Goal: Task Accomplishment & Management: Manage account settings

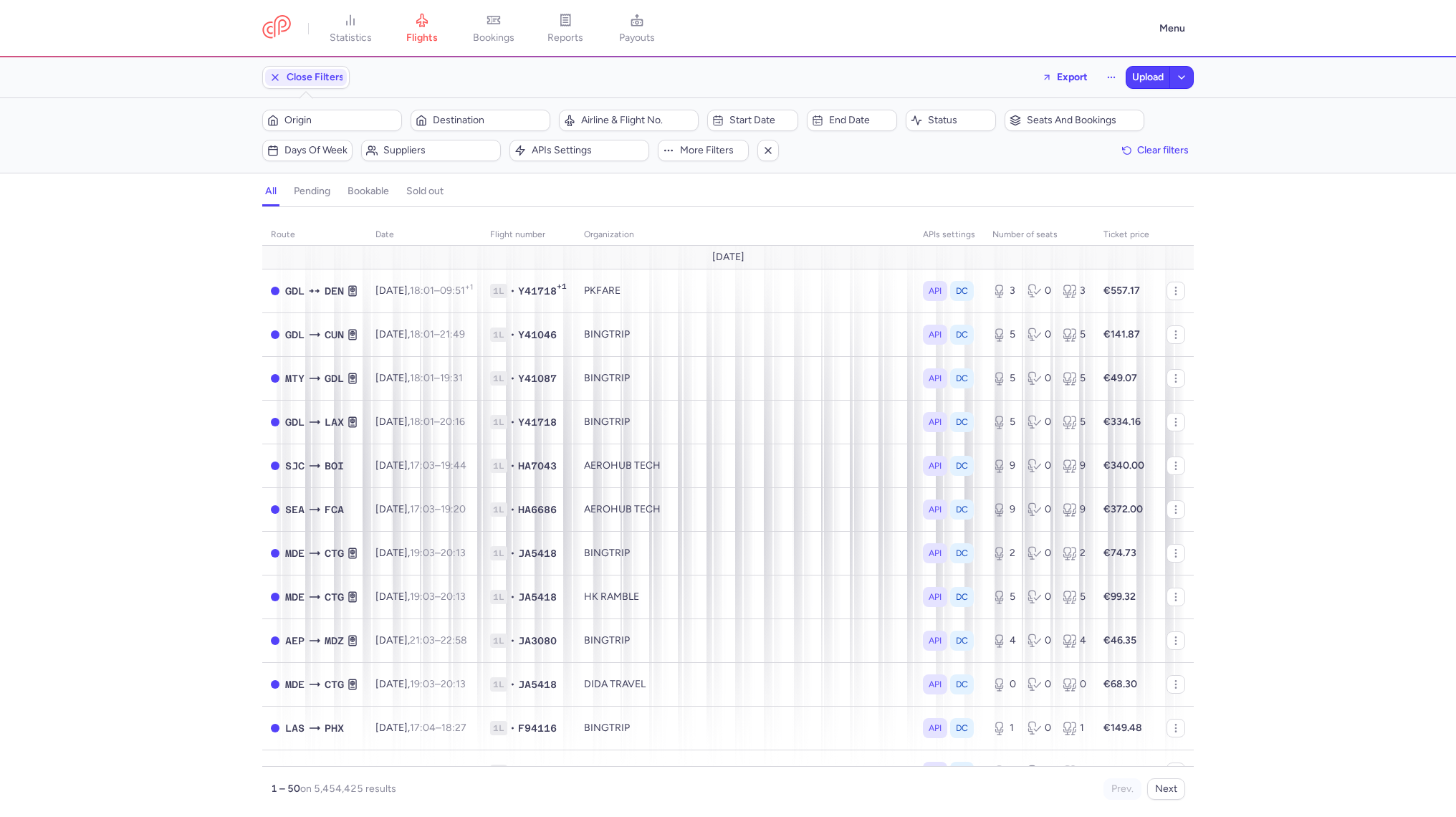
click at [1190, 42] on div "Menu" at bounding box center [1171, 29] width 43 height 32
click at [1171, 23] on button "Menu" at bounding box center [1171, 29] width 43 height 27
click at [1096, 131] on link "Settings" at bounding box center [1122, 122] width 142 height 23
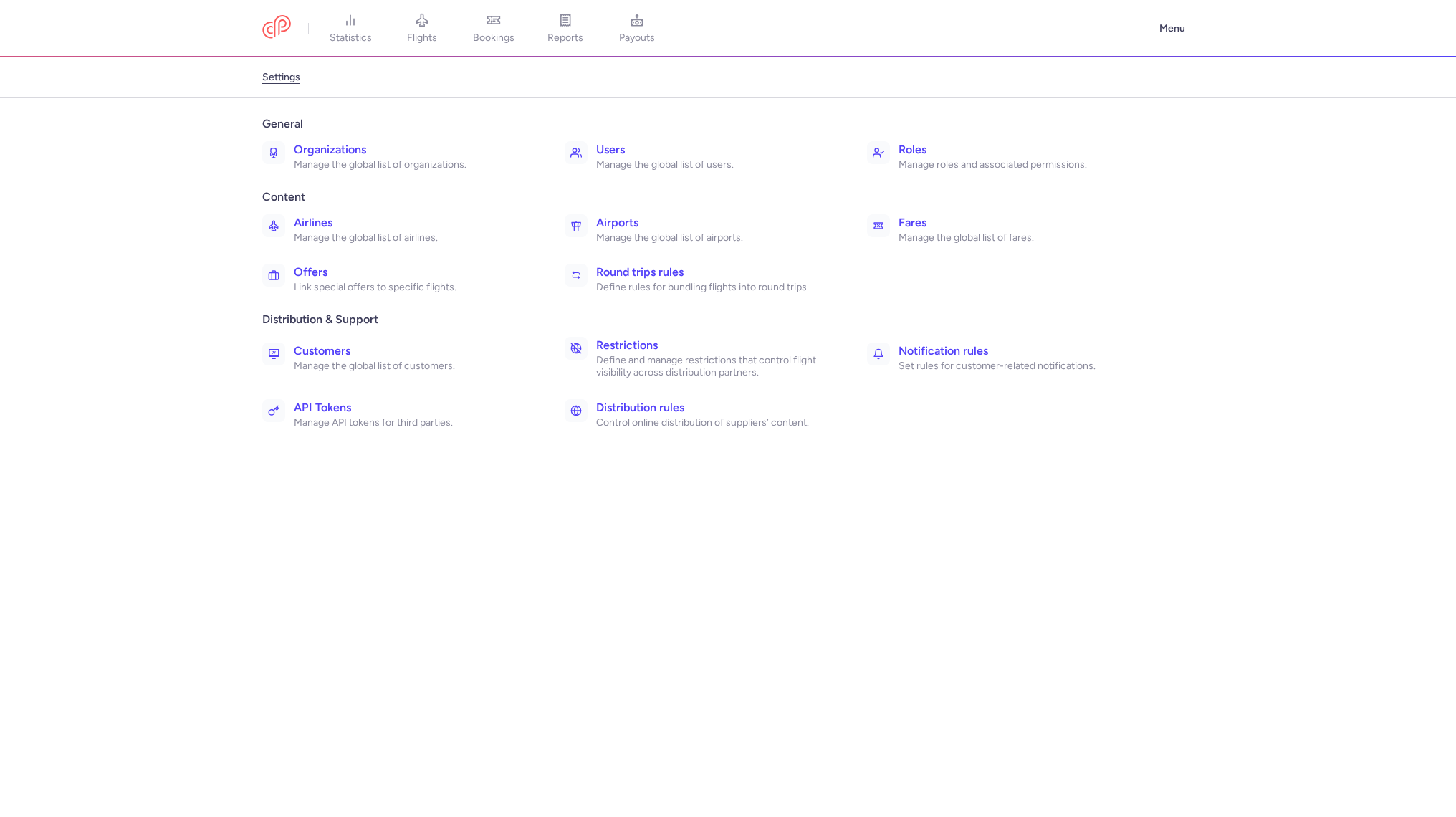
click at [665, 274] on h3 "Round trips rules" at bounding box center [716, 272] width 240 height 17
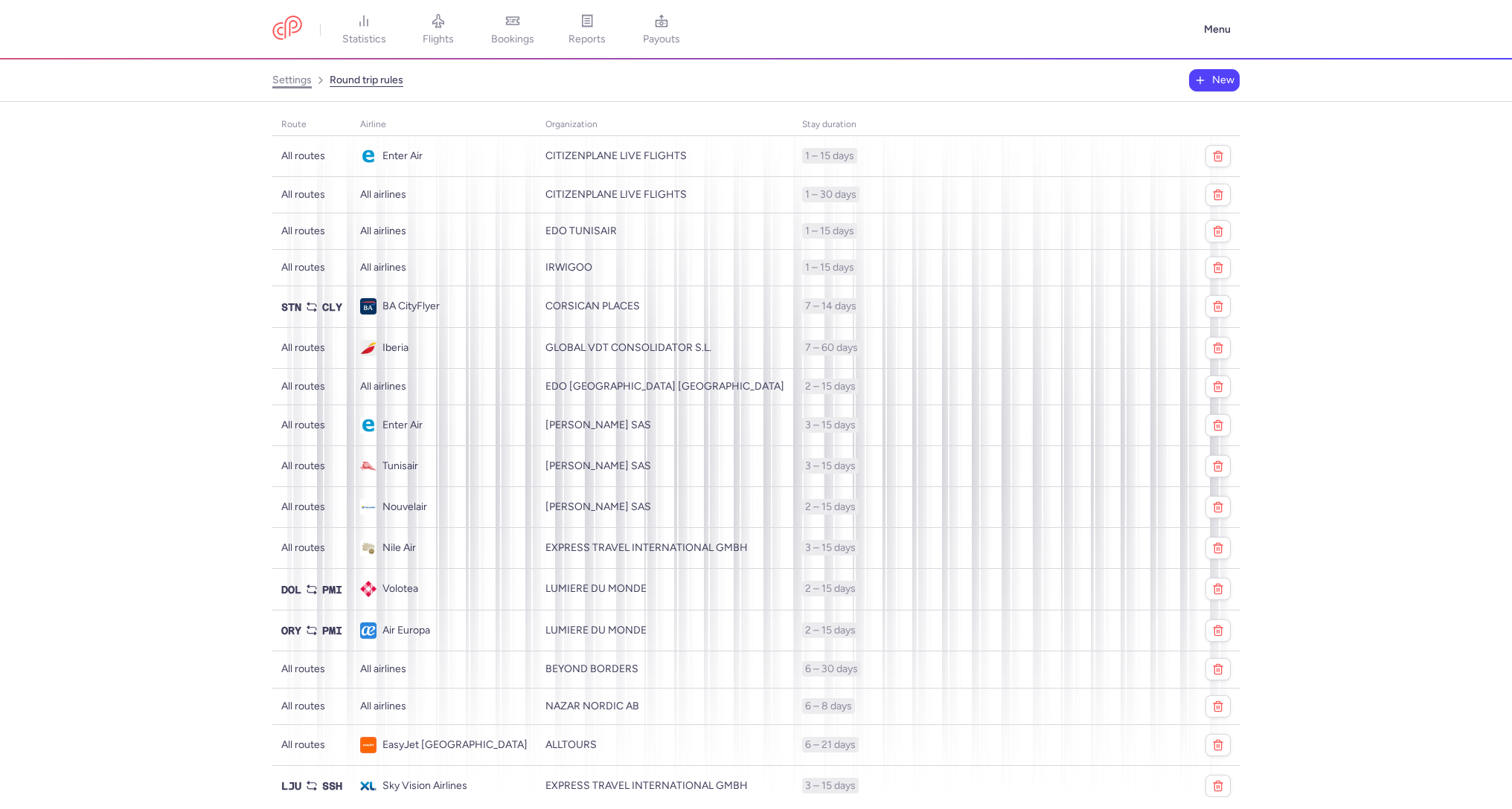
click at [285, 78] on link "settings" at bounding box center [292, 80] width 40 height 24
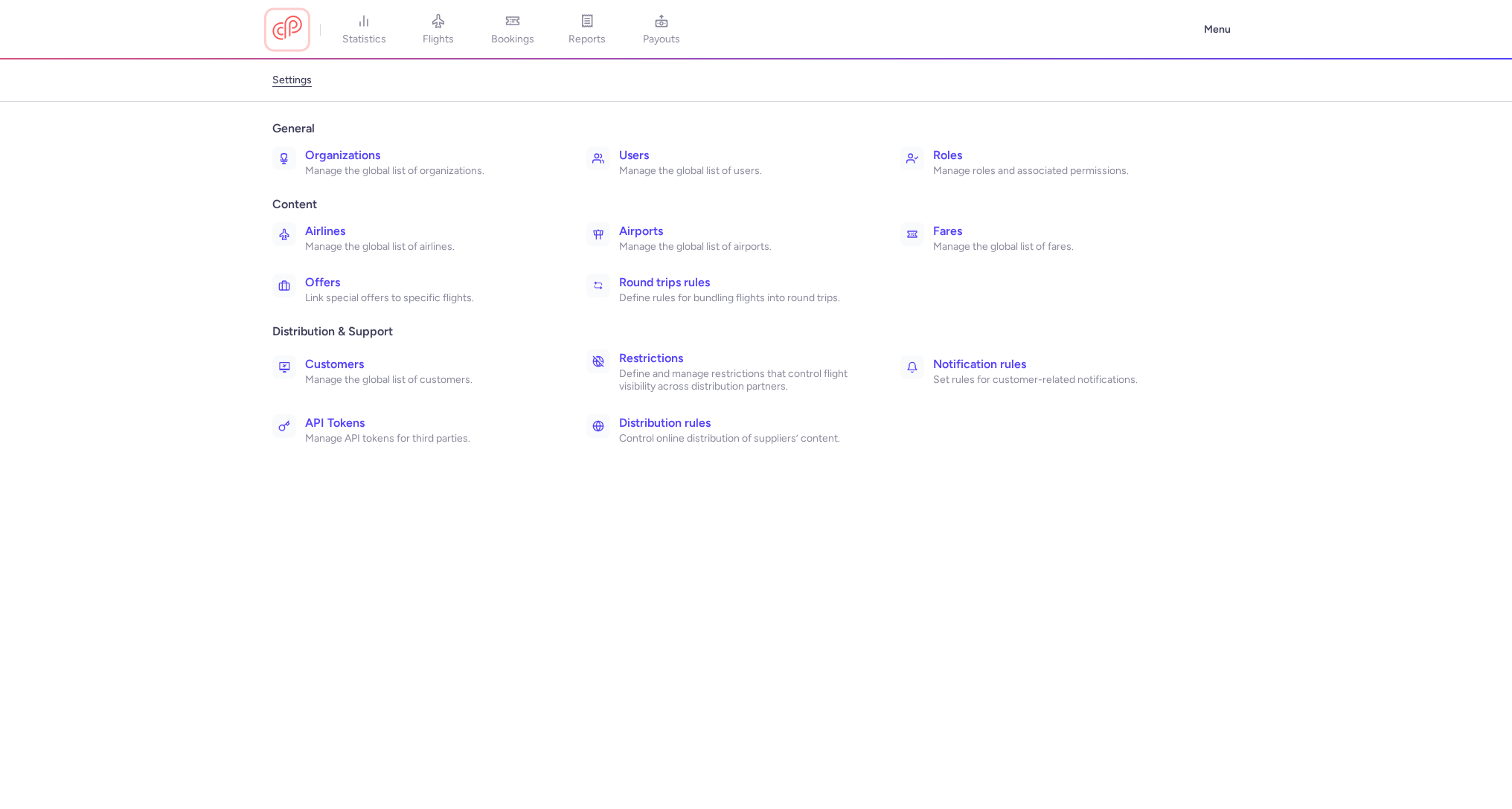
click at [295, 32] on link at bounding box center [287, 29] width 30 height 27
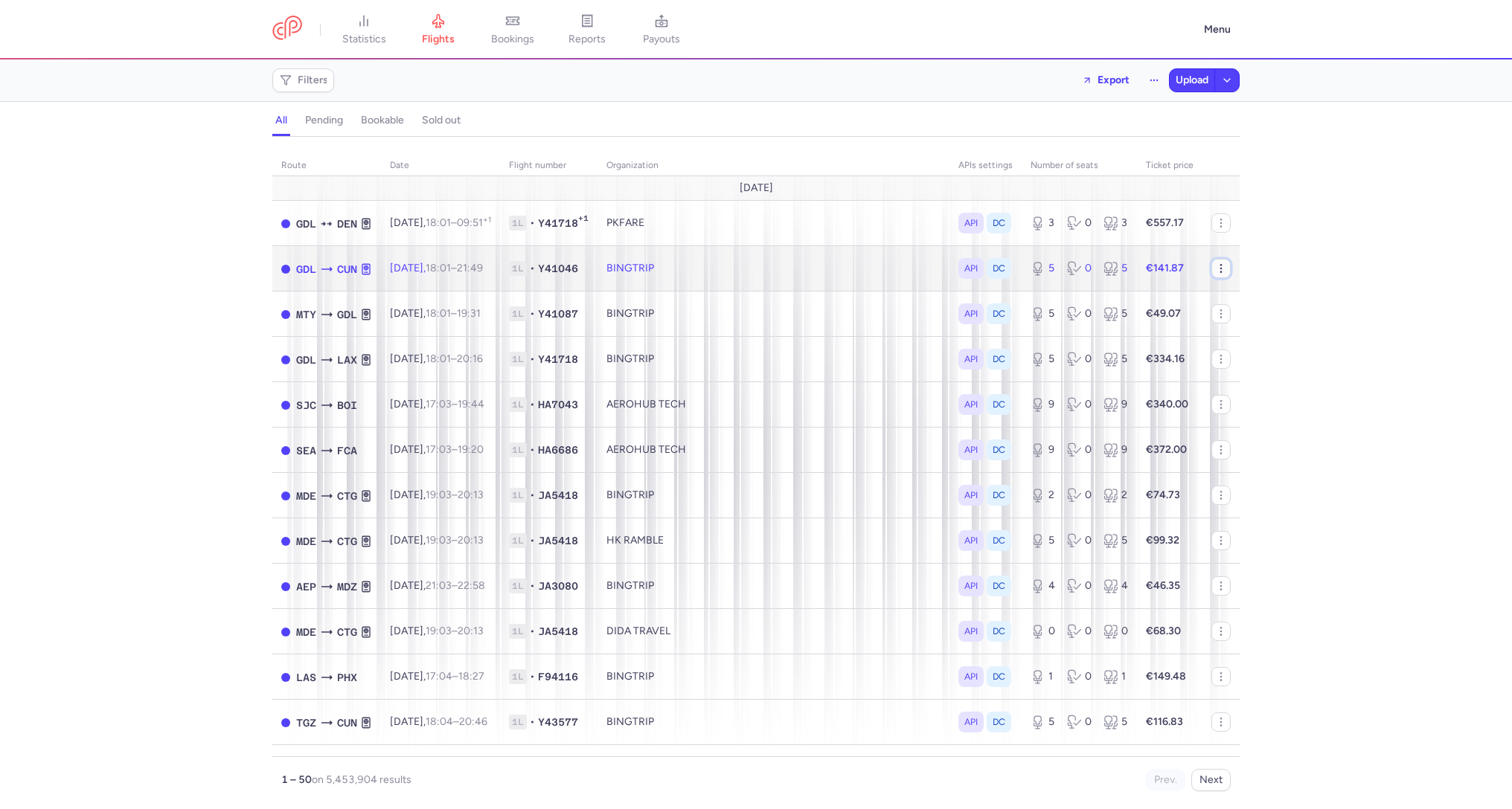
click at [1226, 274] on icon "button" at bounding box center [1220, 268] width 12 height 12
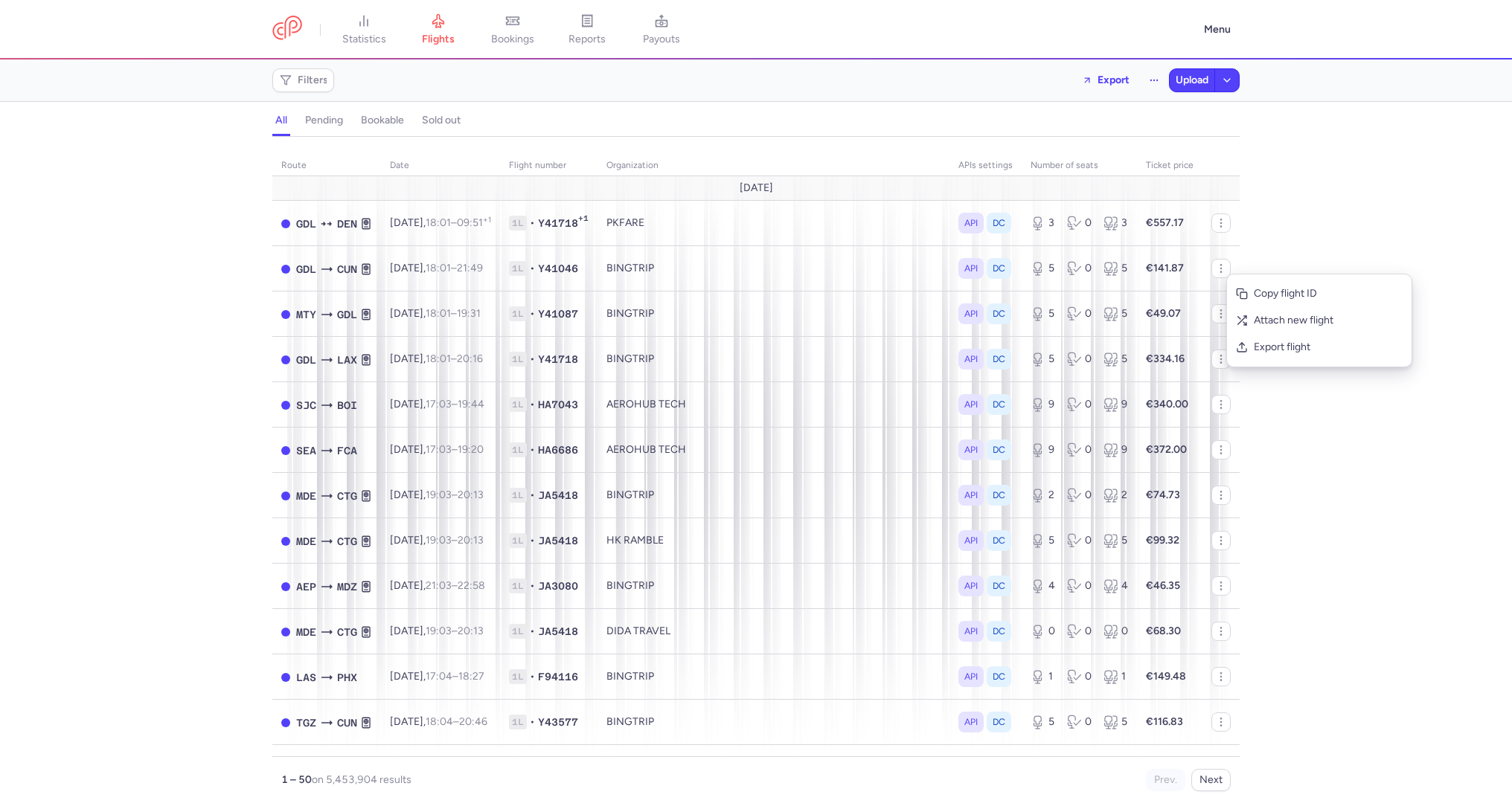
click at [1326, 263] on div "route date Flight number organization APIs settings number of seats Ticket pric…" at bounding box center [756, 477] width 1512 height 663
click at [310, 79] on span "Filters" at bounding box center [313, 79] width 30 height 12
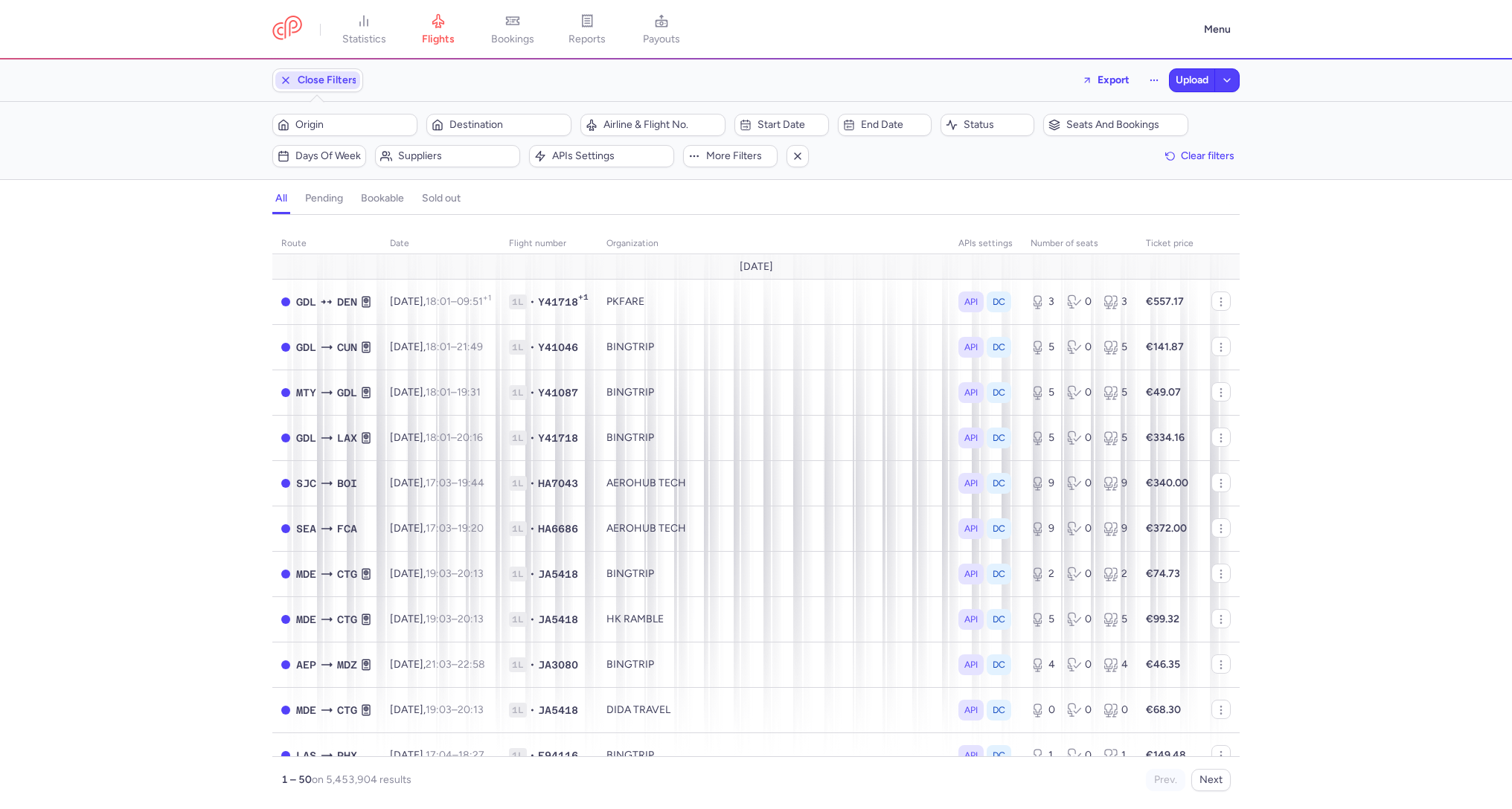
click at [310, 79] on span "Close Filters" at bounding box center [328, 79] width 59 height 12
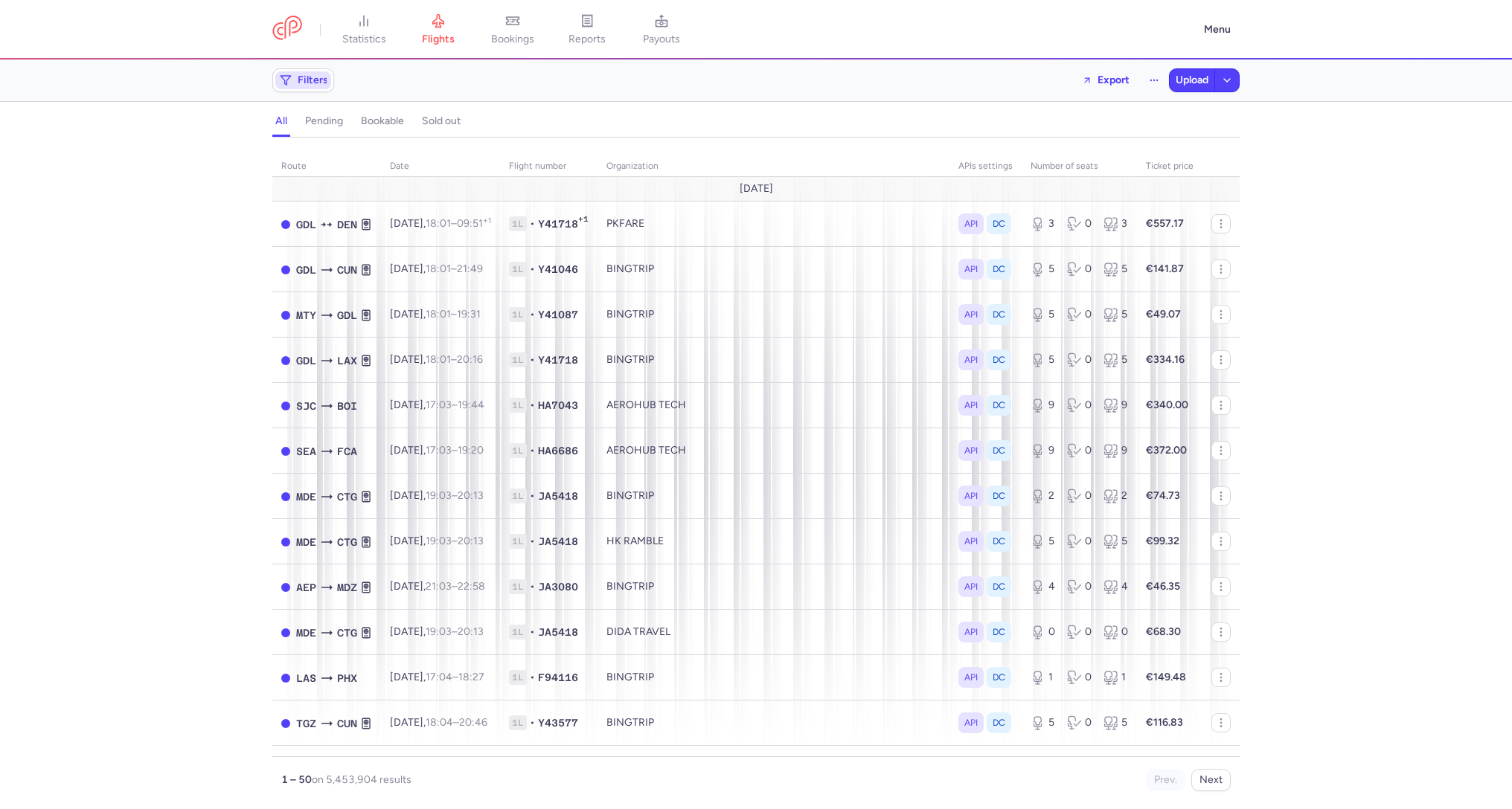
click at [310, 79] on span "Filters" at bounding box center [313, 79] width 30 height 12
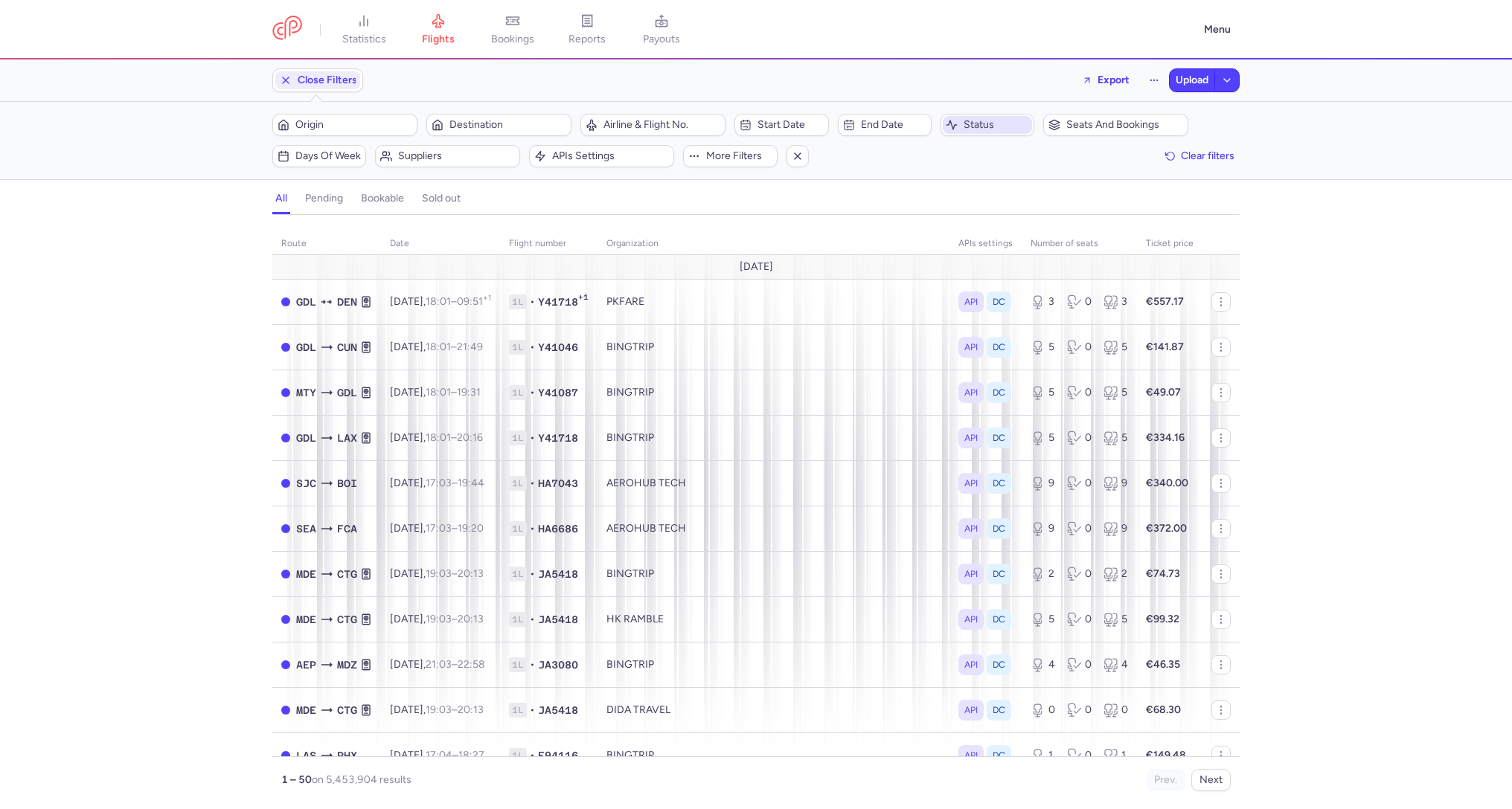
click at [982, 124] on span "Status" at bounding box center [997, 125] width 66 height 12
click at [987, 237] on li "open" at bounding box center [1015, 252] width 149 height 30
checkbox input "true"
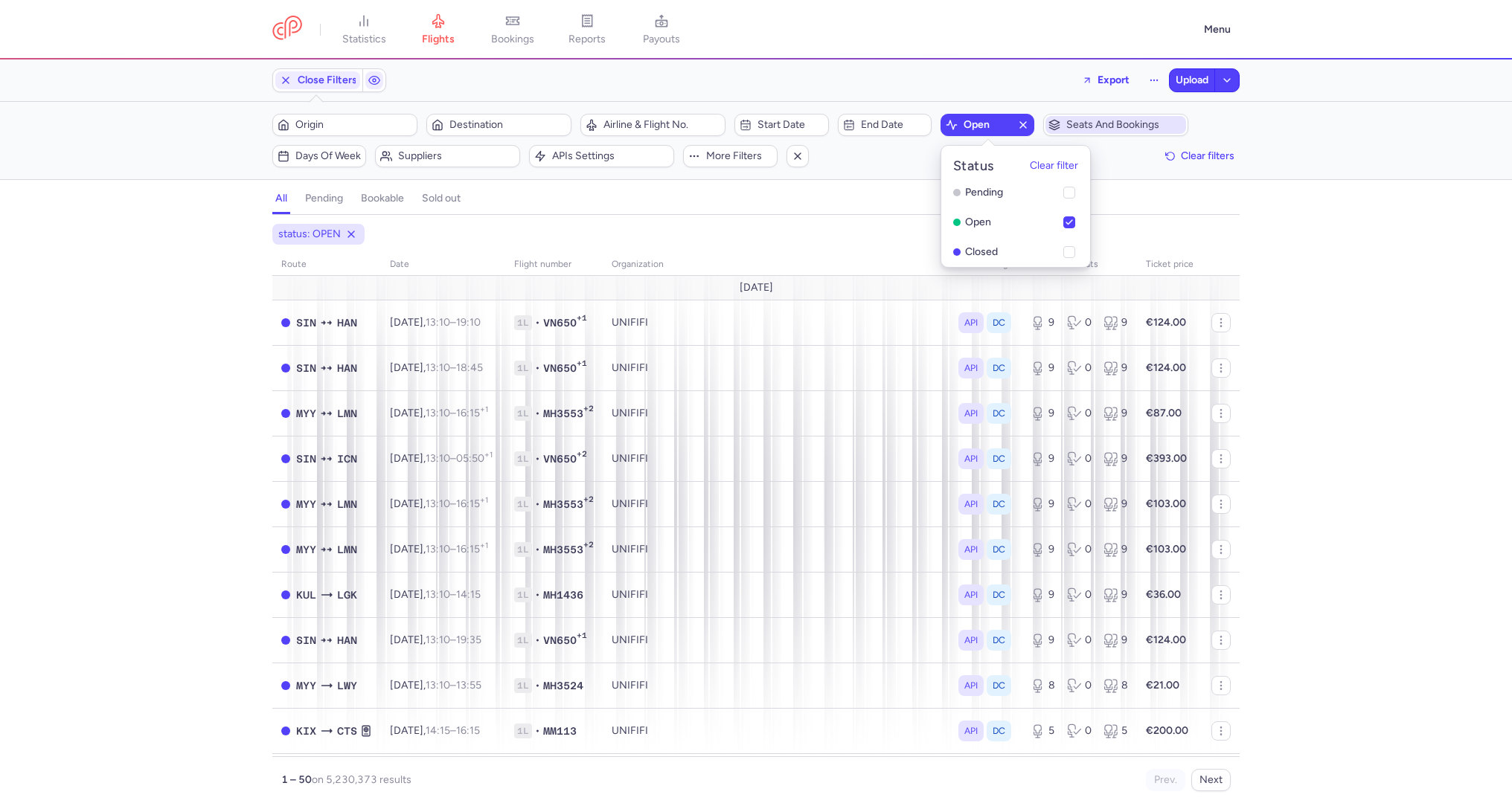
click at [1066, 125] on span "Seats and bookings" at bounding box center [1124, 125] width 117 height 12
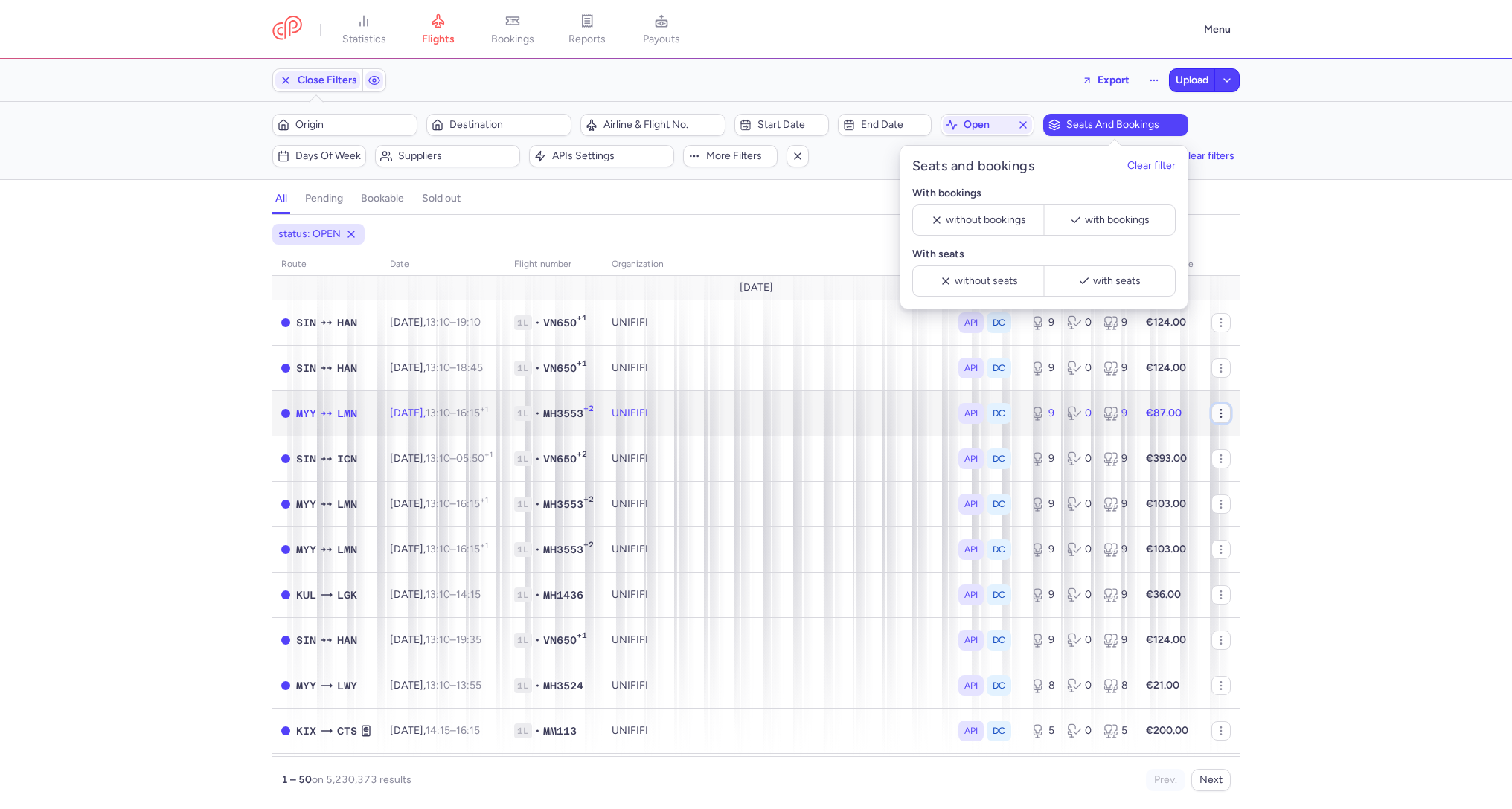
click at [1221, 411] on icon "button" at bounding box center [1220, 413] width 12 height 12
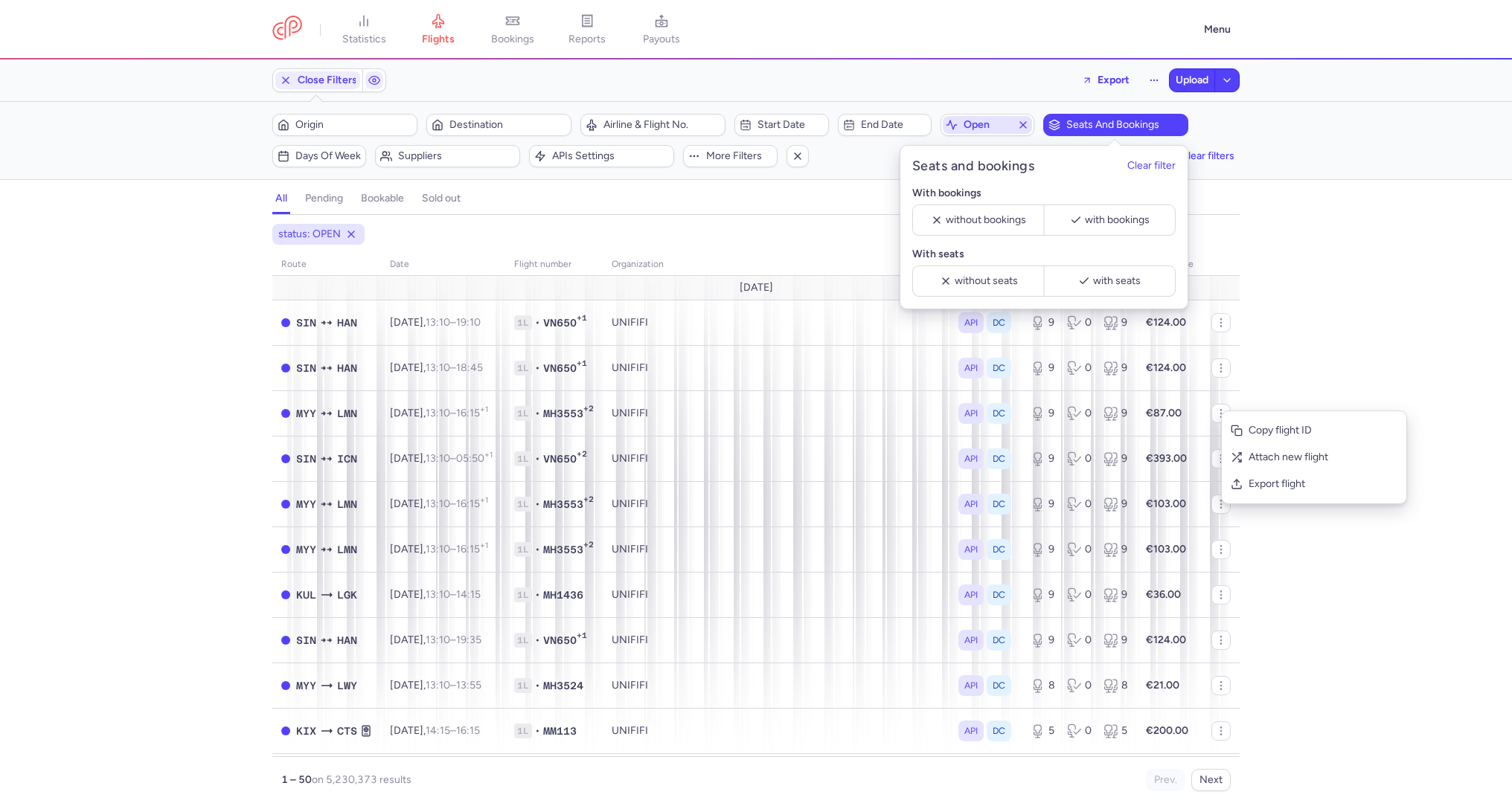
click at [967, 122] on span "open" at bounding box center [987, 125] width 48 height 12
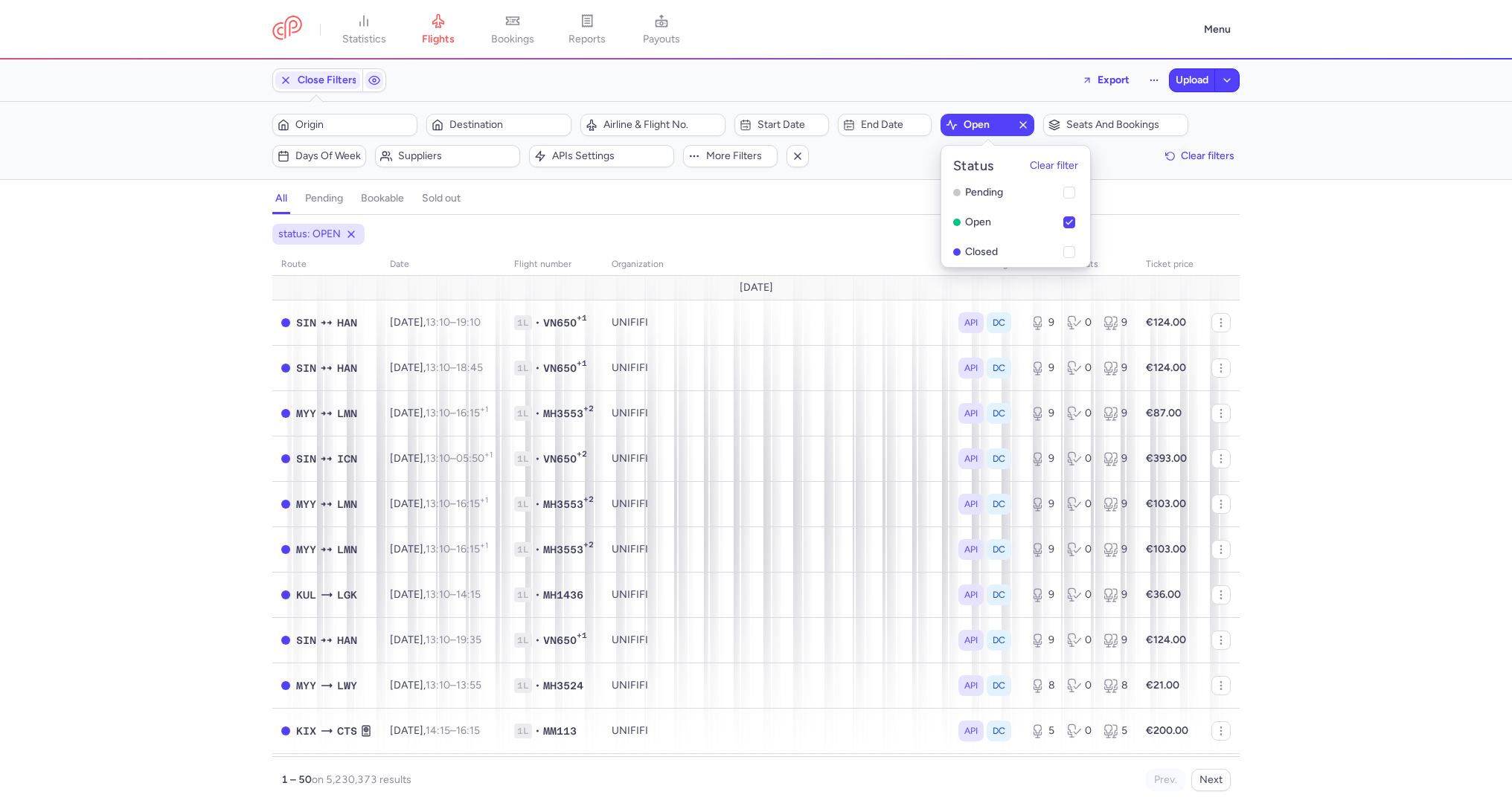
click at [714, 189] on div "all pending bookable sold out" at bounding box center [756, 201] width 967 height 26
click at [1078, 128] on span "Seats and bookings" at bounding box center [1124, 125] width 117 height 12
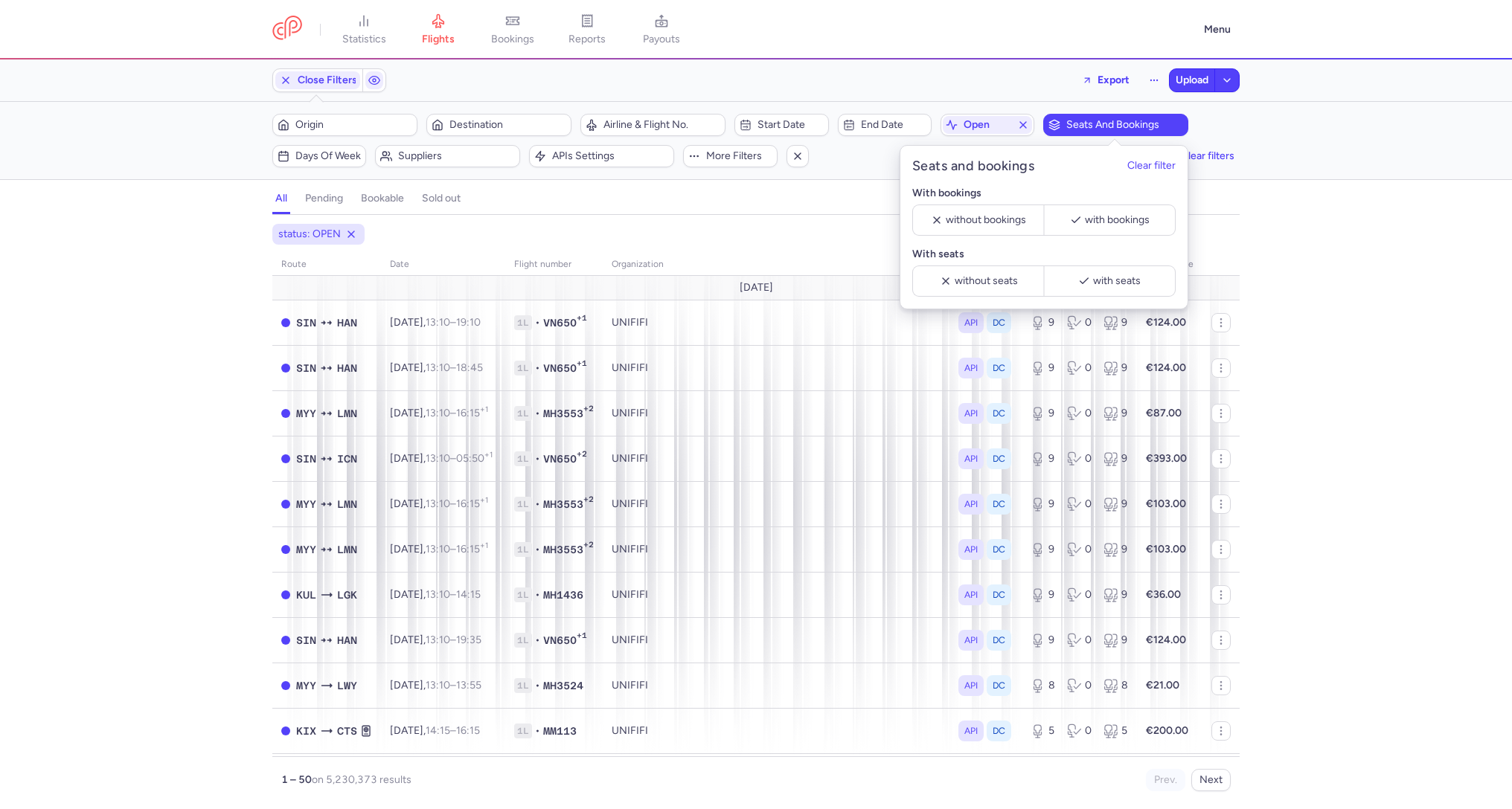
click at [745, 198] on div "all pending bookable sold out" at bounding box center [756, 201] width 967 height 26
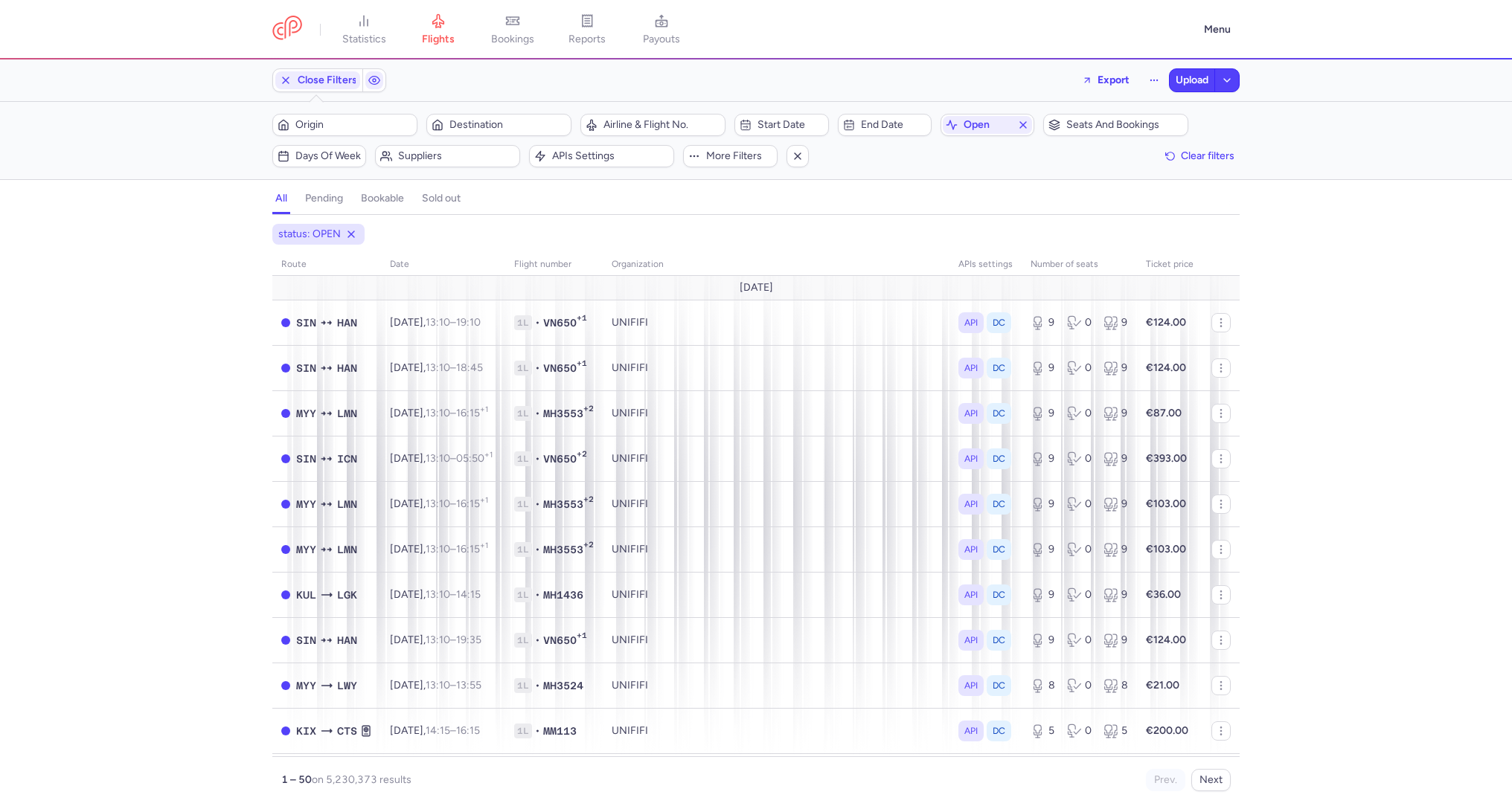
click at [385, 203] on h4 "bookable" at bounding box center [382, 198] width 43 height 13
click at [762, 128] on span "Start date" at bounding box center [790, 125] width 66 height 12
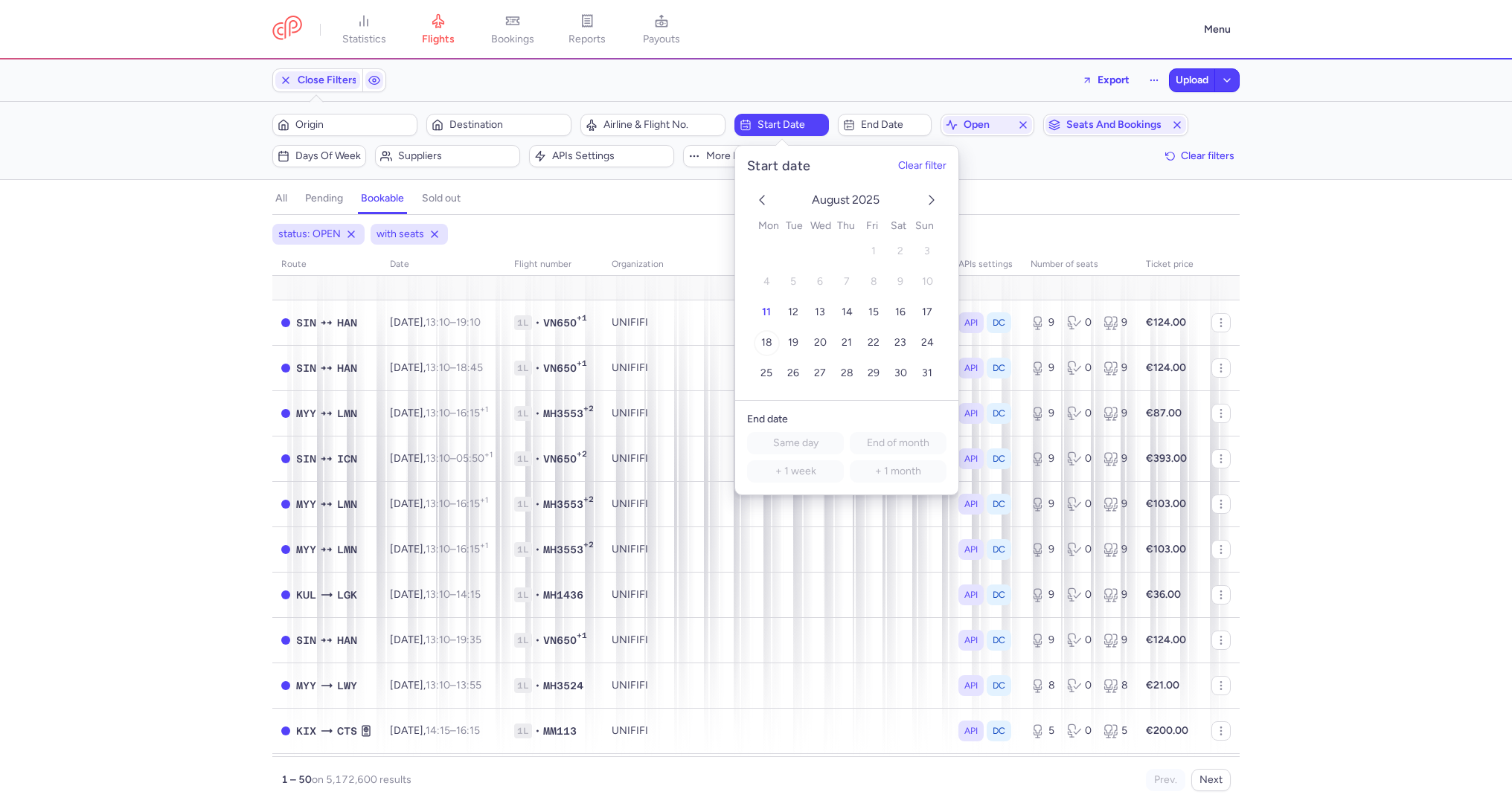
click at [768, 345] on span "18" at bounding box center [767, 343] width 11 height 12
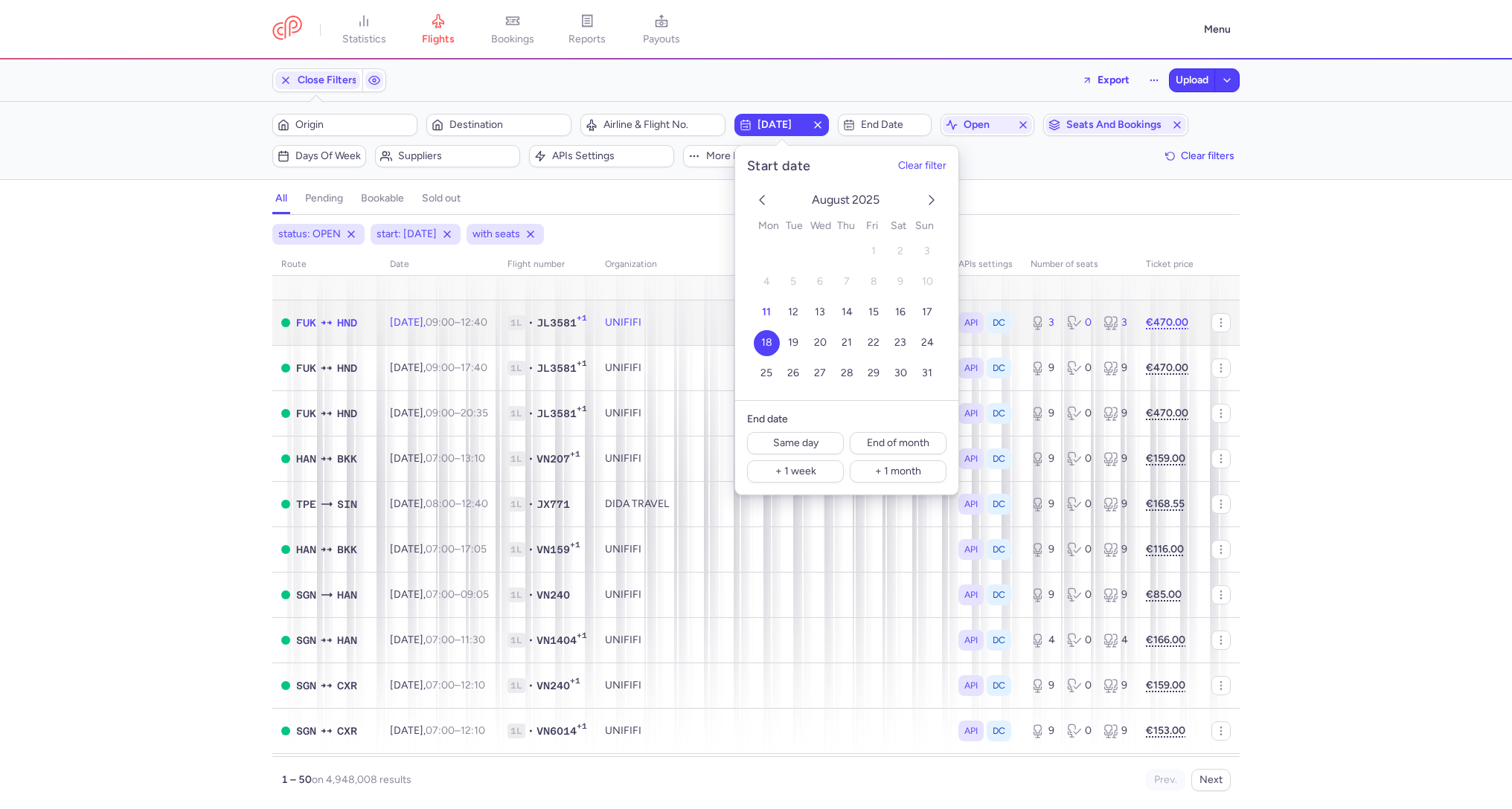
click at [1177, 331] on td "€470.00" at bounding box center [1170, 322] width 66 height 45
select select "hours"
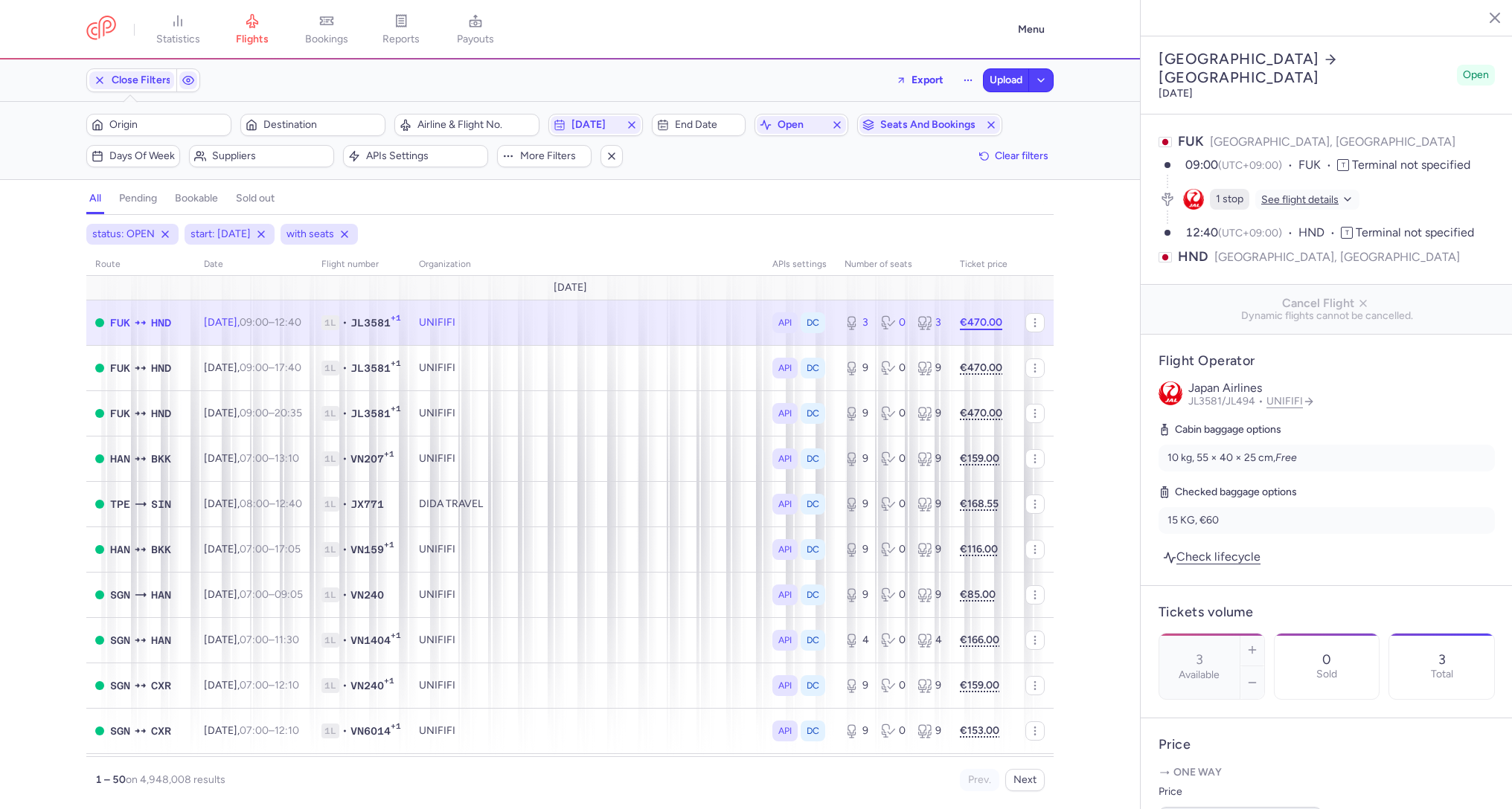
click at [990, 317] on strong "€470.00" at bounding box center [981, 322] width 42 height 12
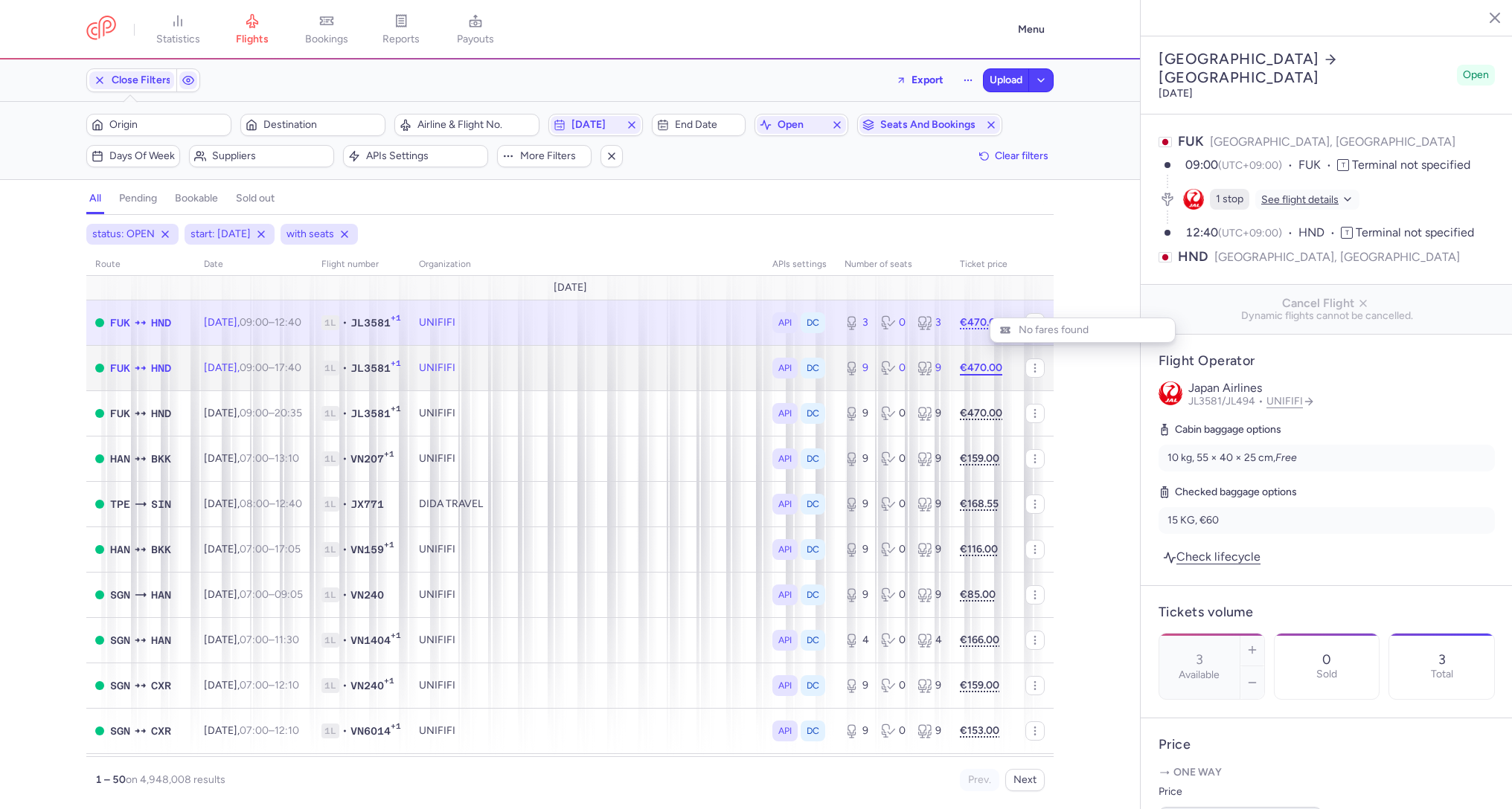
click at [983, 362] on strong "€470.00" at bounding box center [981, 368] width 42 height 12
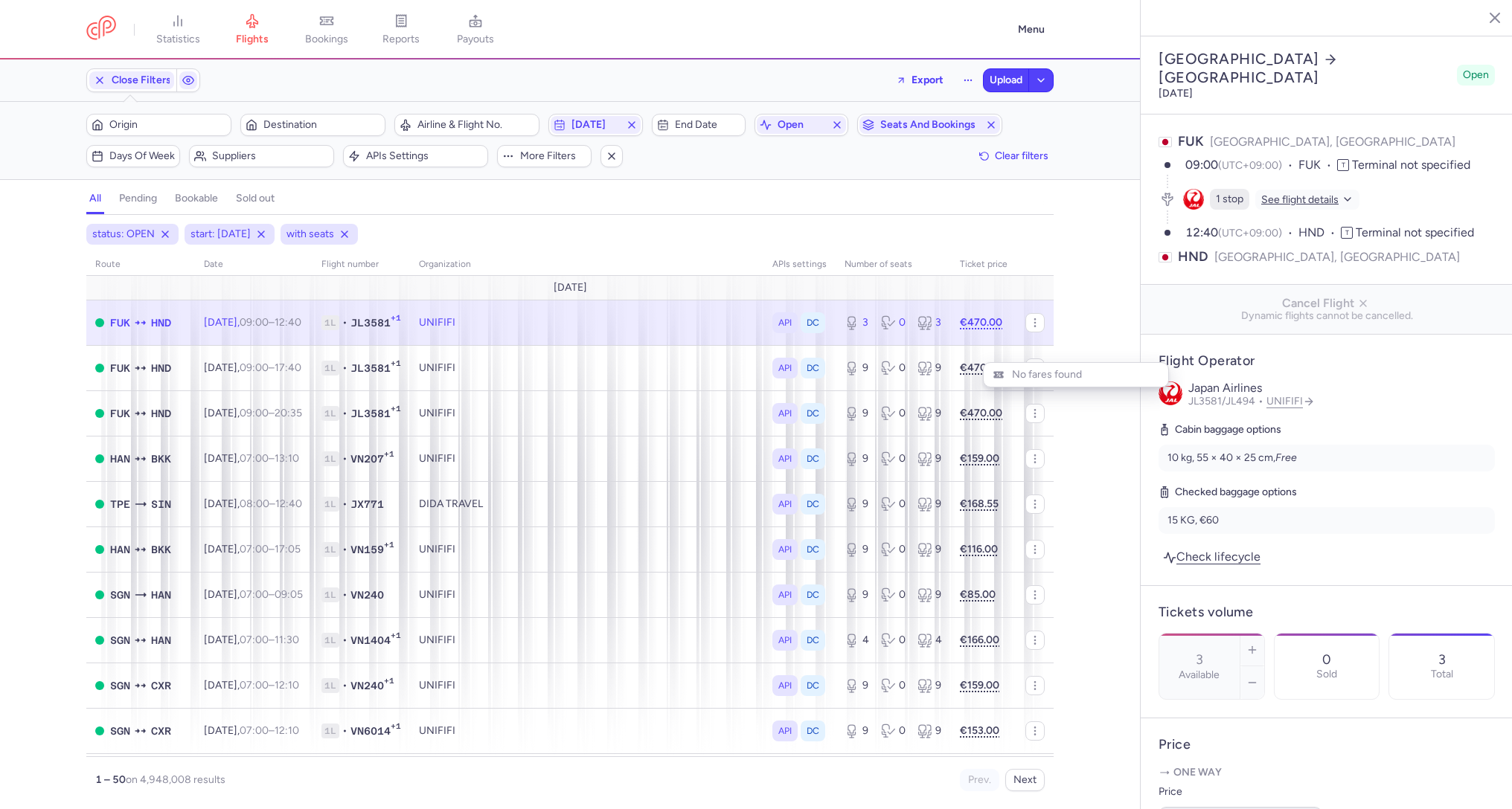
click at [1062, 262] on div "status: OPEN start: [DATE] with seats route date Flight number organization API…" at bounding box center [570, 516] width 1140 height 585
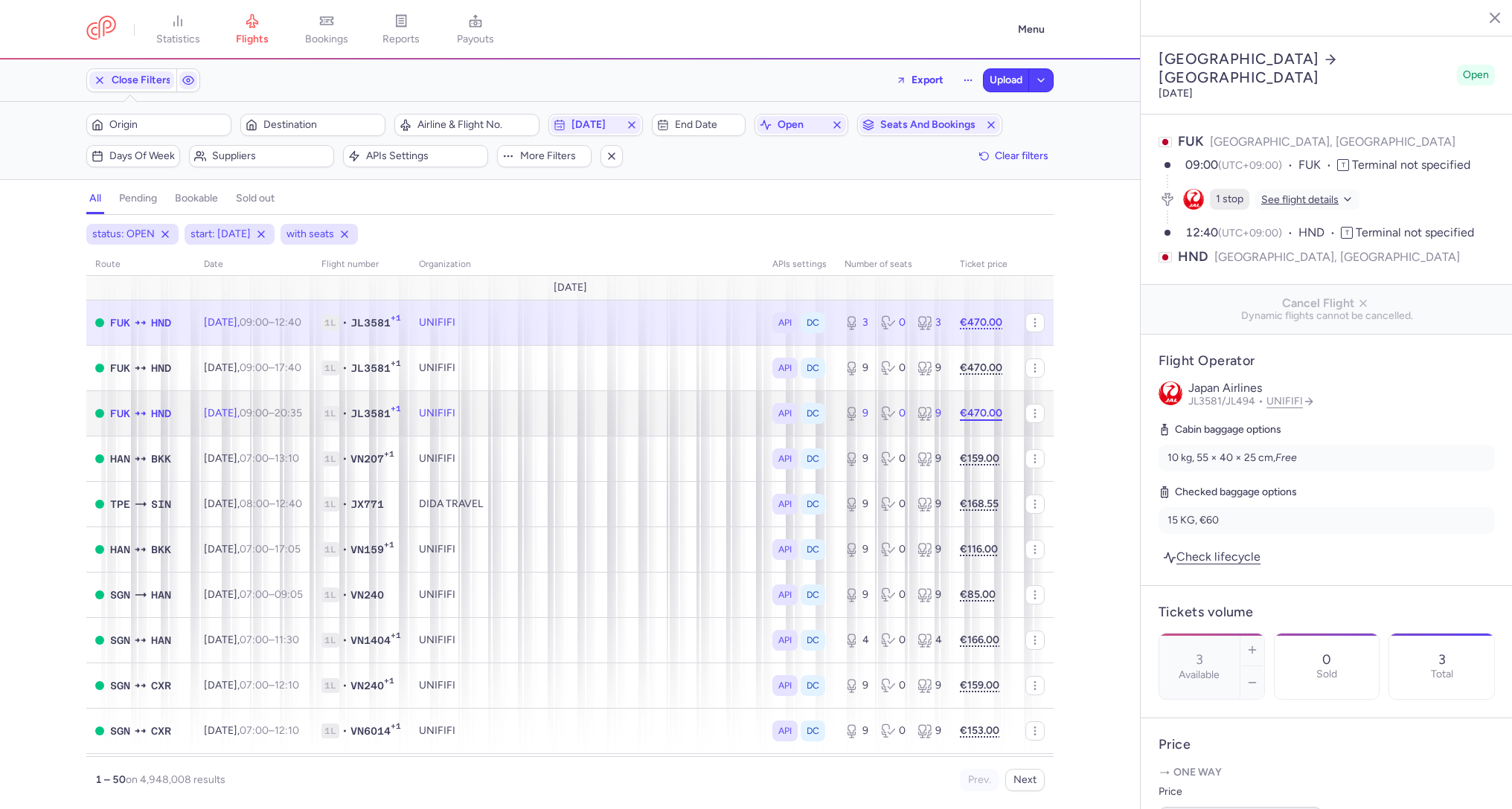
click at [984, 409] on strong "€470.00" at bounding box center [981, 413] width 42 height 12
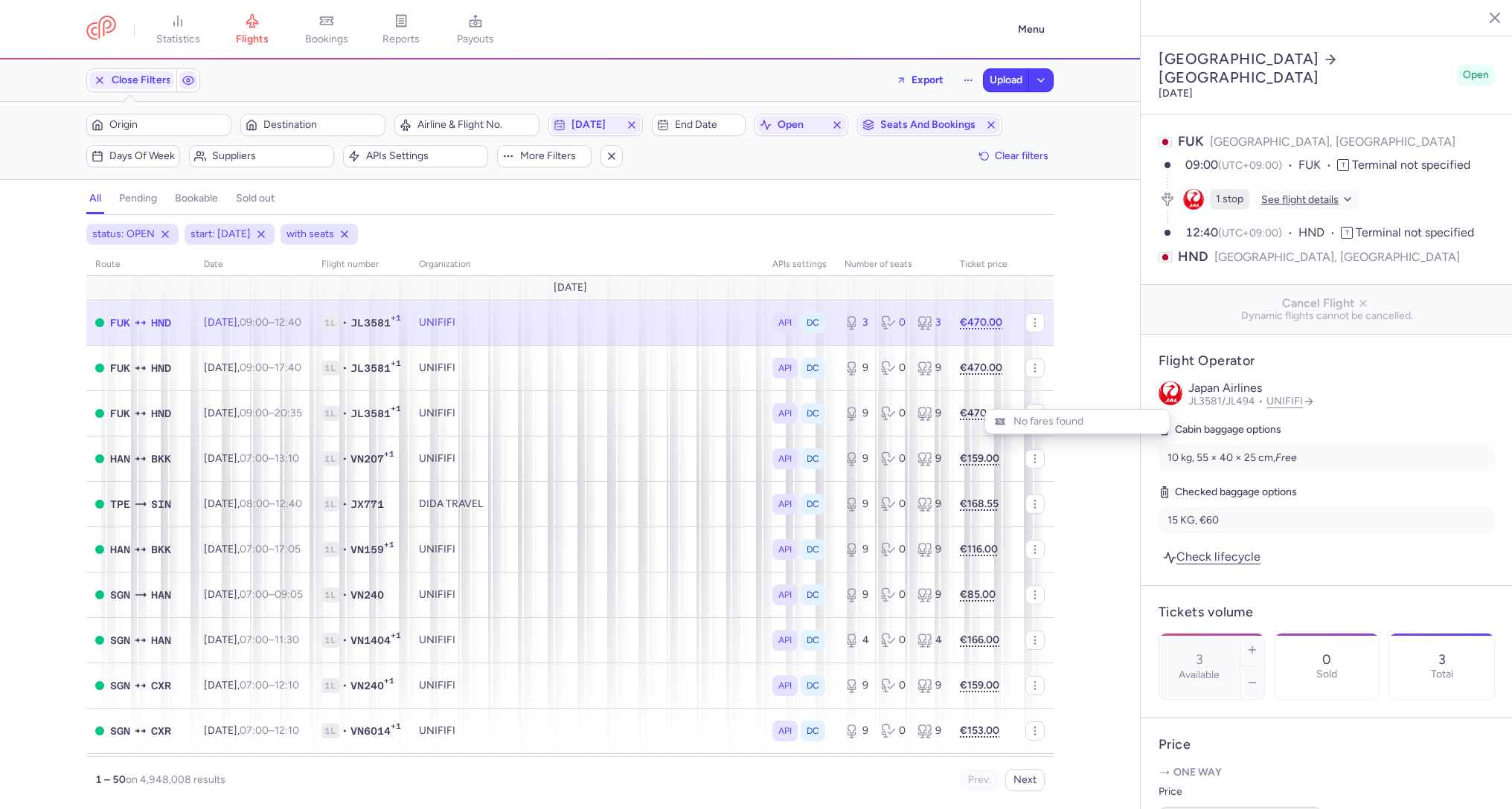
click at [1092, 363] on div "status: OPEN start: [DATE] with seats route date Flight number organization API…" at bounding box center [570, 516] width 1140 height 585
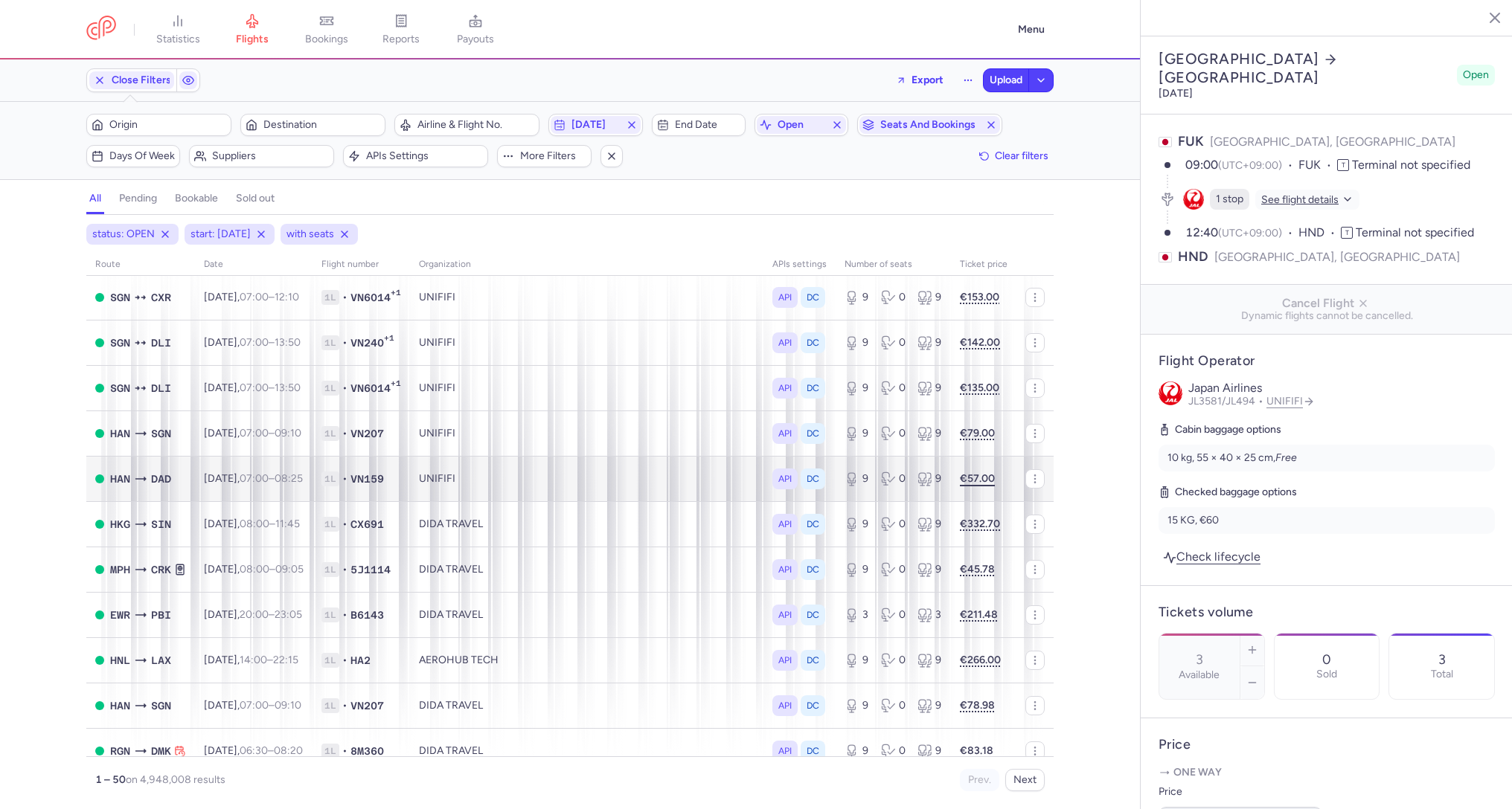
scroll to position [435, 0]
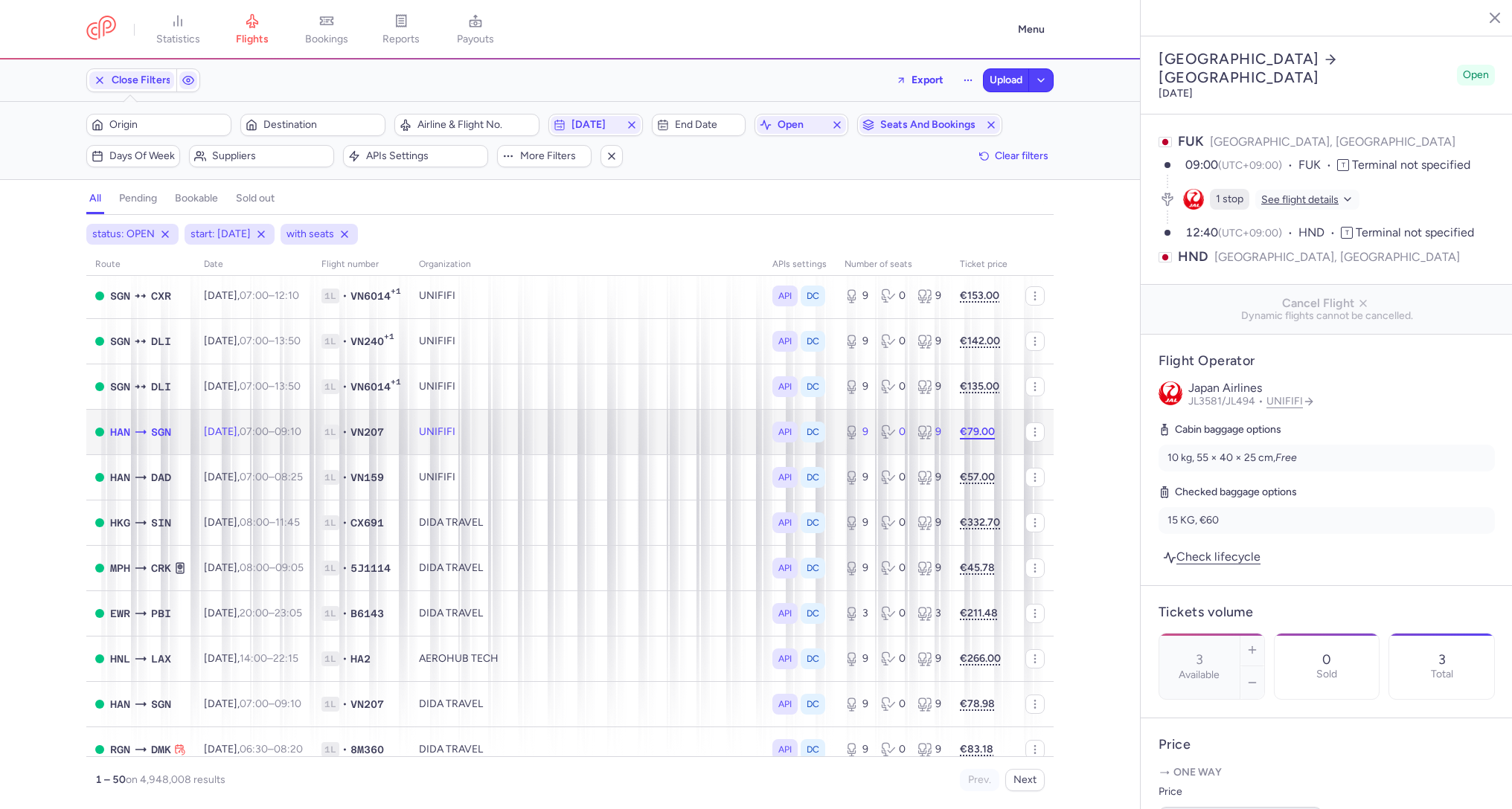
click at [981, 431] on strong "€79.00" at bounding box center [977, 432] width 35 height 12
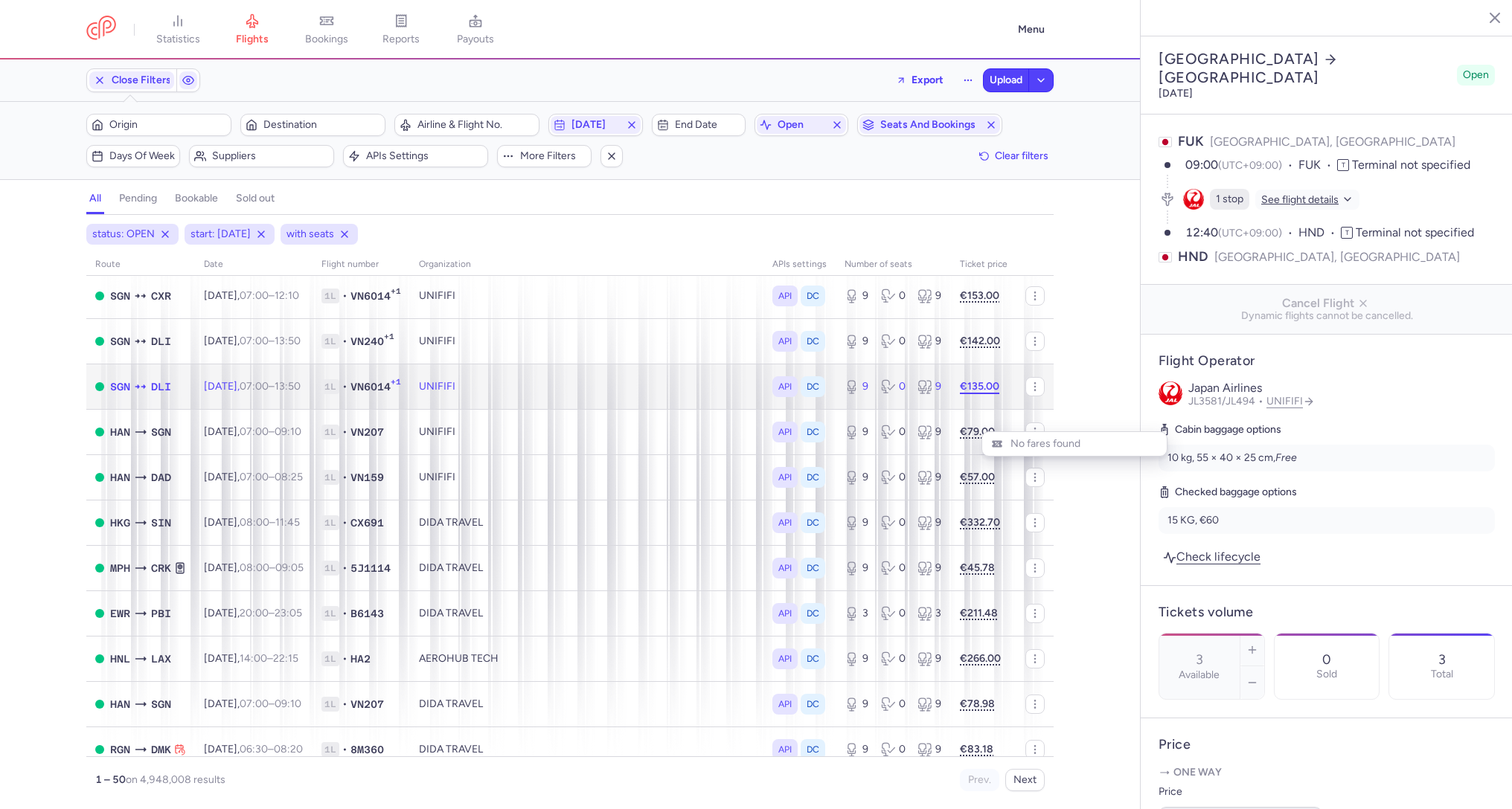
click at [983, 382] on strong "€135.00" at bounding box center [979, 387] width 40 height 12
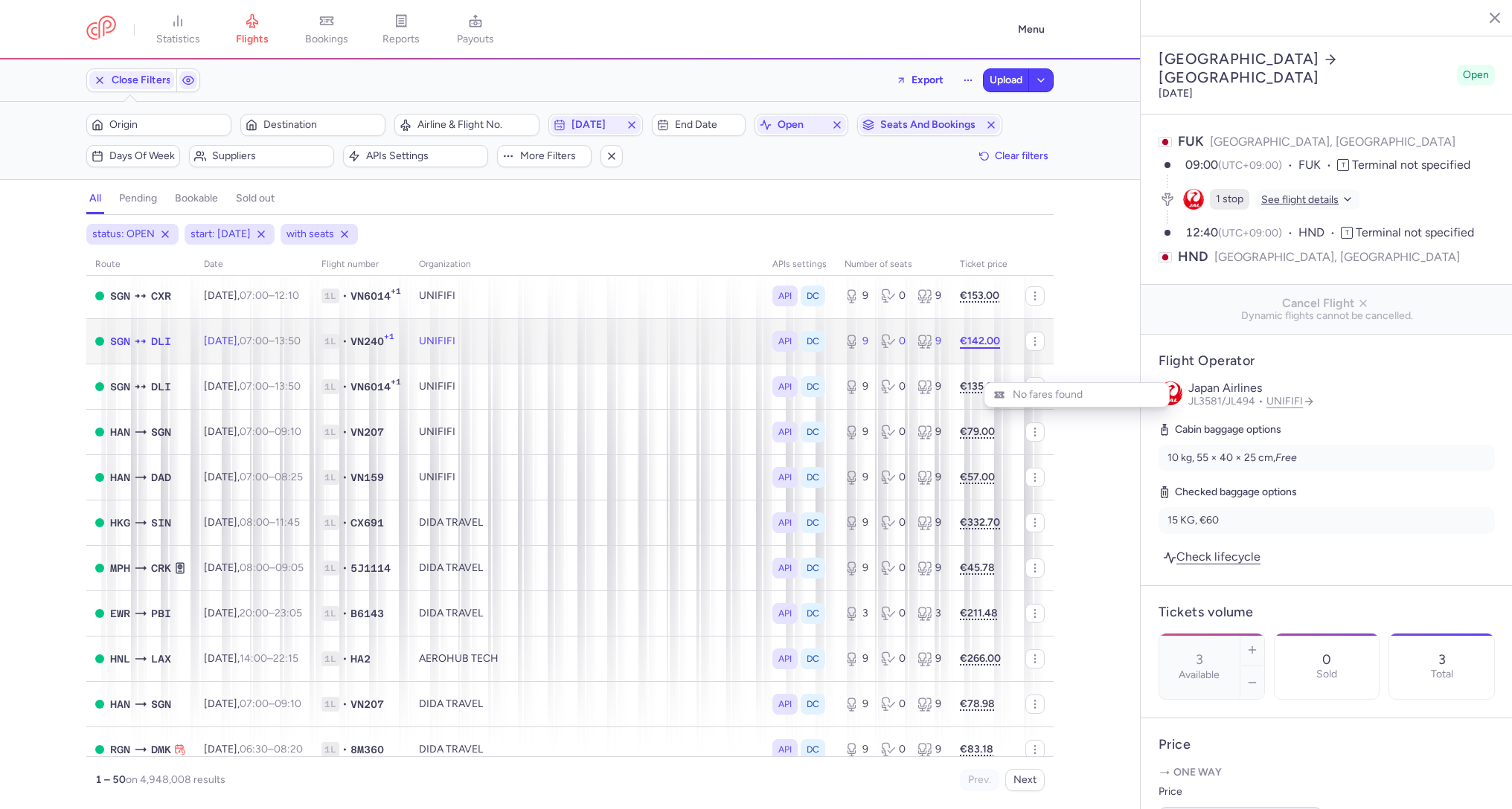
click at [992, 341] on strong "€142.00" at bounding box center [980, 341] width 41 height 12
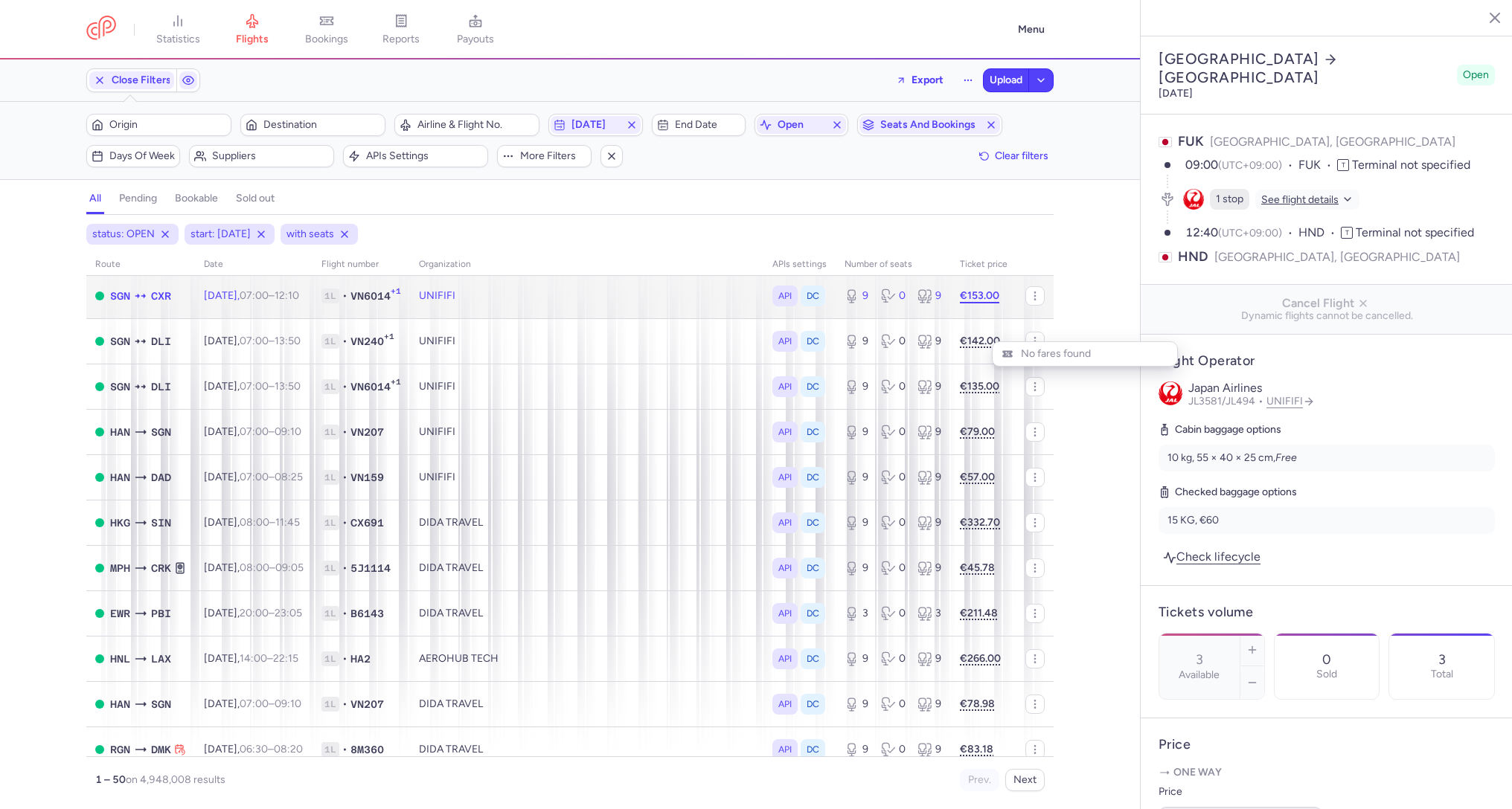
click at [985, 295] on strong "€153.00" at bounding box center [979, 295] width 40 height 12
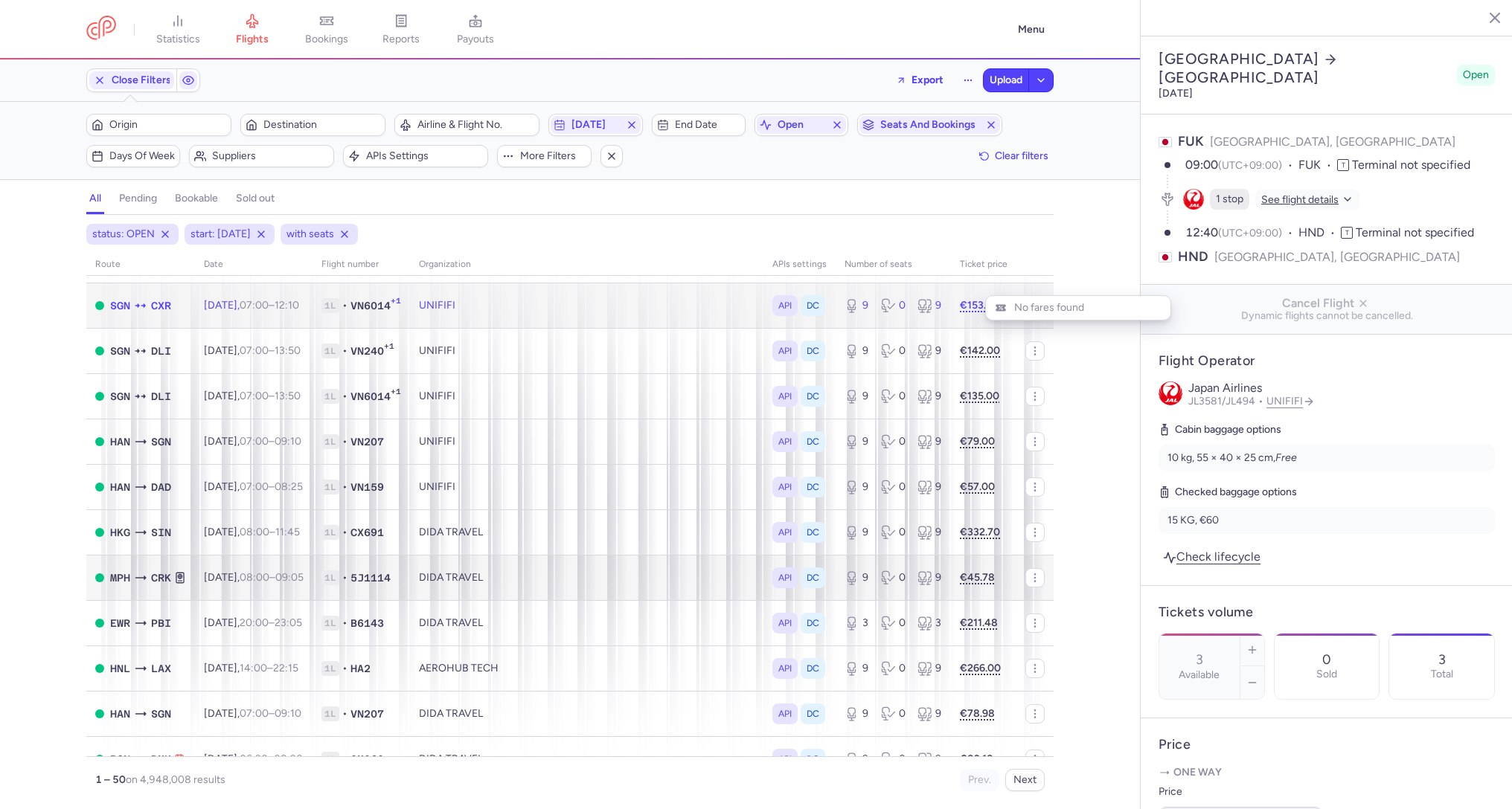
scroll to position [450, 0]
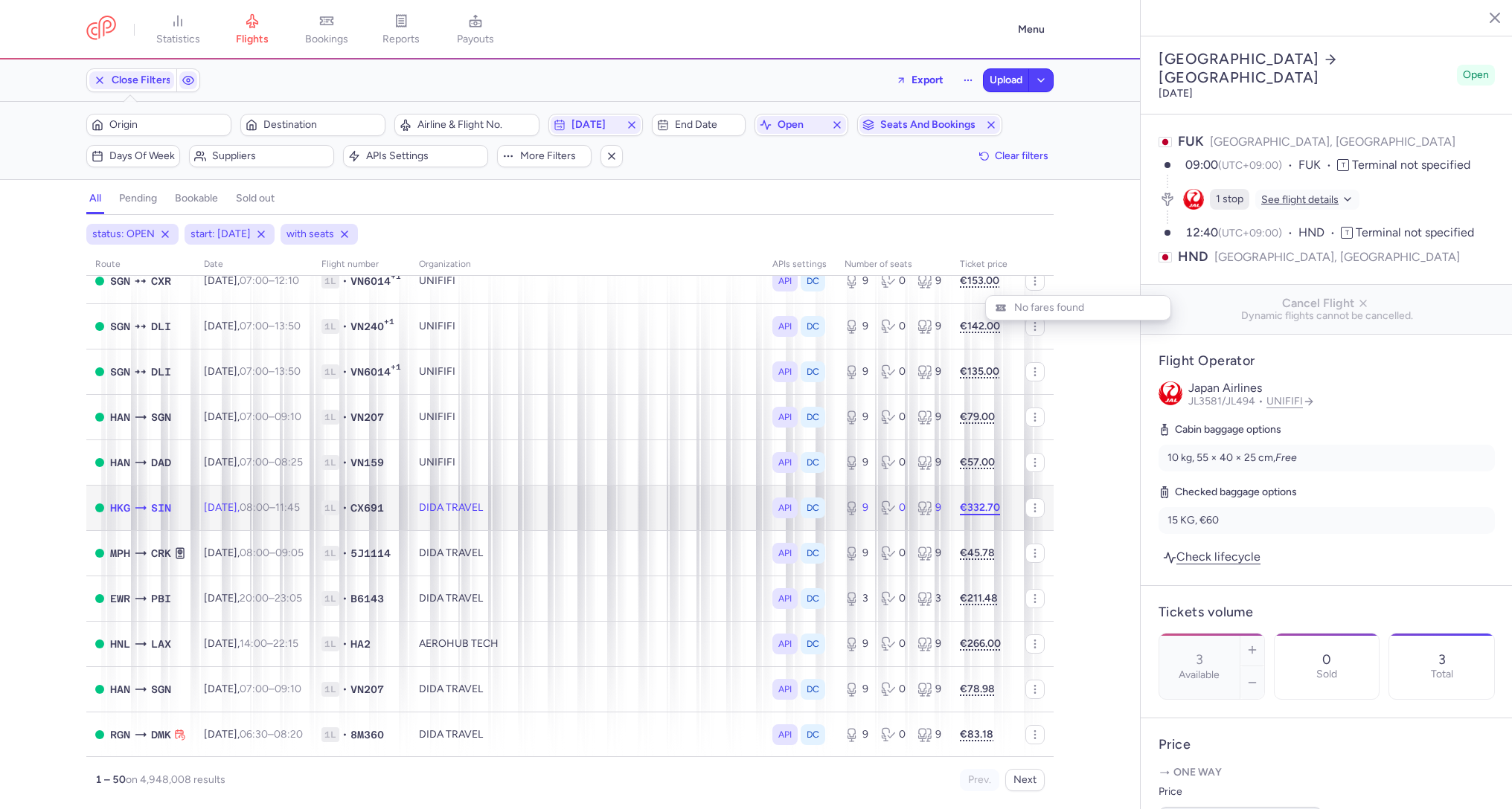
click at [986, 507] on strong "€332.70" at bounding box center [980, 507] width 41 height 12
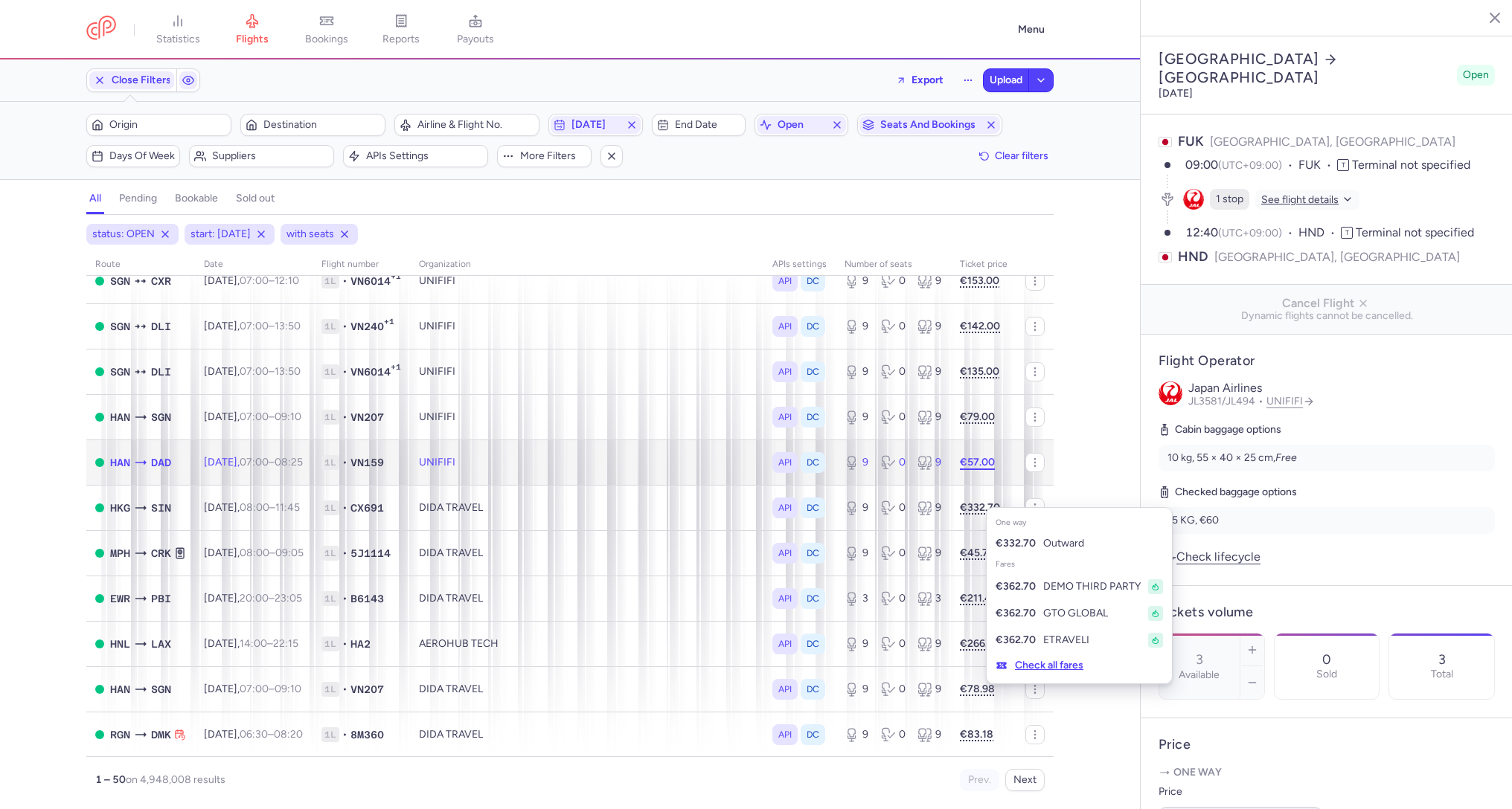
click at [966, 462] on strong "€57.00" at bounding box center [977, 462] width 35 height 12
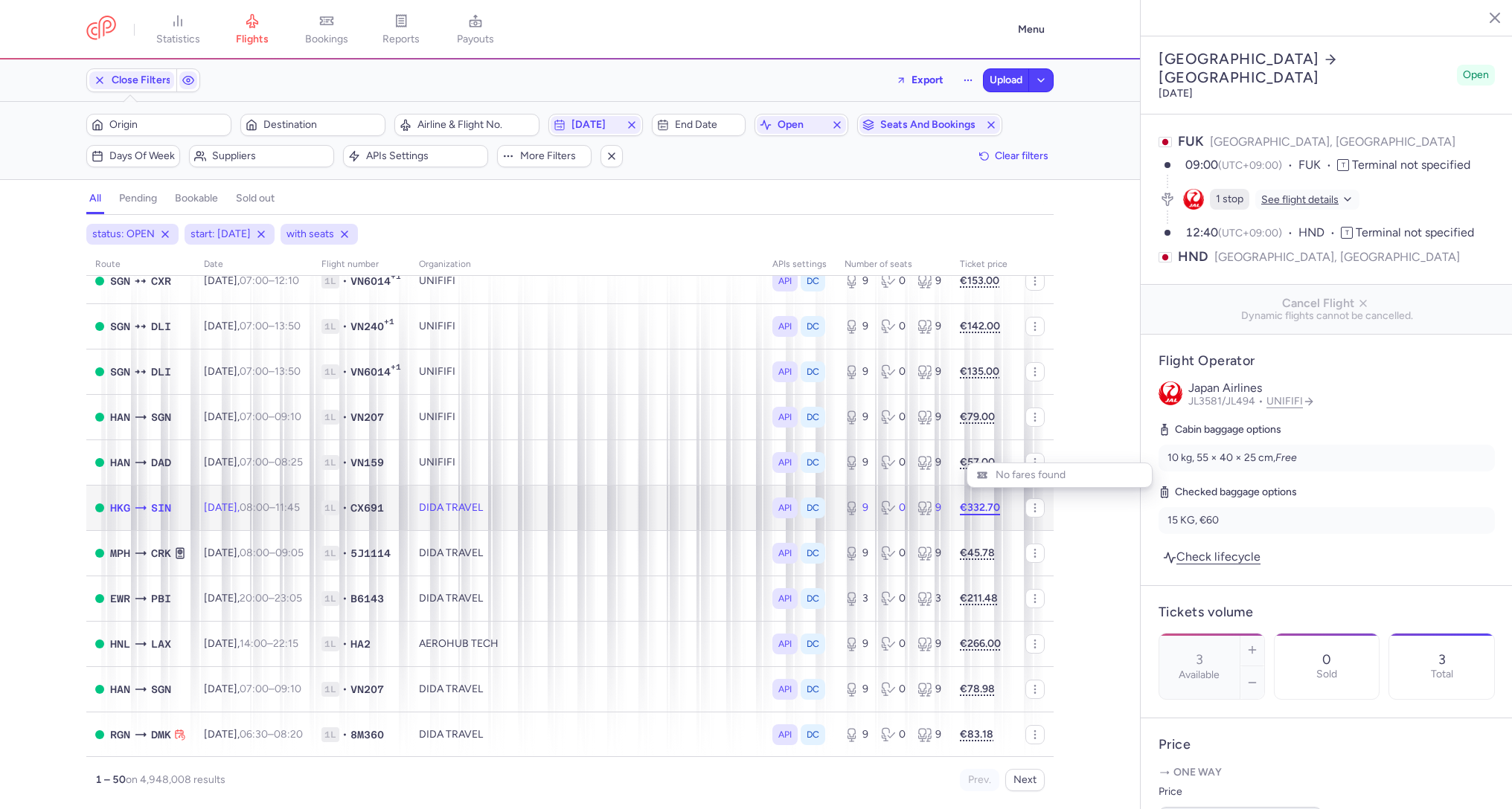
click at [977, 510] on strong "€332.70" at bounding box center [980, 507] width 41 height 12
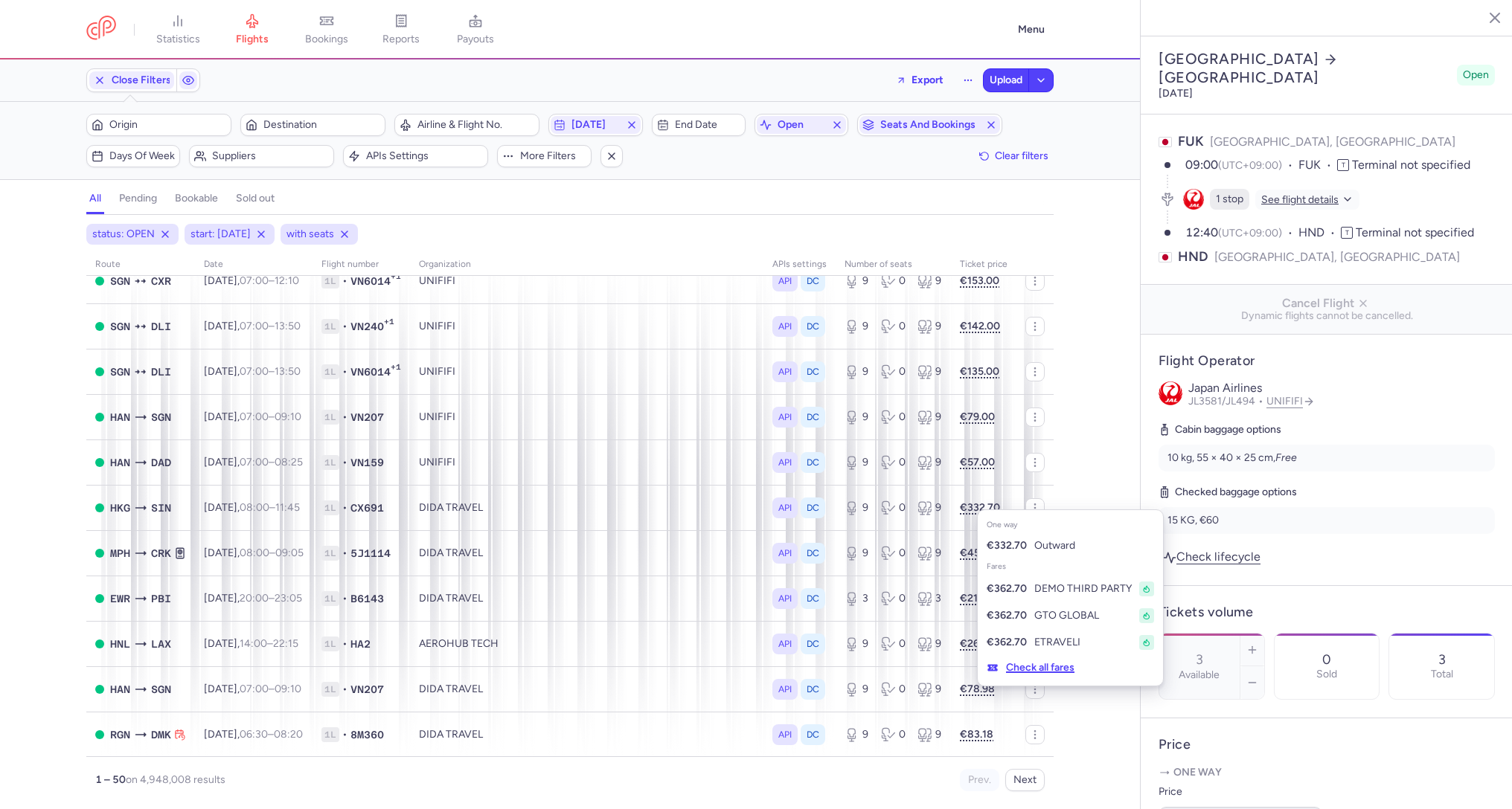
click at [1051, 668] on button "Check all fares" at bounding box center [1030, 667] width 105 height 24
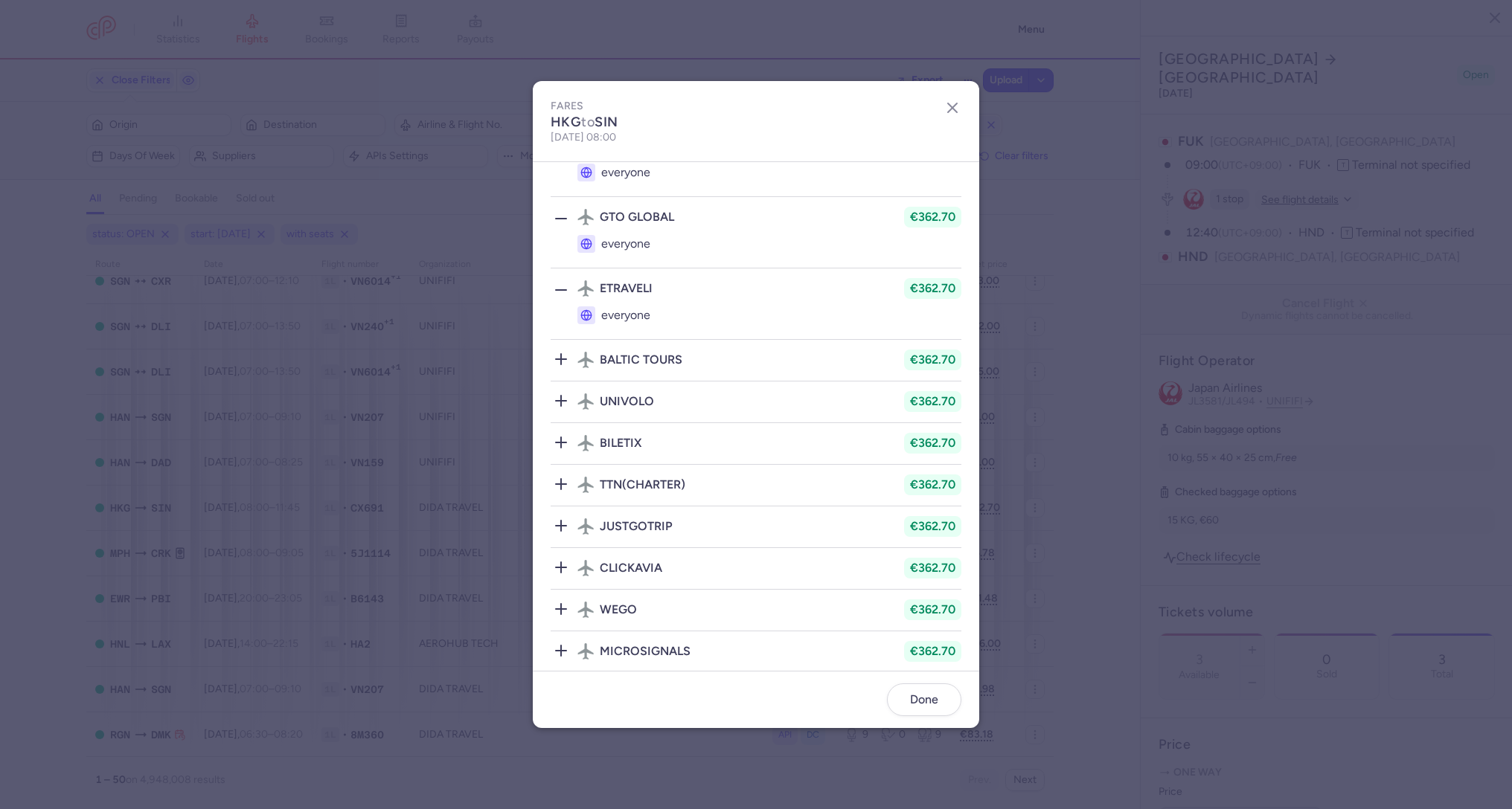
scroll to position [0, 0]
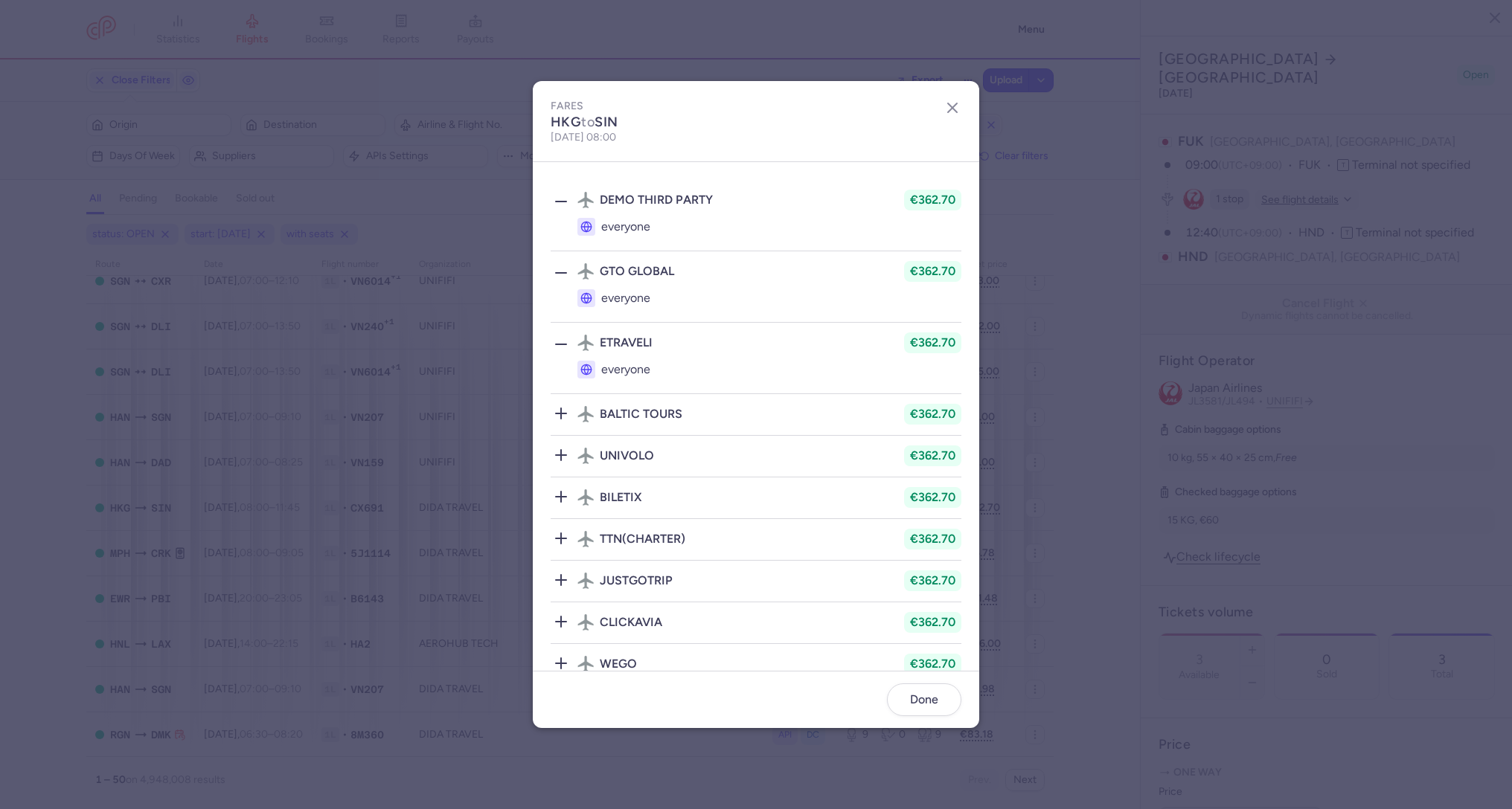
click at [565, 196] on icon at bounding box center [561, 201] width 18 height 18
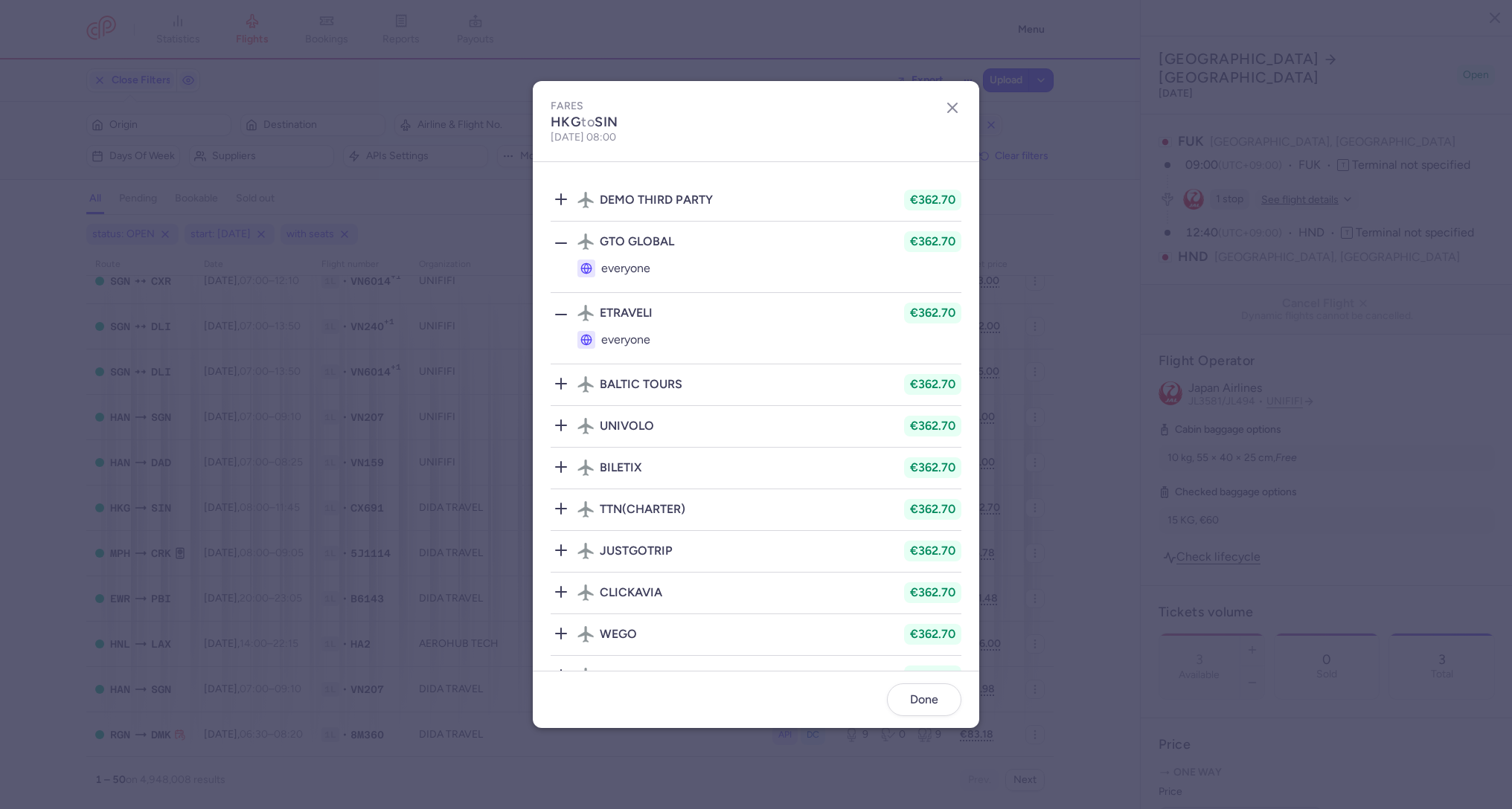
click at [556, 232] on div at bounding box center [561, 242] width 21 height 23
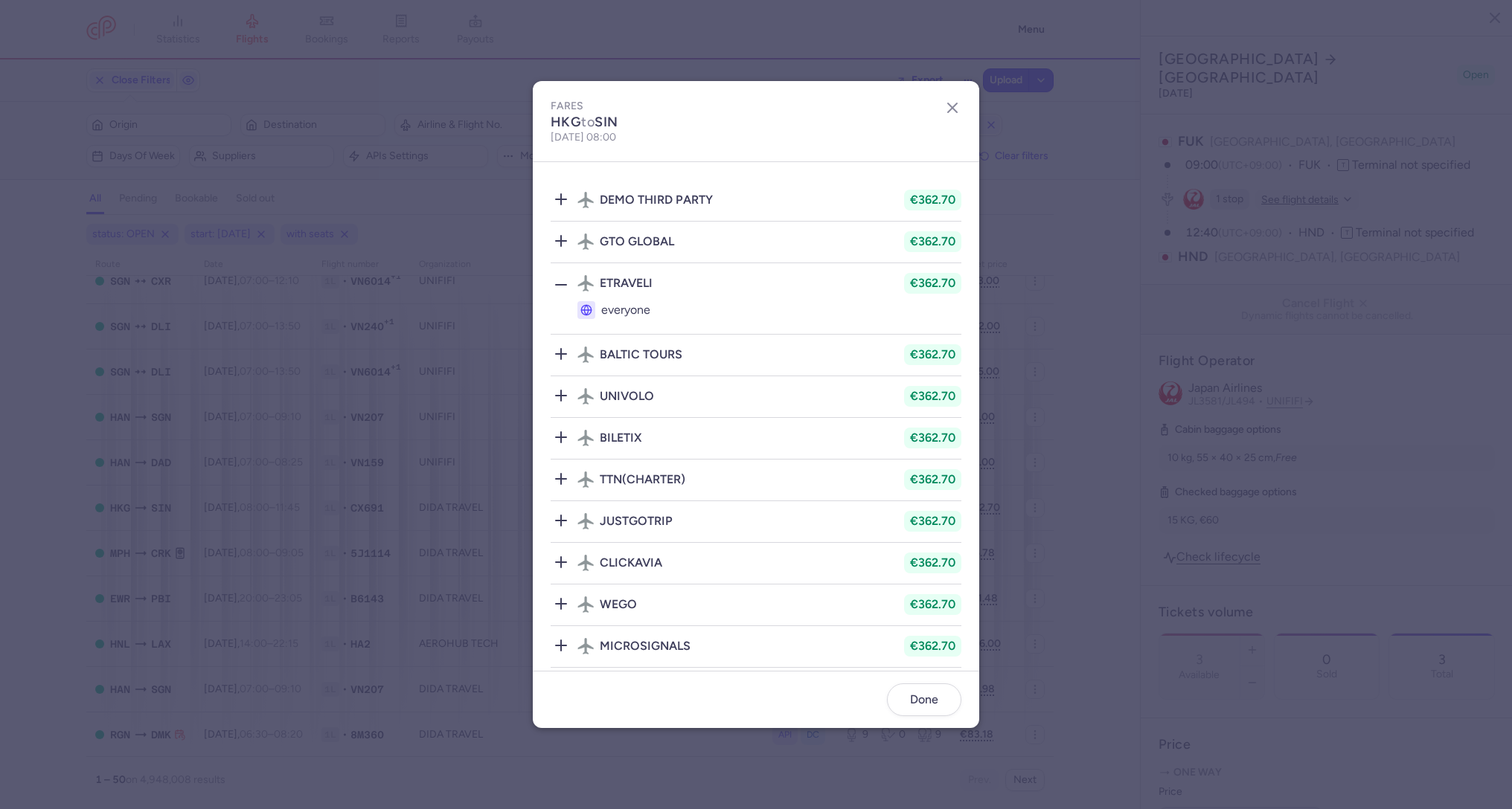
click at [557, 287] on icon at bounding box center [561, 284] width 18 height 18
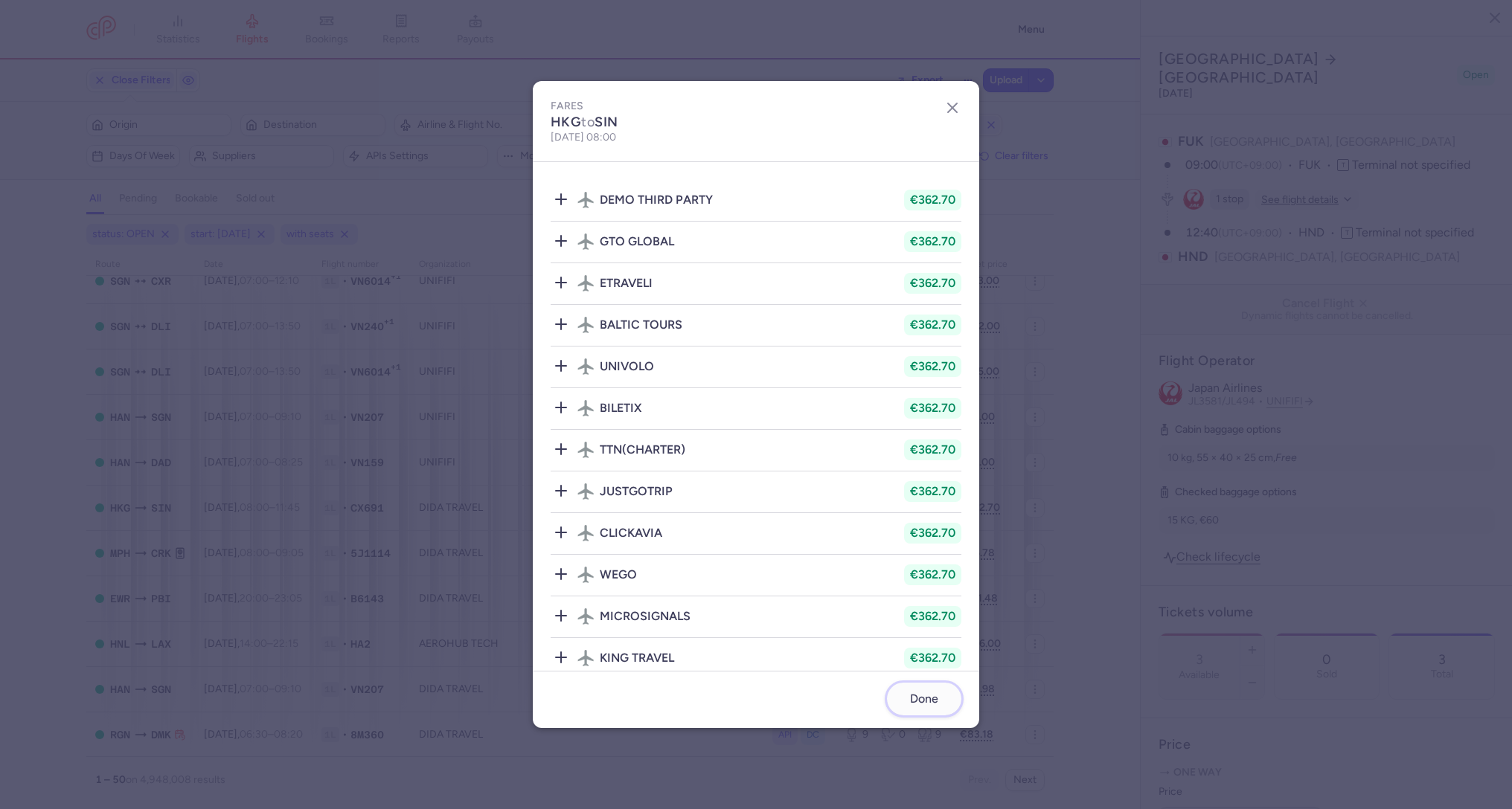
click at [915, 695] on span "Done" at bounding box center [924, 698] width 28 height 13
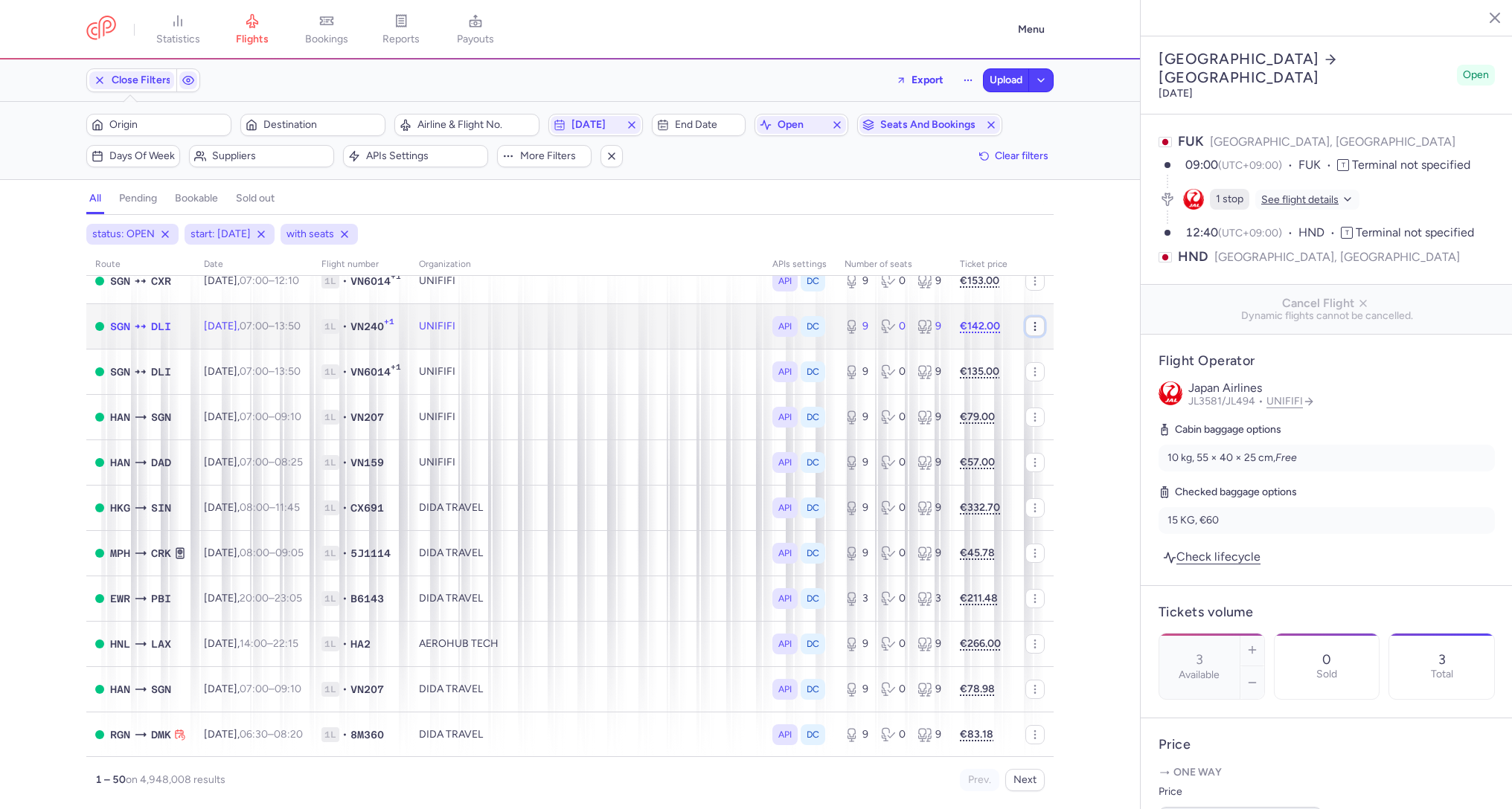
click at [1039, 327] on icon "button" at bounding box center [1034, 326] width 12 height 12
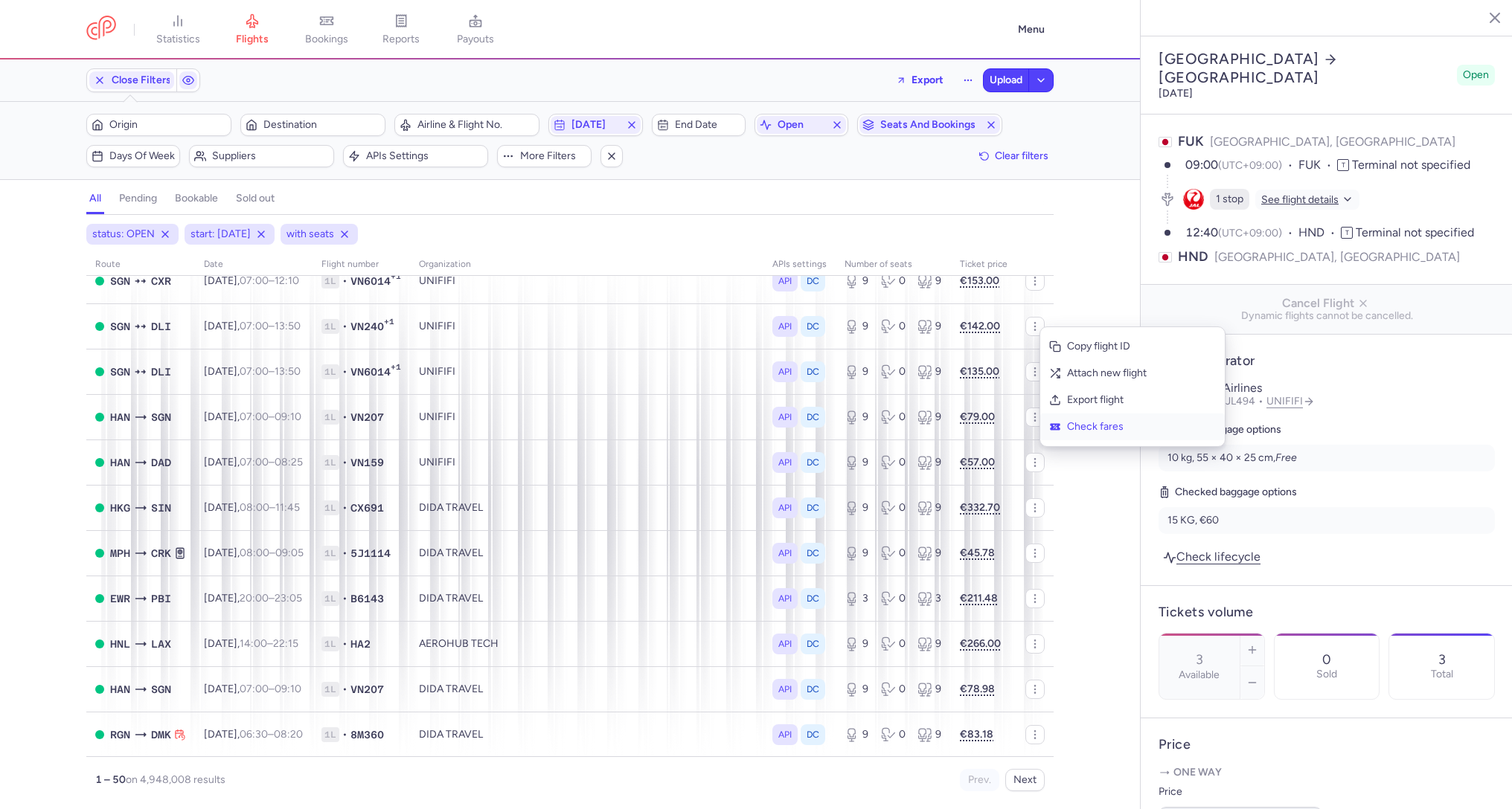
click at [1067, 427] on span "Check fares" at bounding box center [1141, 426] width 149 height 15
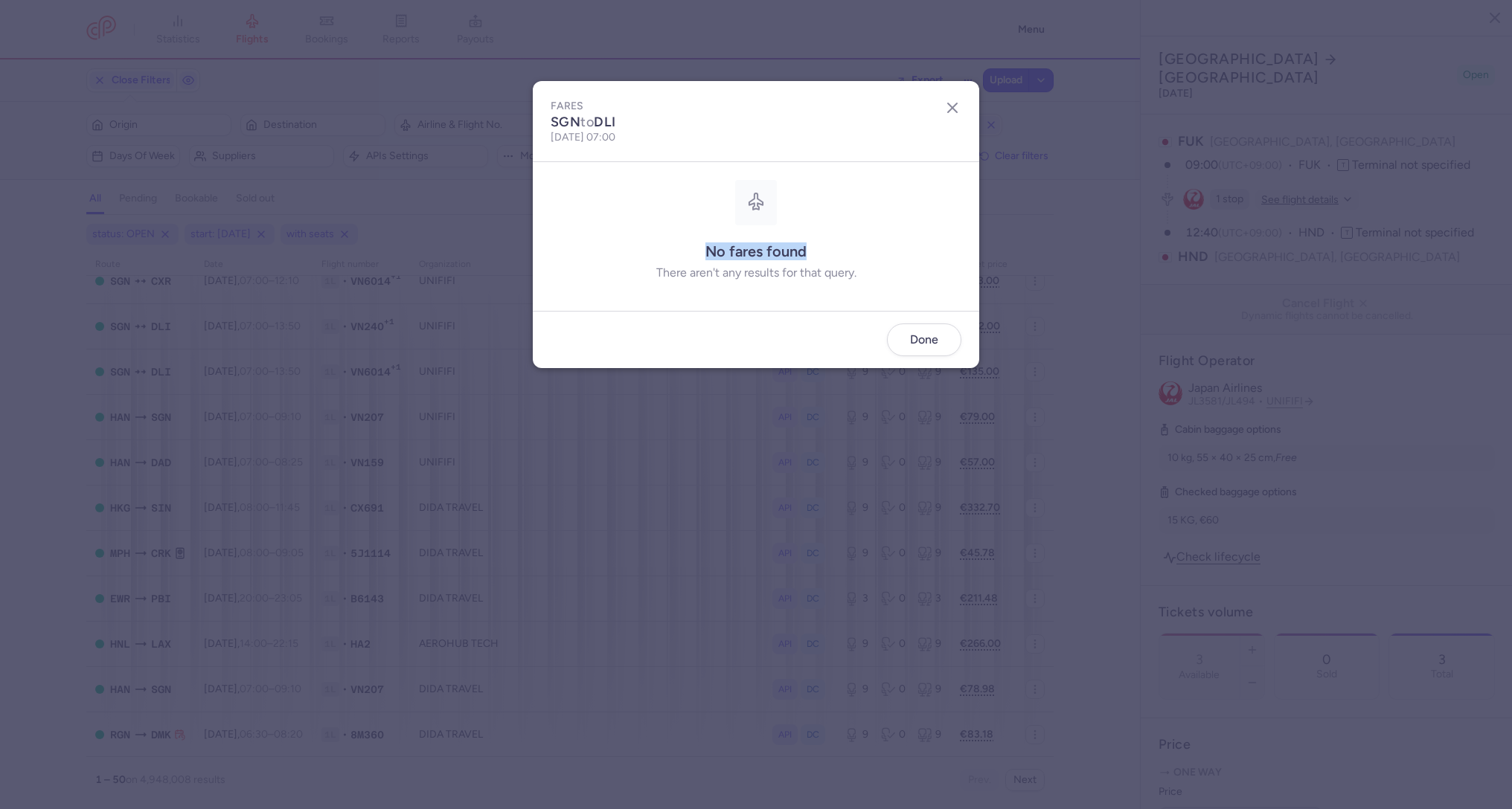
drag, startPoint x: 697, startPoint y: 249, endPoint x: 852, endPoint y: 259, distance: 155.3
click at [852, 259] on p "No fares found" at bounding box center [756, 252] width 411 height 17
click at [852, 259] on p "No fares found" at bounding box center [756, 252] width 411 height 17
click at [915, 334] on span "Done" at bounding box center [924, 338] width 28 height 13
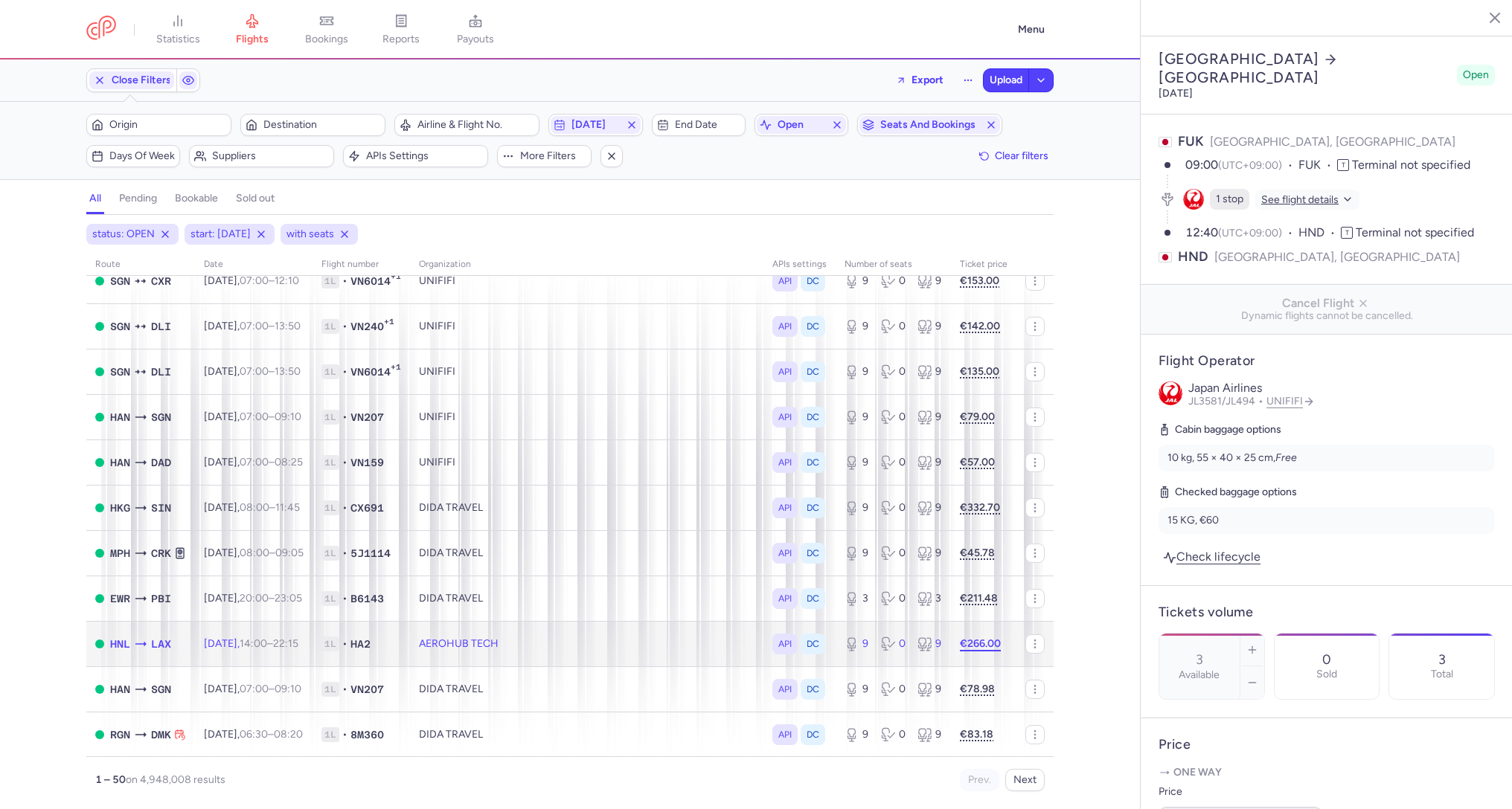
click at [988, 643] on strong "€266.00" at bounding box center [980, 644] width 41 height 12
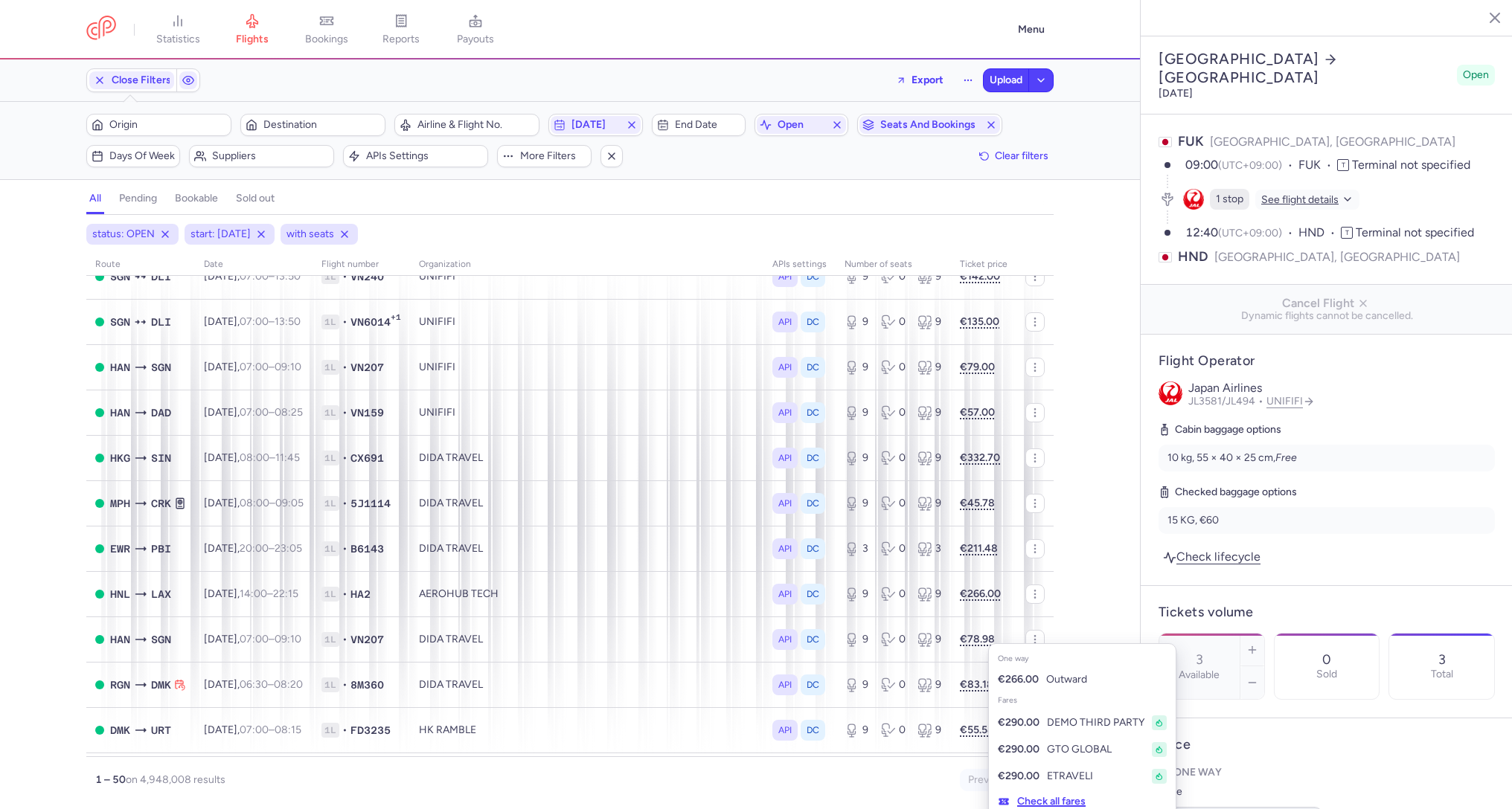
click at [1060, 801] on button "Check all fares" at bounding box center [1041, 801] width 105 height 24
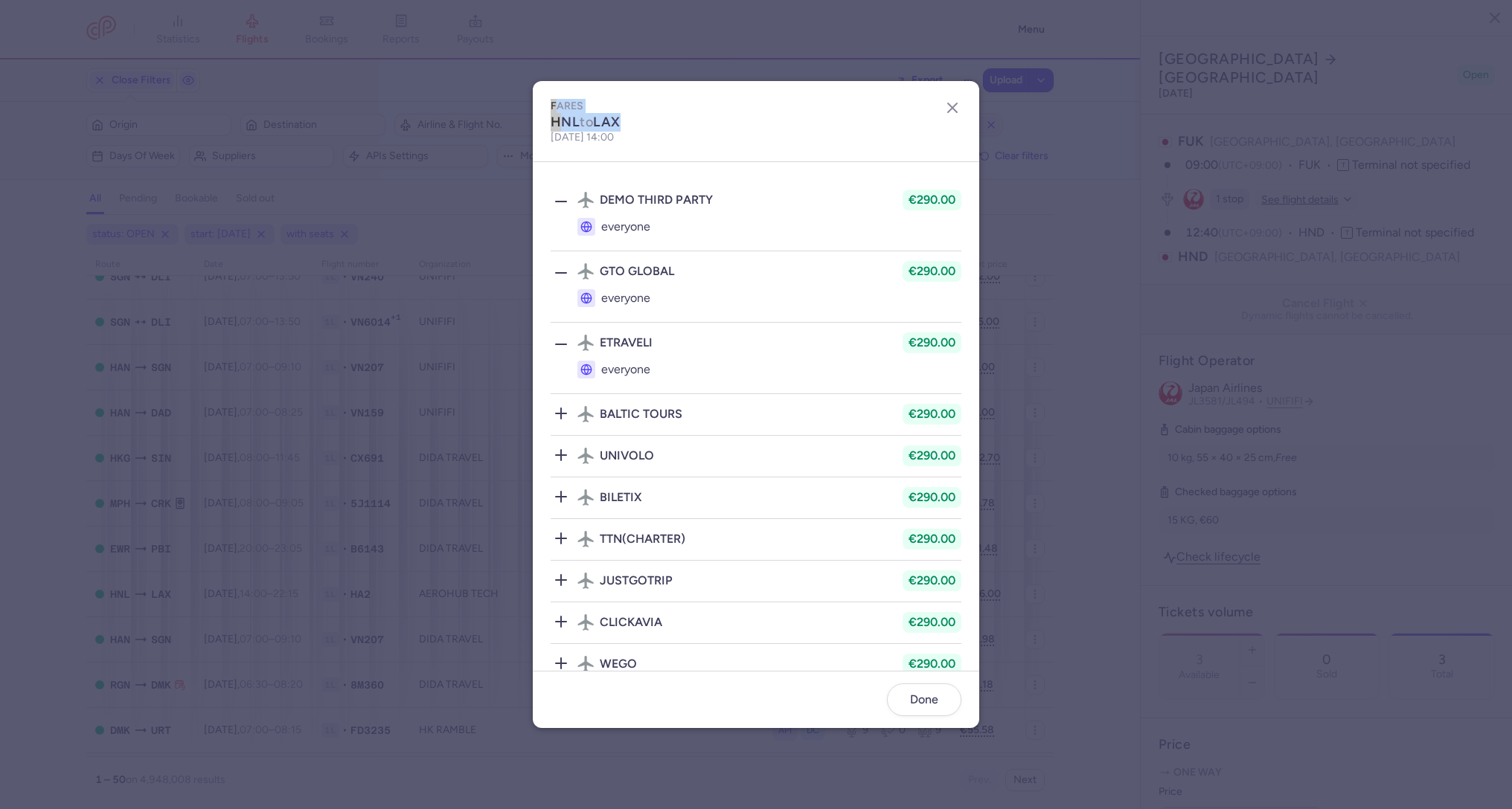
drag, startPoint x: 550, startPoint y: 104, endPoint x: 645, endPoint y: 129, distance: 98.2
click at [639, 129] on div "fares HNL to LAX [DATE] 14:00" at bounding box center [585, 121] width 105 height 80
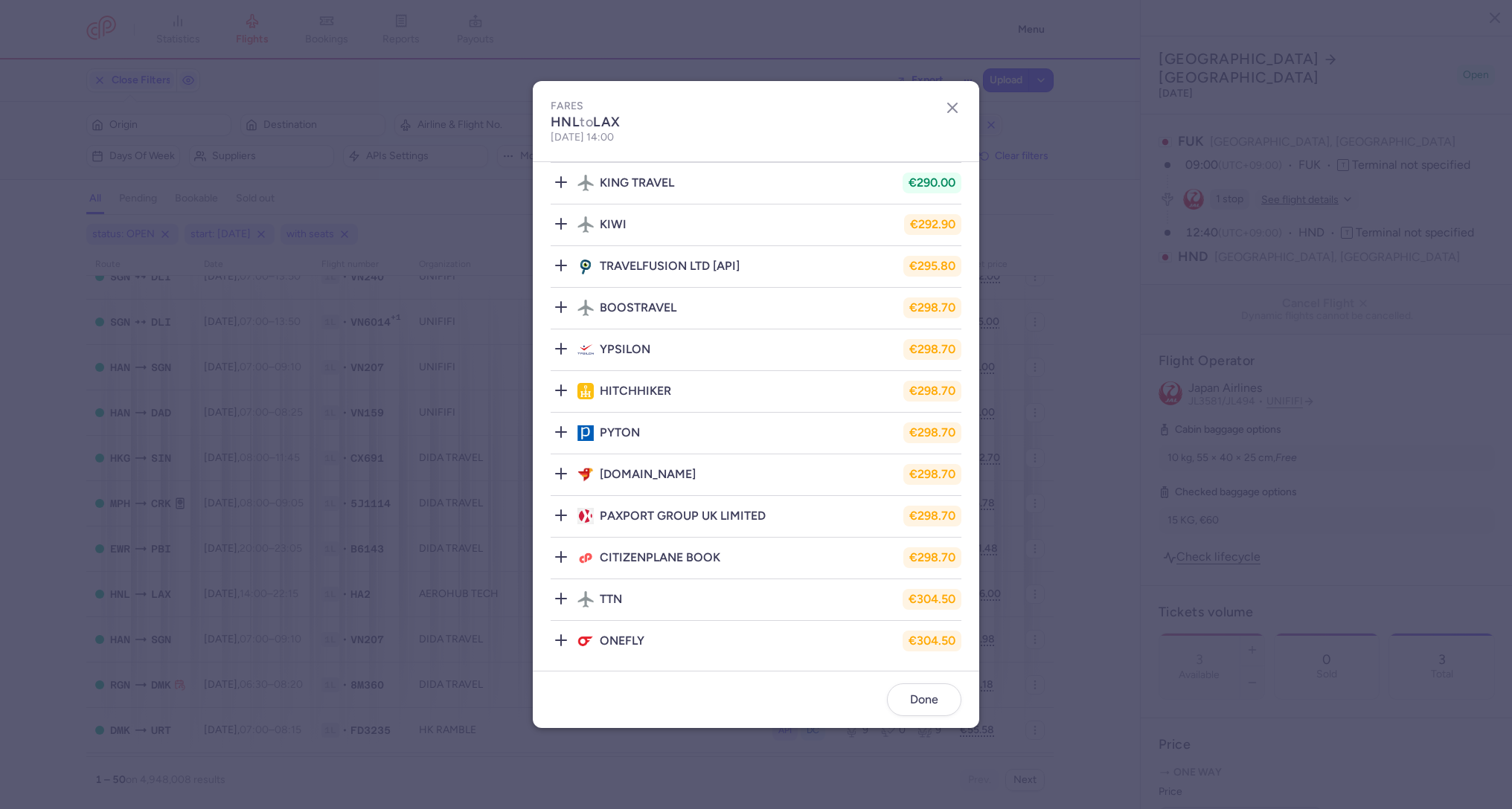
scroll to position [0, 0]
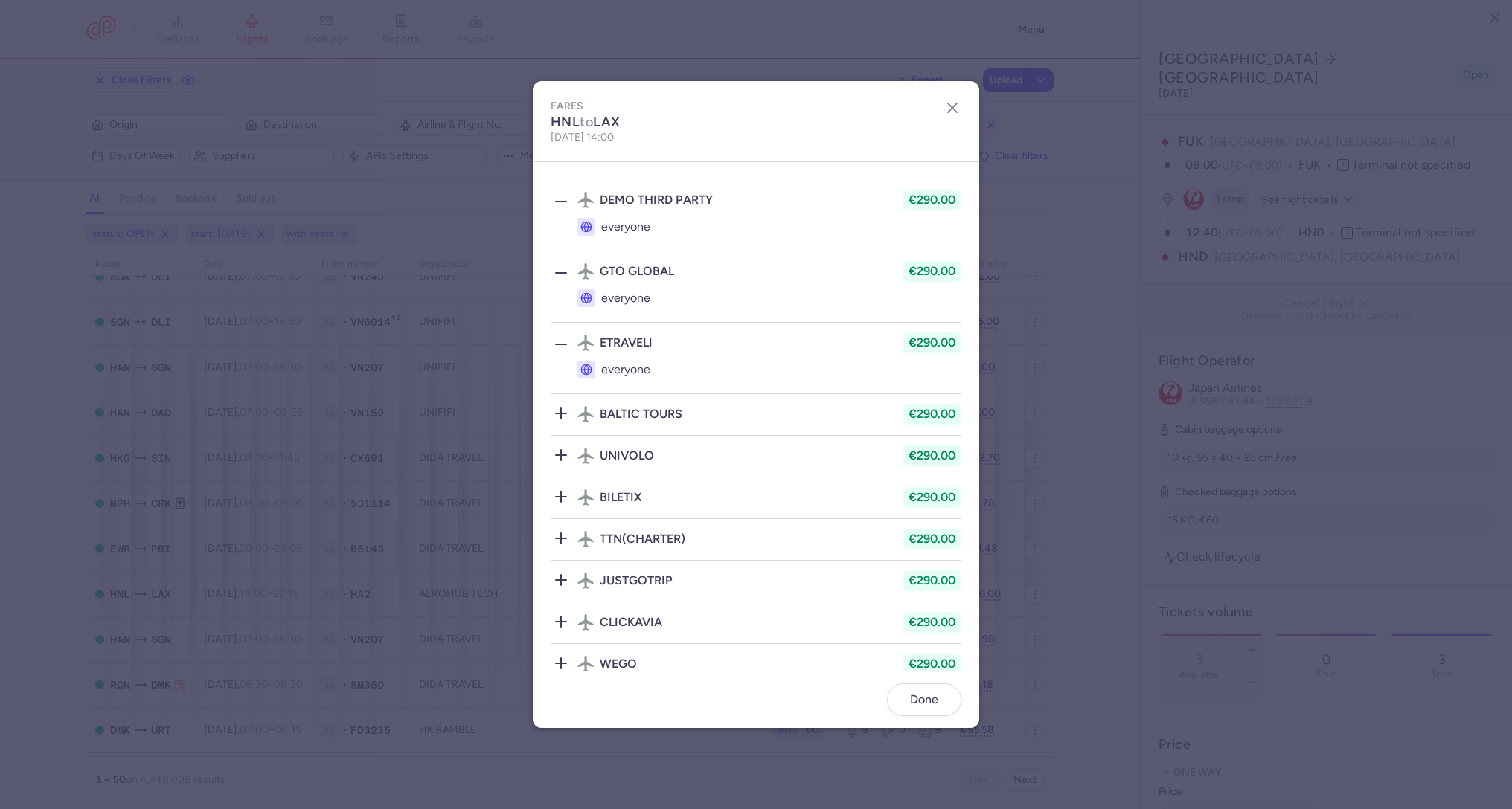
click at [559, 274] on icon at bounding box center [561, 273] width 18 height 18
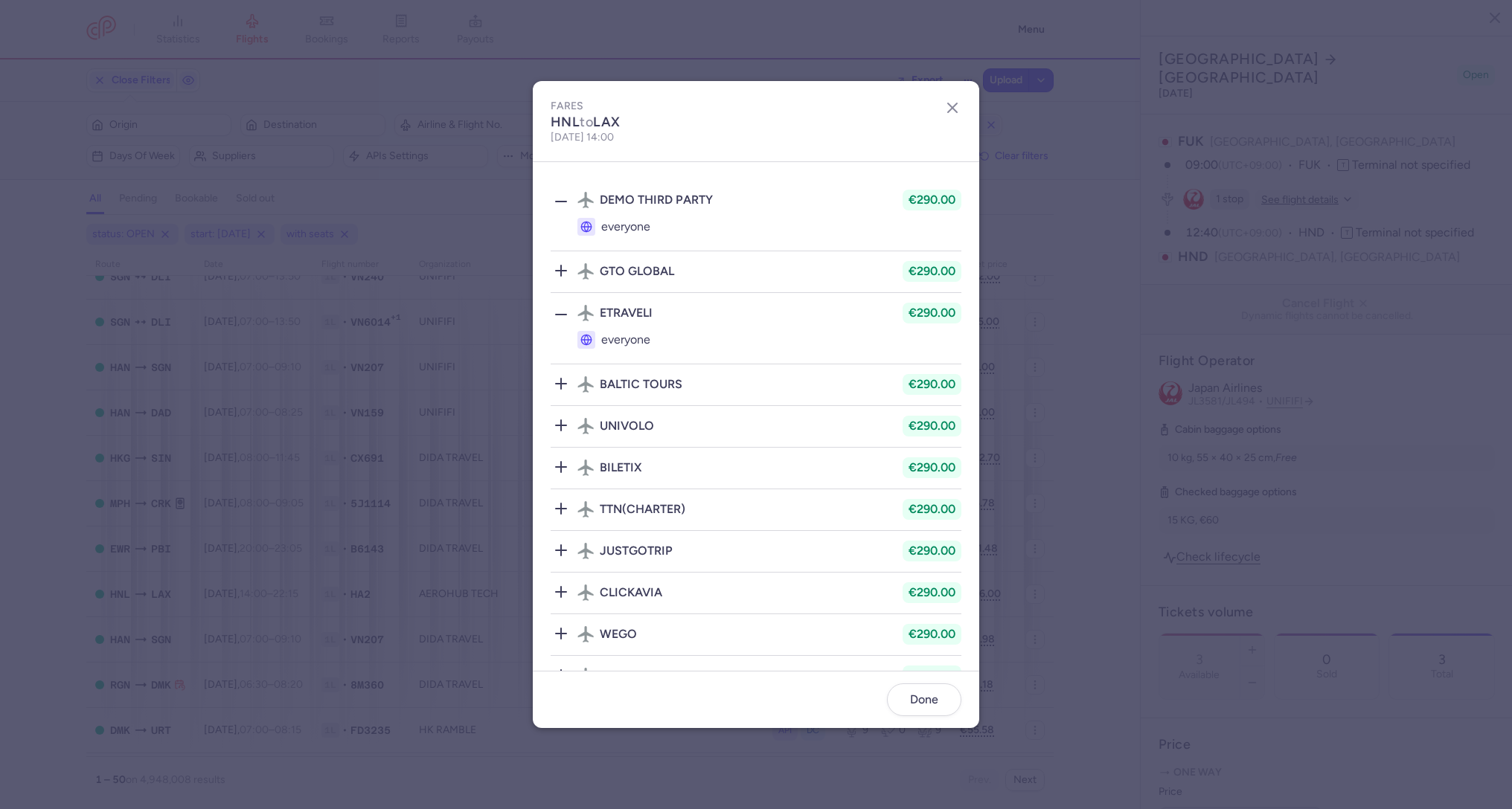
click at [557, 304] on div at bounding box center [561, 313] width 21 height 23
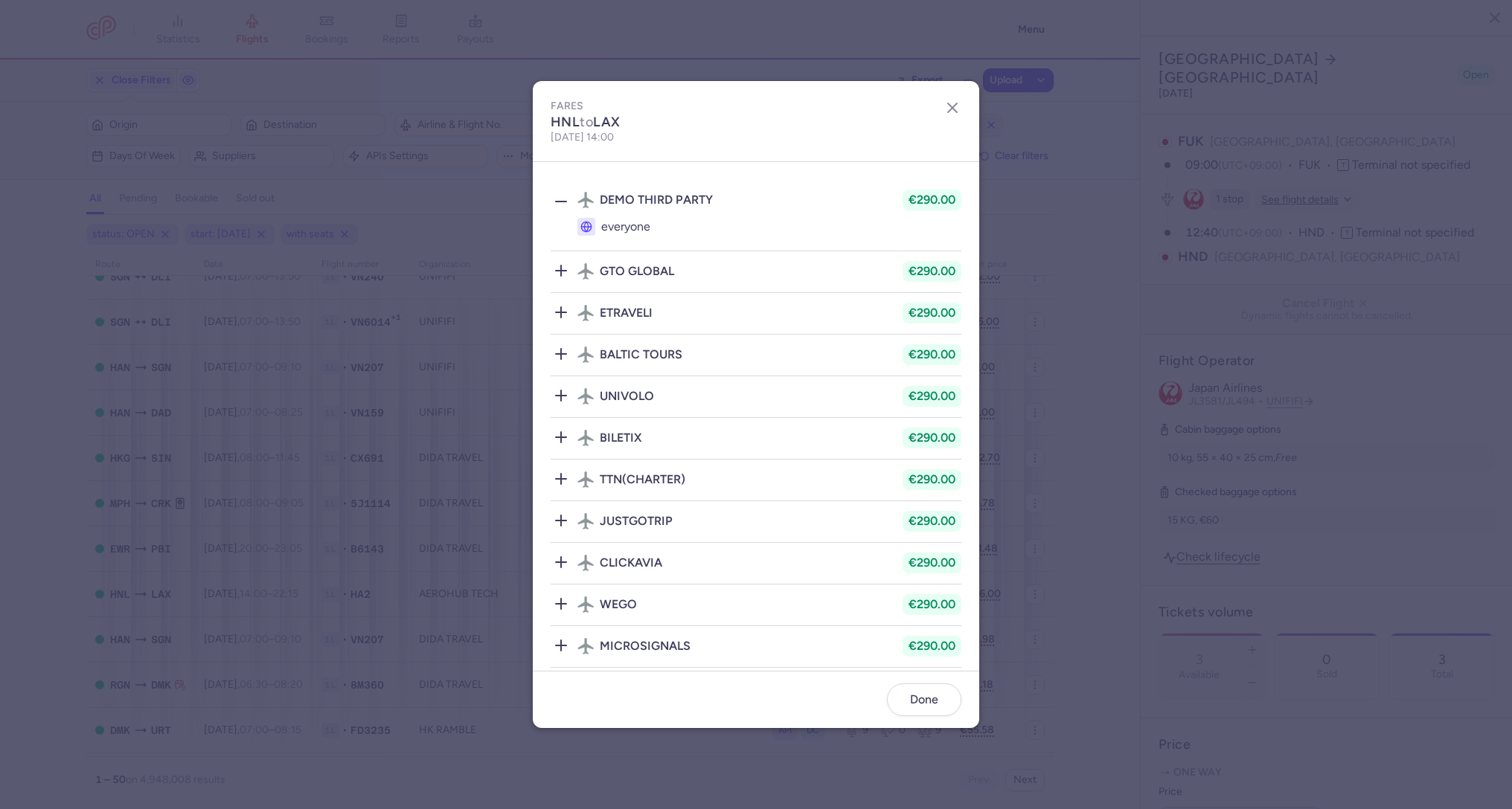
click at [556, 271] on icon at bounding box center [561, 270] width 18 height 18
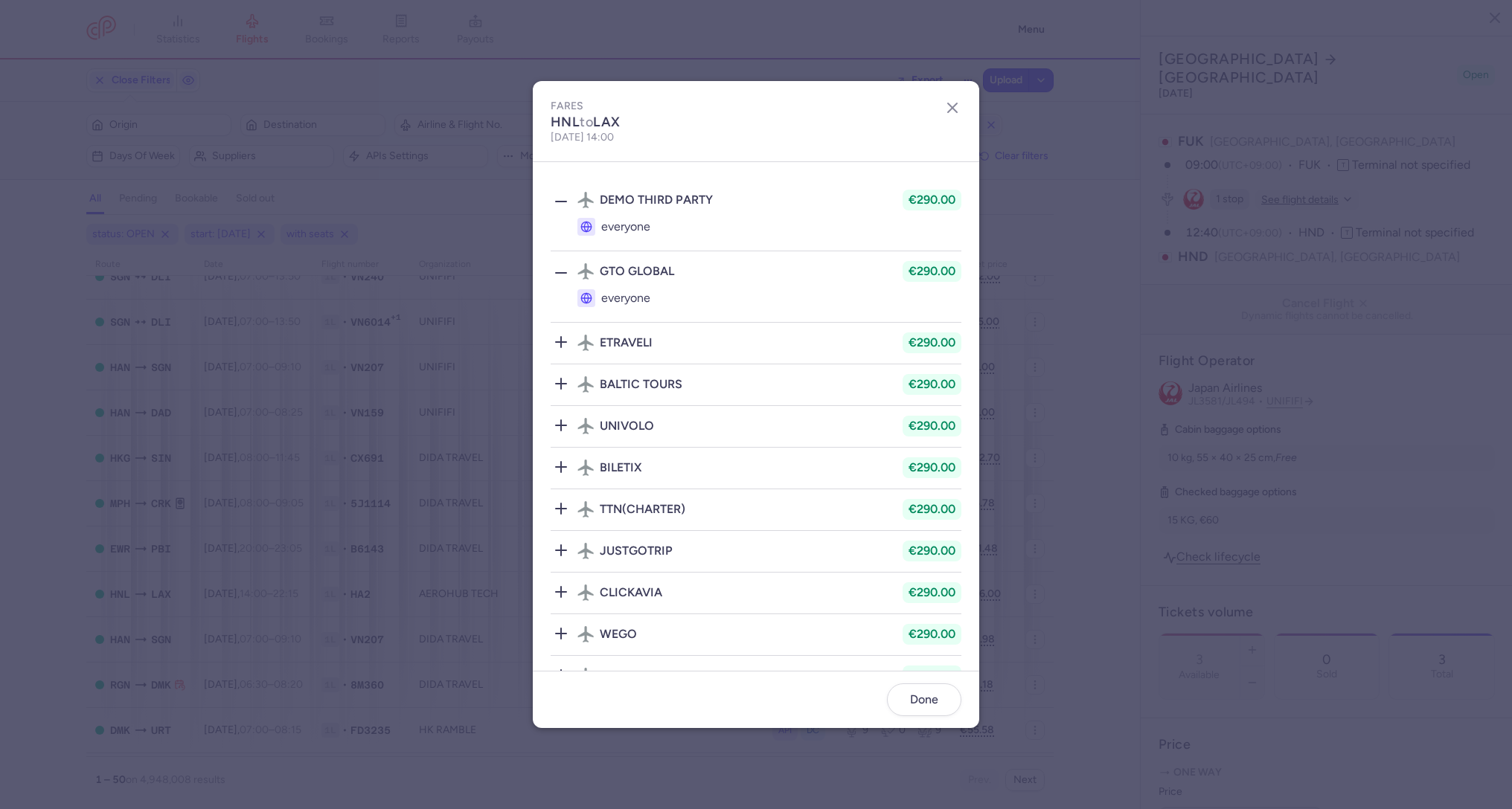
click at [558, 336] on icon at bounding box center [561, 341] width 18 height 18
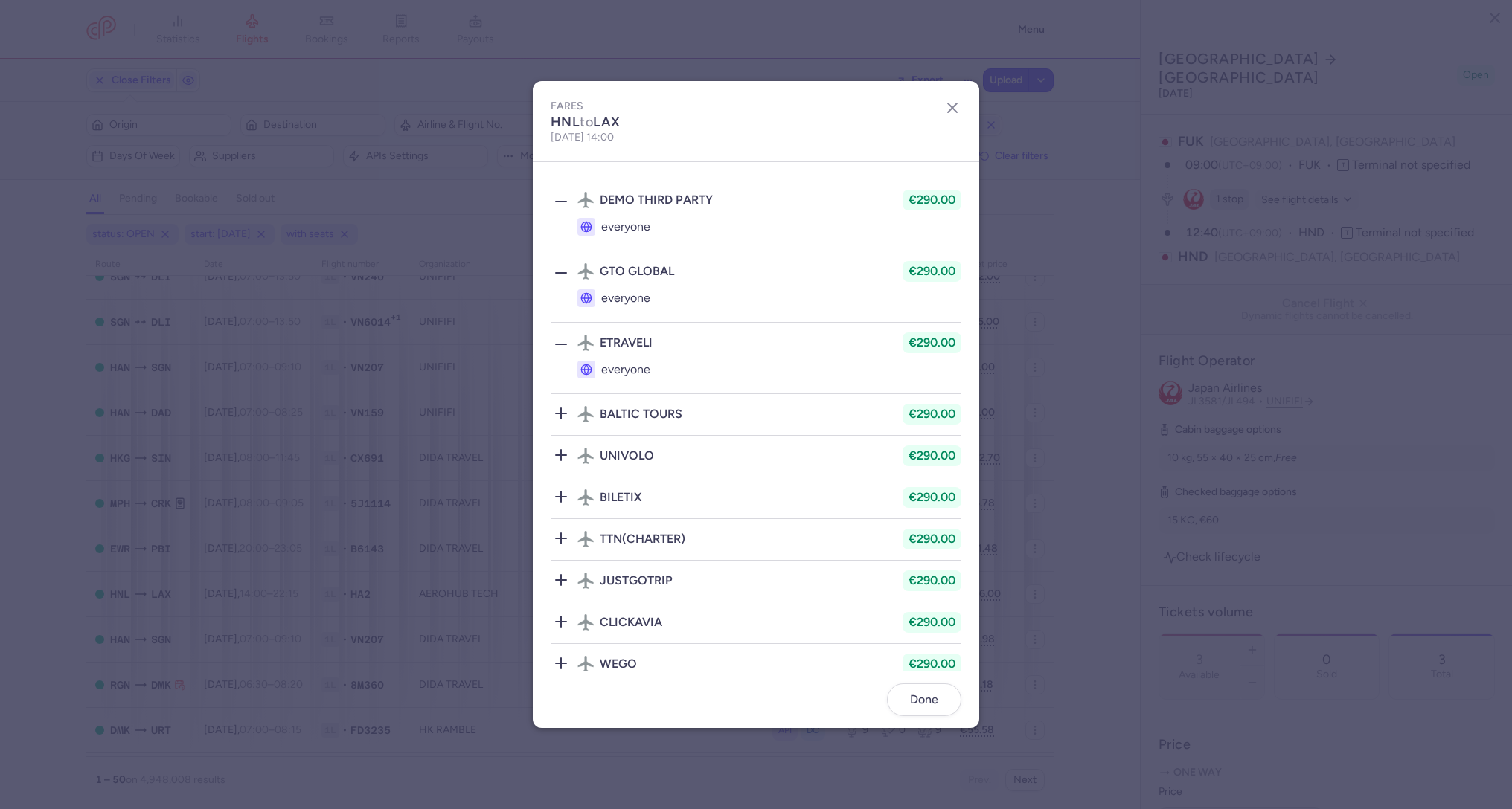
click at [561, 413] on line at bounding box center [561, 413] width 10 height 0
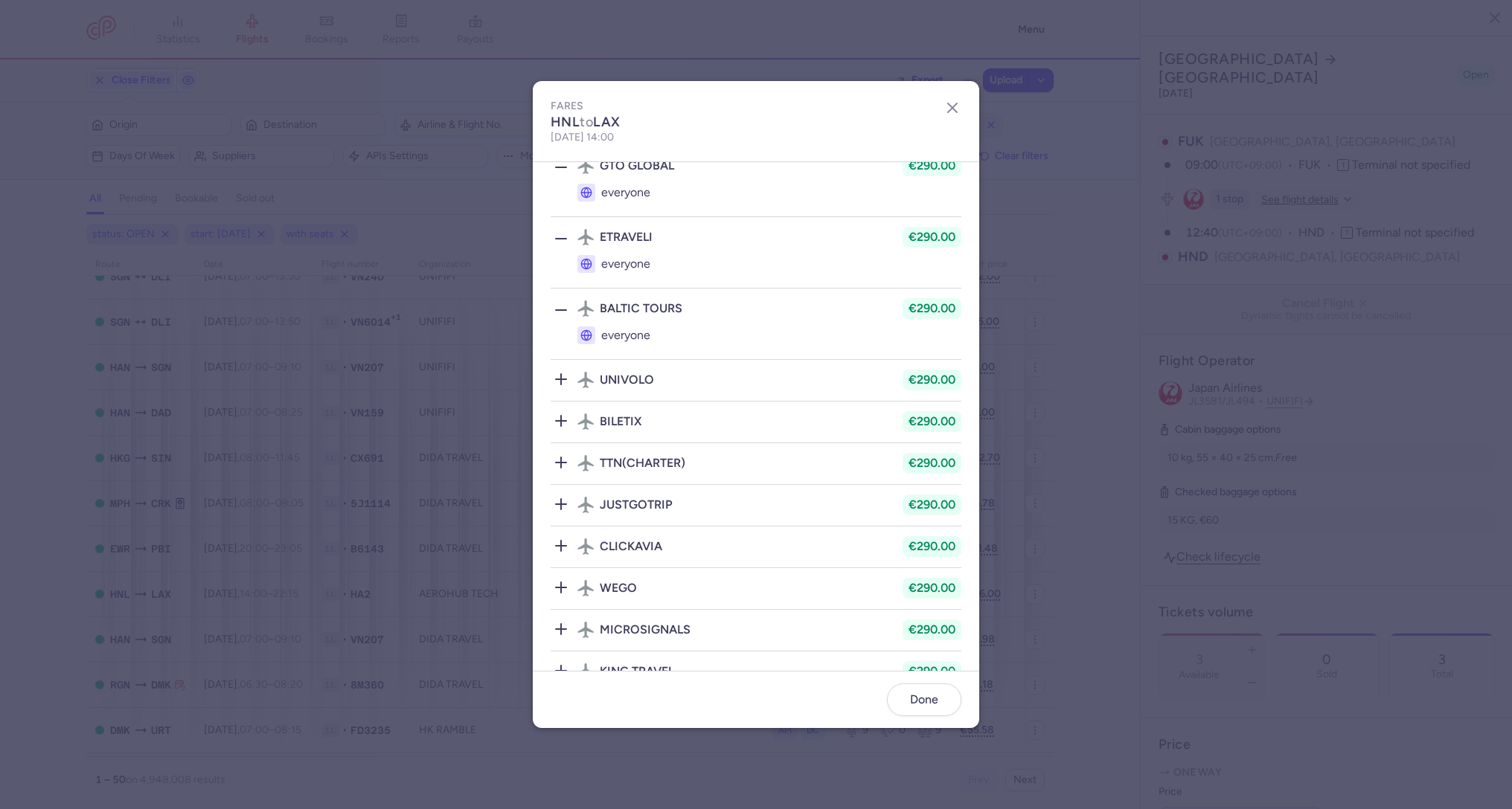
click at [562, 387] on div at bounding box center [561, 380] width 21 height 23
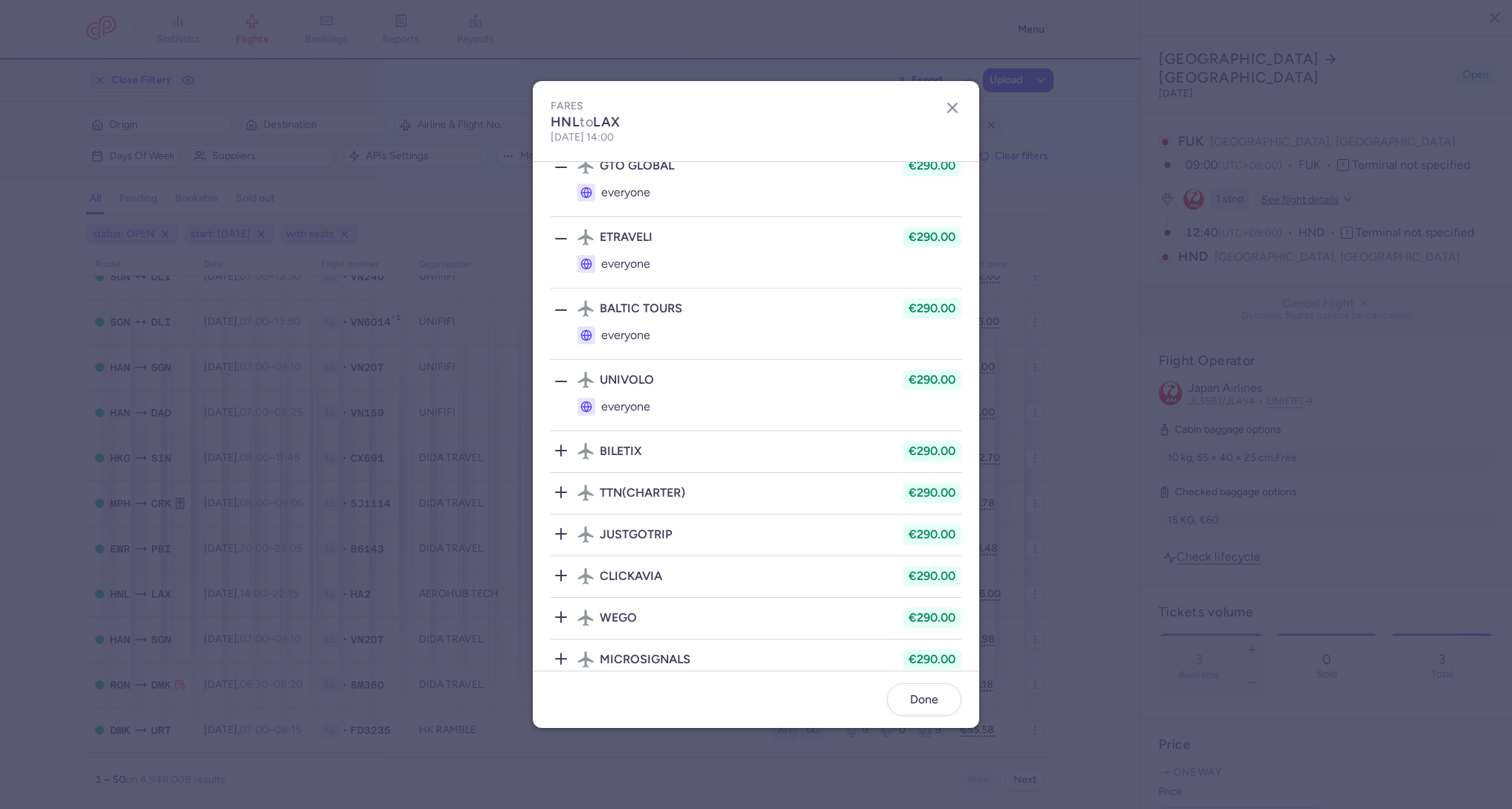
click at [565, 443] on icon at bounding box center [561, 450] width 18 height 18
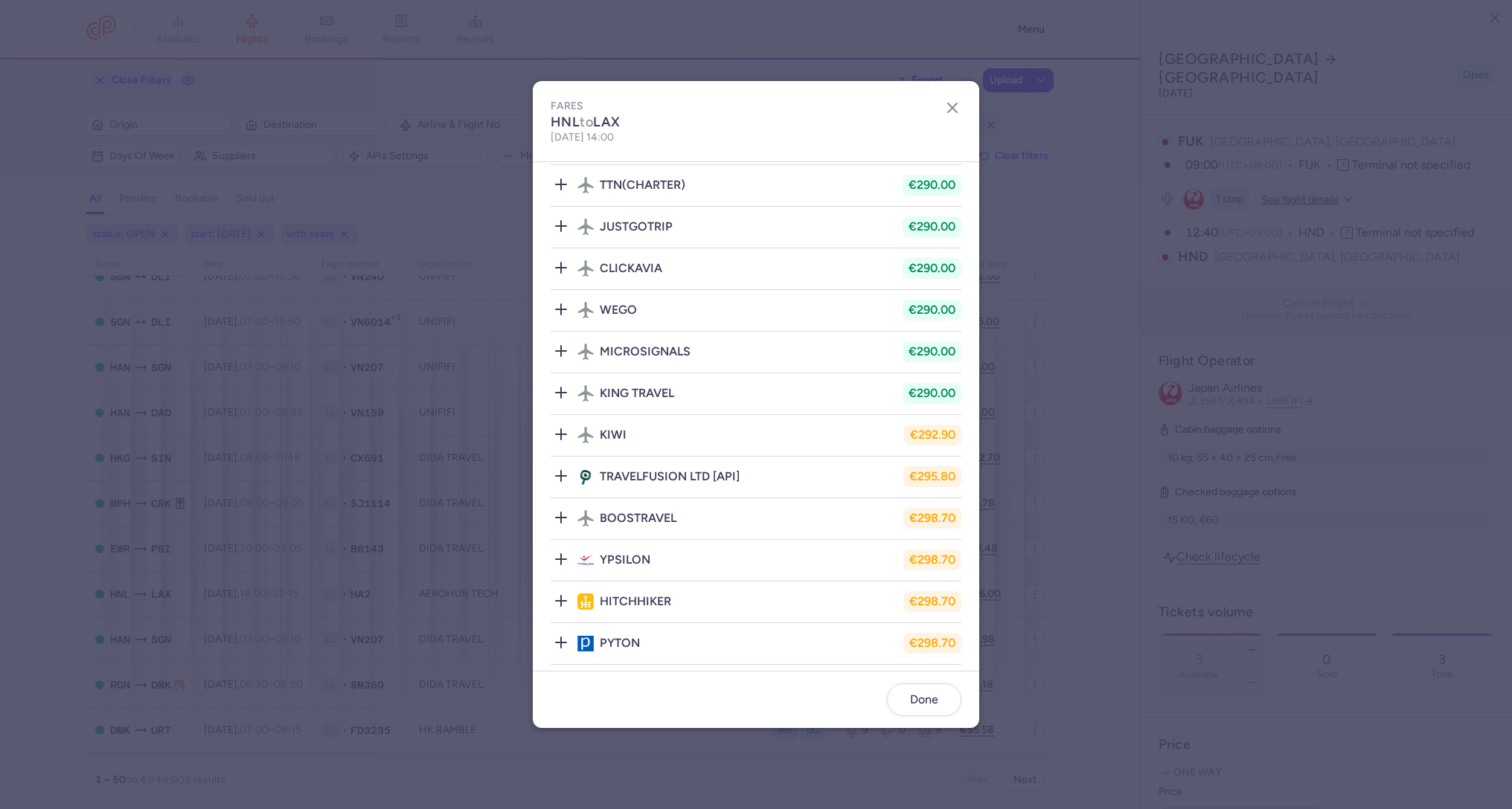
scroll to position [444, 0]
click at [564, 474] on icon at bounding box center [561, 475] width 18 height 18
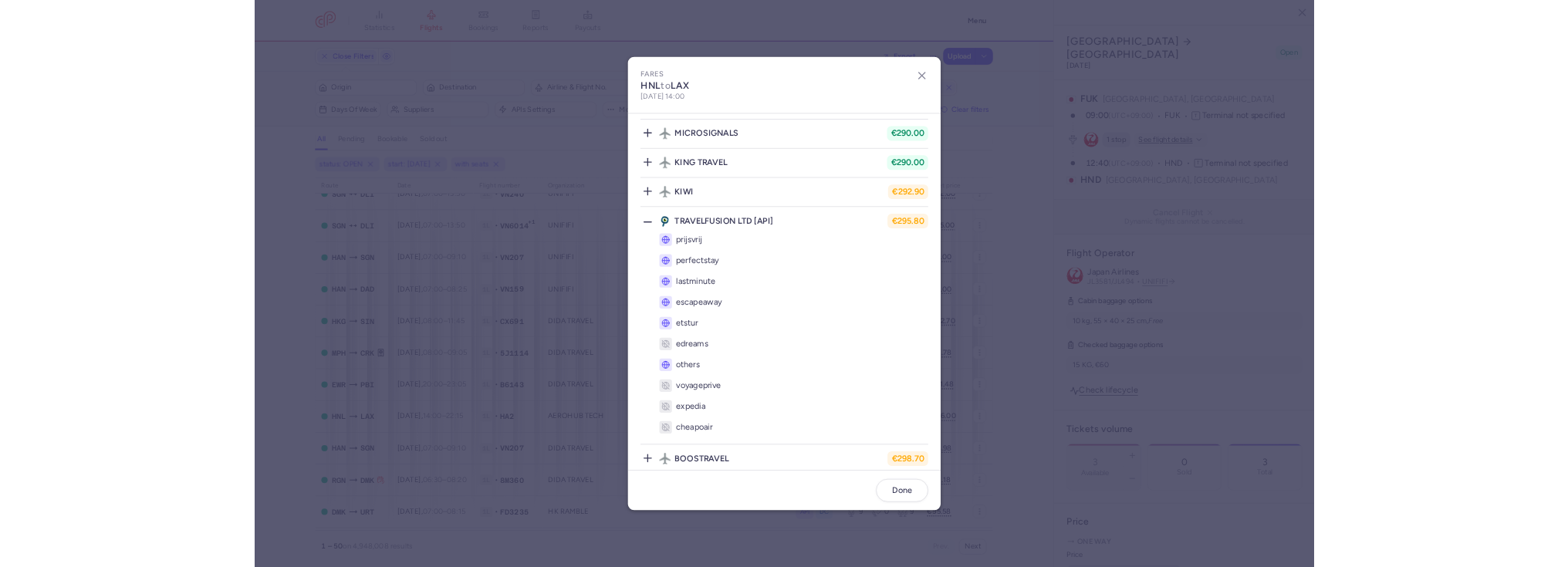
scroll to position [665, 0]
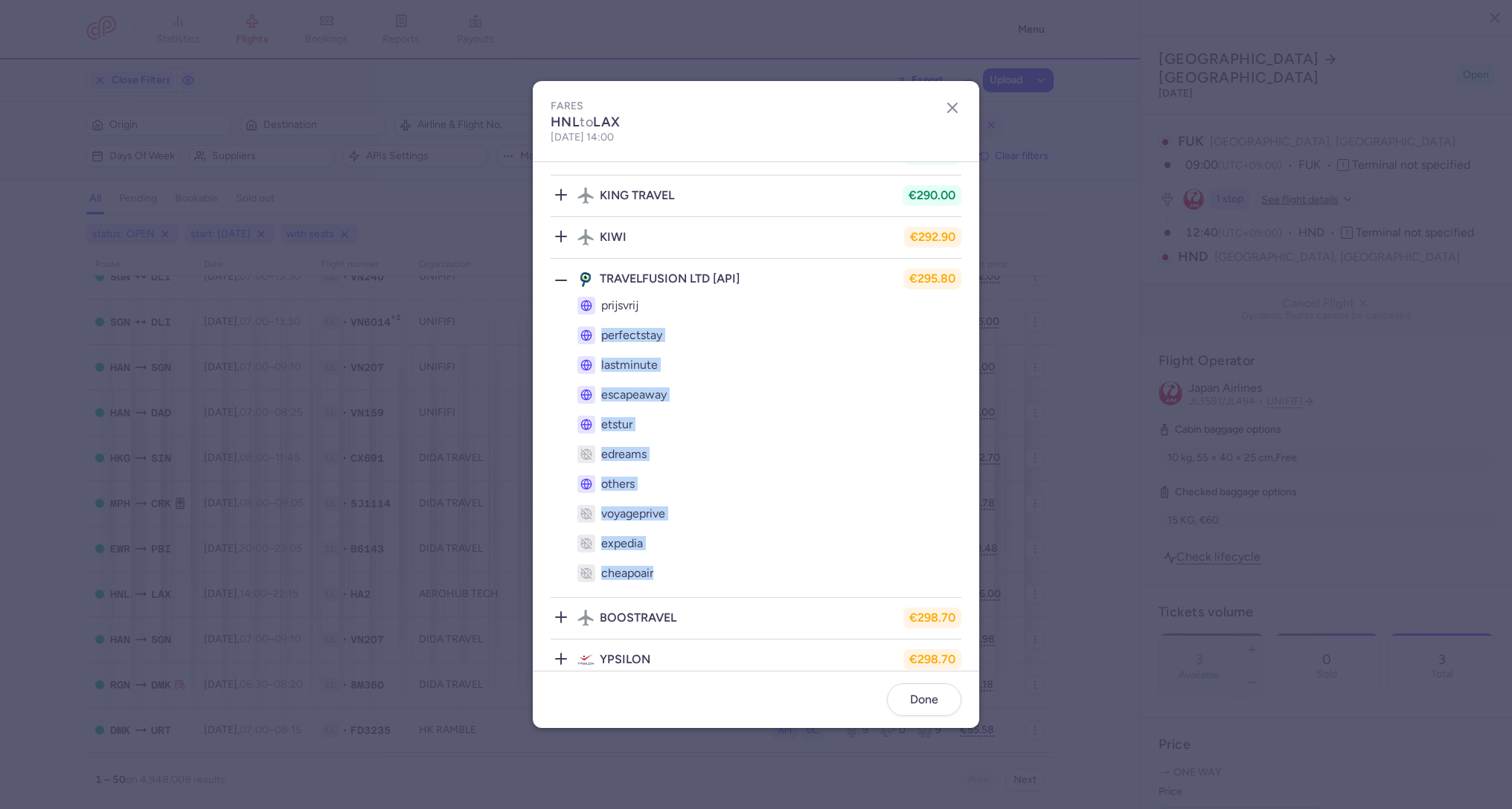
drag, startPoint x: 607, startPoint y: 309, endPoint x: 666, endPoint y: 563, distance: 260.8
click at [667, 563] on ul "prijsvrij perfectstay lastminute escapeaway etstur edreams others voyageprive e…" at bounding box center [769, 440] width 384 height 298
click at [666, 563] on li "cheapoair" at bounding box center [769, 574] width 384 height 30
drag, startPoint x: 669, startPoint y: 563, endPoint x: 611, endPoint y: 274, distance: 294.8
click at [611, 598] on li "TRAVELFUSION LTD [API] €295.80 prijsvrij perfectstay lastminute escapeaway etst…" at bounding box center [756, 618] width 411 height 41
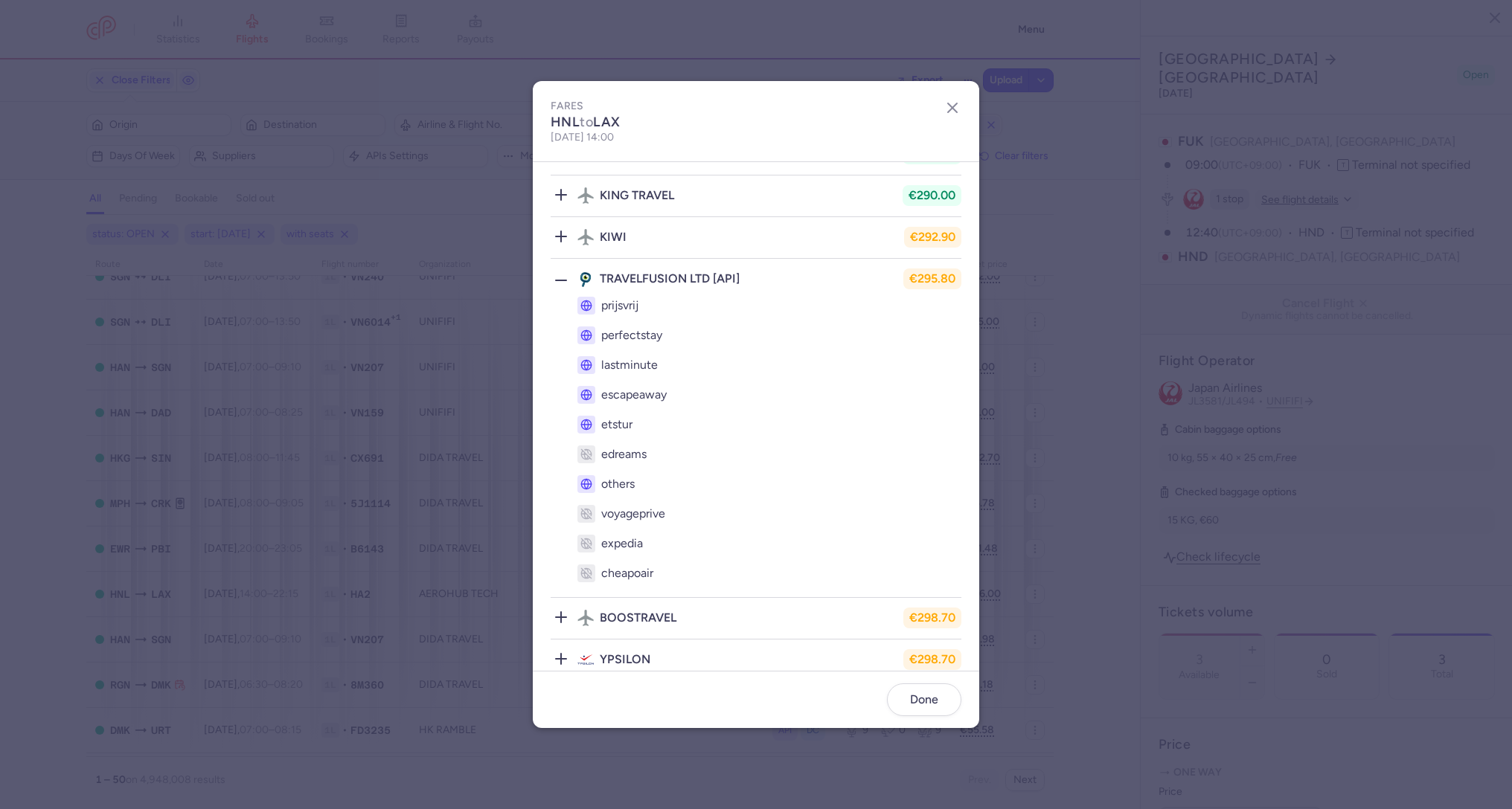
click at [620, 329] on span "perfectstay" at bounding box center [632, 335] width 61 height 13
click at [620, 447] on span "edreams" at bounding box center [624, 454] width 45 height 13
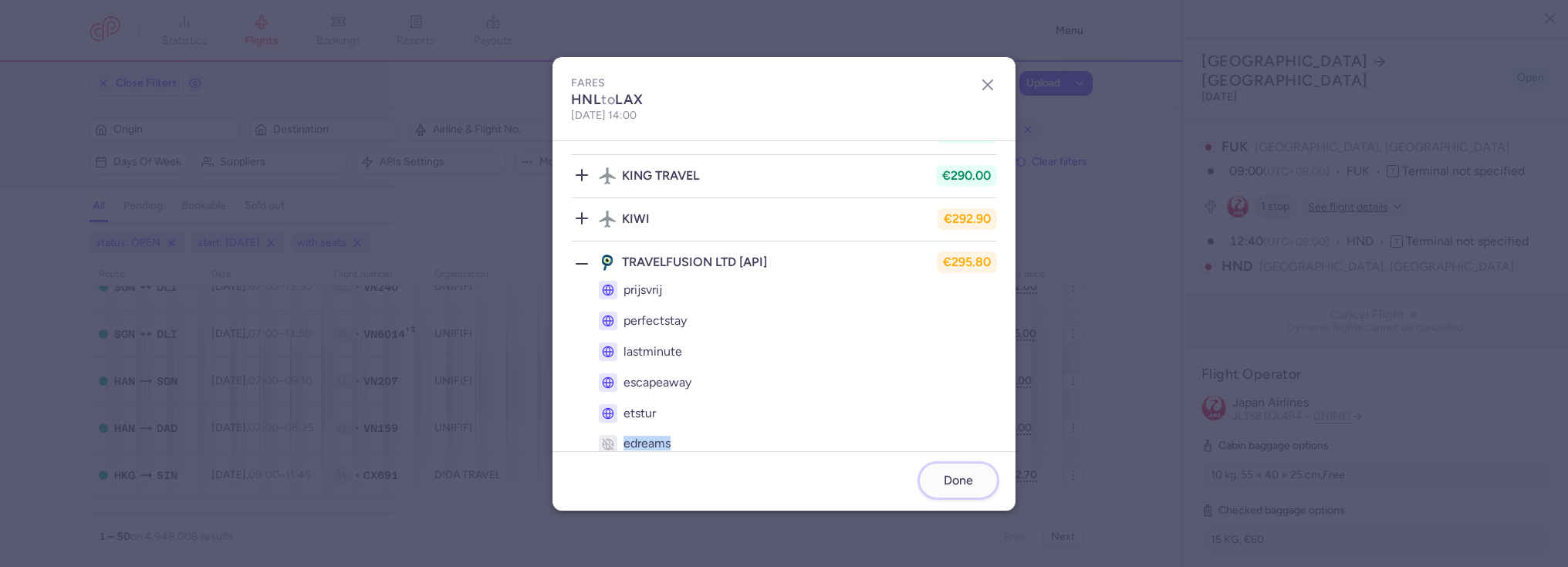
click at [941, 479] on button "Done" at bounding box center [957, 480] width 77 height 34
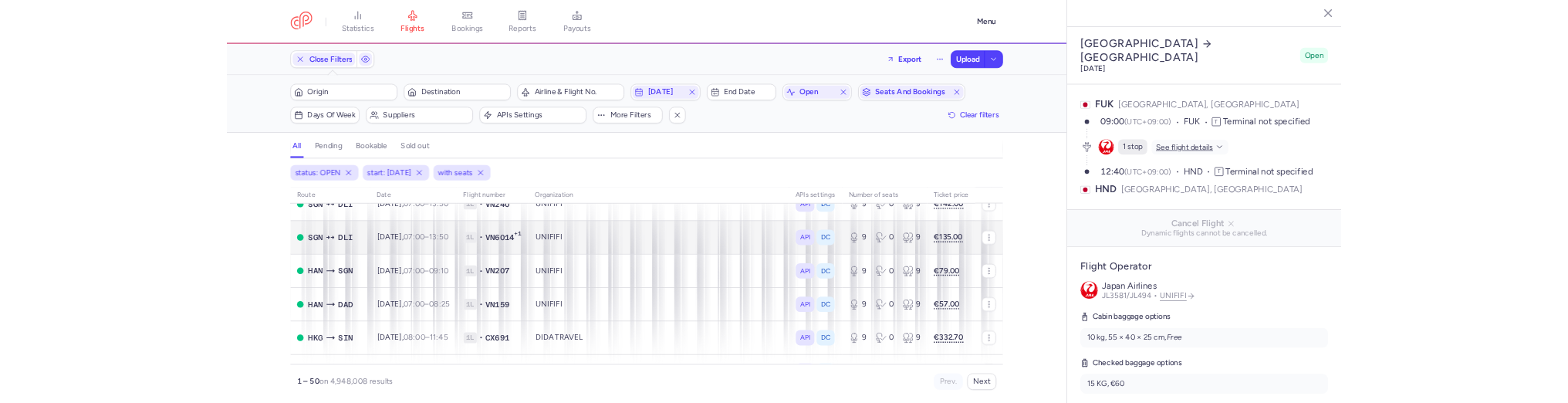
scroll to position [0, 0]
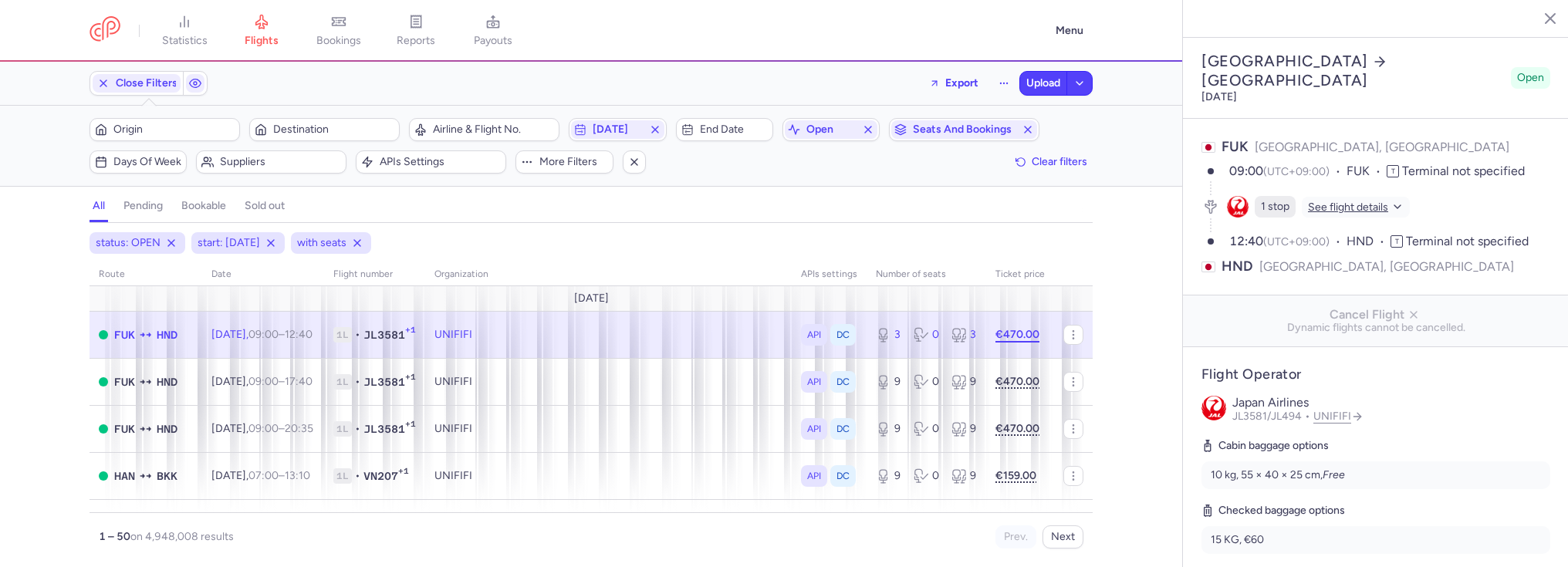
click at [1029, 331] on strong "€470.00" at bounding box center [1017, 334] width 44 height 13
click at [1113, 310] on div "status: OPEN start: [DATE] with seats route date Flight number organization API…" at bounding box center [591, 400] width 1182 height 335
click at [1069, 339] on icon "button" at bounding box center [1072, 334] width 12 height 12
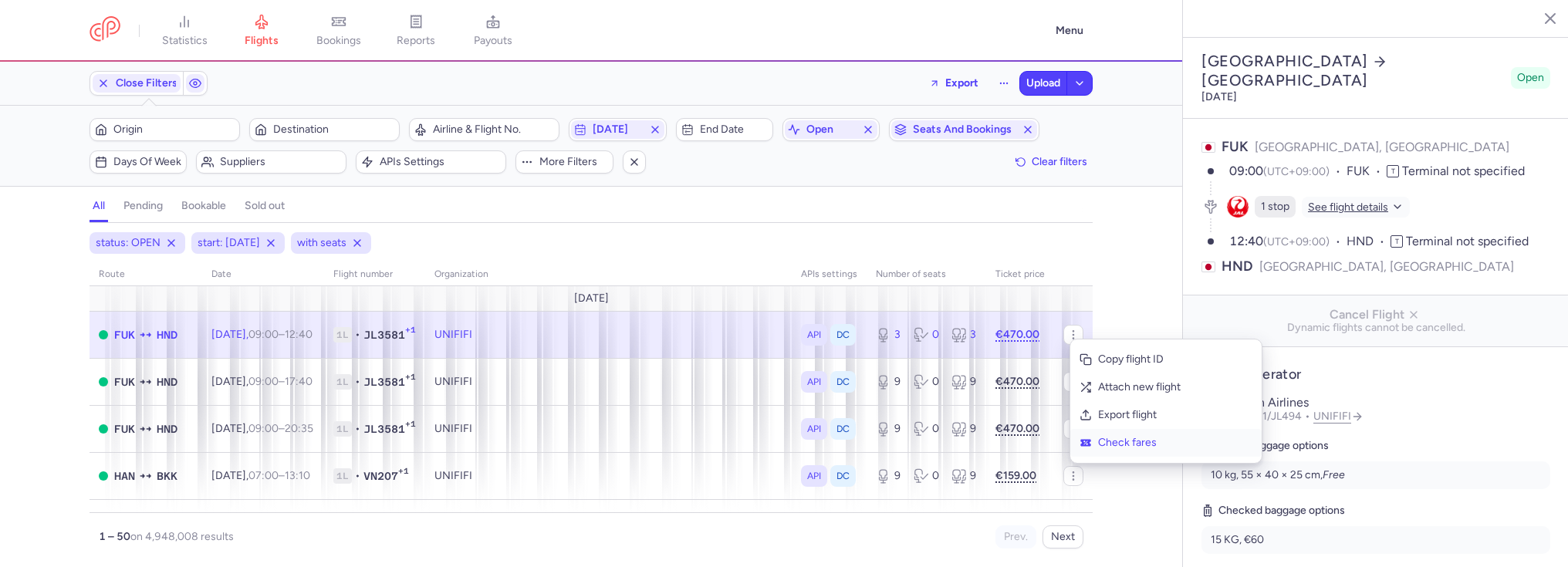
click at [1167, 446] on span "Check fares" at bounding box center [1175, 442] width 154 height 15
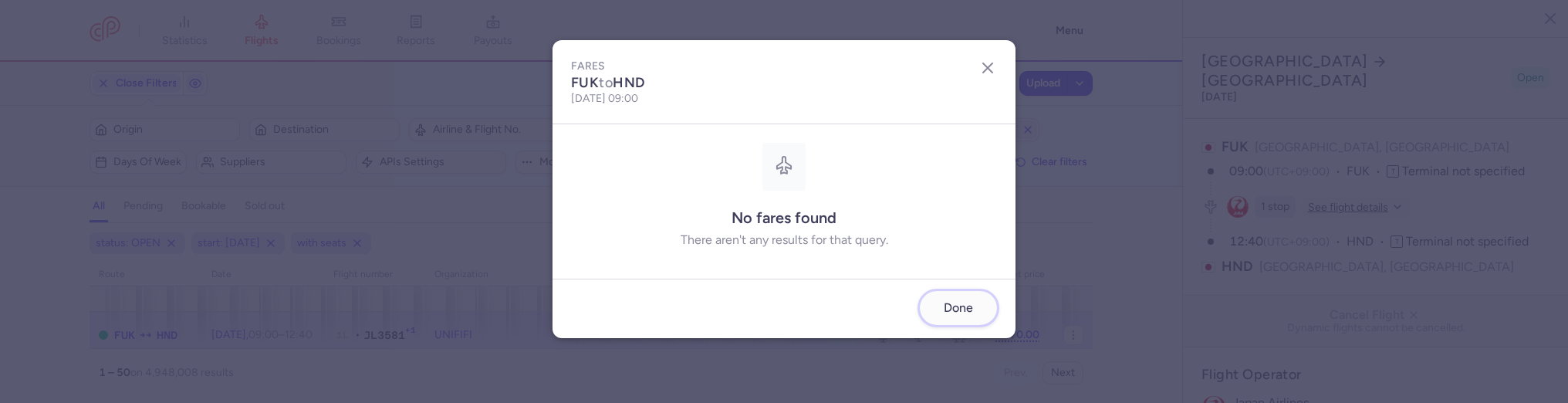
click at [970, 318] on button "Done" at bounding box center [957, 308] width 77 height 34
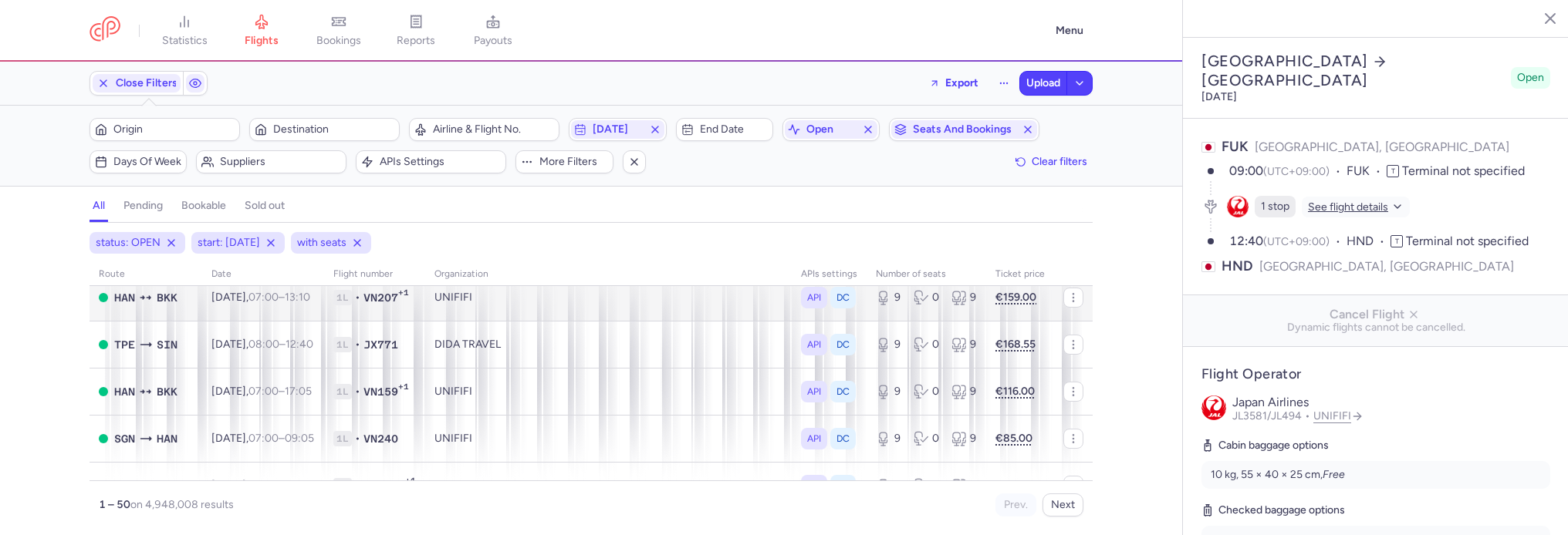
scroll to position [187, 0]
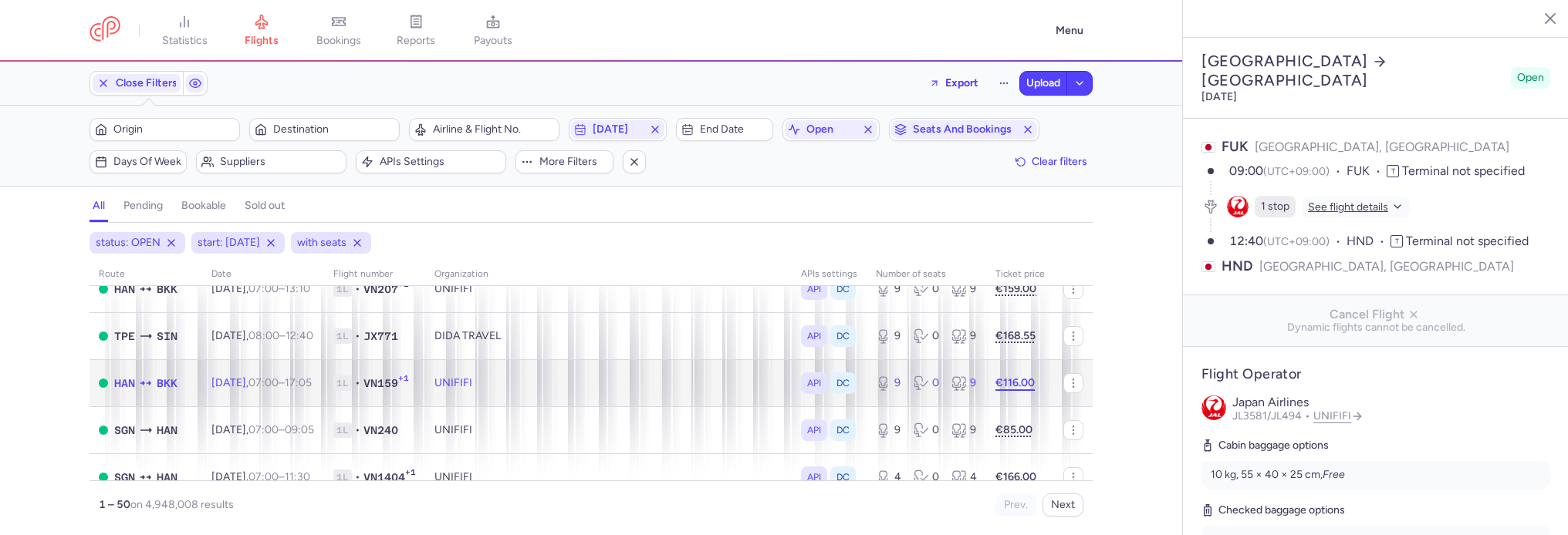
click at [1016, 386] on strong "€116.00" at bounding box center [1015, 383] width 40 height 13
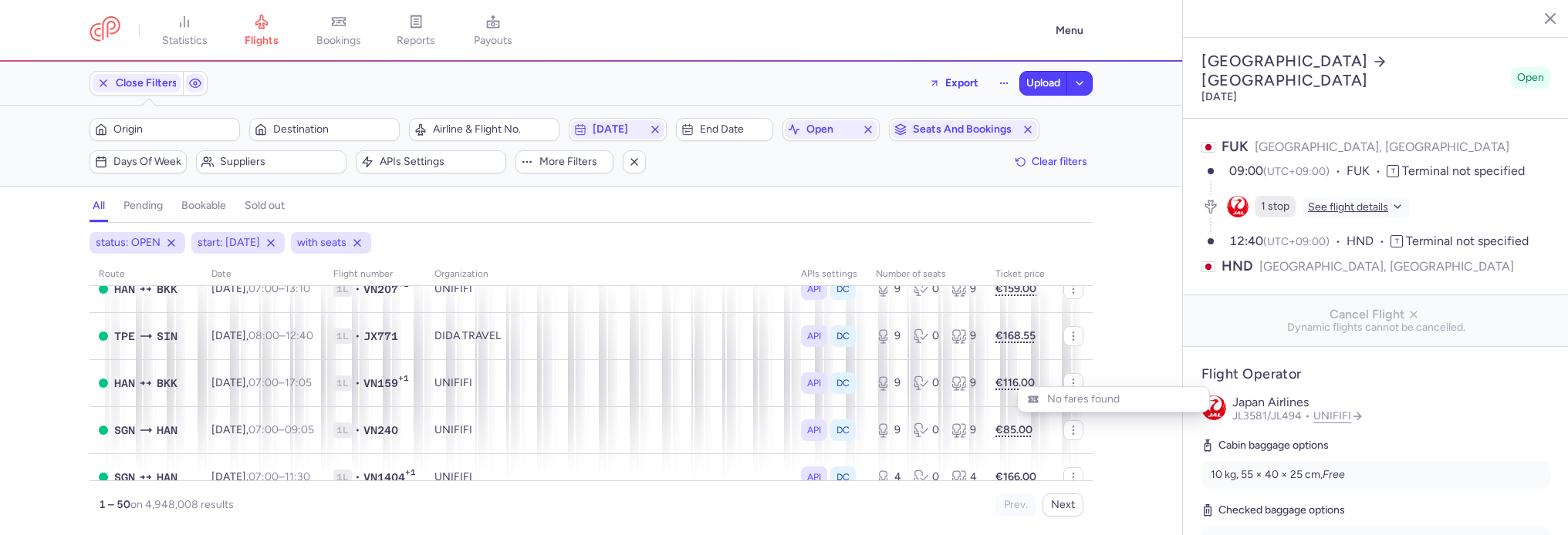
click at [1161, 363] on div "status: OPEN start: [DATE] with seats route date Flight number organization API…" at bounding box center [591, 383] width 1182 height 303
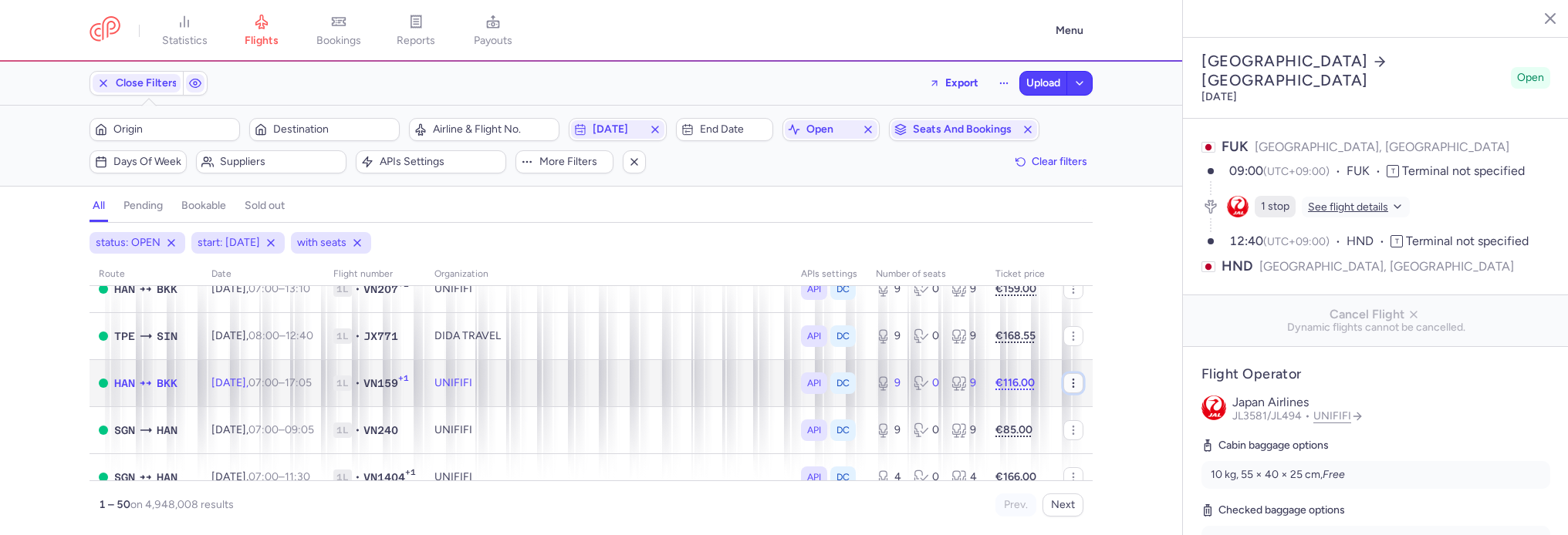
click at [1074, 385] on icon "button" at bounding box center [1072, 383] width 12 height 12
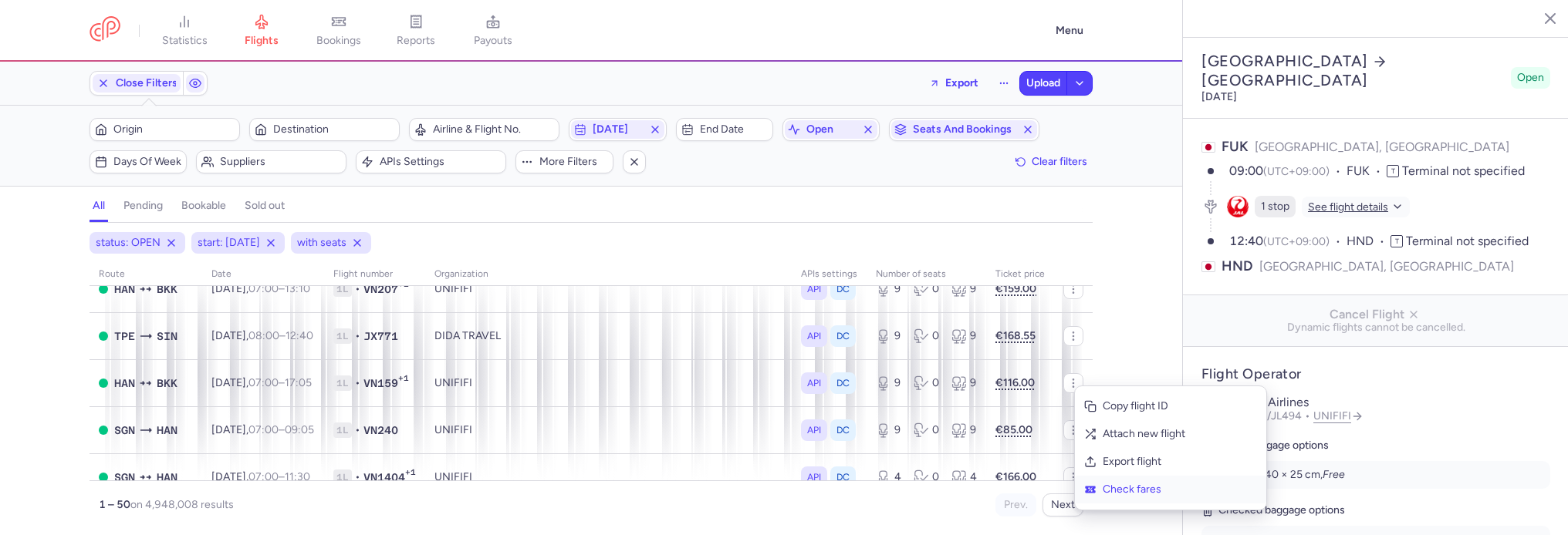
click at [1122, 496] on span "Check fares" at bounding box center [1179, 489] width 154 height 15
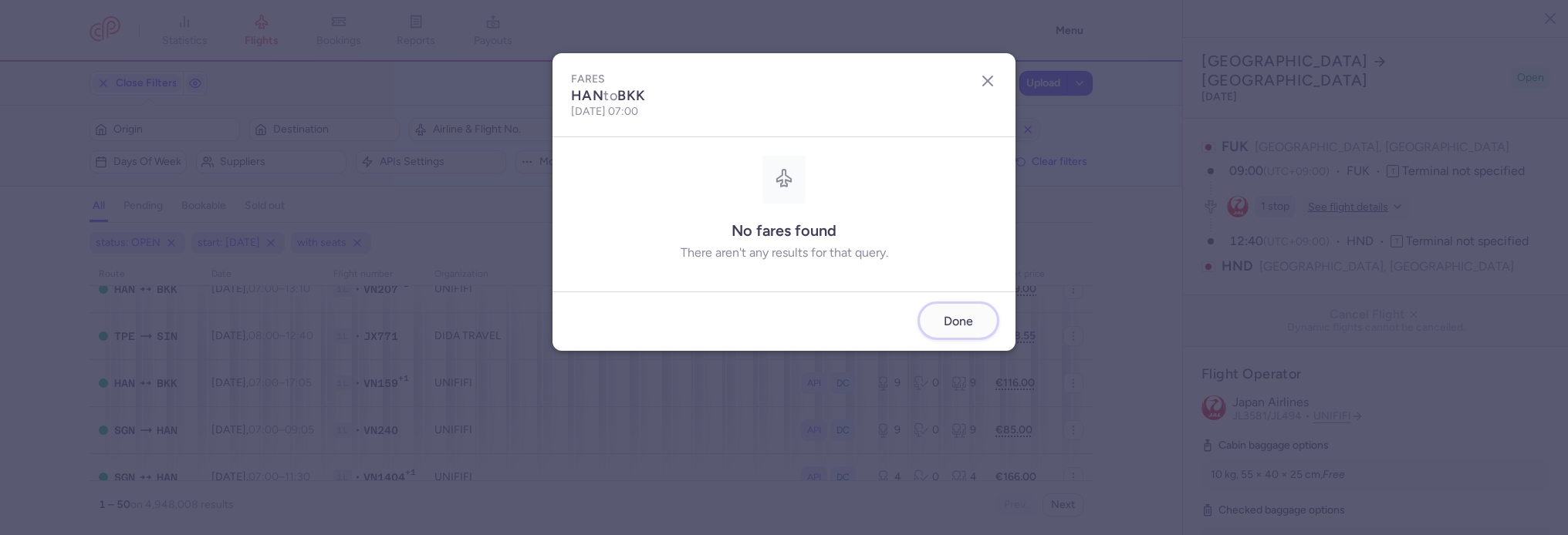
click at [964, 325] on span "Done" at bounding box center [958, 321] width 29 height 14
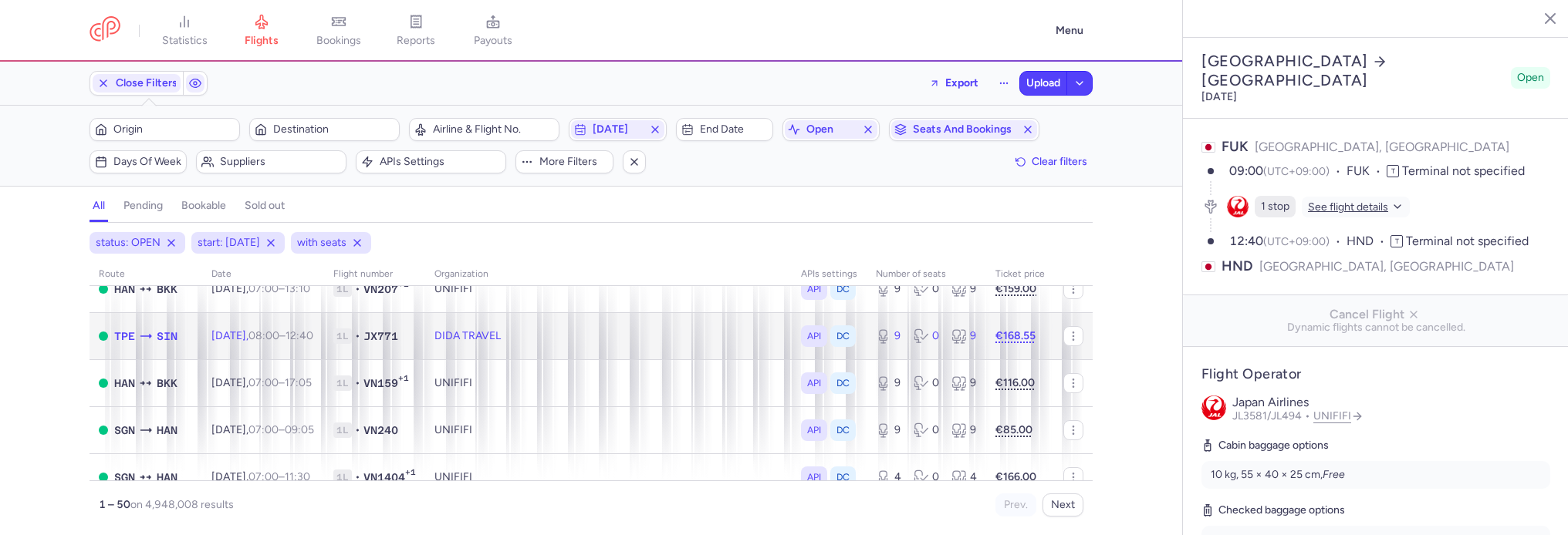
click at [1015, 326] on td "€168.55" at bounding box center [1020, 335] width 68 height 47
type input "9"
type input "3"
select select "days"
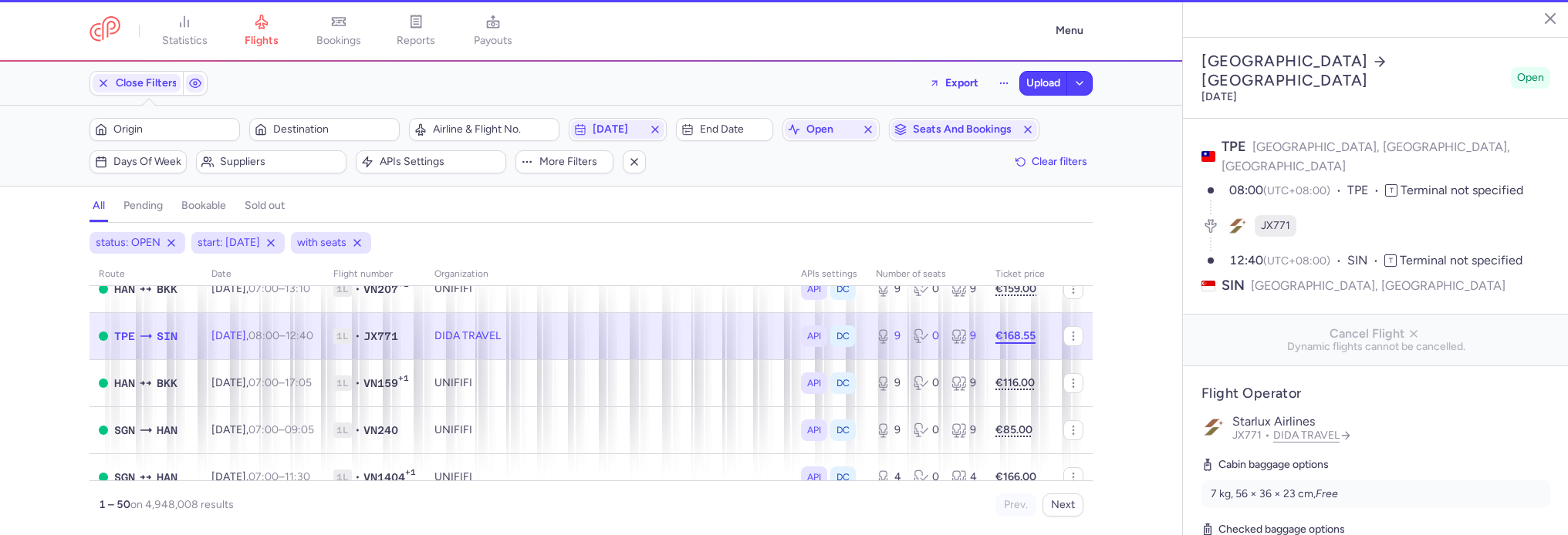
click at [1011, 339] on strong "€168.55" at bounding box center [1016, 335] width 40 height 13
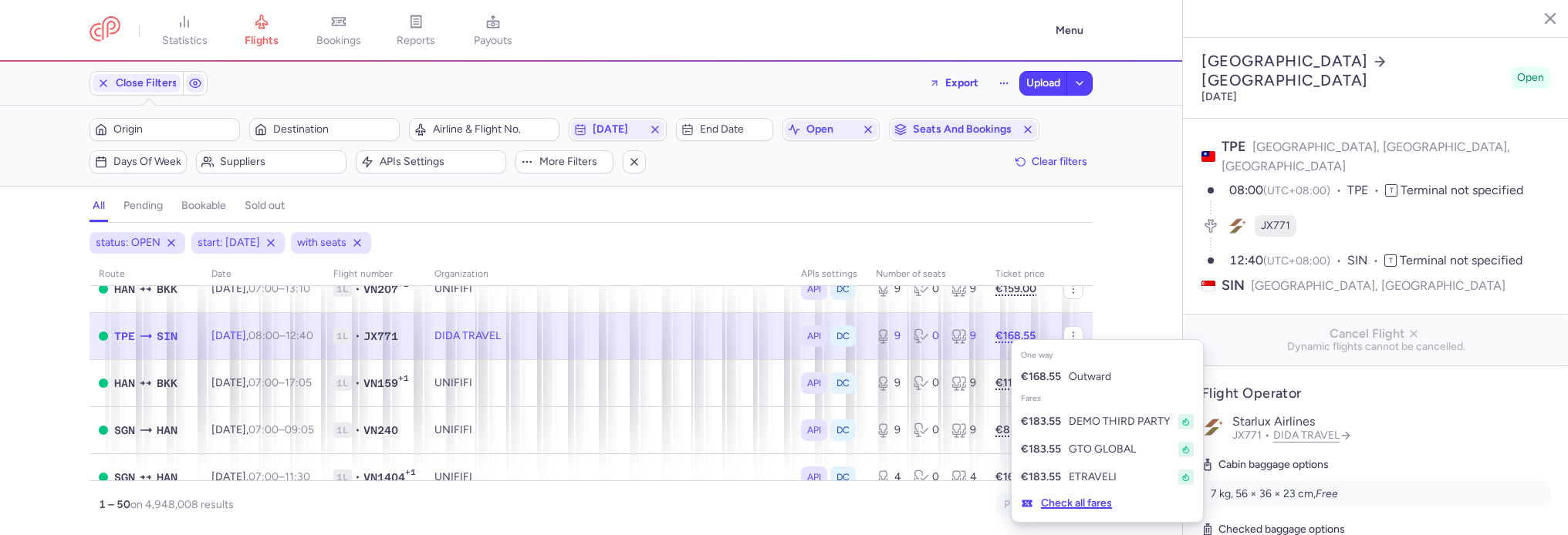
click at [1069, 501] on button "Check all fares" at bounding box center [1066, 503] width 109 height 25
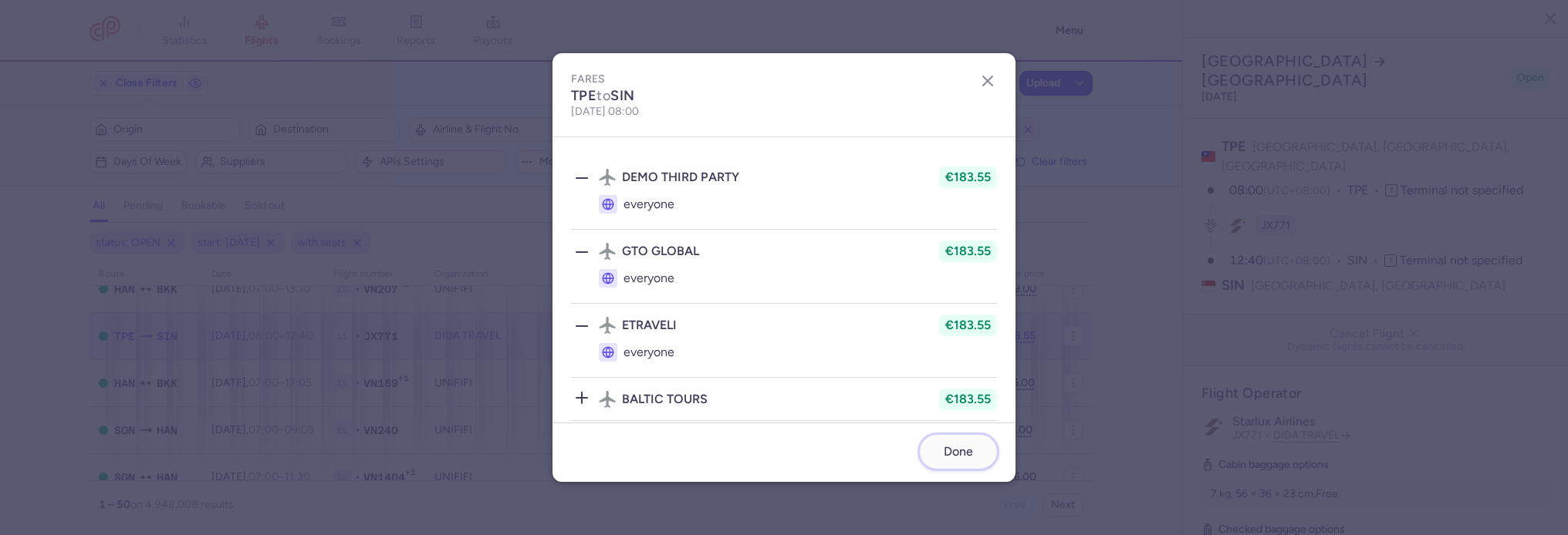
click at [959, 445] on span "Done" at bounding box center [958, 452] width 29 height 14
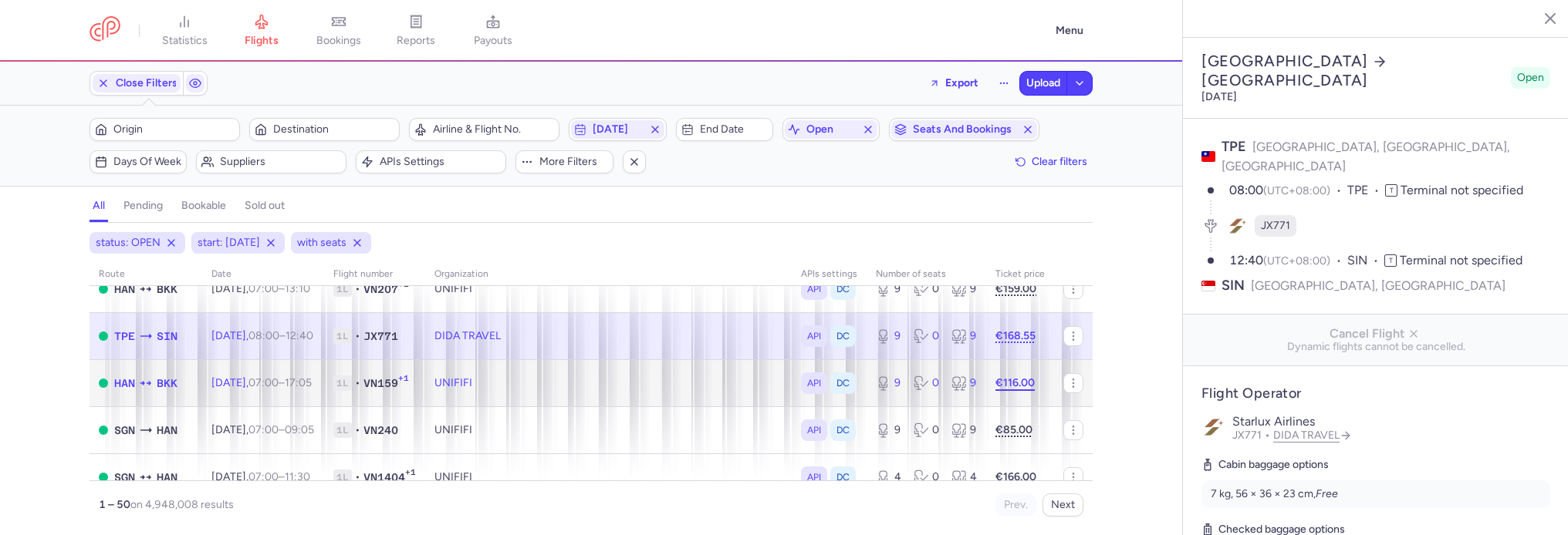
click at [1033, 385] on strong "€116.00" at bounding box center [1015, 383] width 40 height 13
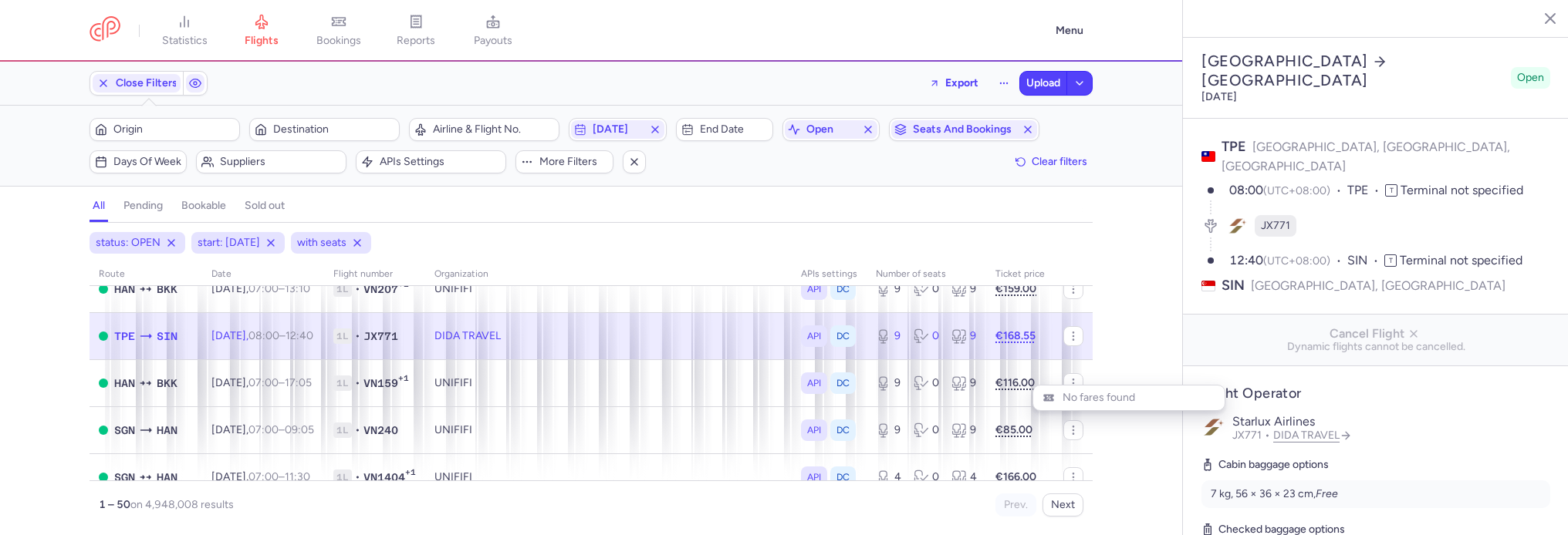
click at [1122, 357] on div "status: OPEN start: [DATE] with seats route date Flight number organization API…" at bounding box center [591, 383] width 1182 height 303
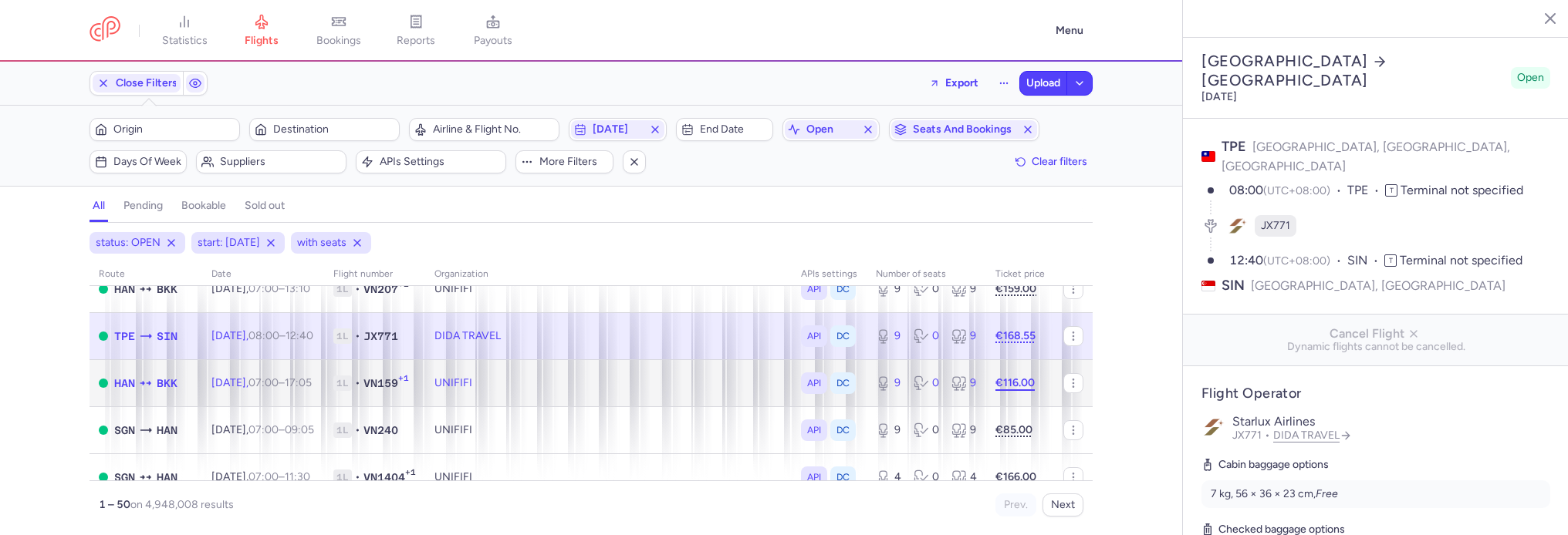
click at [1024, 382] on strong "€116.00" at bounding box center [1015, 383] width 40 height 13
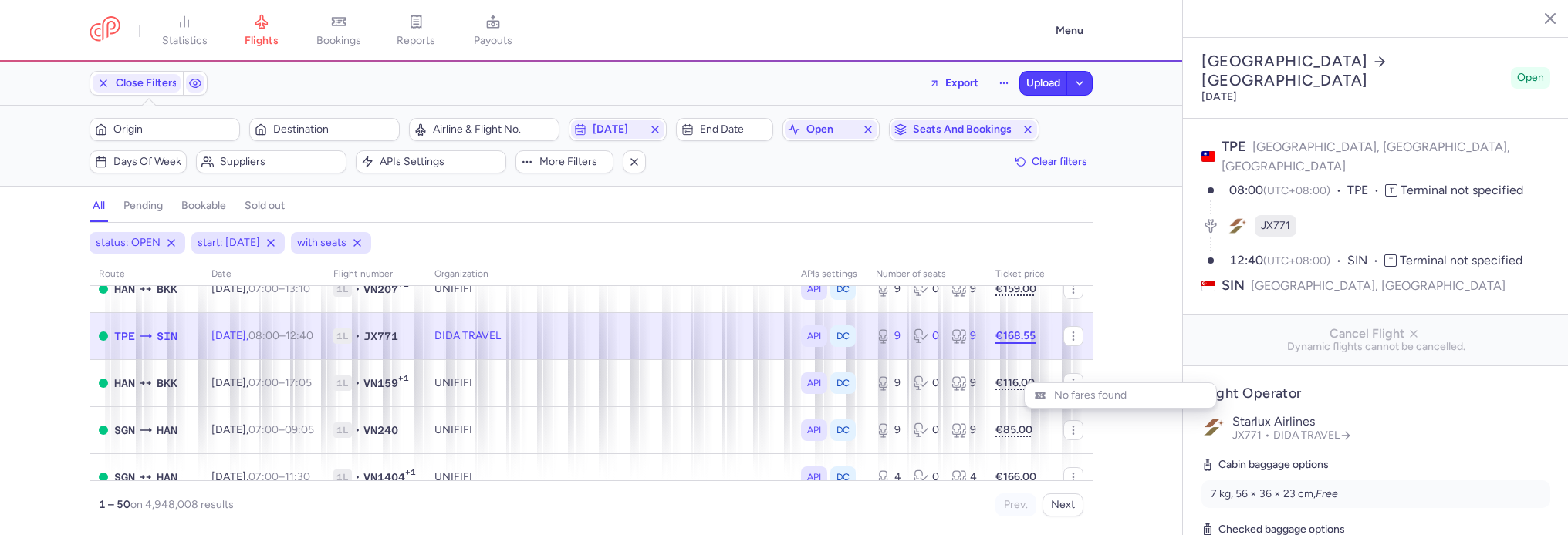
click at [1032, 339] on strong "€168.55" at bounding box center [1016, 335] width 40 height 13
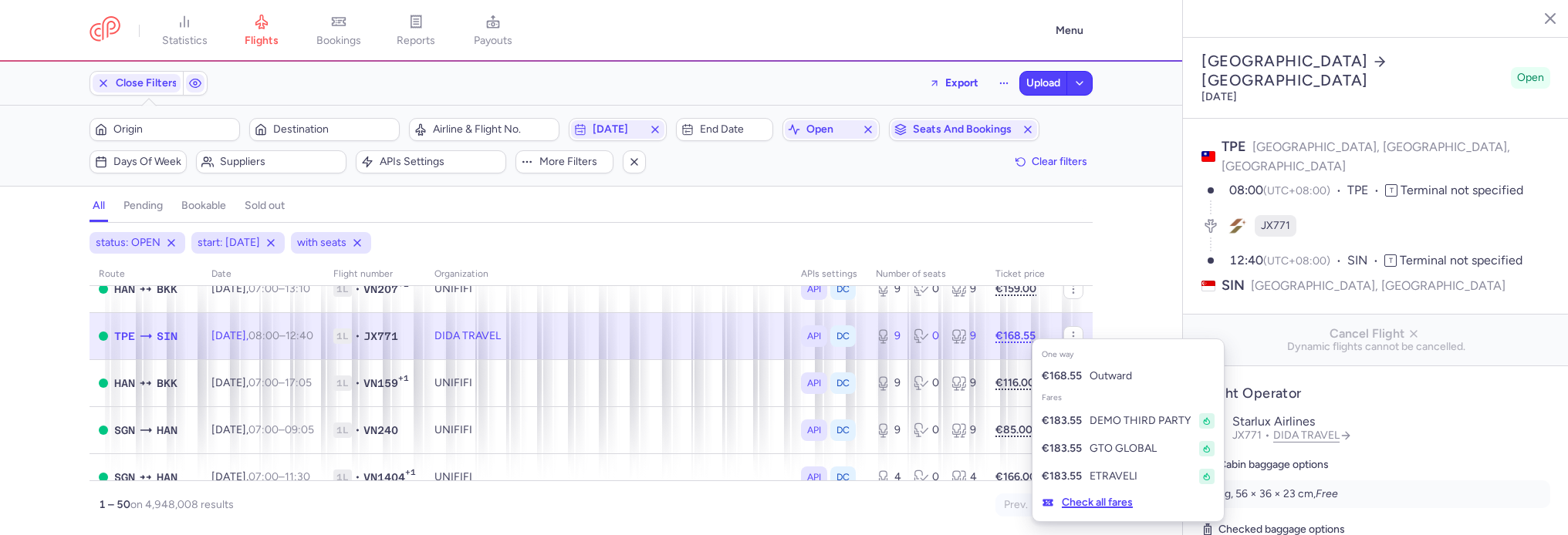
click at [1098, 512] on button "Check all fares" at bounding box center [1087, 503] width 109 height 25
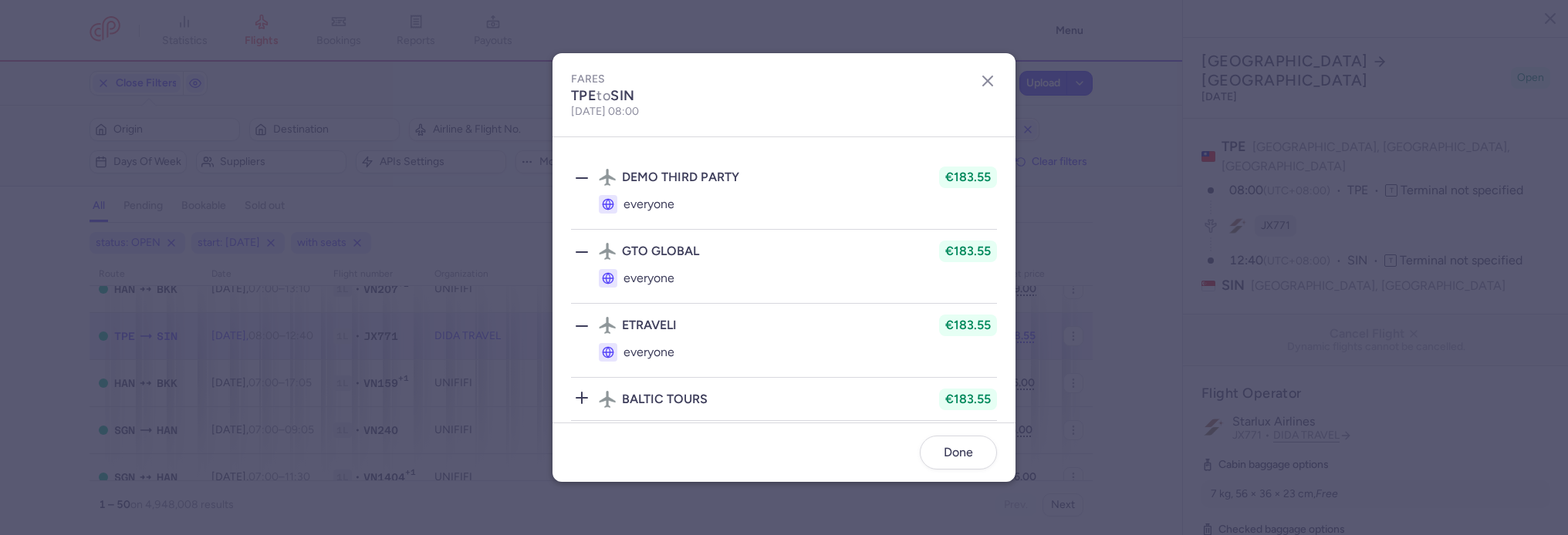
click at [577, 327] on icon at bounding box center [581, 326] width 19 height 19
click at [583, 258] on icon at bounding box center [581, 252] width 19 height 19
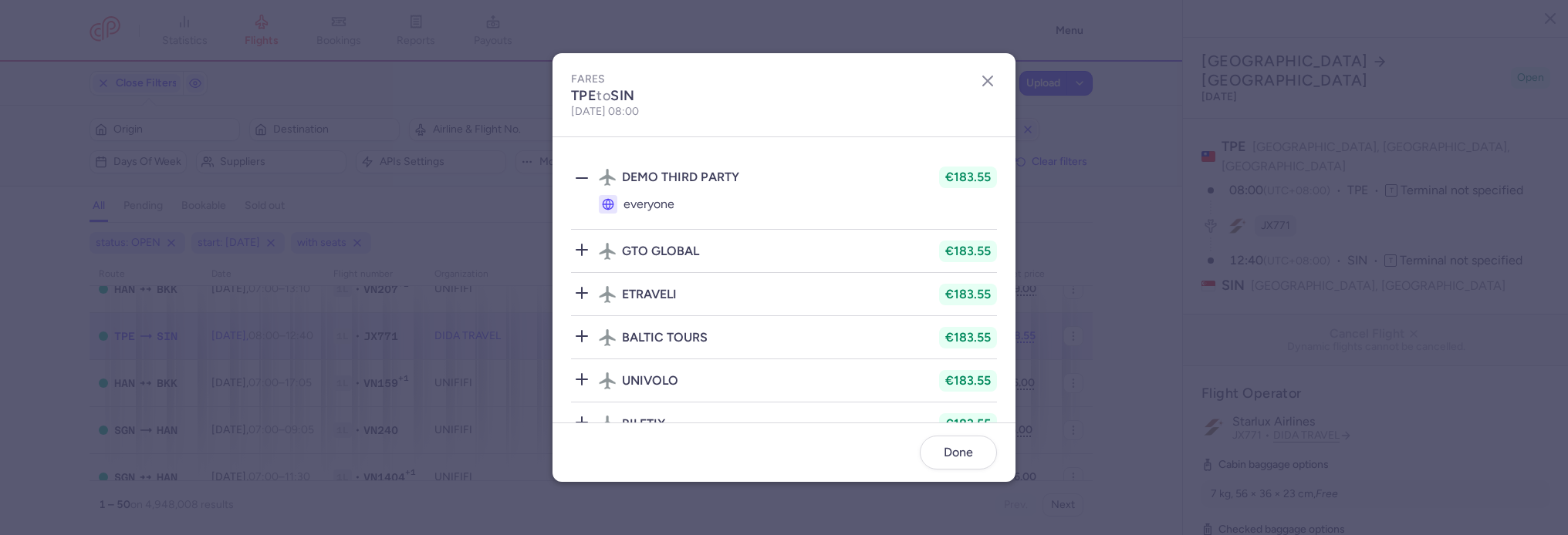
click at [583, 168] on div at bounding box center [581, 177] width 22 height 24
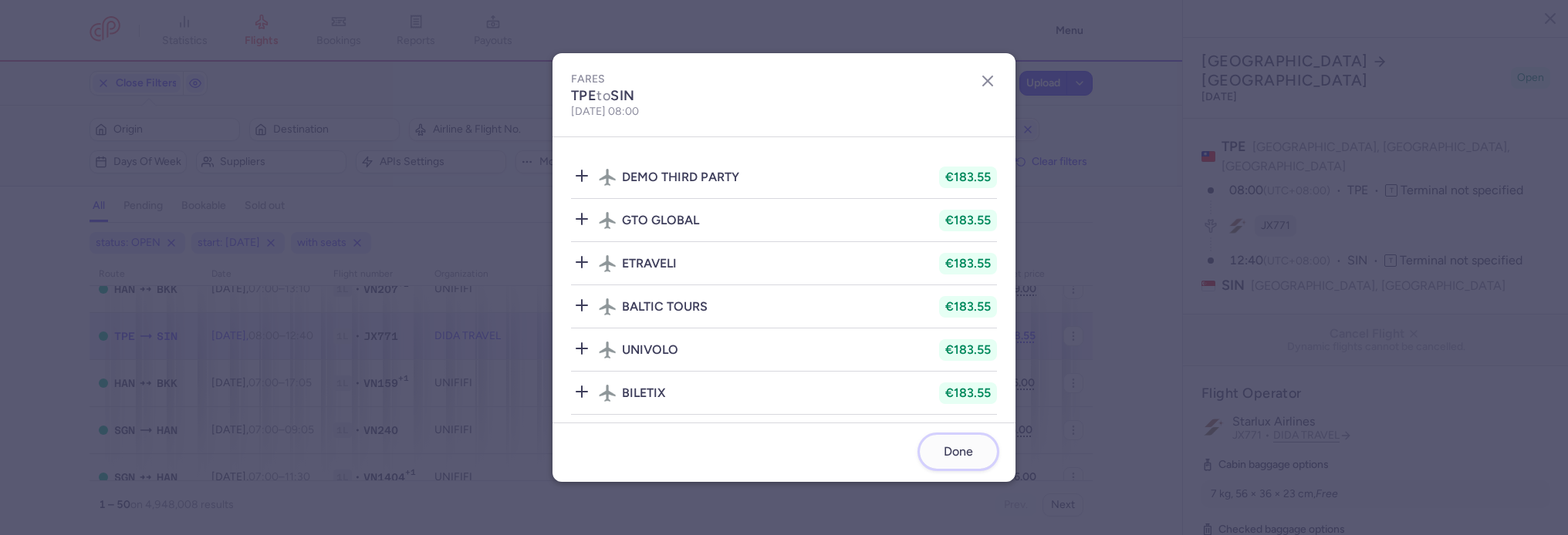
click at [983, 453] on button "Done" at bounding box center [957, 452] width 77 height 34
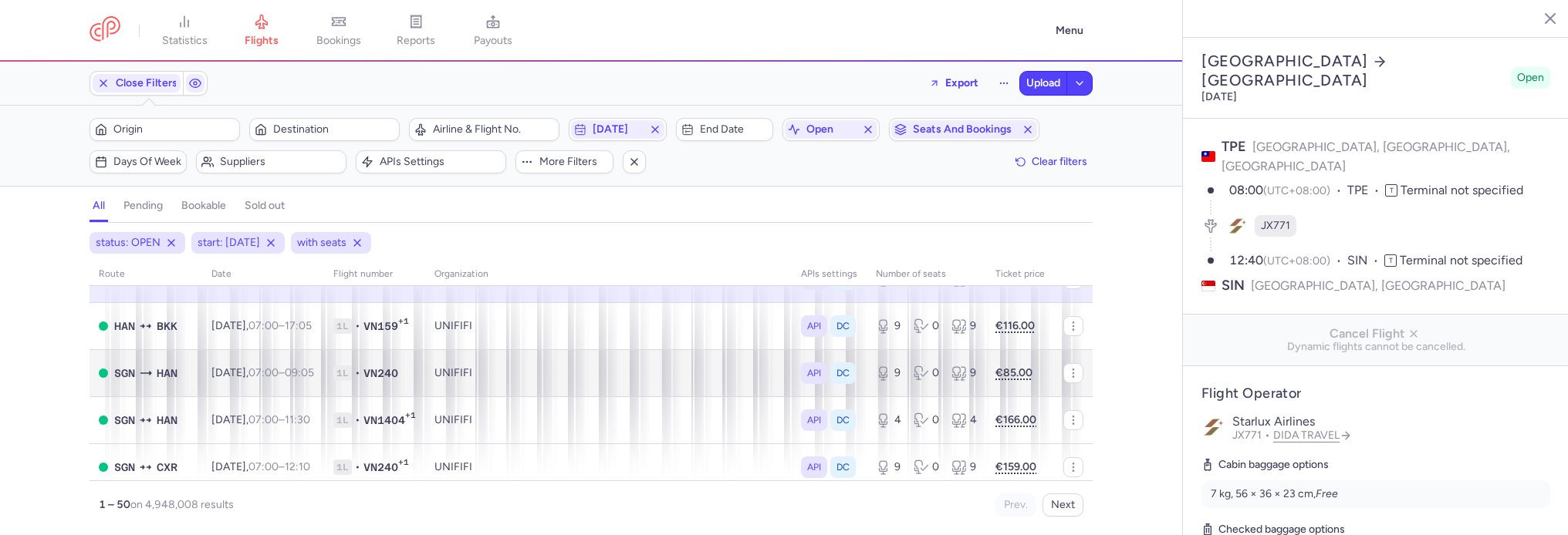
scroll to position [268, 0]
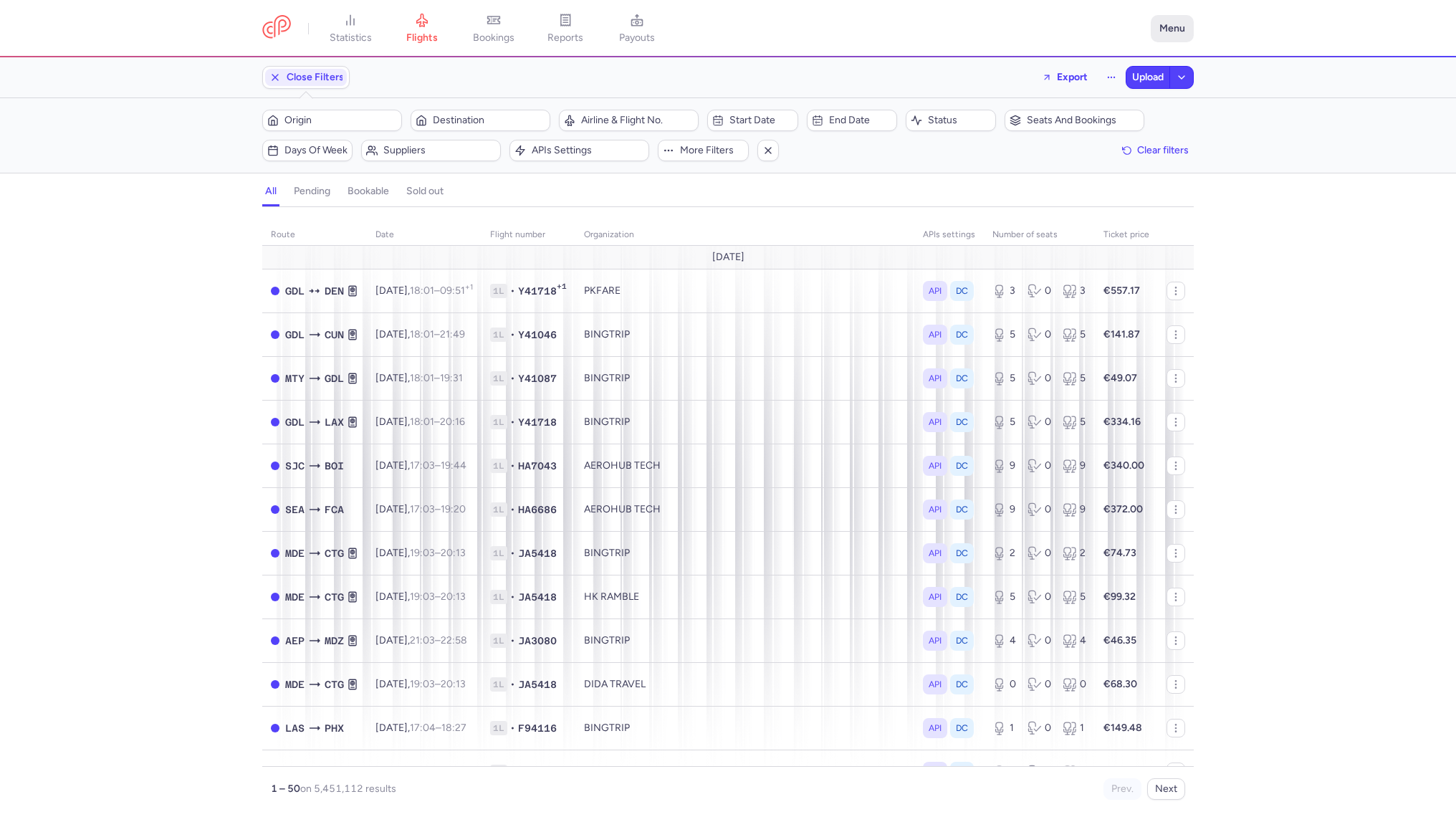
click at [1165, 41] on button "Menu" at bounding box center [1171, 29] width 43 height 27
click at [1131, 134] on li "My profile Settings" at bounding box center [1122, 111] width 142 height 58
click at [1107, 125] on link "Settings" at bounding box center [1122, 122] width 142 height 23
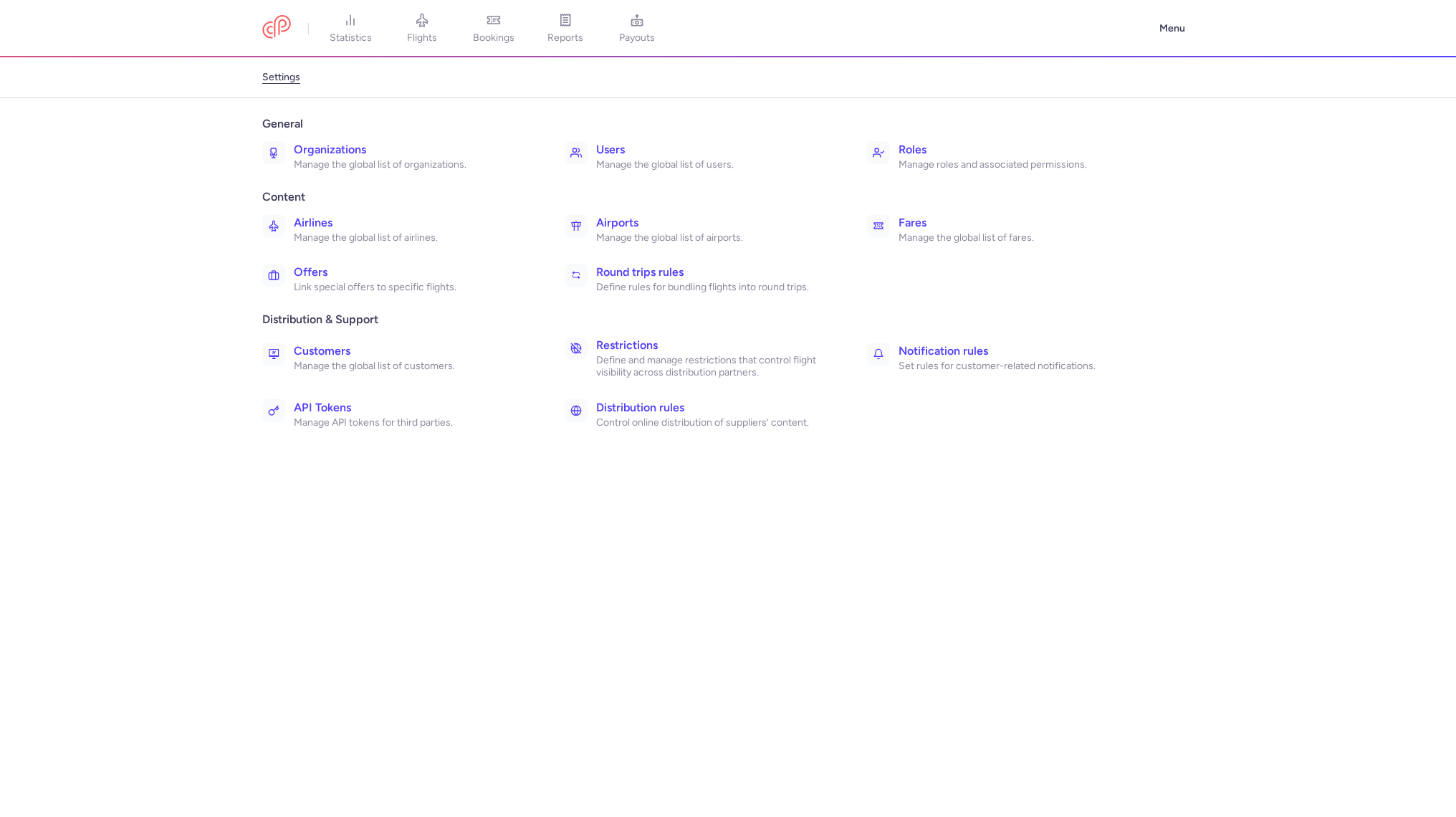
click at [355, 161] on p "Manage the global list of organizations." at bounding box center [413, 164] width 240 height 13
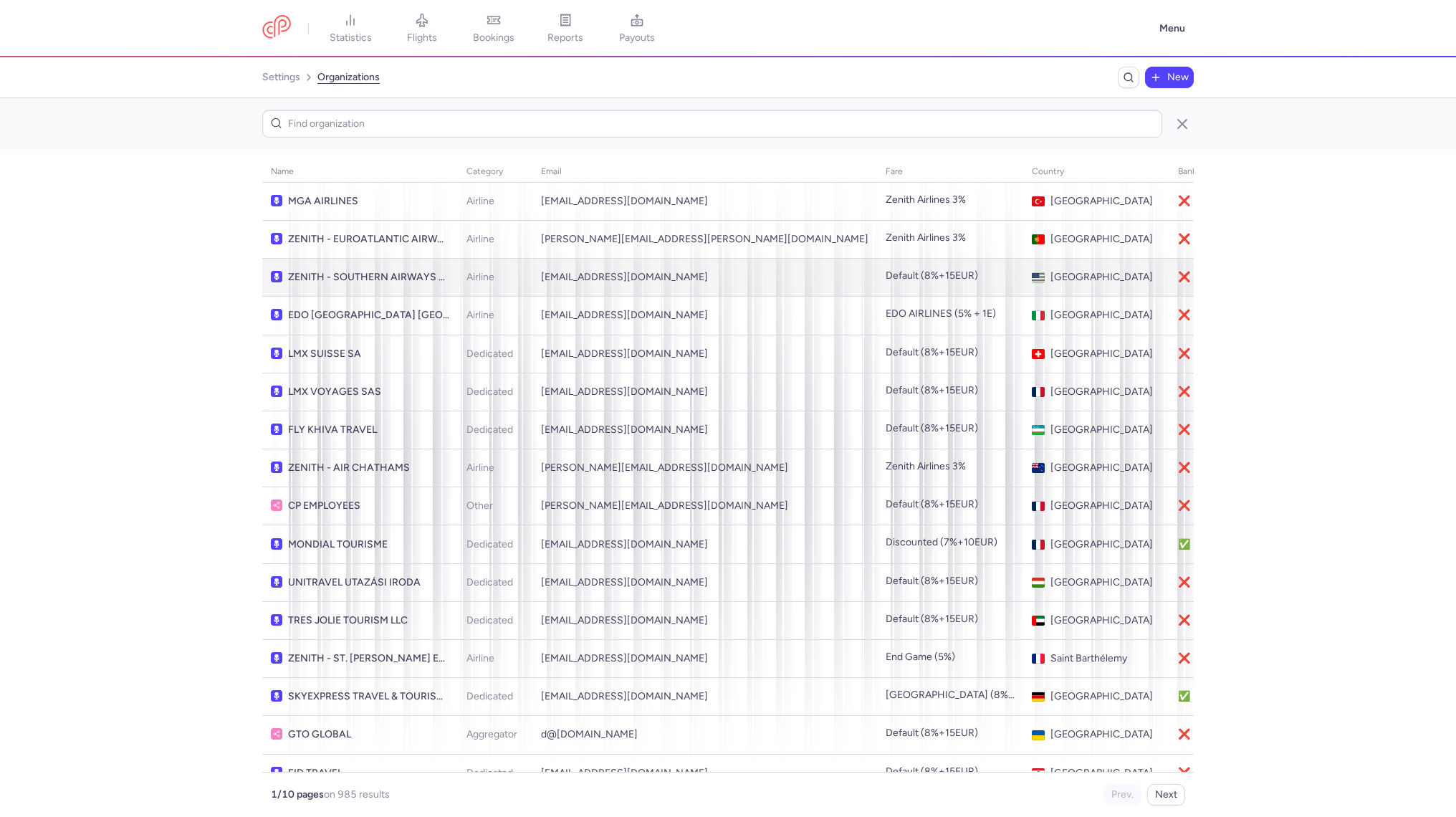
type input "a"
type input "r"
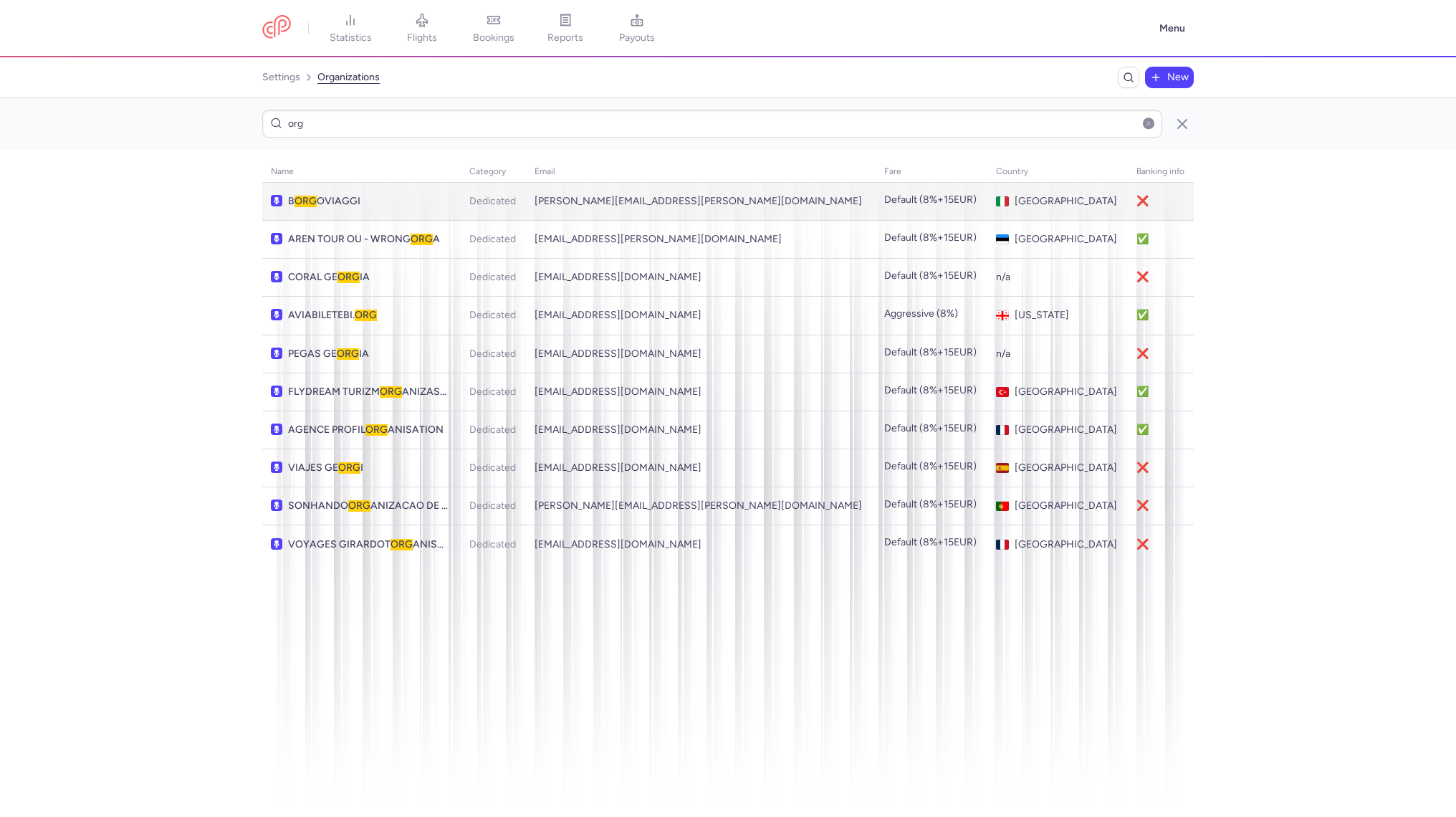
type input "org"
click at [381, 199] on span "B ORG OVIAGGI" at bounding box center [369, 200] width 161 height 11
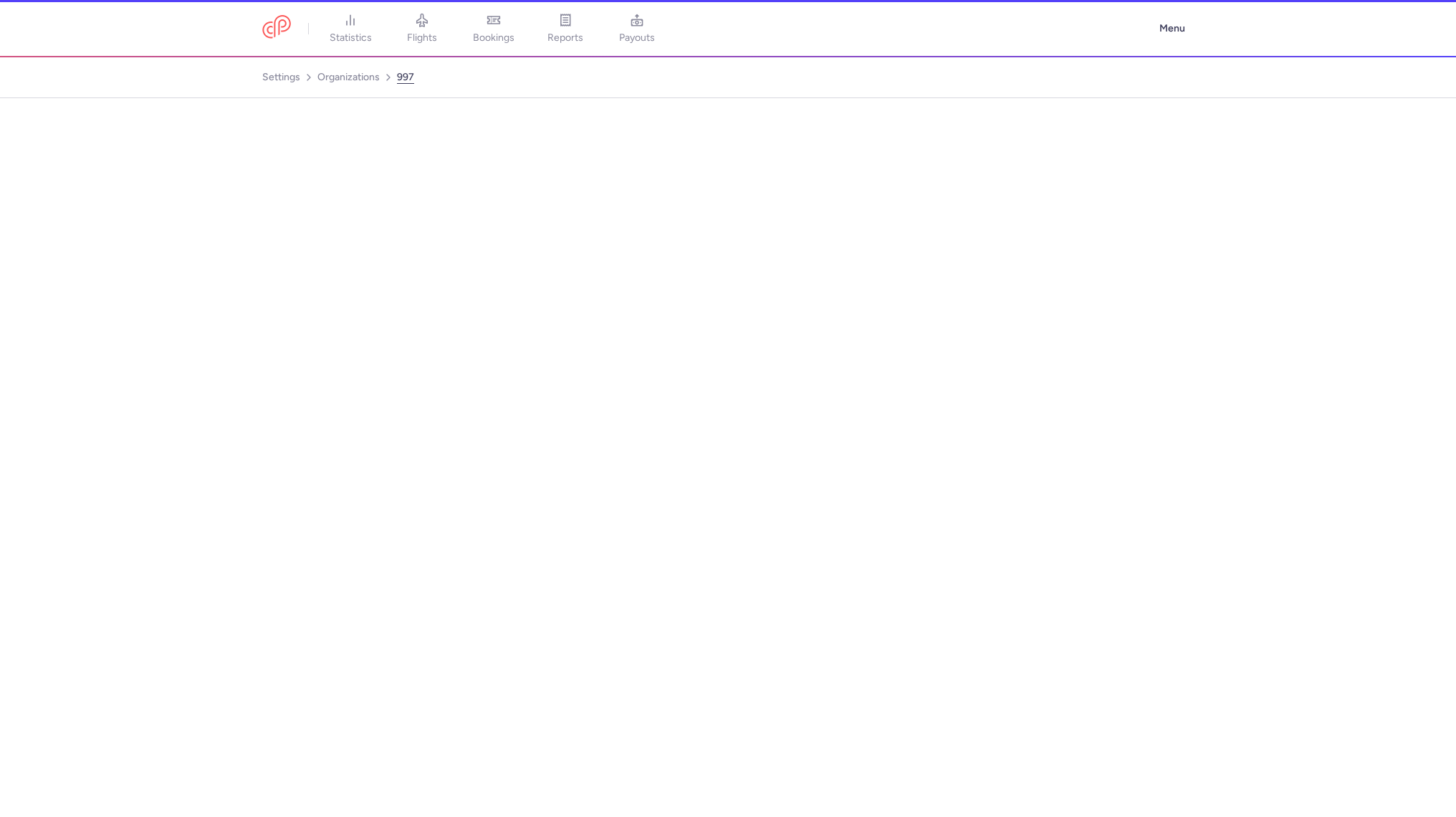
select select "DEDICATED"
select select "it"
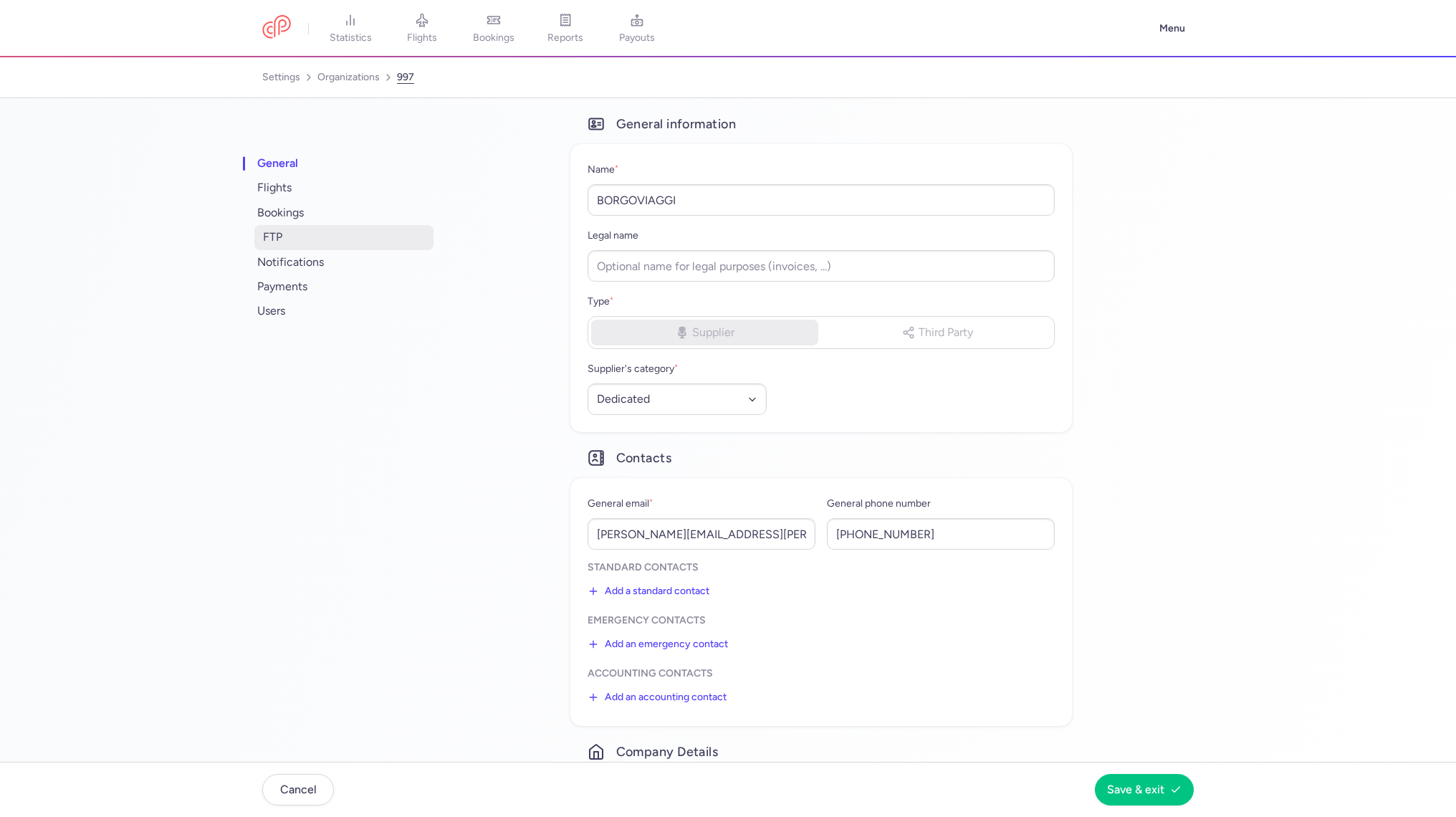
click at [297, 231] on span "FTP" at bounding box center [344, 237] width 179 height 24
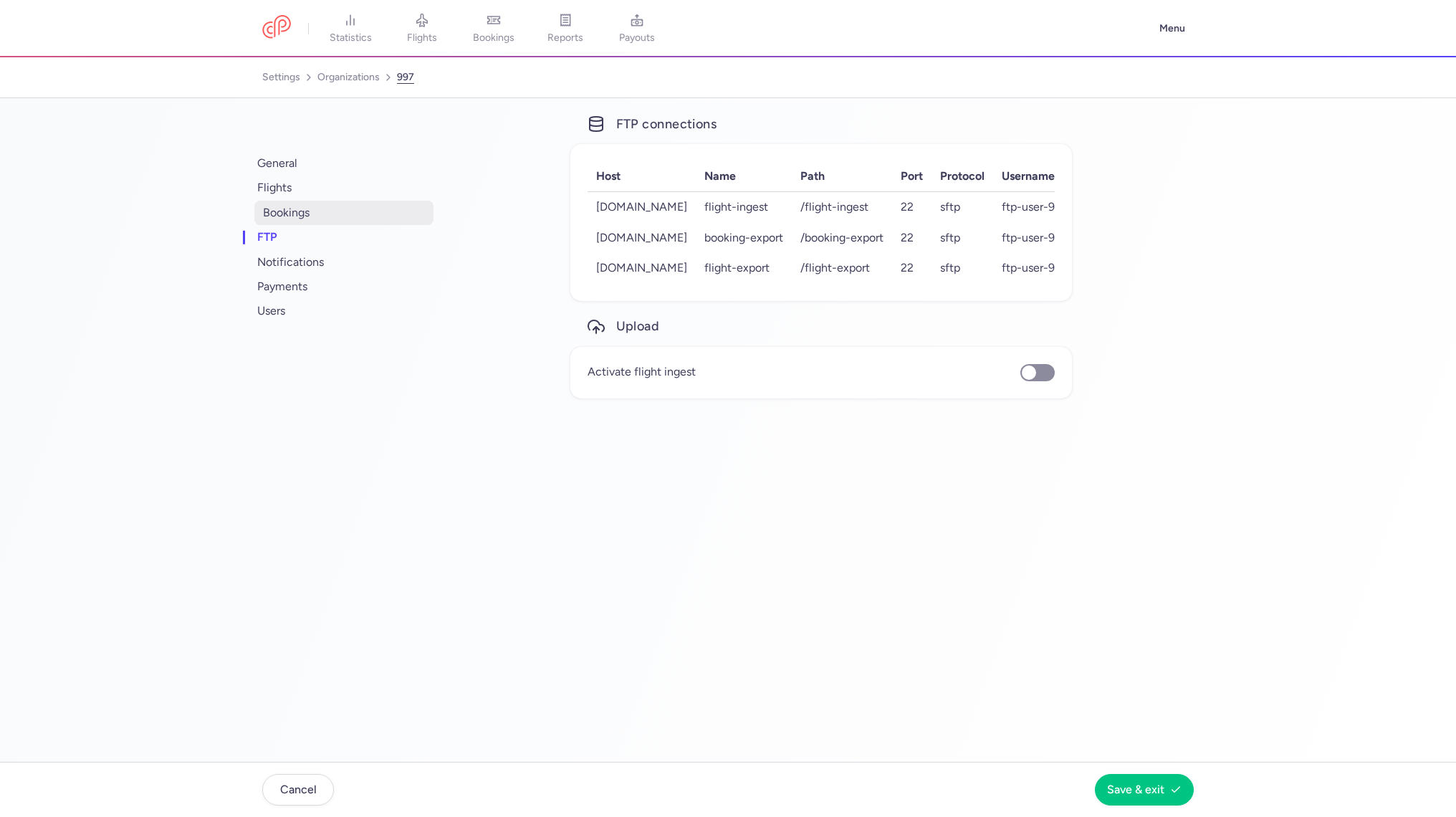
click at [309, 213] on span "bookings" at bounding box center [344, 213] width 179 height 24
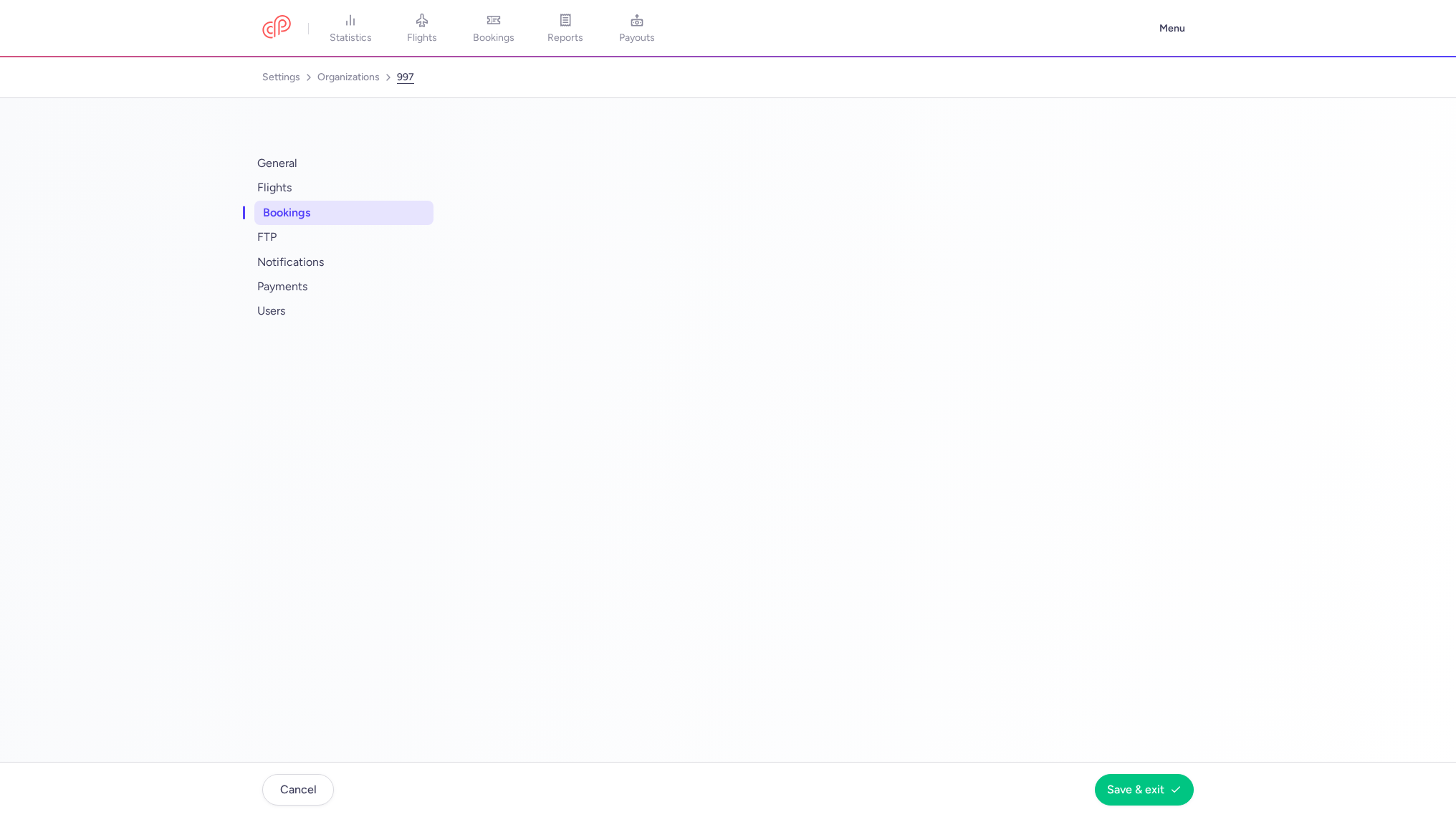
select select "2"
select select "11"
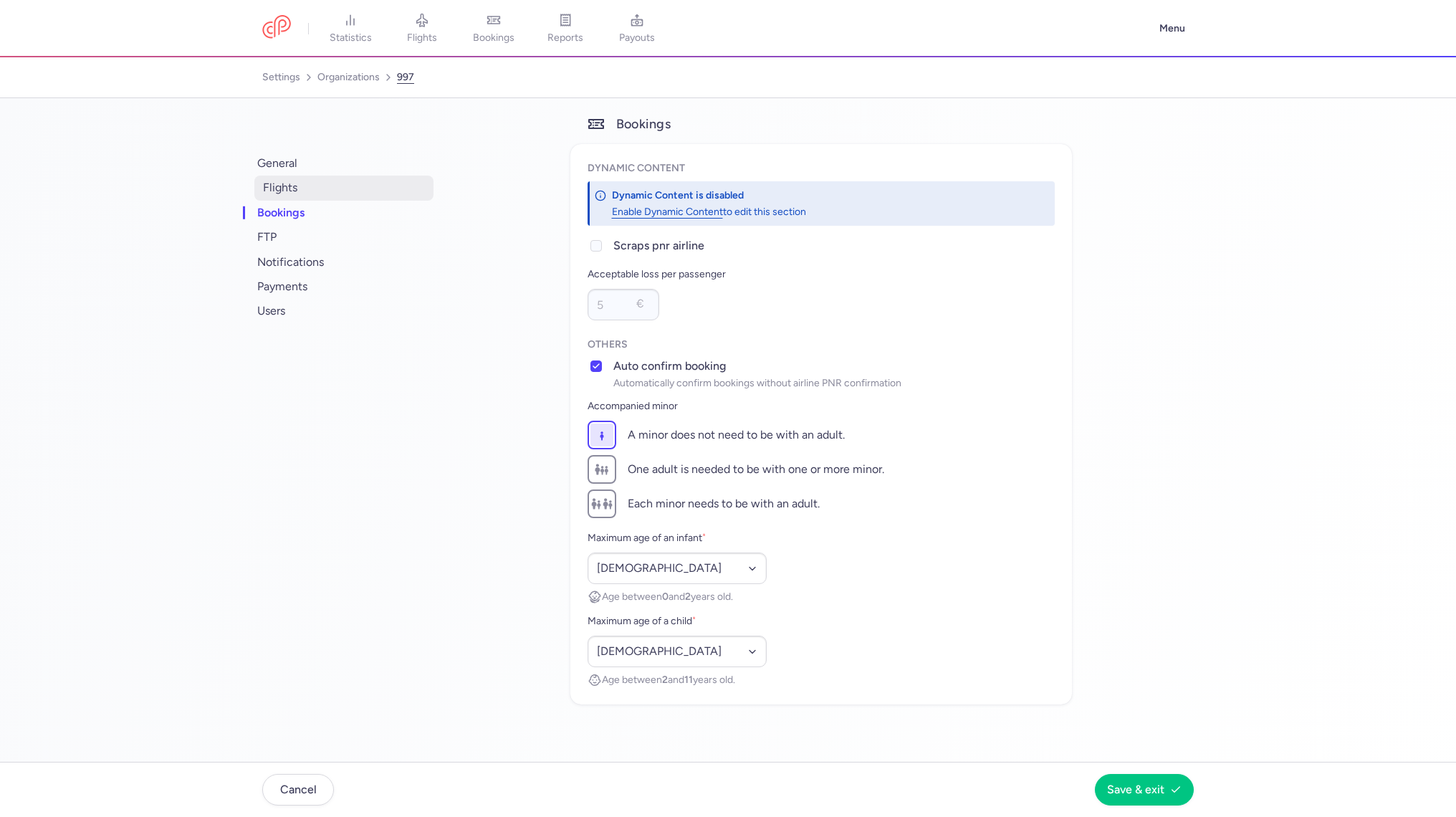
click at [320, 183] on span "flights" at bounding box center [344, 188] width 179 height 24
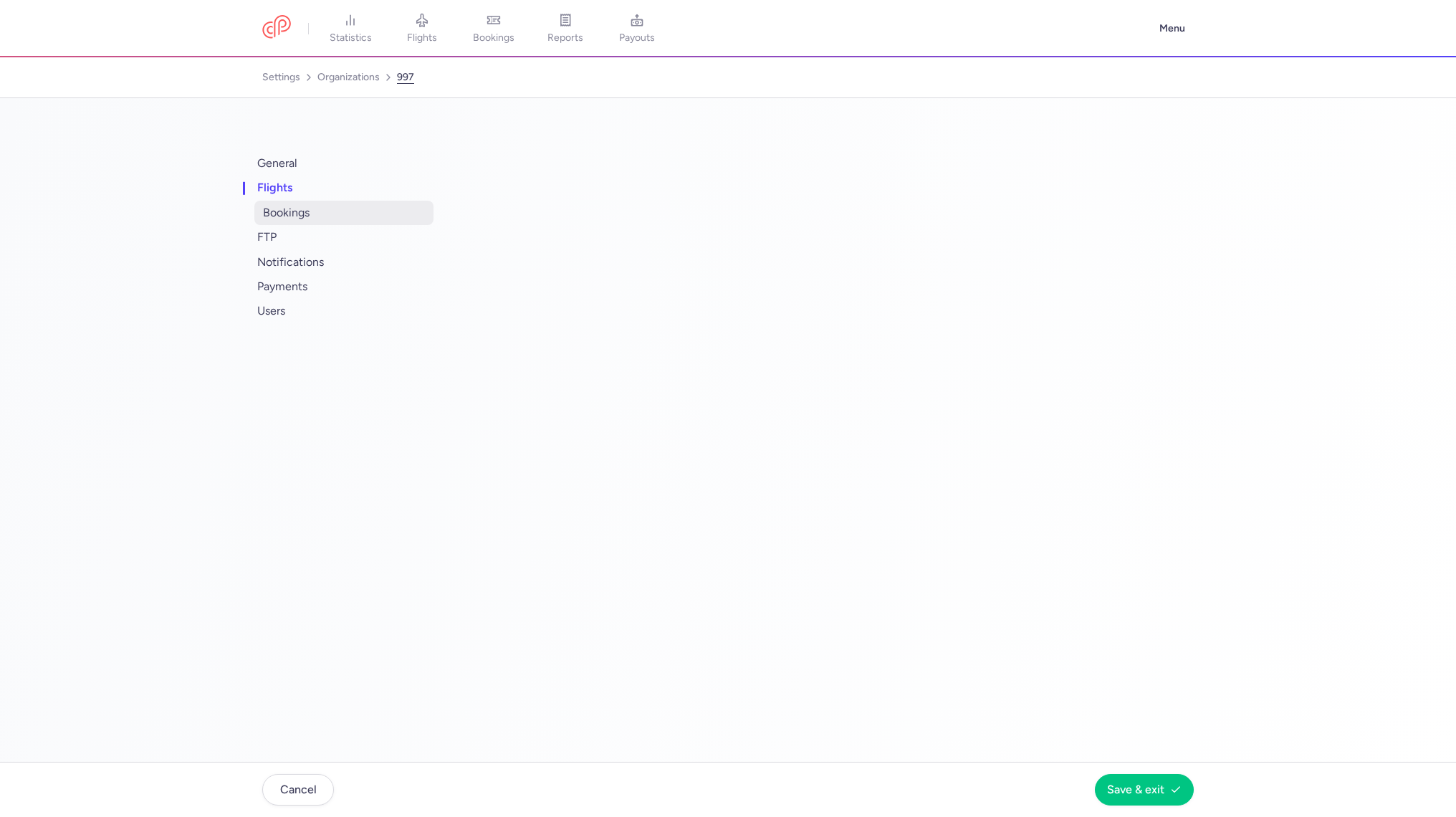
select select "days"
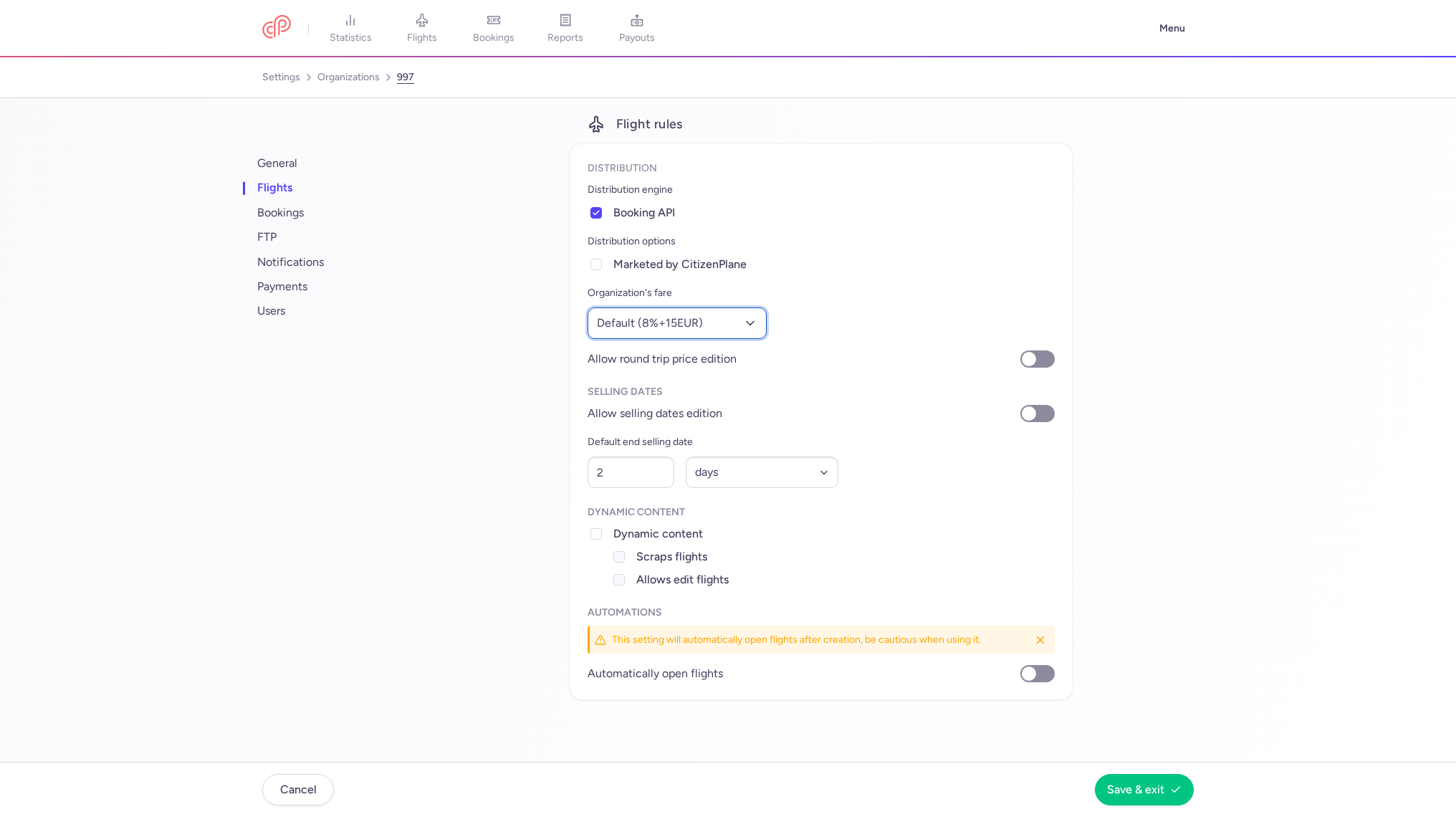
click at [728, 320] on button "Default (8%+15EUR)" at bounding box center [677, 323] width 179 height 32
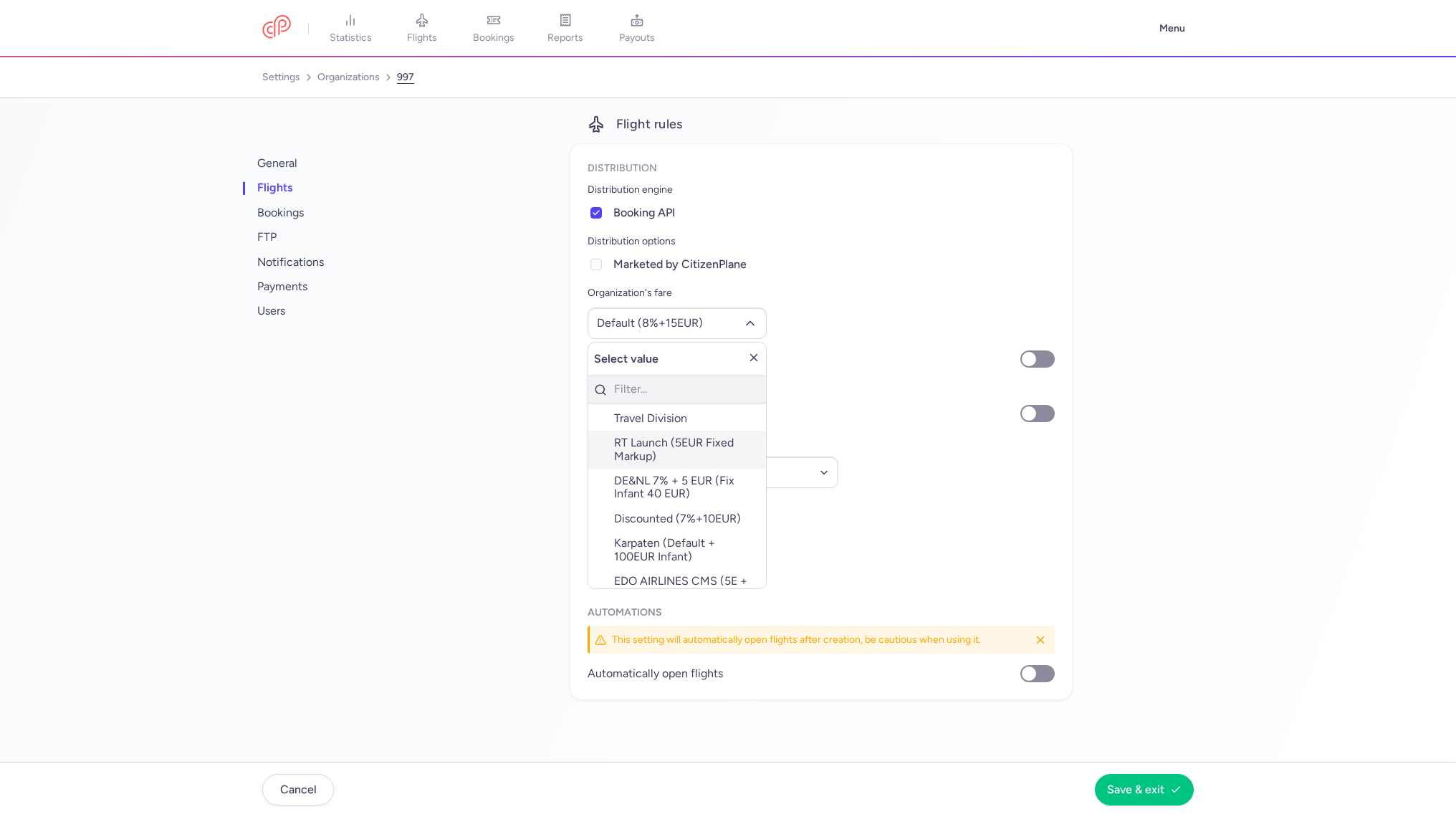
click at [704, 456] on label "RT Launch (5EUR fixed markup)" at bounding box center [677, 449] width 178 height 38
click at [0, 0] on input "RT Launch (5EUR fixed markup)" at bounding box center [0, 0] width 0 height 0
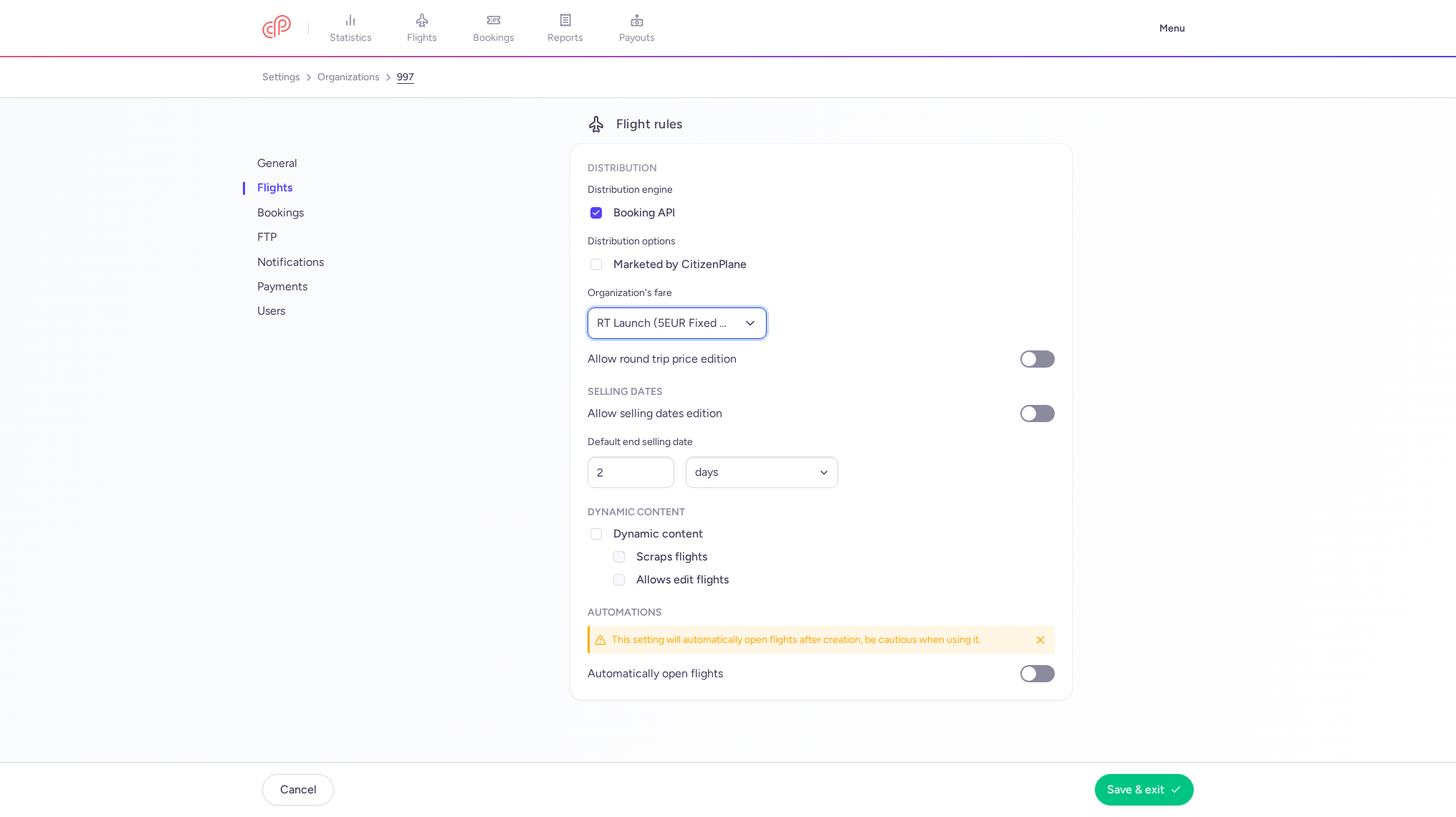
click at [641, 323] on span "RT Launch (5EUR fixed markup)" at bounding box center [665, 323] width 137 height 13
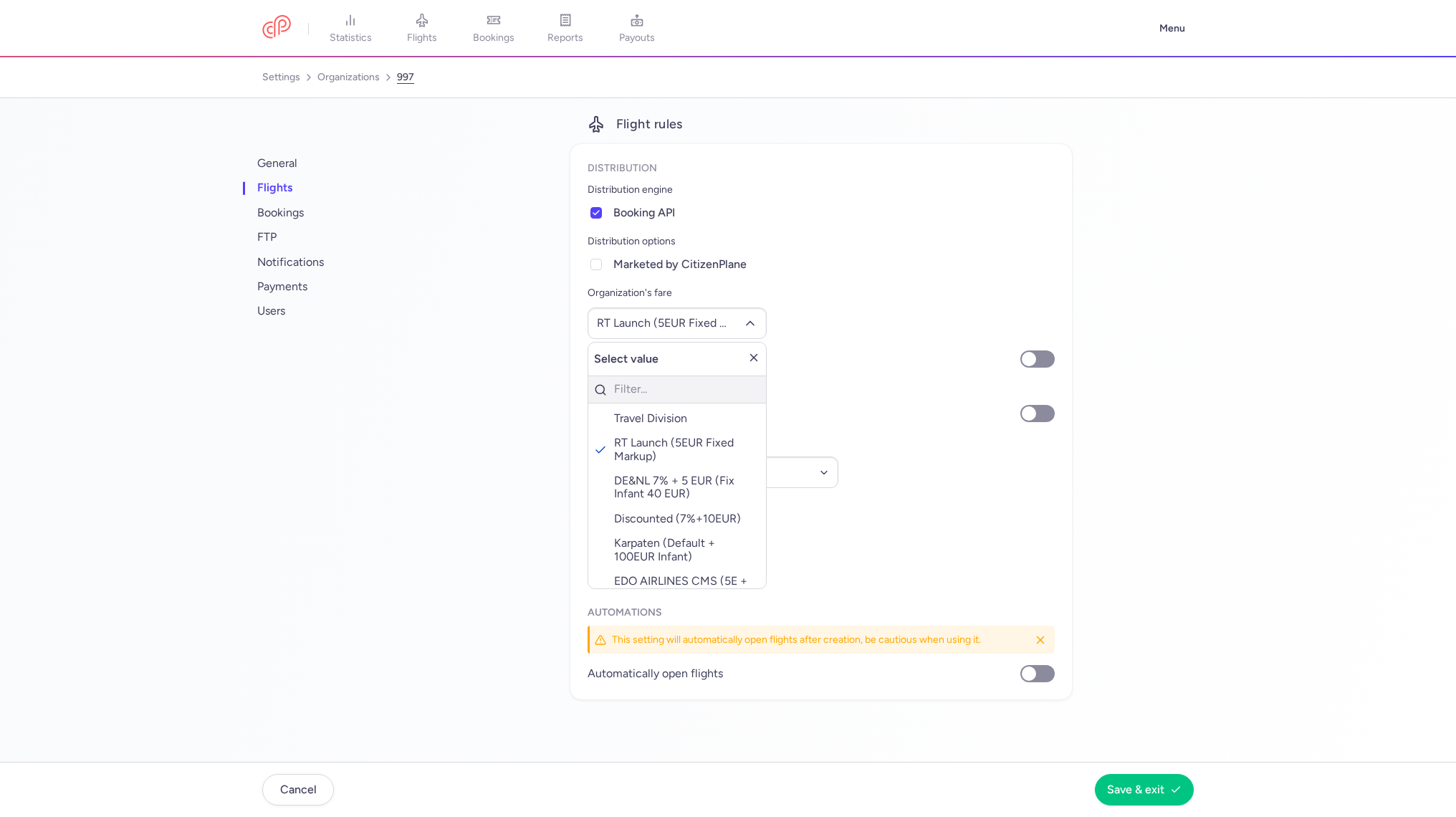
click at [760, 356] on icon "button" at bounding box center [753, 357] width 13 height 13
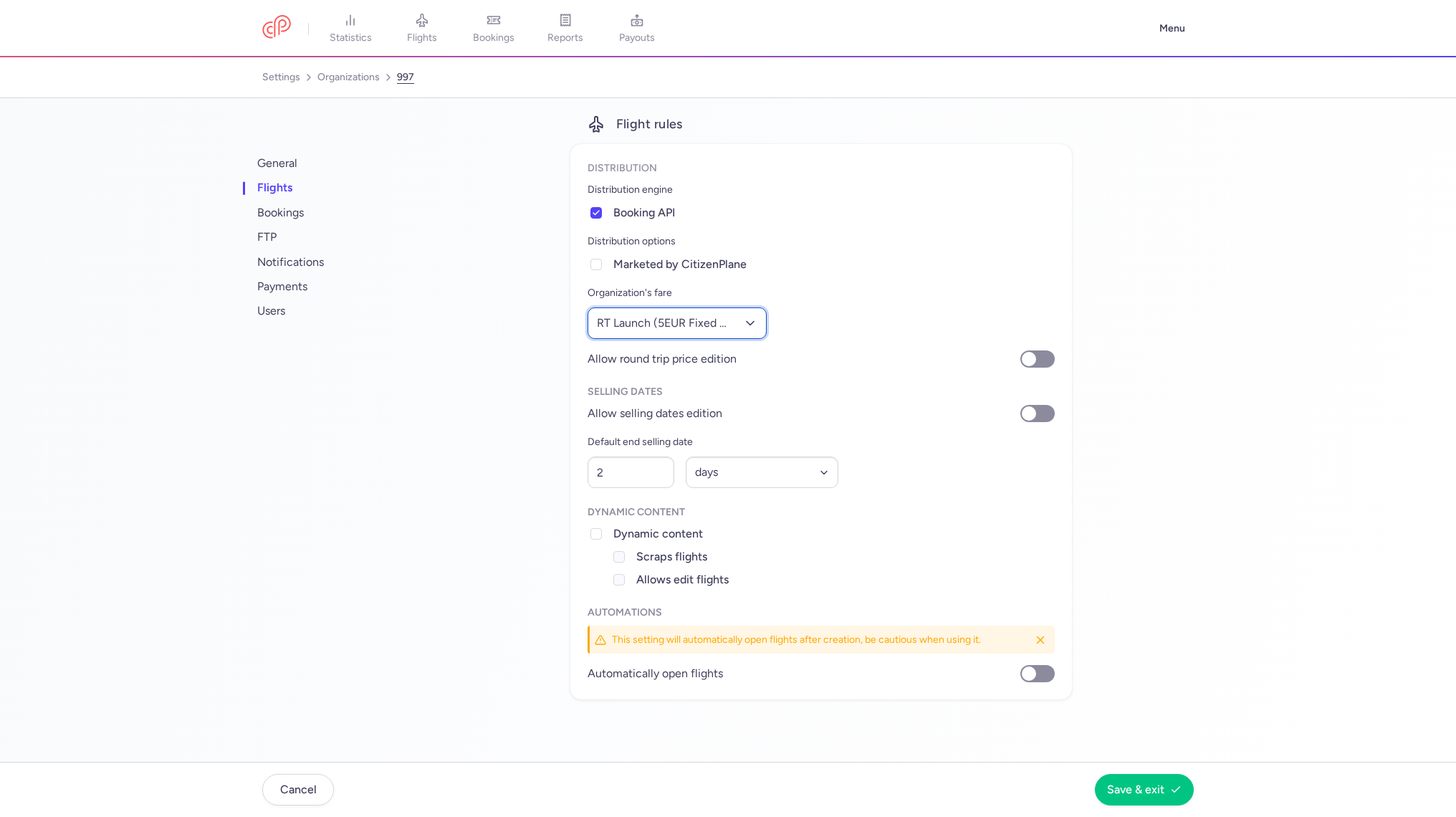
click at [743, 323] on button "RT Launch (5EUR fixed markup)" at bounding box center [677, 323] width 179 height 32
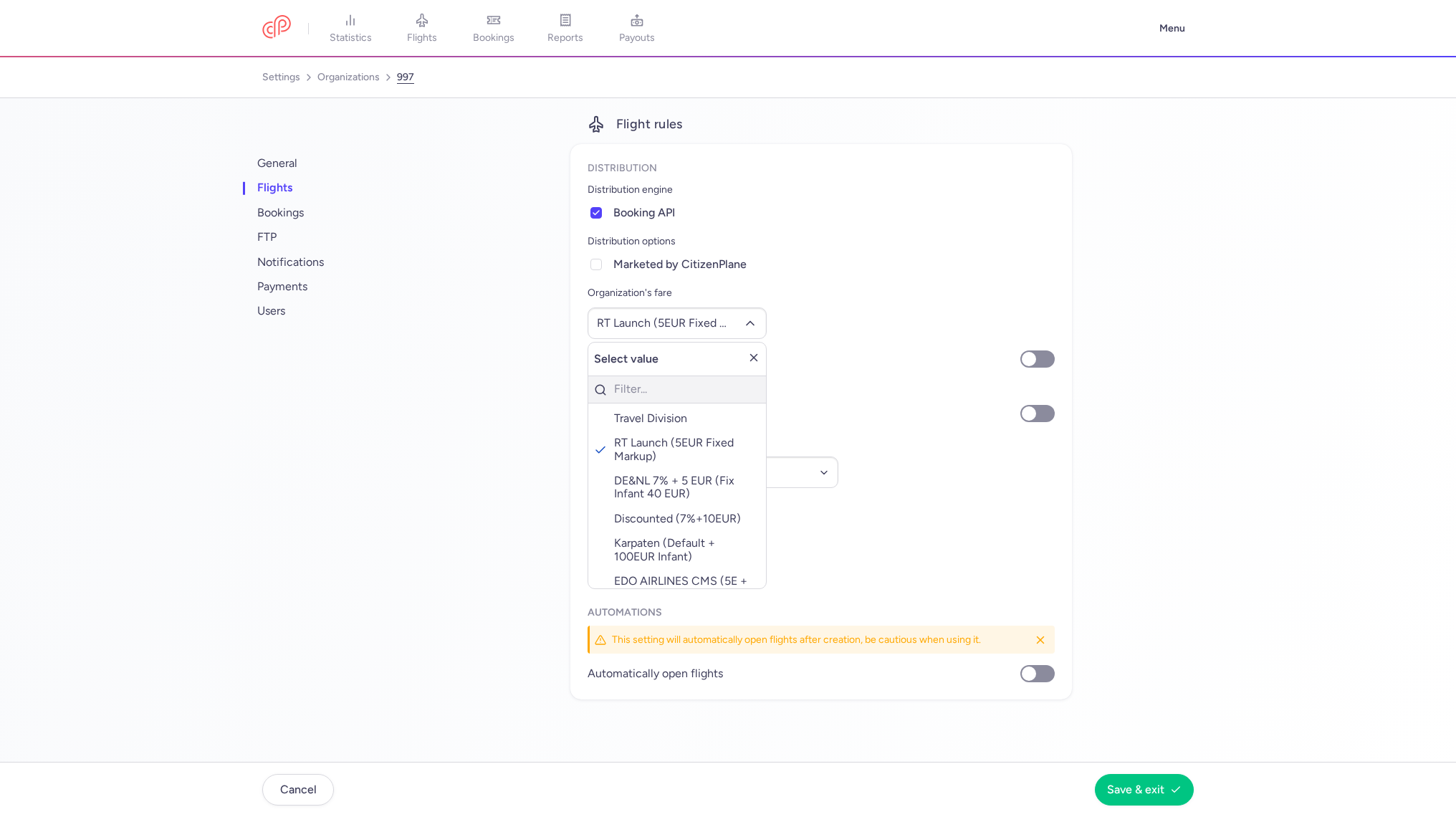
click at [760, 352] on icon "button" at bounding box center [753, 357] width 13 height 13
click at [284, 785] on span "Cancel" at bounding box center [298, 788] width 37 height 13
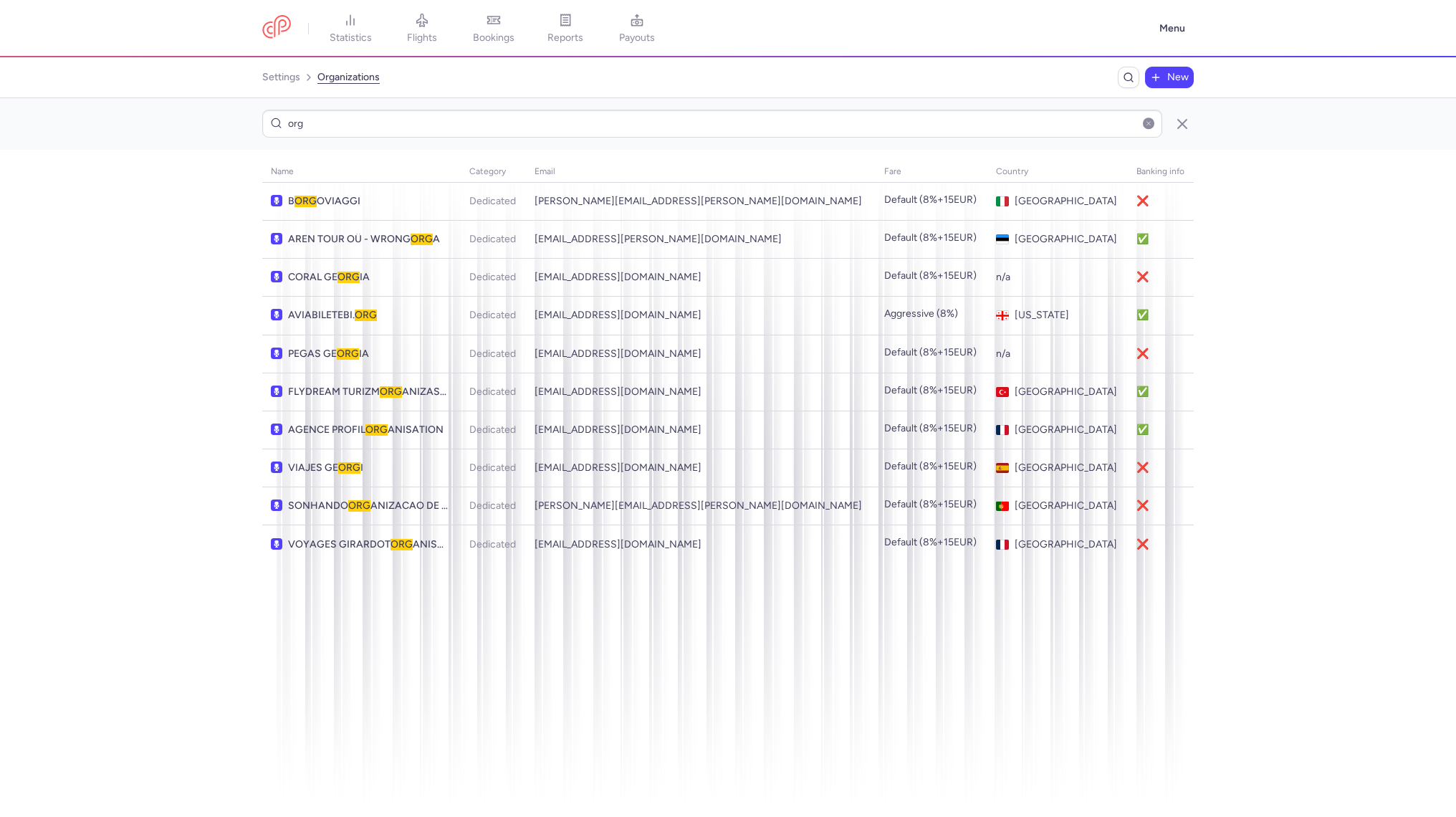
click at [1147, 125] on button "button" at bounding box center [1148, 122] width 11 height 11
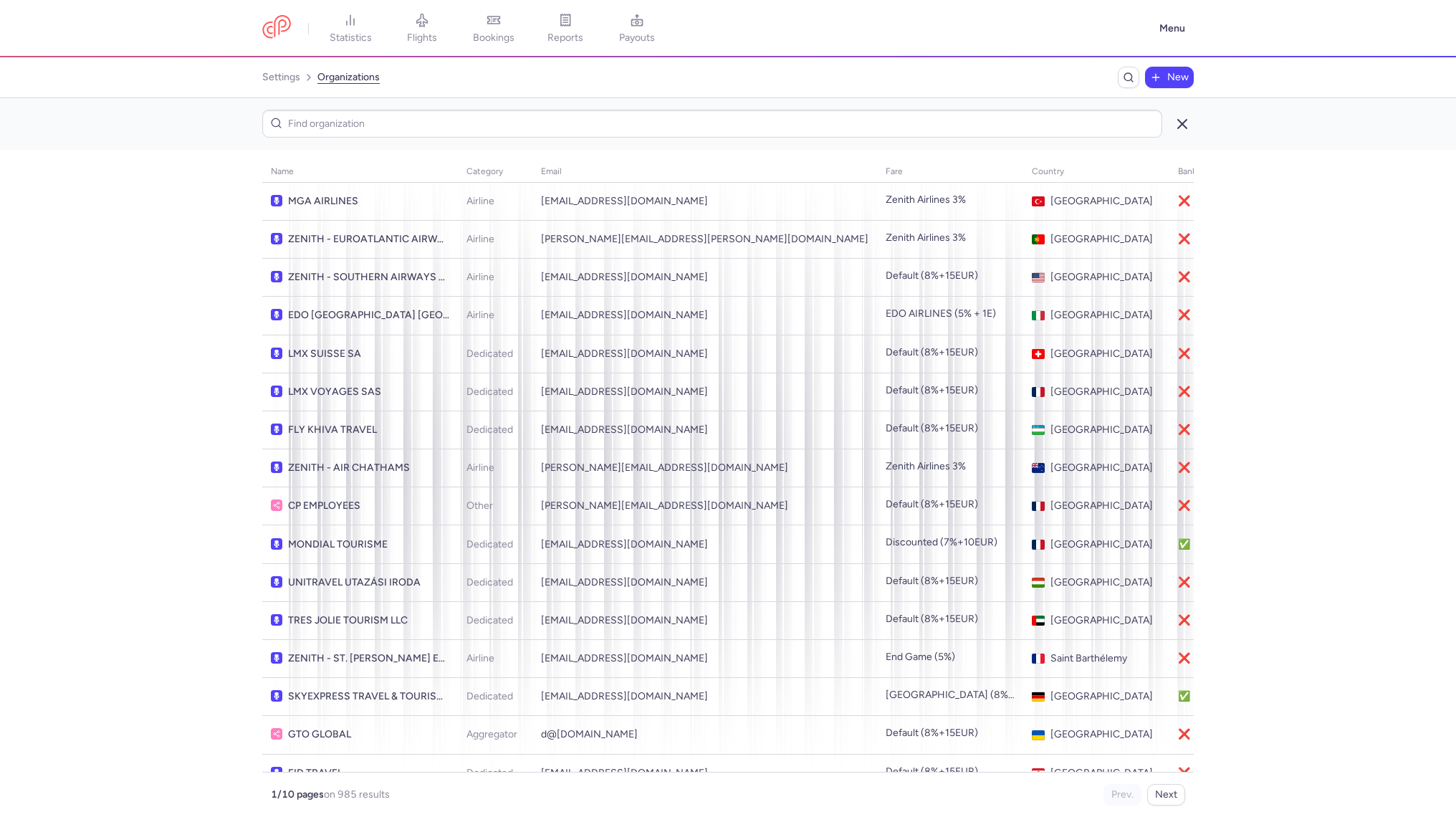
click at [1174, 124] on icon "button" at bounding box center [1182, 124] width 17 height 17
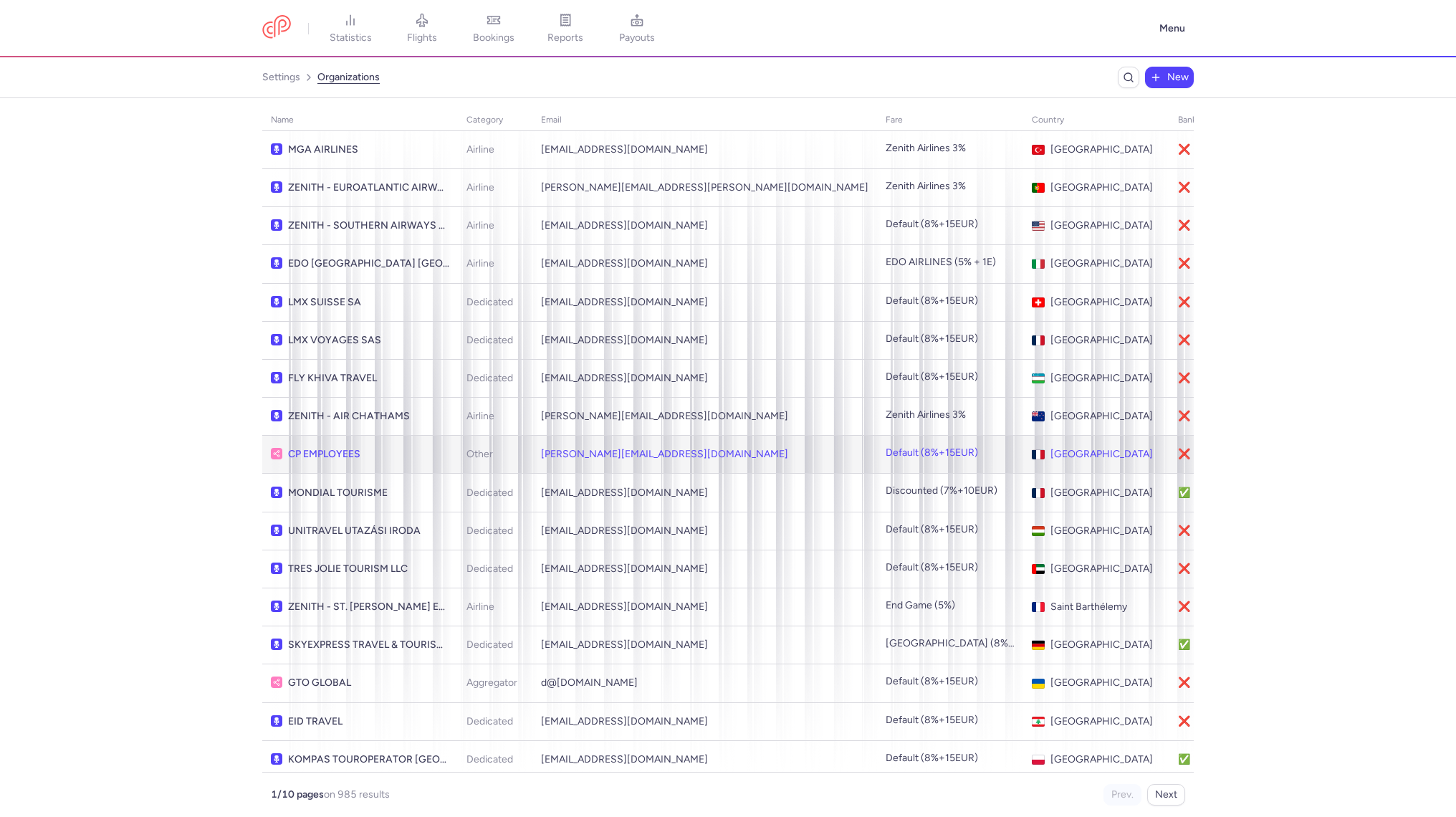
click at [433, 458] on td "CP EMPLOYEES" at bounding box center [360, 454] width 195 height 38
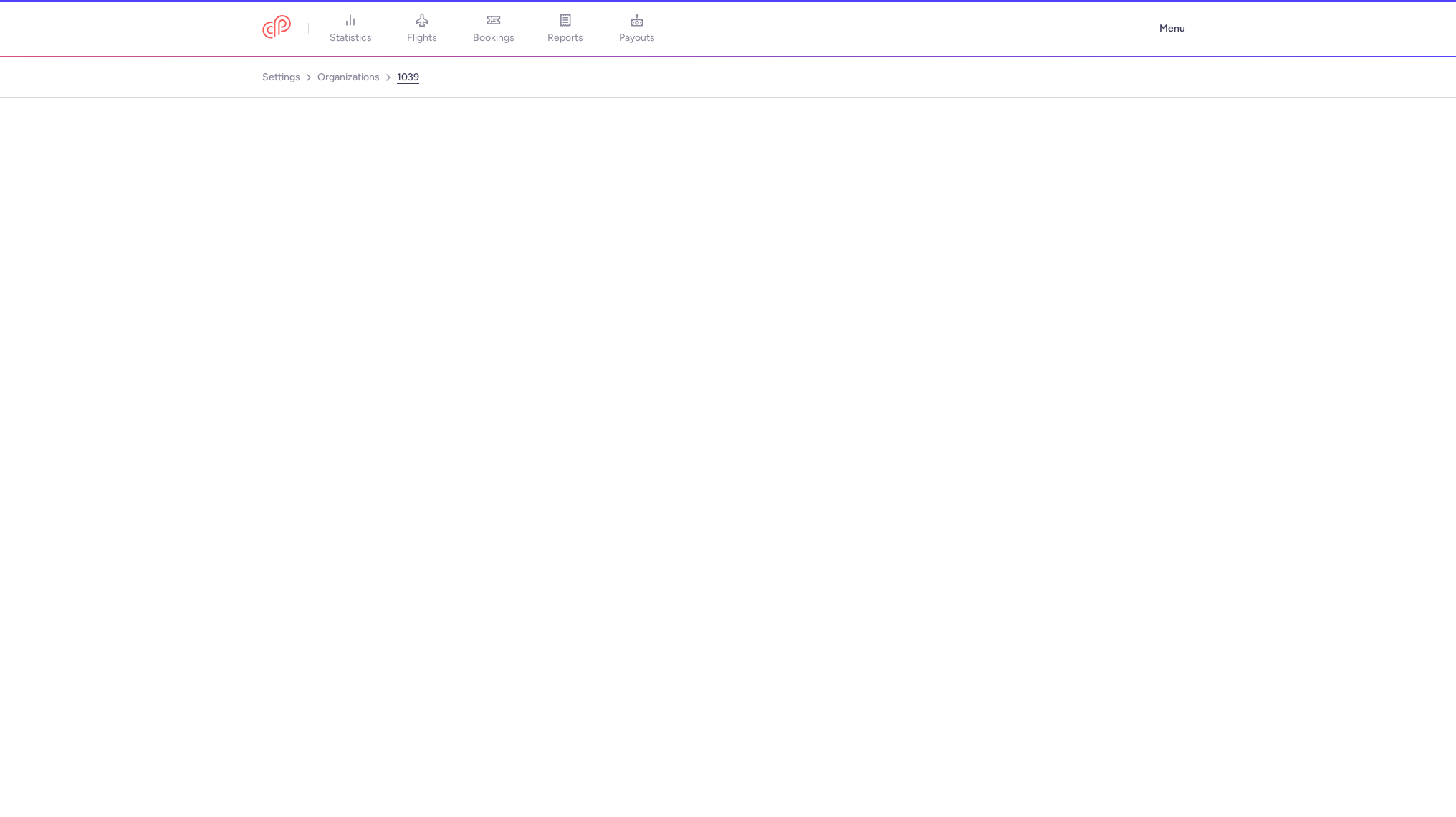
select select "OTHER"
select select "fr"
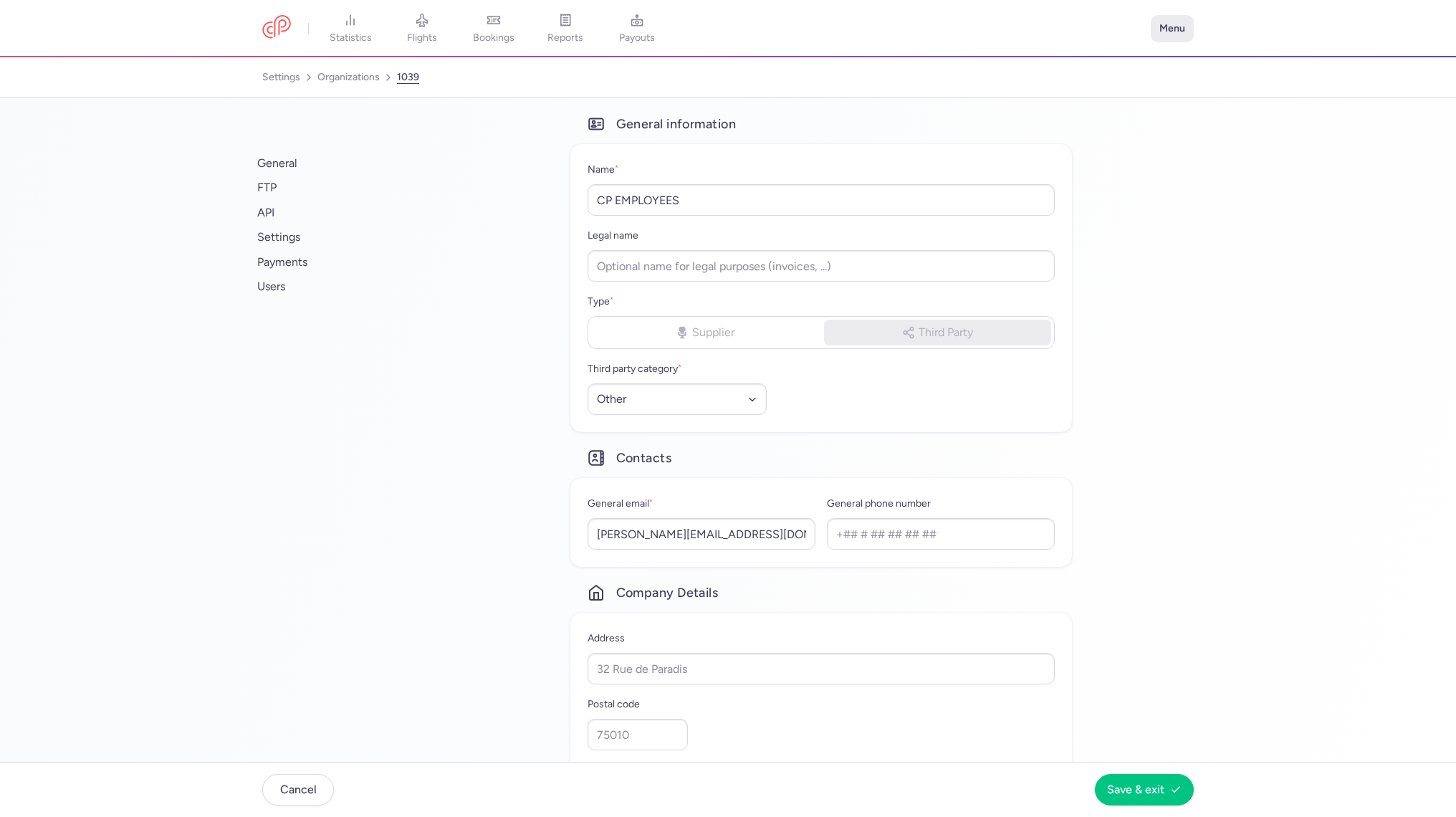
click at [1170, 27] on button "Menu" at bounding box center [1171, 29] width 43 height 27
click at [1114, 124] on link "Settings" at bounding box center [1122, 122] width 142 height 23
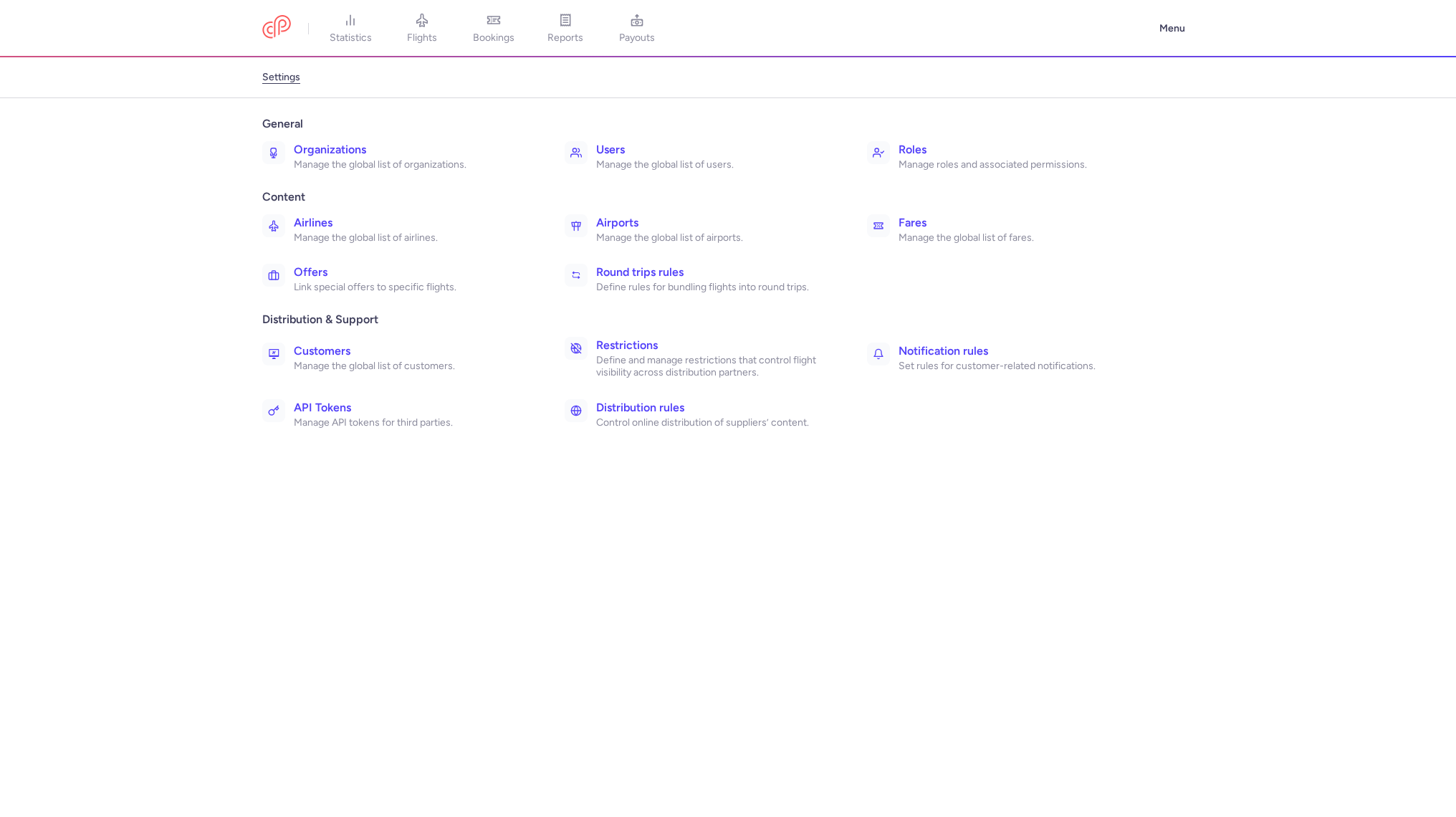
click at [264, 83] on link "settings" at bounding box center [281, 77] width 38 height 23
click at [348, 38] on span "statistics" at bounding box center [351, 38] width 42 height 13
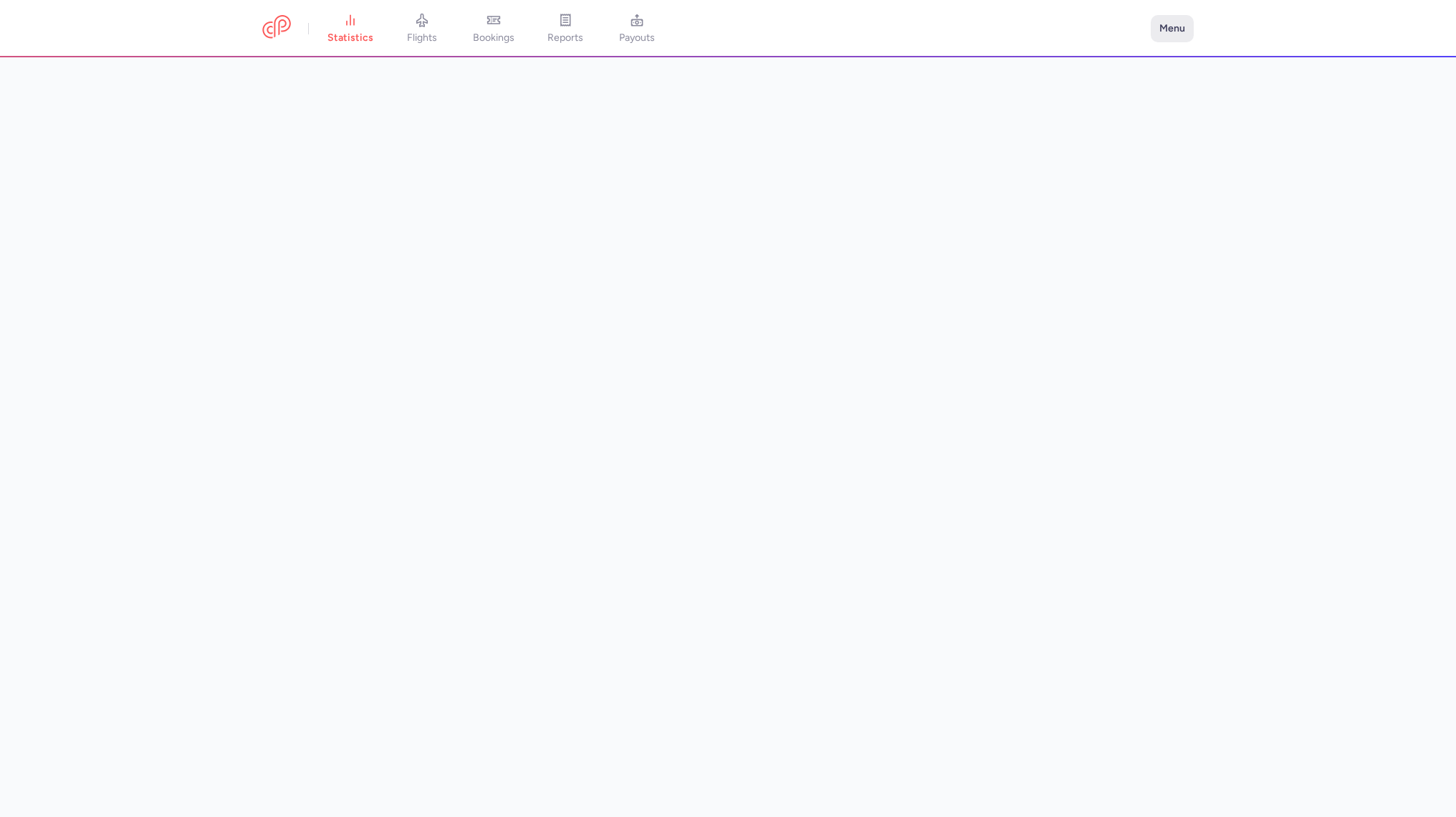
click at [1164, 29] on button "Menu" at bounding box center [1171, 29] width 43 height 27
click at [1117, 121] on link "Settings" at bounding box center [1122, 122] width 142 height 23
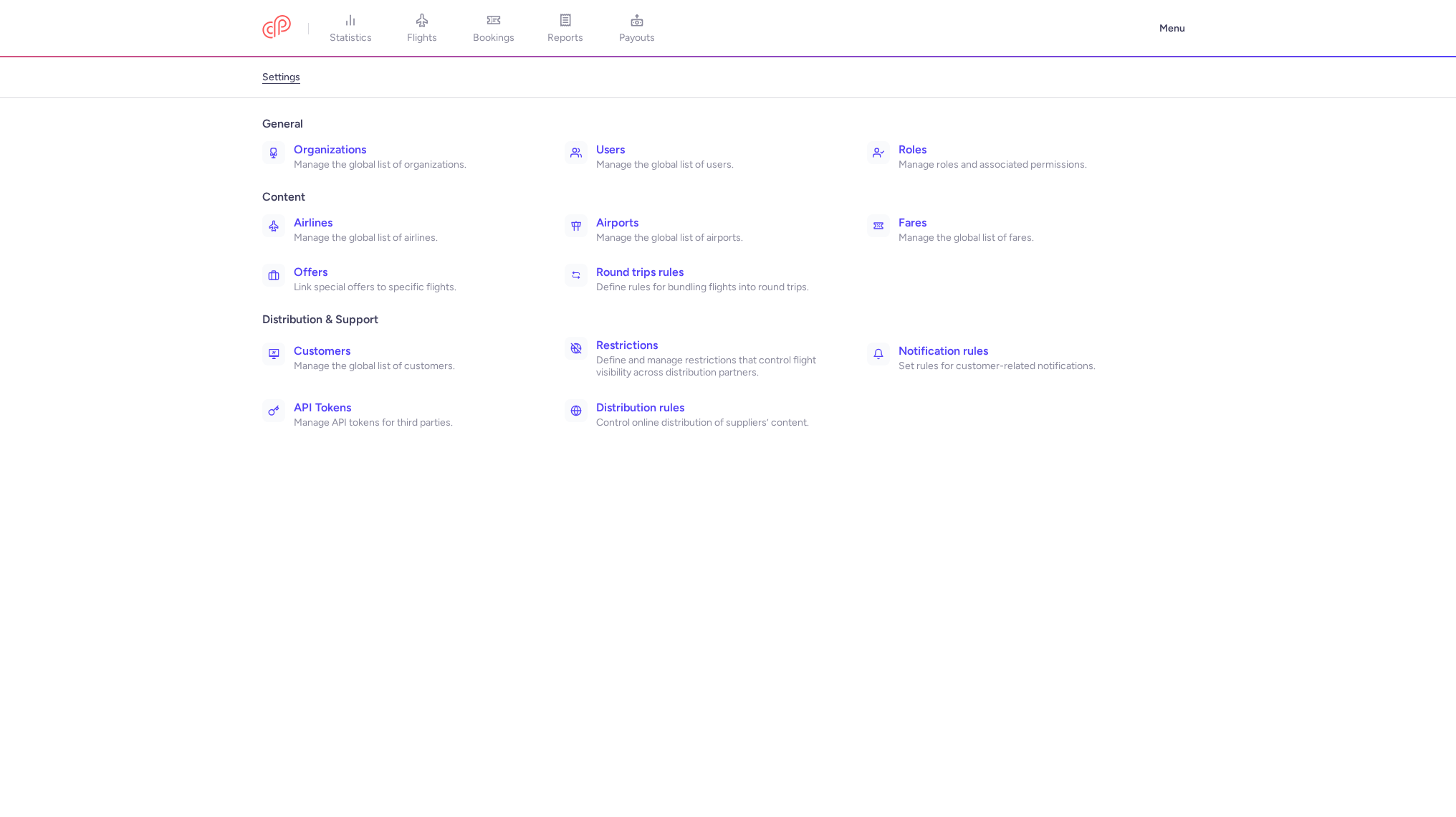
click at [412, 164] on p "Manage the global list of organizations." at bounding box center [413, 164] width 240 height 13
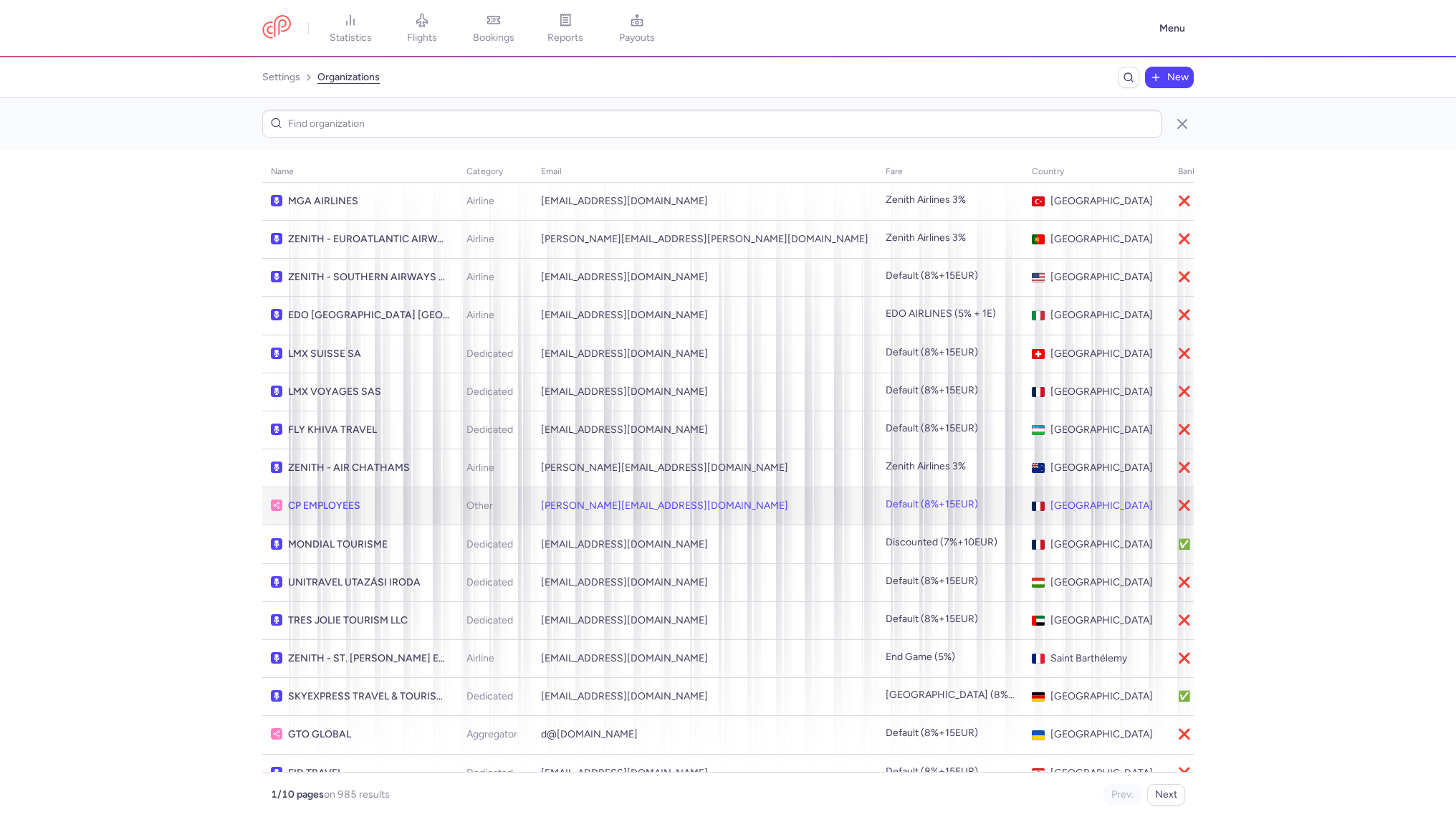
click at [393, 502] on span "CP EMPLOYEES" at bounding box center [369, 505] width 161 height 11
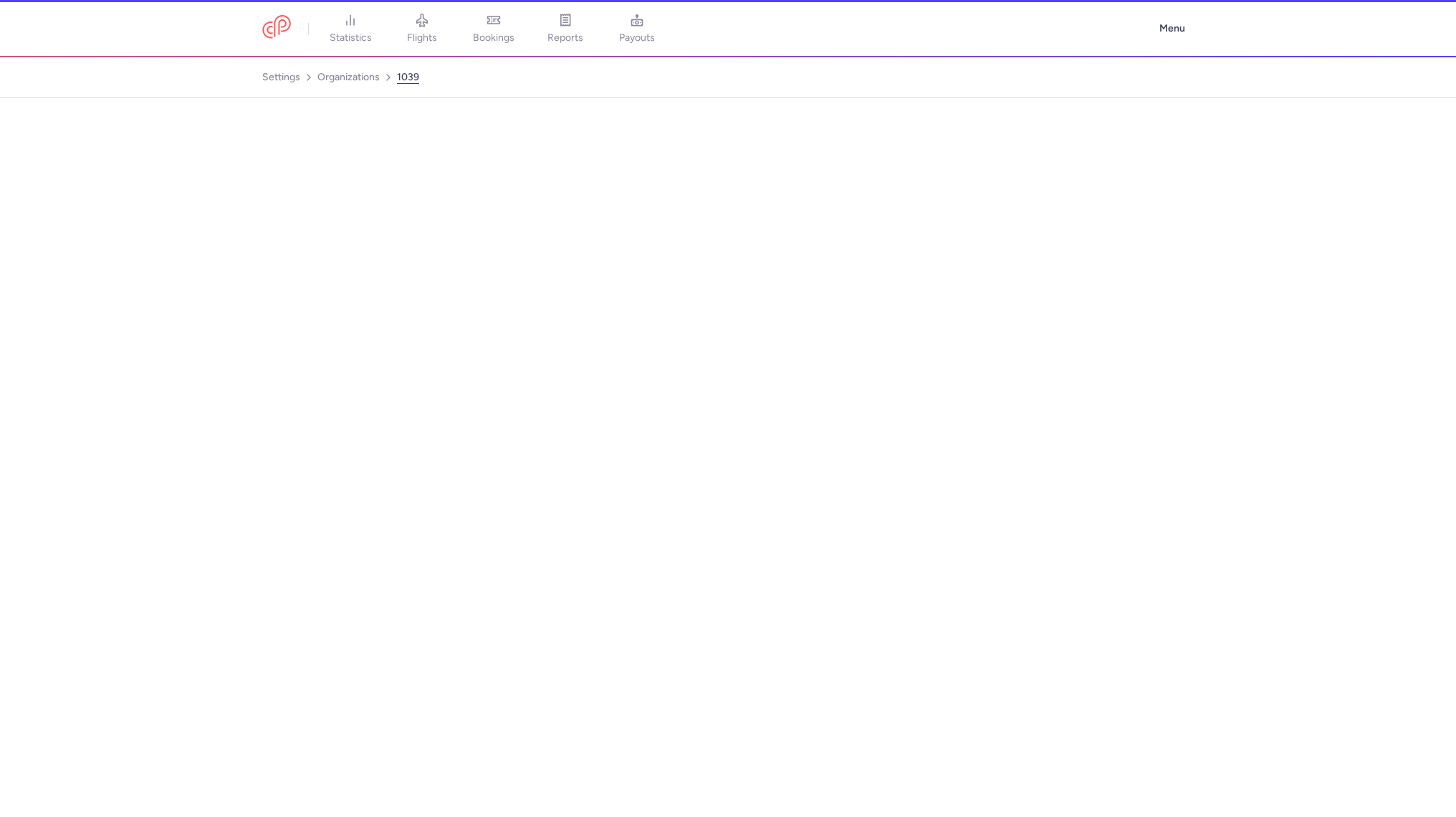
select select "OTHER"
select select "fr"
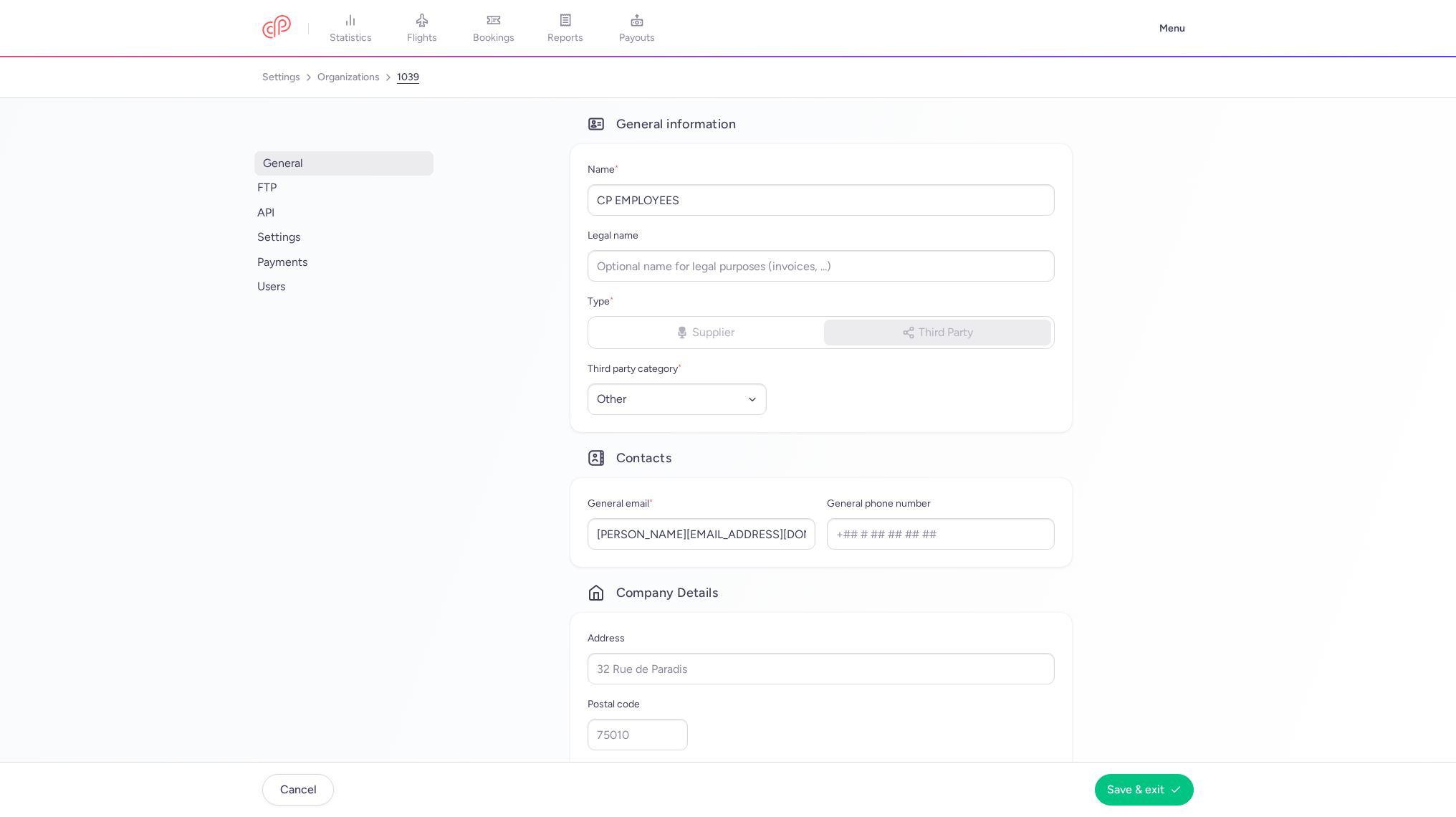
click at [351, 161] on span "general" at bounding box center [344, 163] width 179 height 24
click at [346, 72] on link "organizations" at bounding box center [348, 77] width 62 height 23
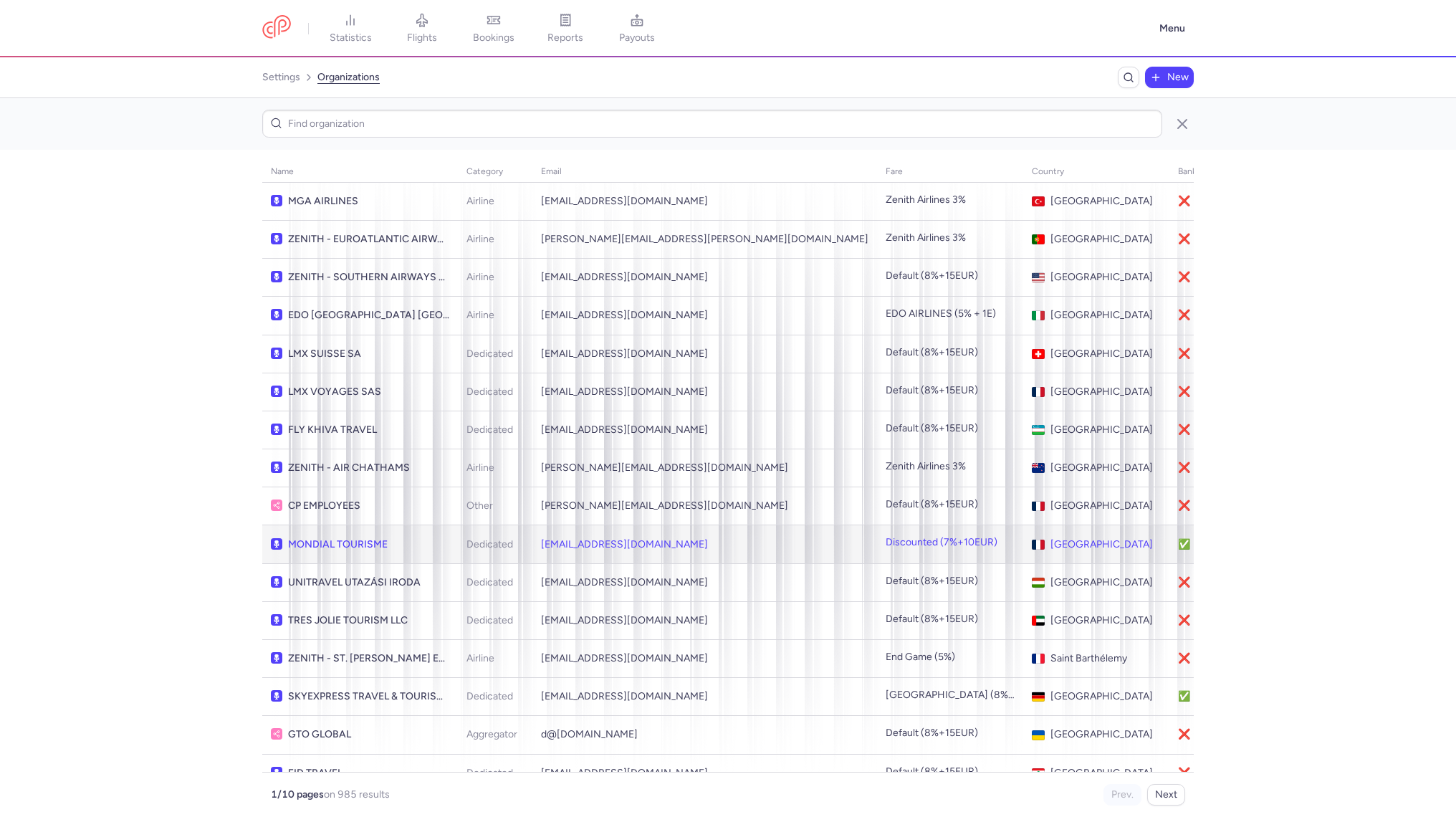
click at [764, 530] on td "flight@mondialtourisme.fr" at bounding box center [704, 544] width 345 height 38
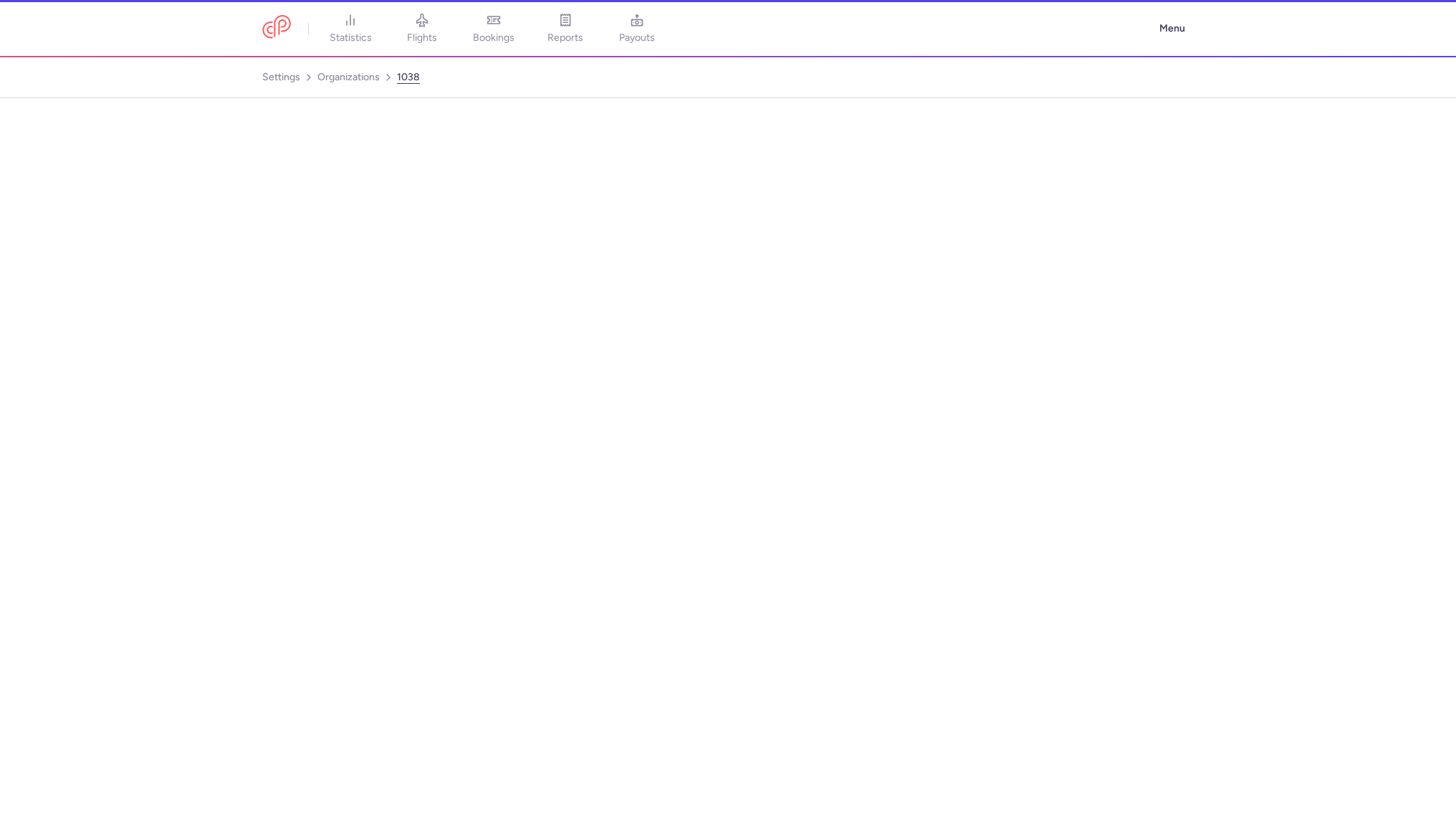
select select "DEDICATED"
select select "fr"
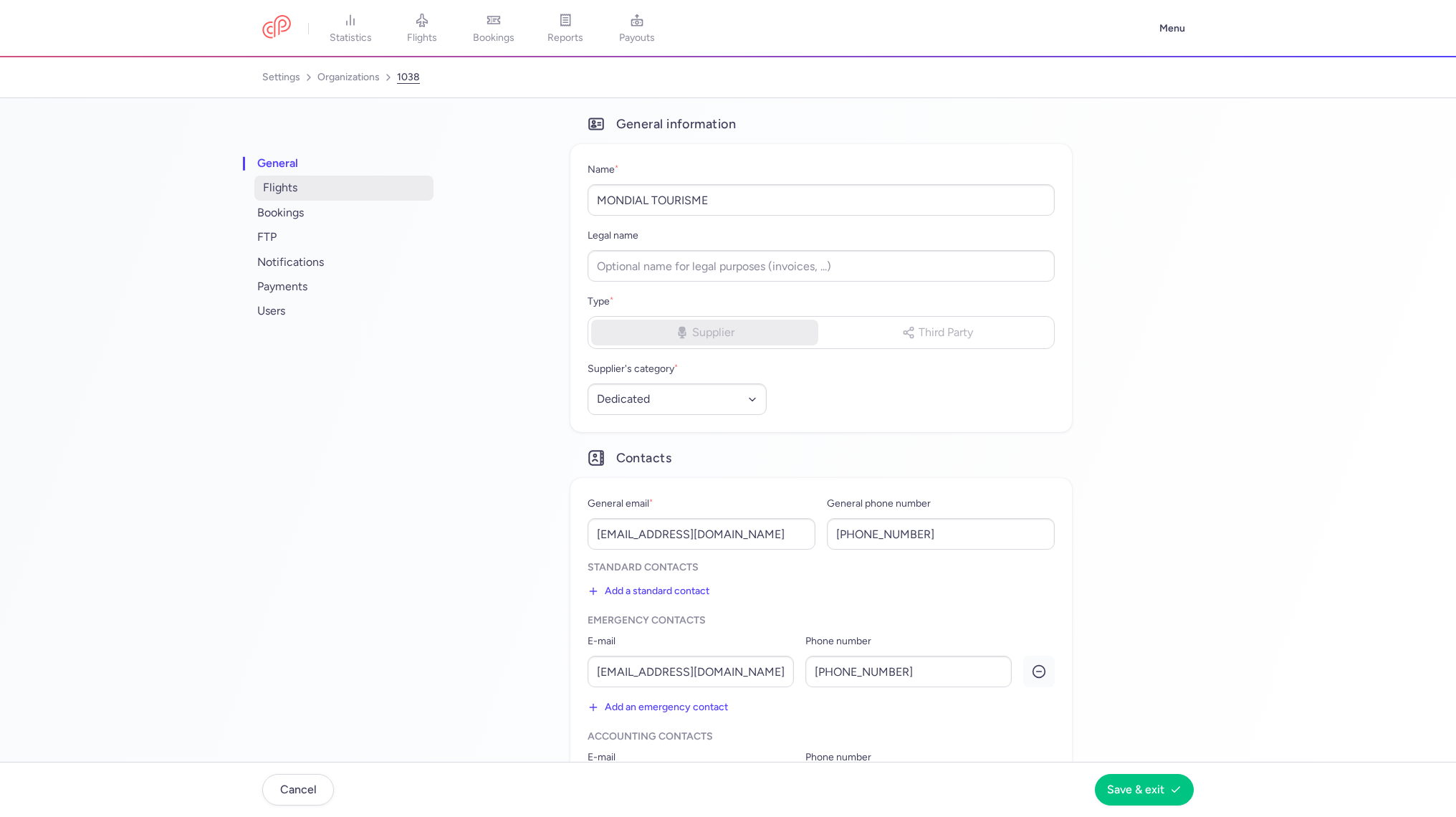
click at [280, 191] on span "flights" at bounding box center [344, 188] width 179 height 24
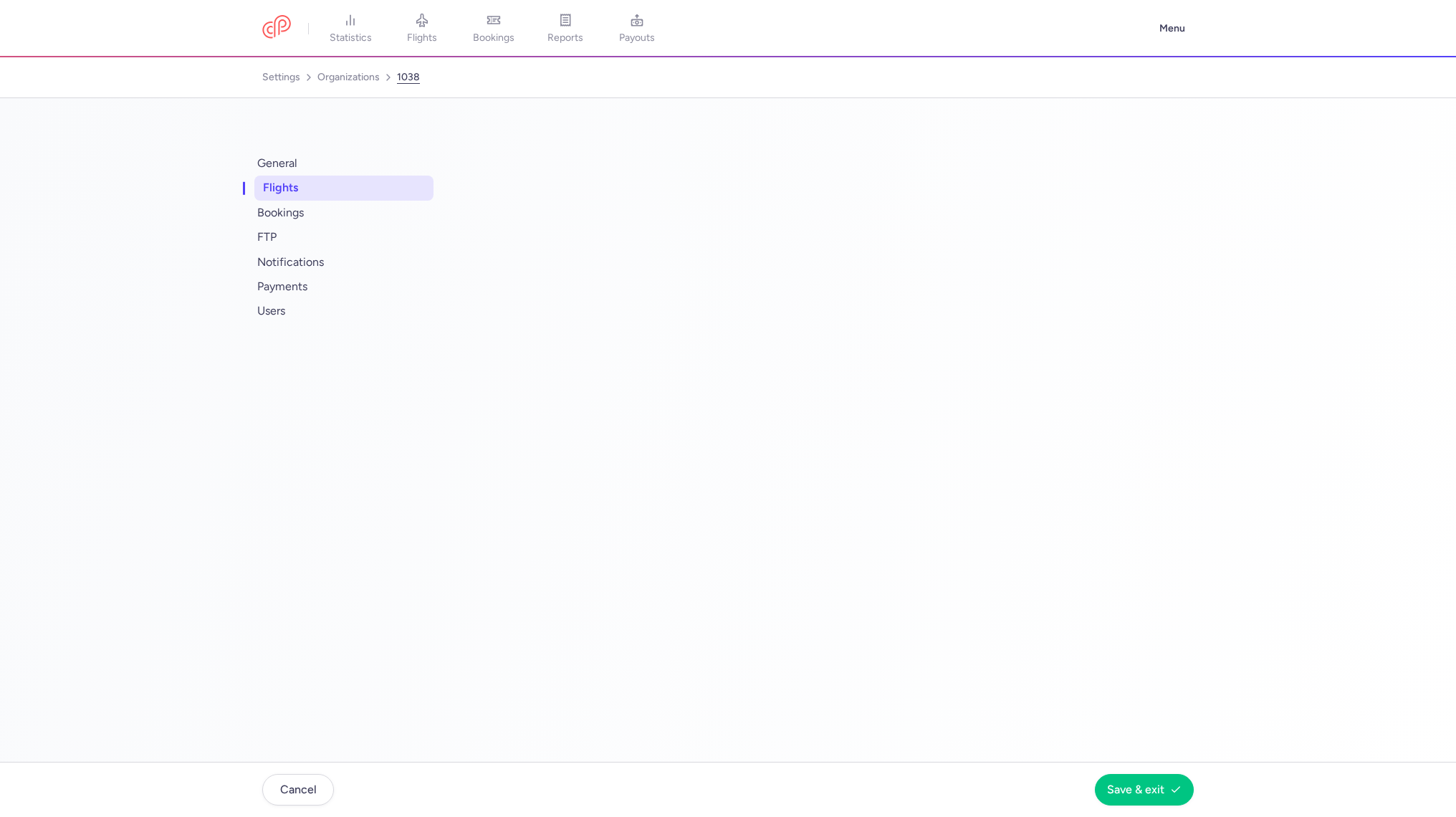
select select "days"
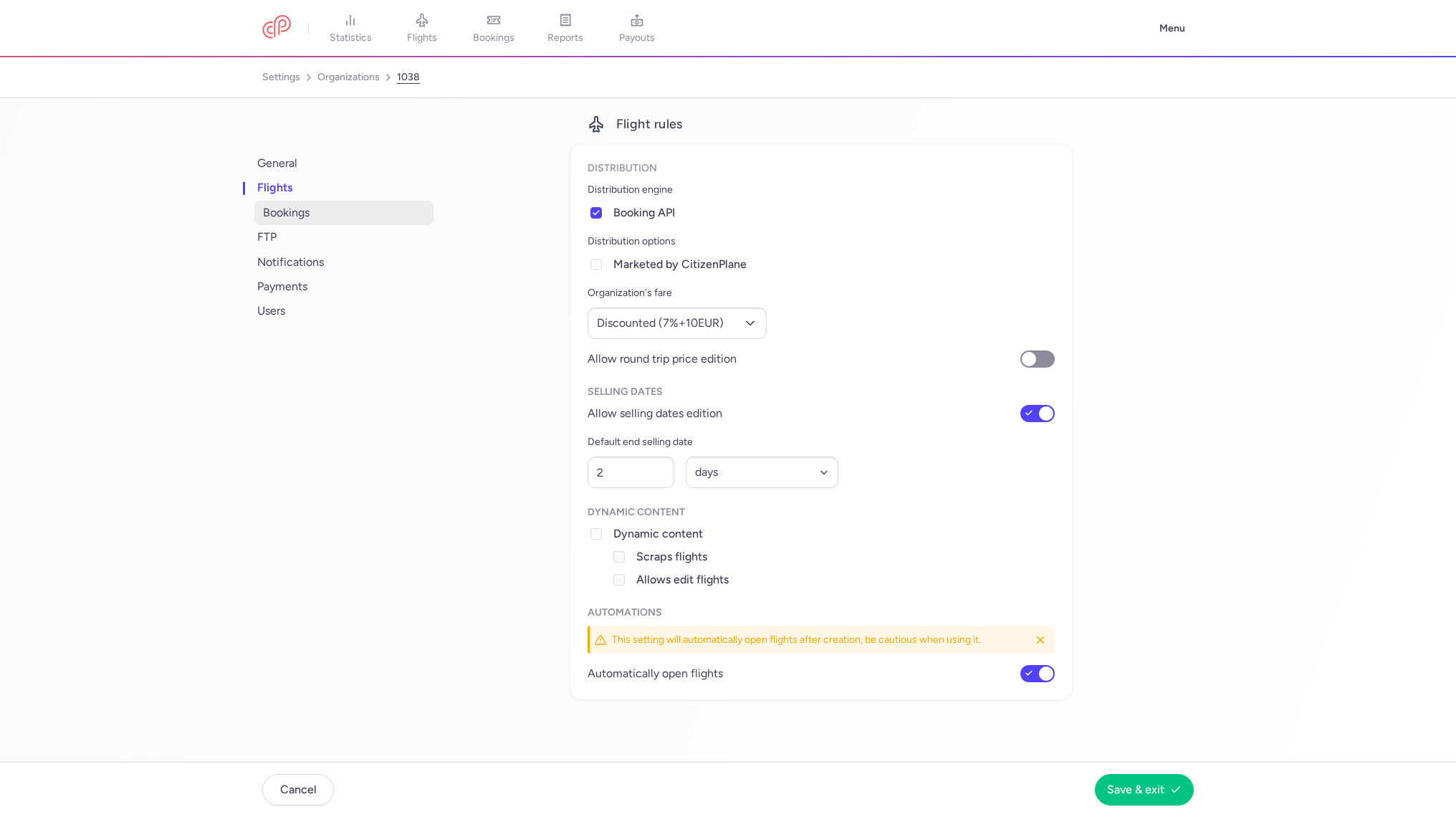
click at [285, 207] on span "bookings" at bounding box center [344, 213] width 179 height 24
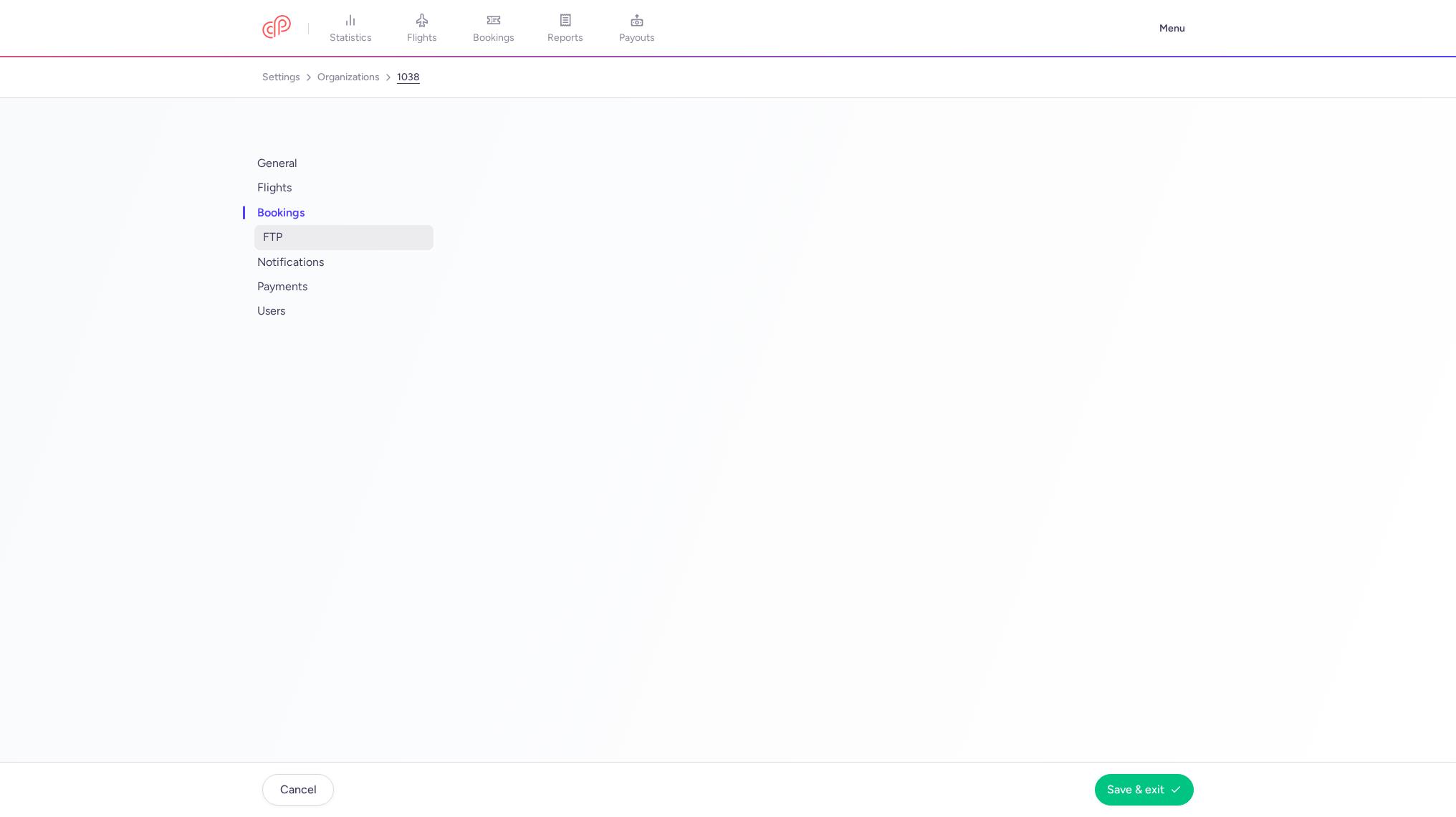
select select "2"
select select "11"
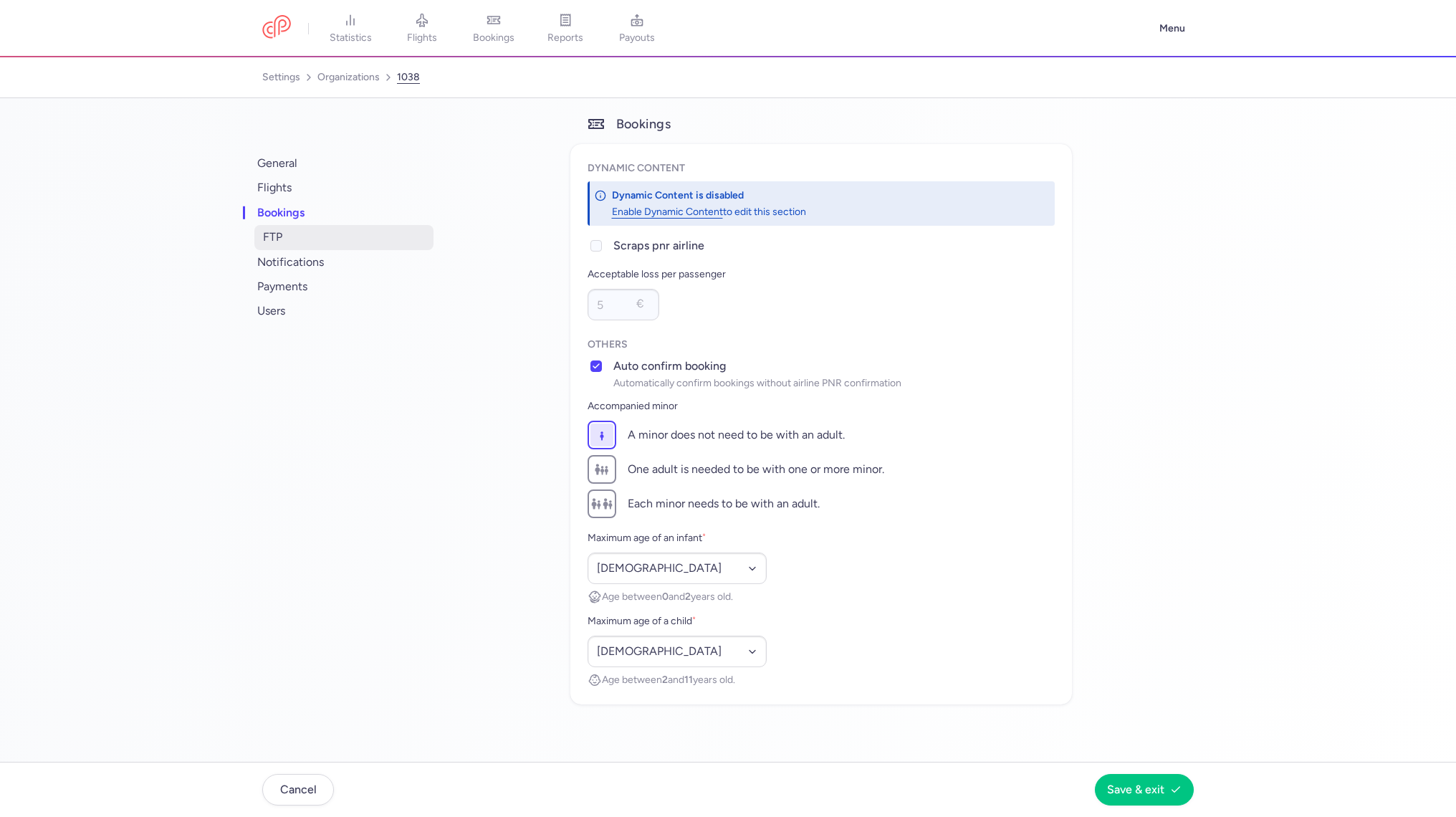
click at [288, 246] on span "FTP" at bounding box center [344, 237] width 179 height 24
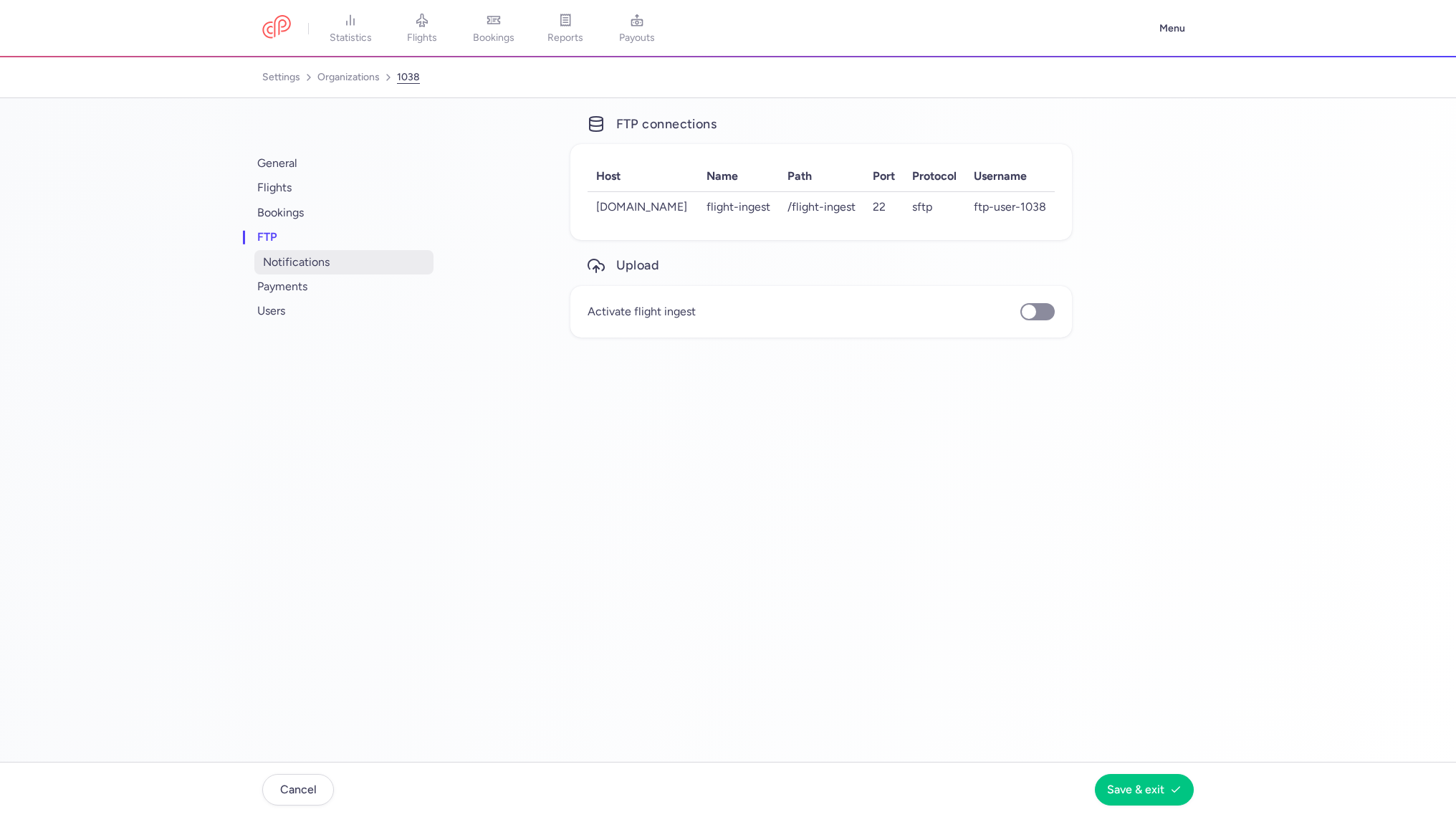
click at [291, 263] on span "notifications" at bounding box center [344, 262] width 179 height 24
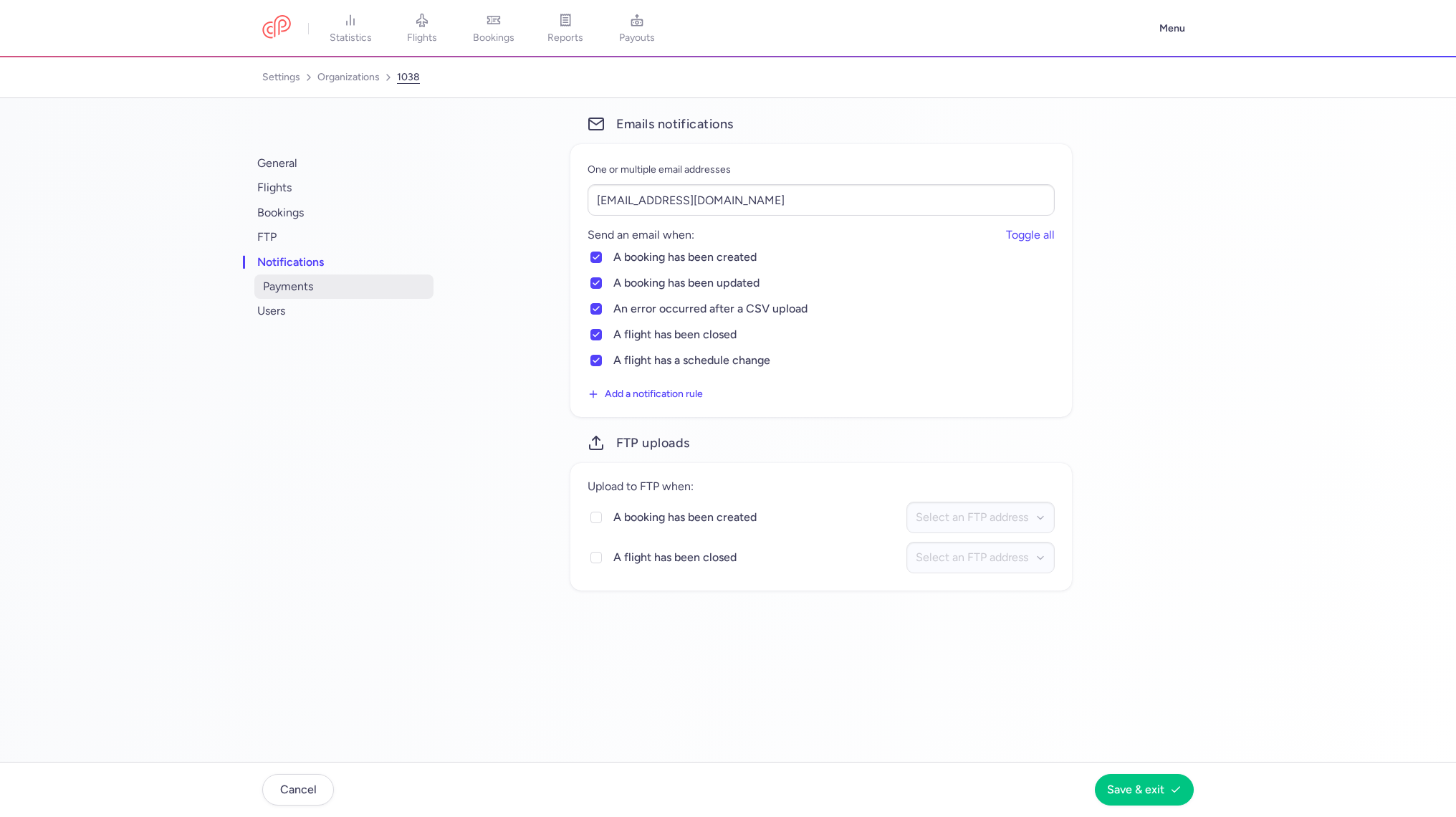
click at [294, 289] on span "payments" at bounding box center [344, 286] width 179 height 24
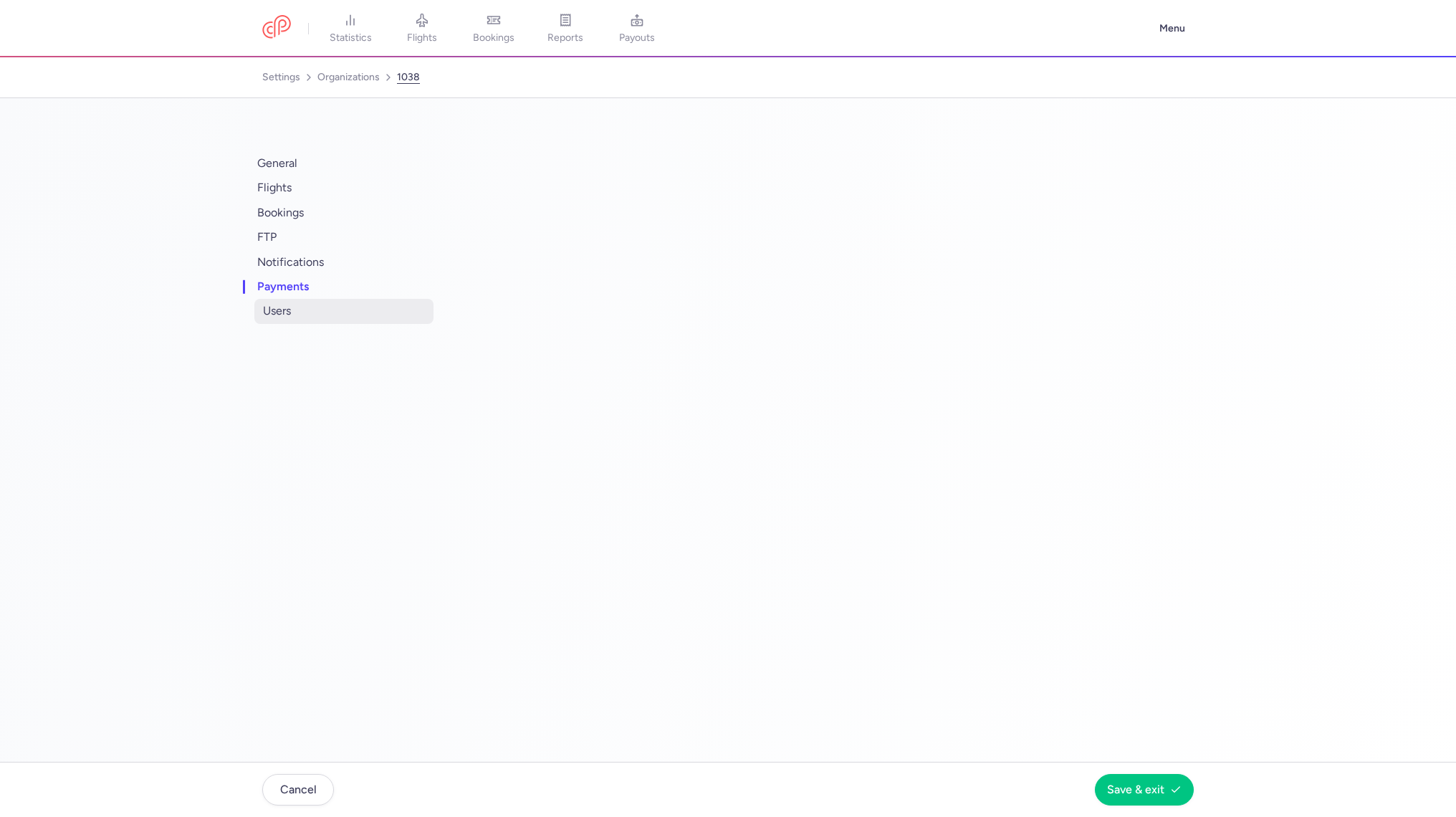
click at [294, 303] on span "users" at bounding box center [344, 311] width 179 height 24
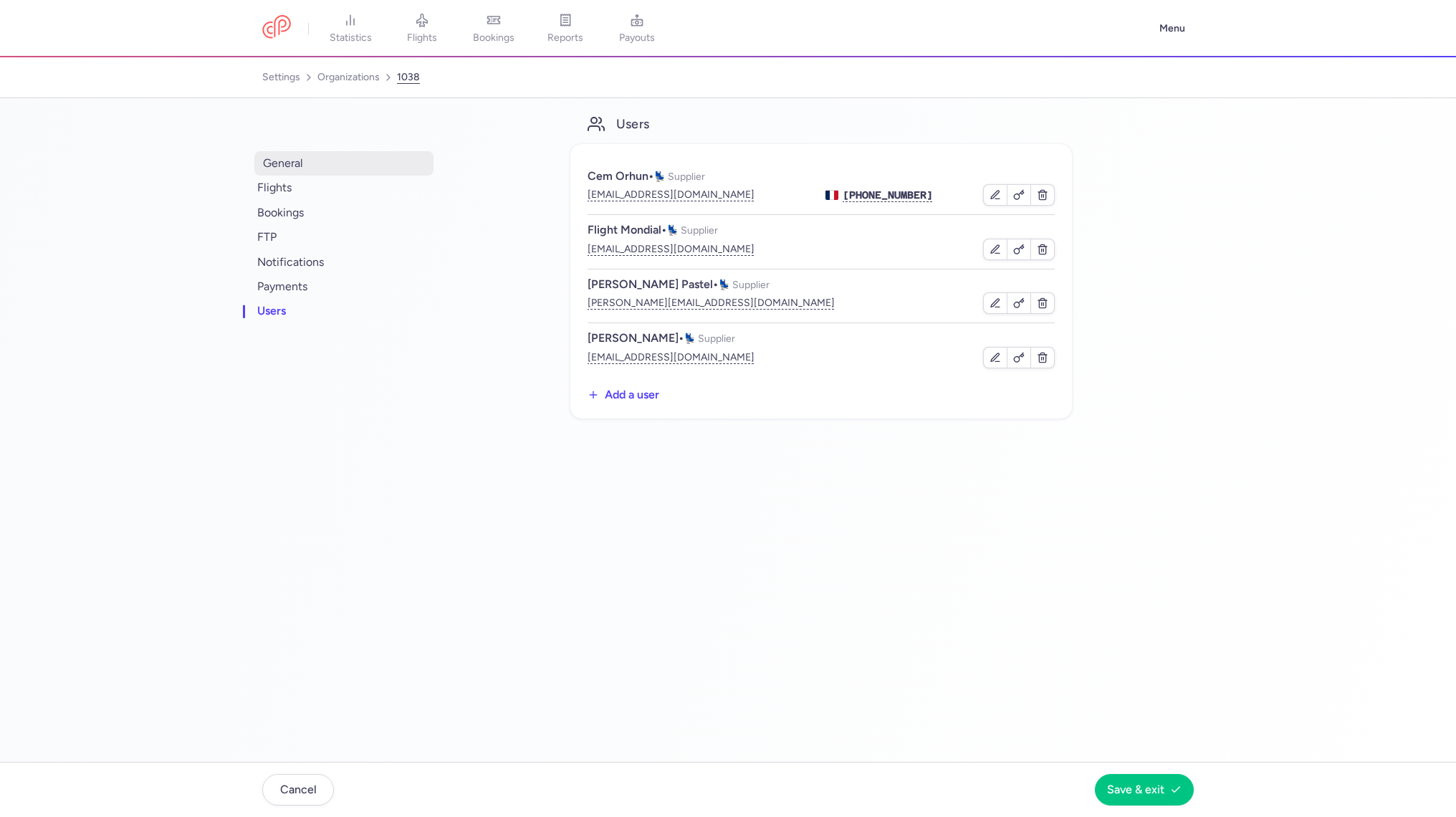
click at [316, 164] on span "general" at bounding box center [344, 163] width 179 height 24
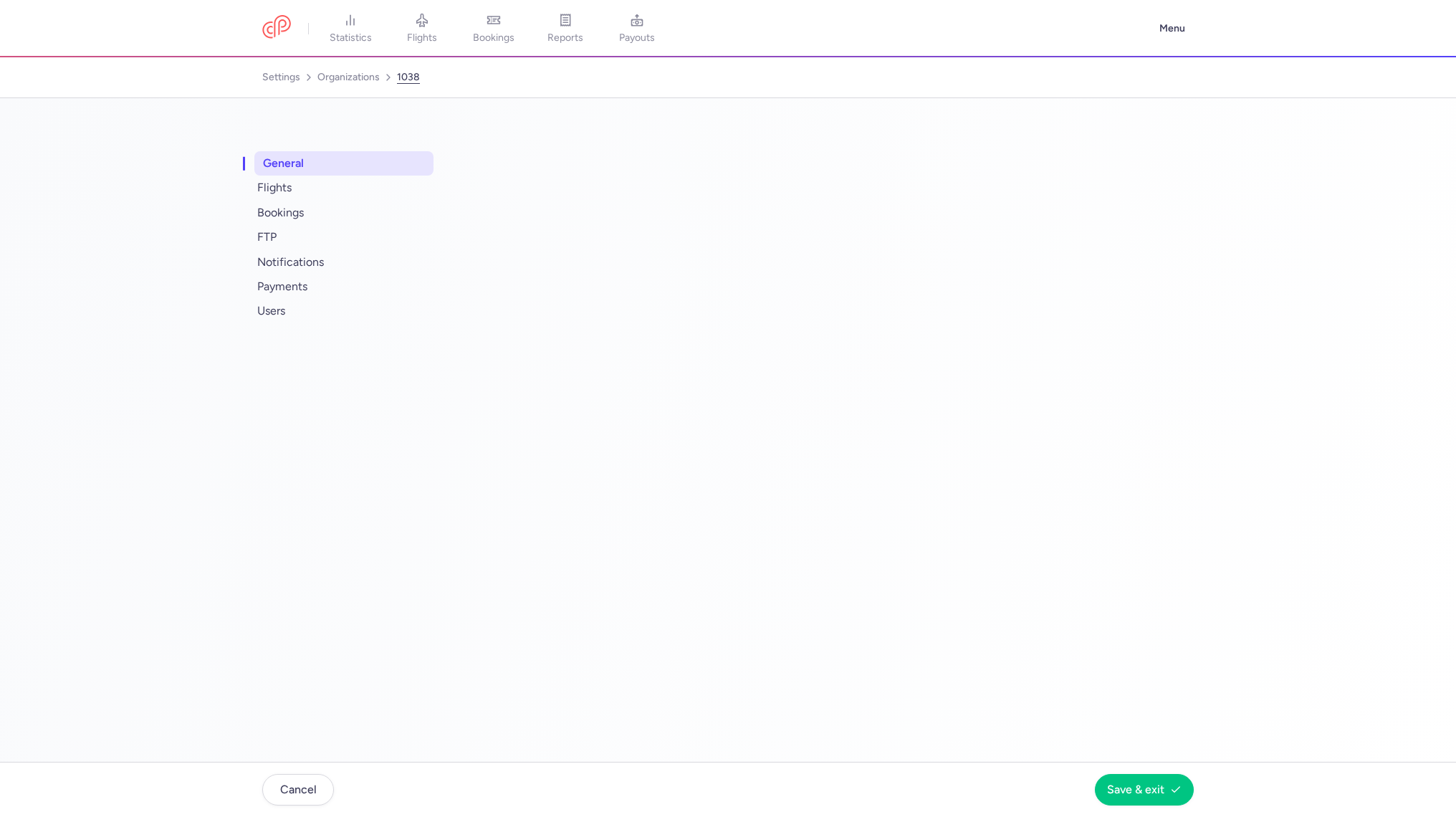
select select "DEDICATED"
select select "fr"
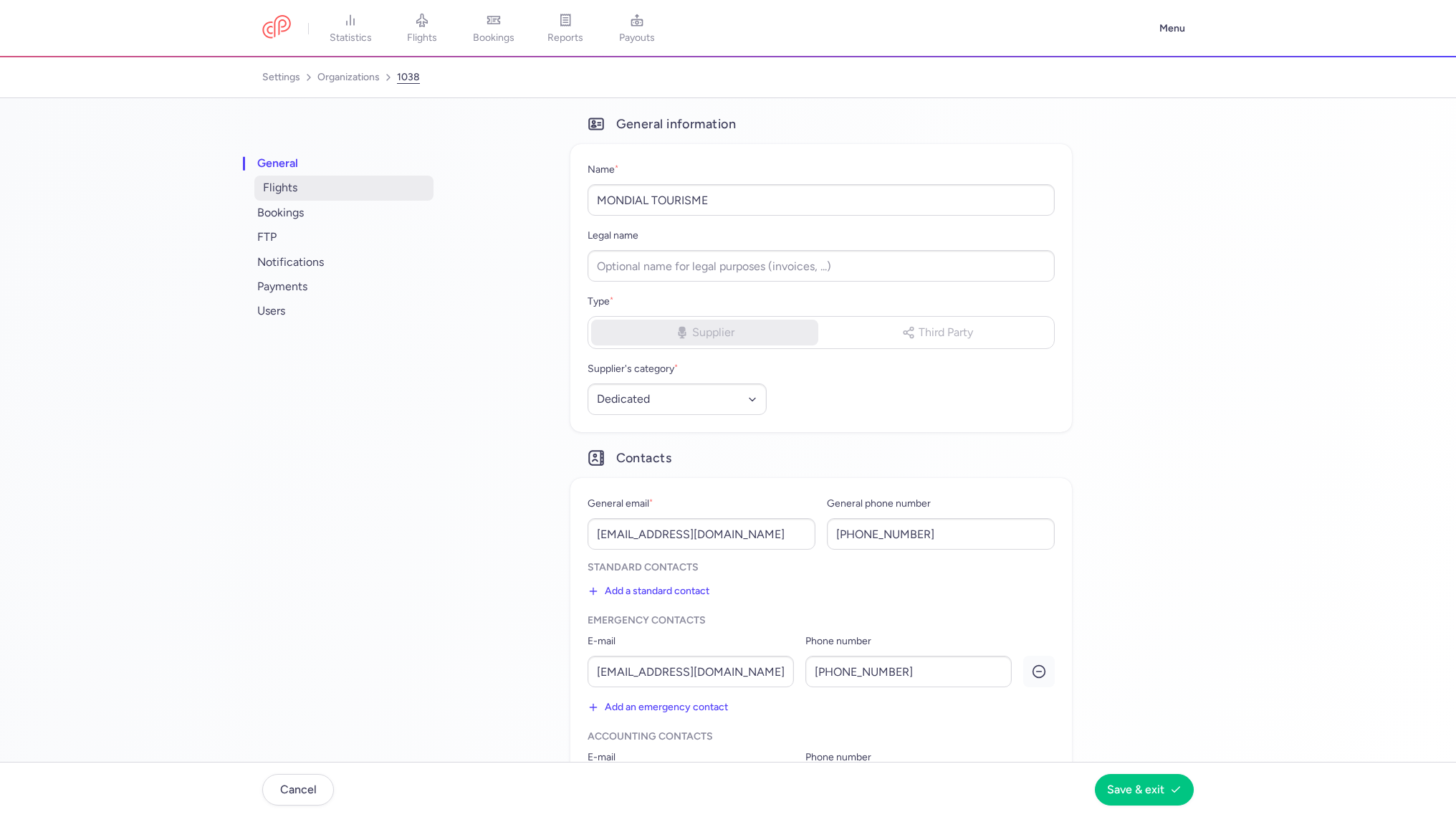
click at [336, 178] on span "flights" at bounding box center [344, 188] width 179 height 24
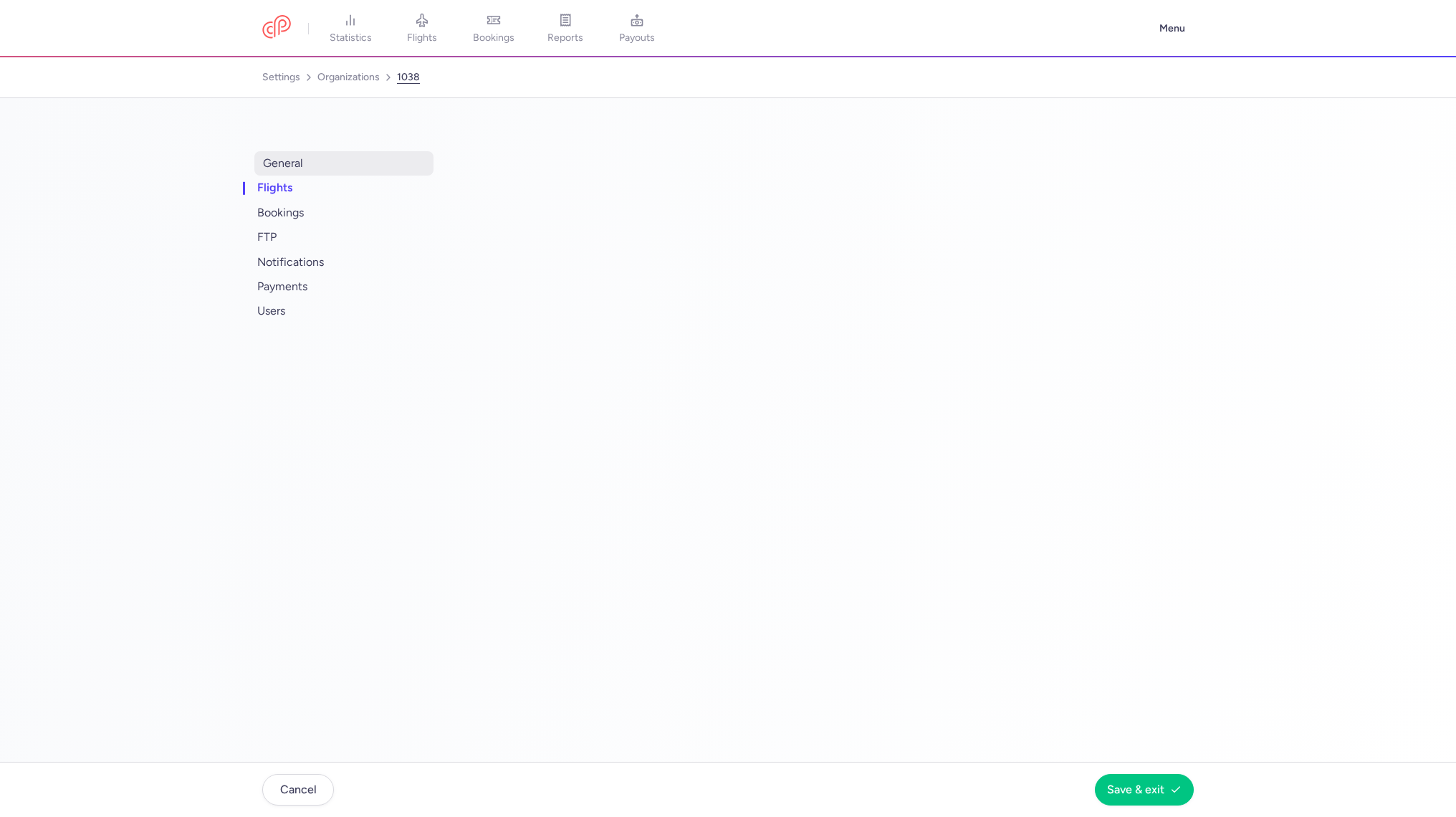
select select "days"
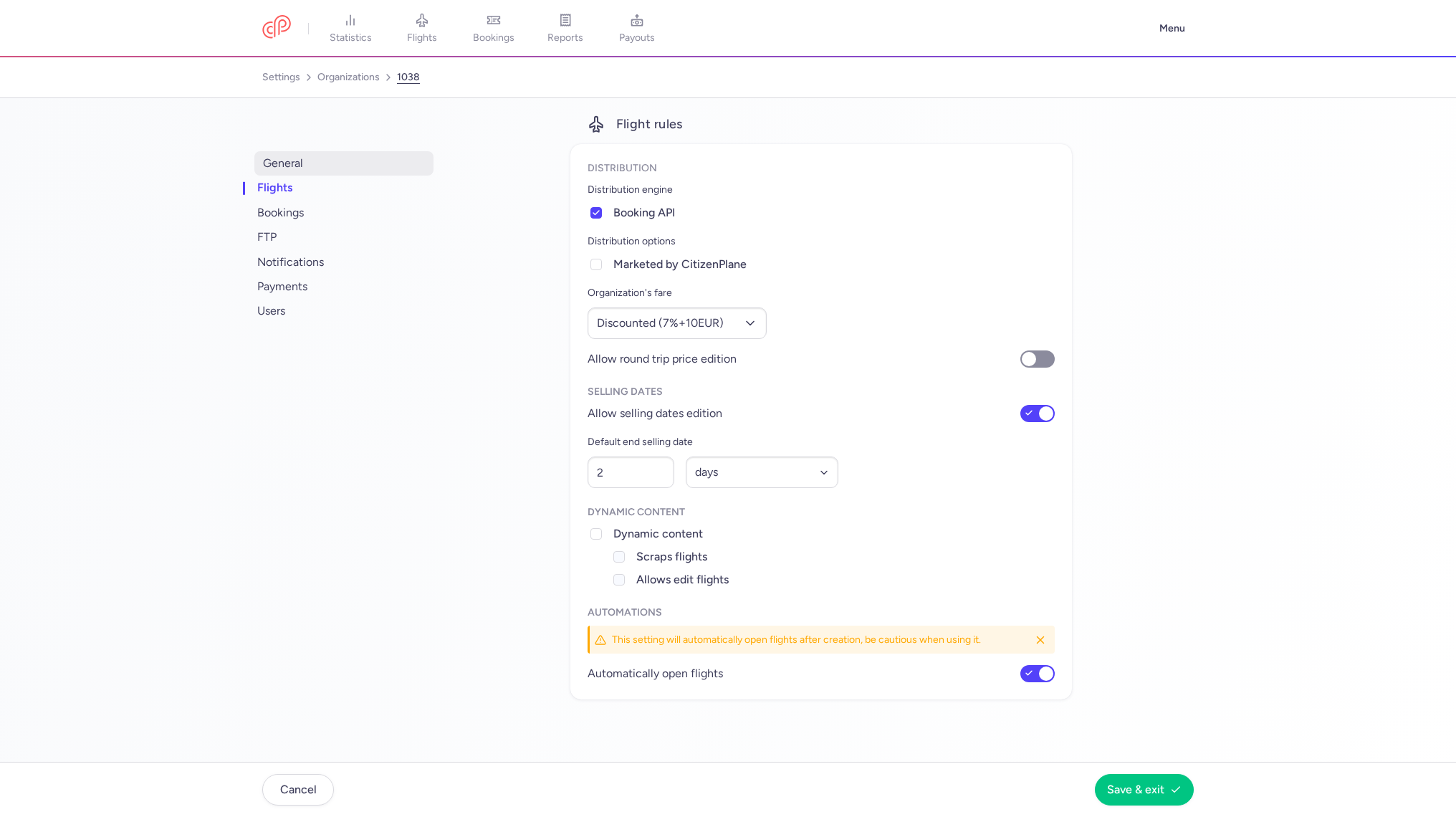
click at [339, 161] on span "general" at bounding box center [344, 163] width 179 height 24
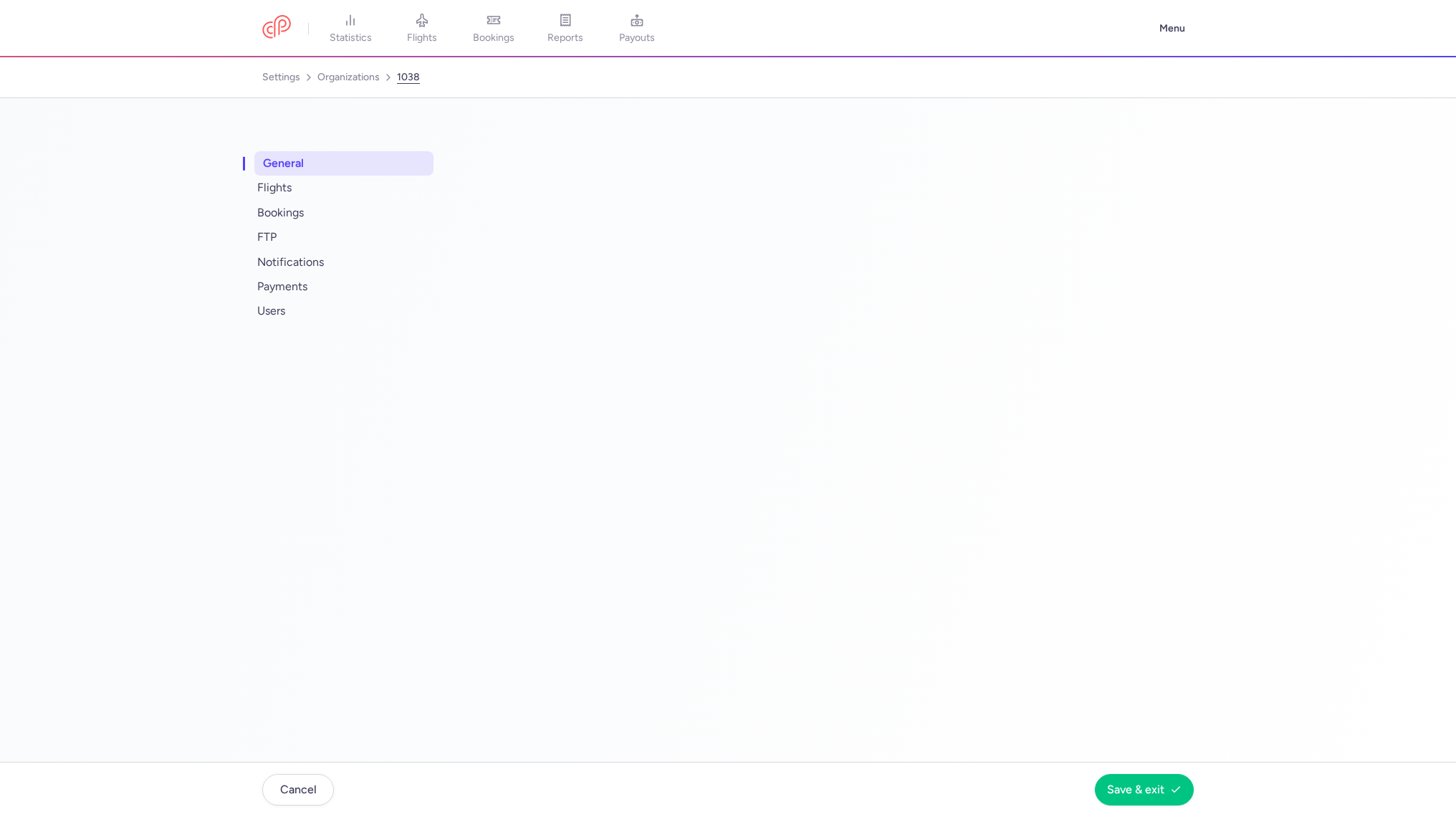
select select "DEDICATED"
select select "fr"
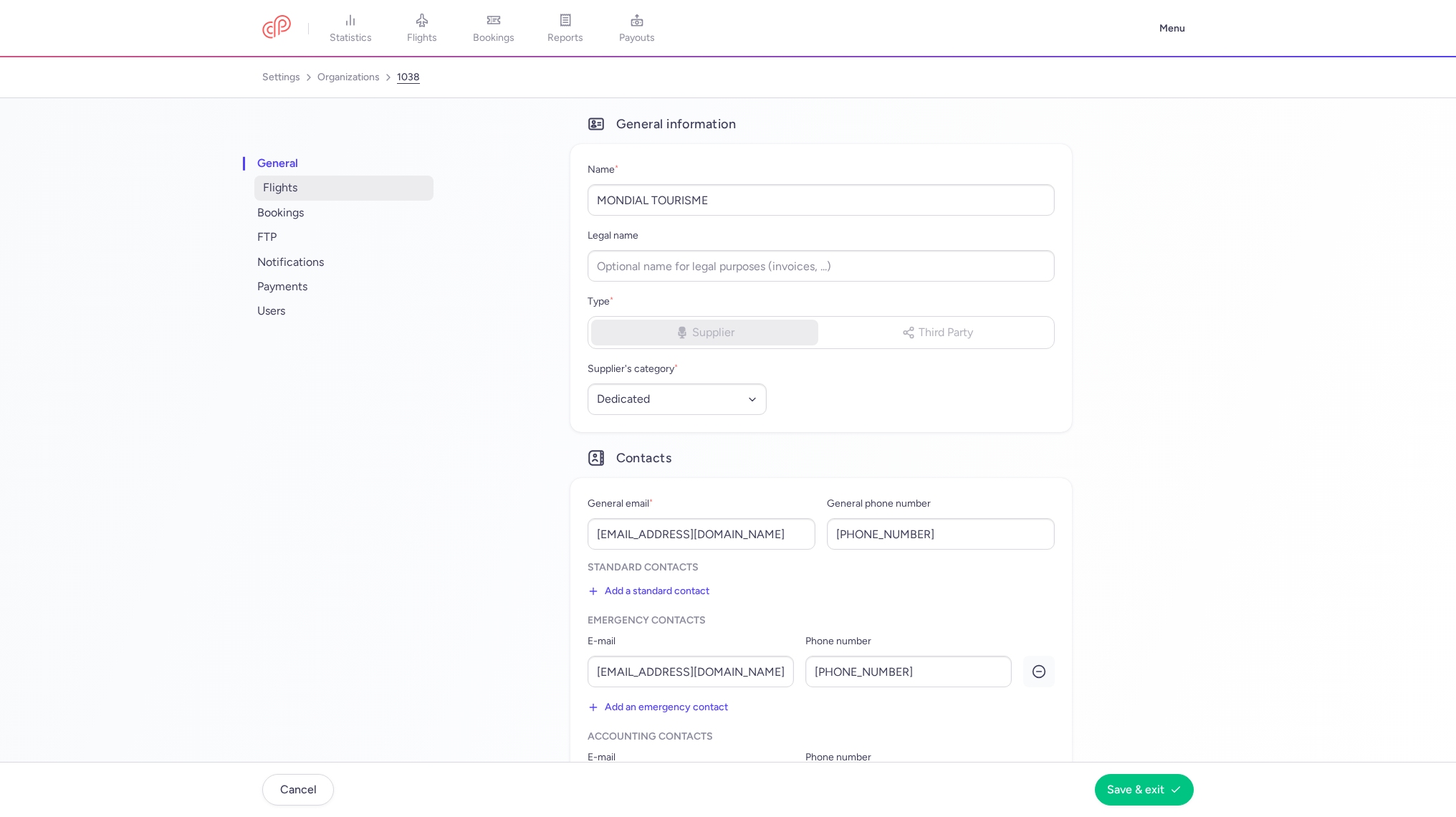
click at [341, 195] on span "flights" at bounding box center [344, 188] width 179 height 24
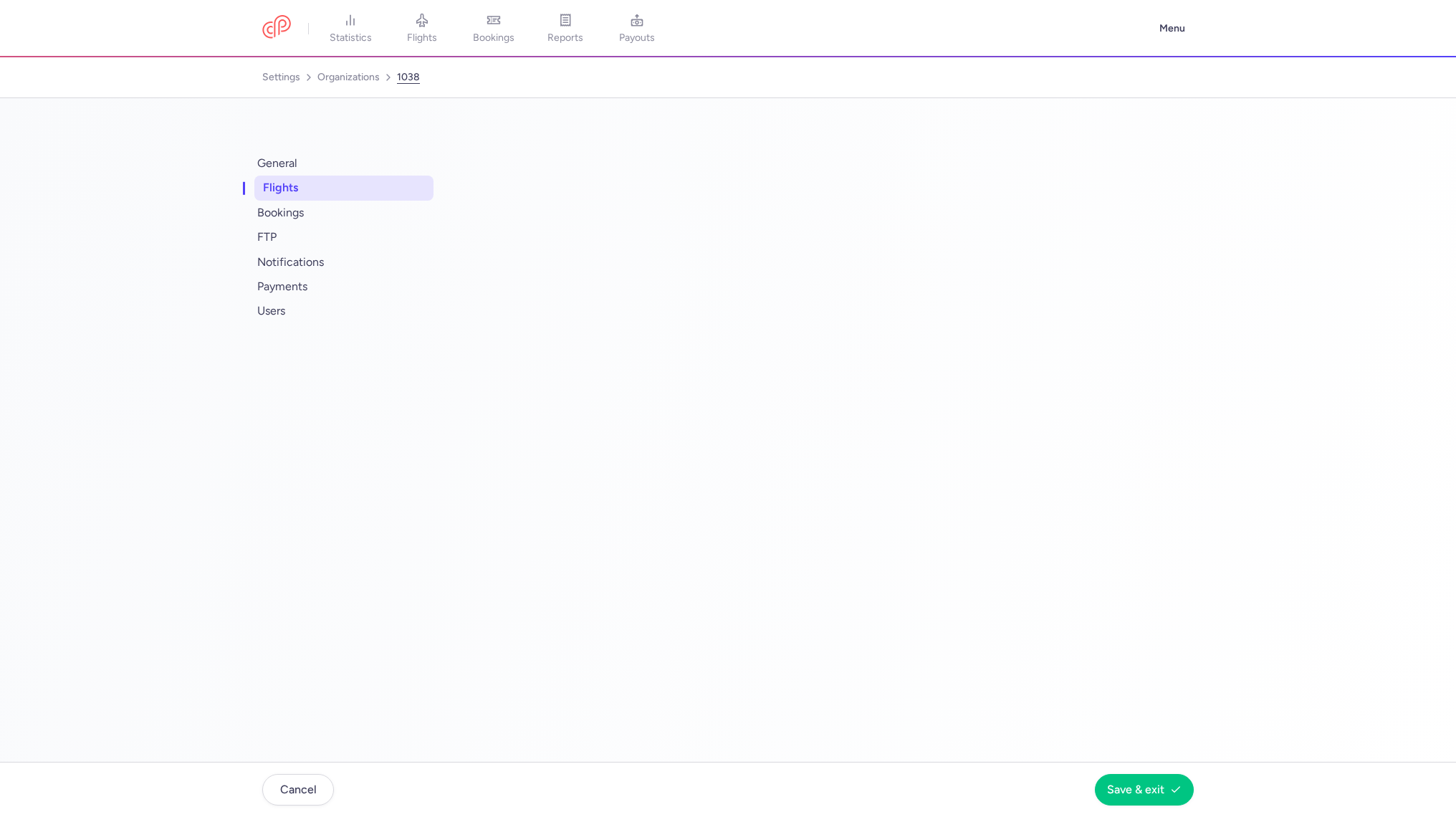
select select "days"
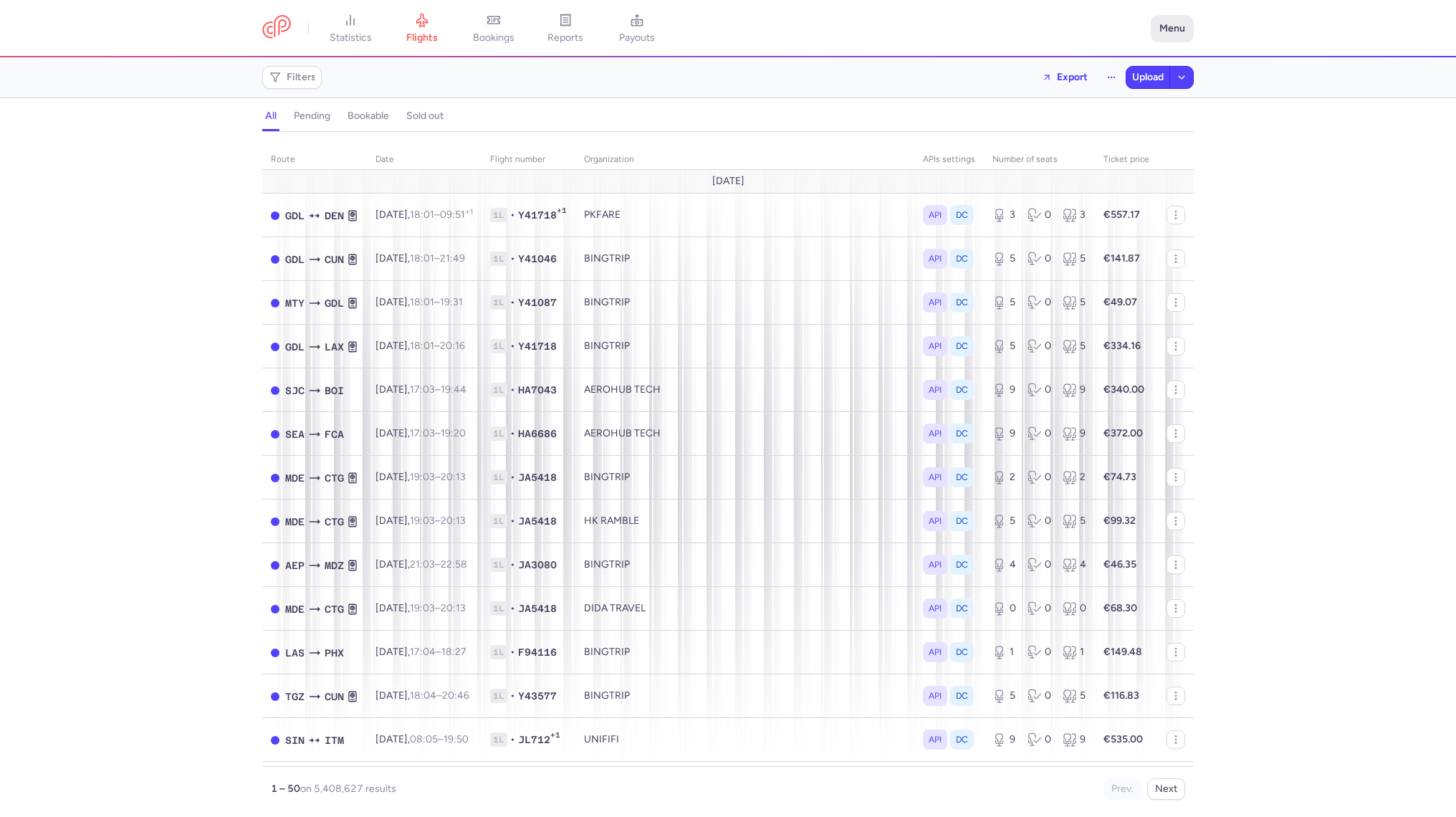
drag, startPoint x: 0, startPoint y: 0, endPoint x: 1166, endPoint y: 15, distance: 1166.1
click at [1166, 15] on button "Menu" at bounding box center [1171, 29] width 43 height 27
click at [1166, 28] on button "Menu" at bounding box center [1171, 29] width 43 height 27
drag, startPoint x: 1166, startPoint y: 15, endPoint x: 1135, endPoint y: 121, distance: 110.4
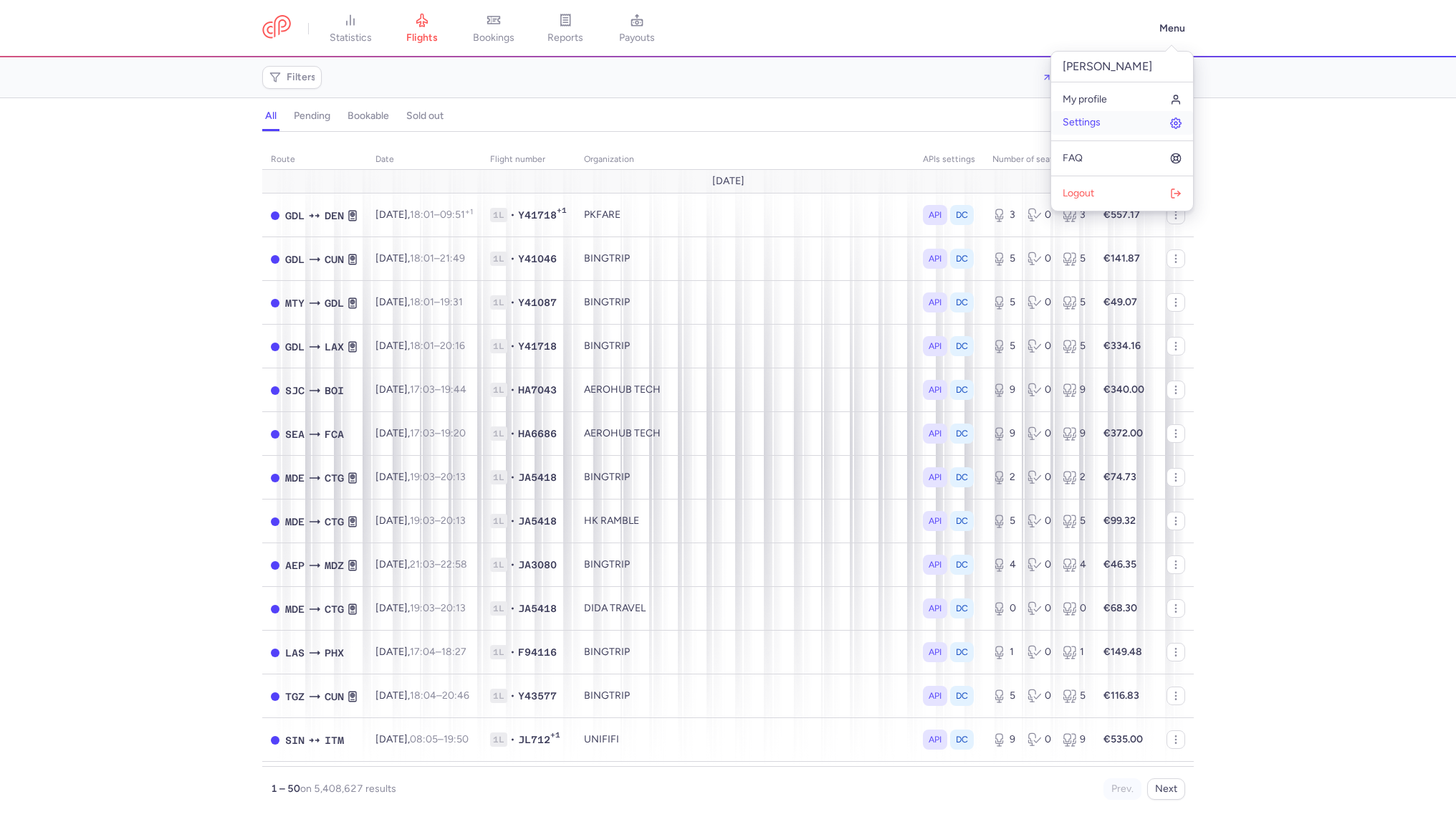
click at [1135, 121] on link "Settings" at bounding box center [1122, 122] width 142 height 23
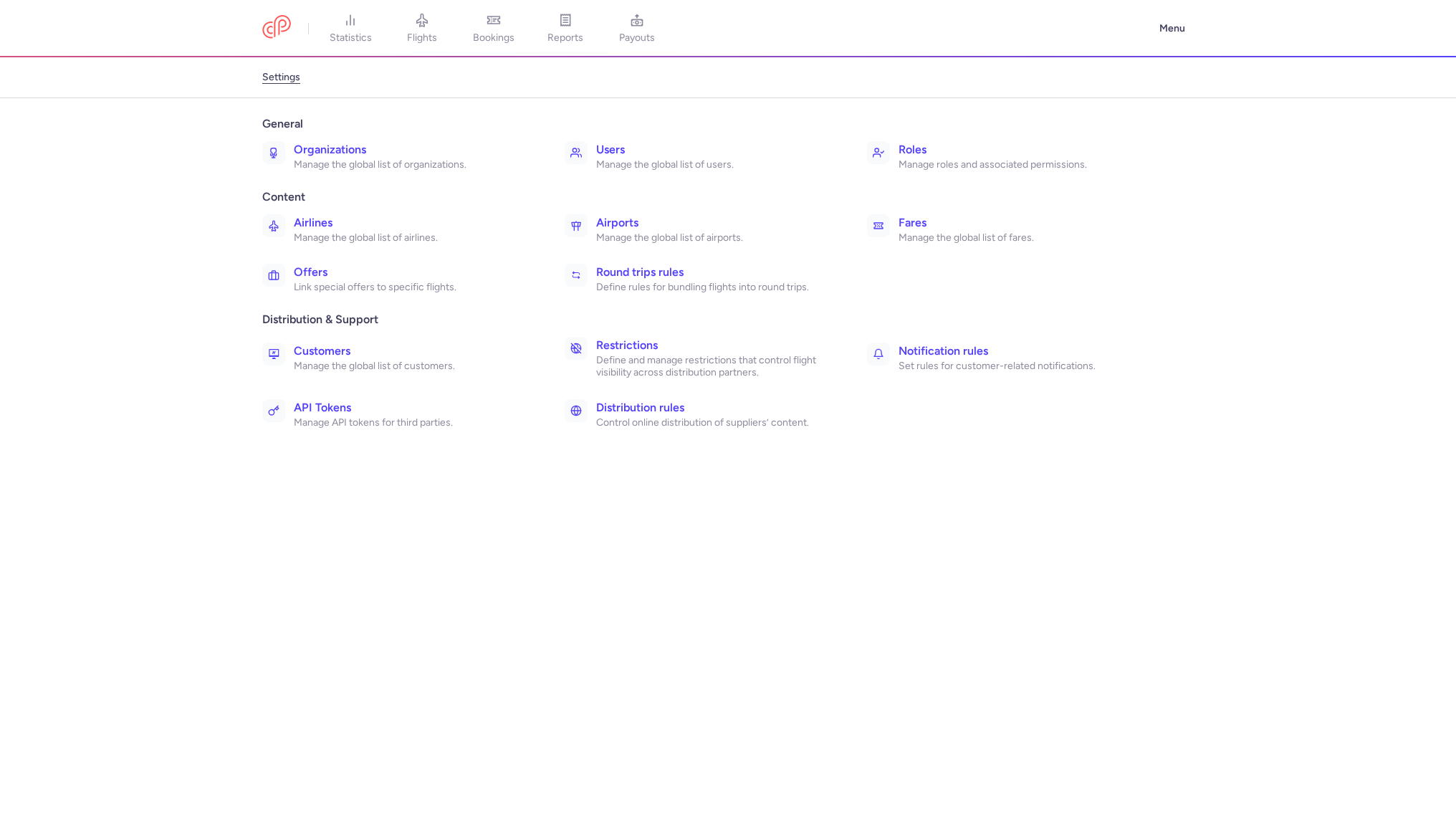
drag, startPoint x: 1135, startPoint y: 121, endPoint x: 934, endPoint y: 149, distance: 202.9
click at [934, 149] on h3 "Roles" at bounding box center [1017, 149] width 240 height 17
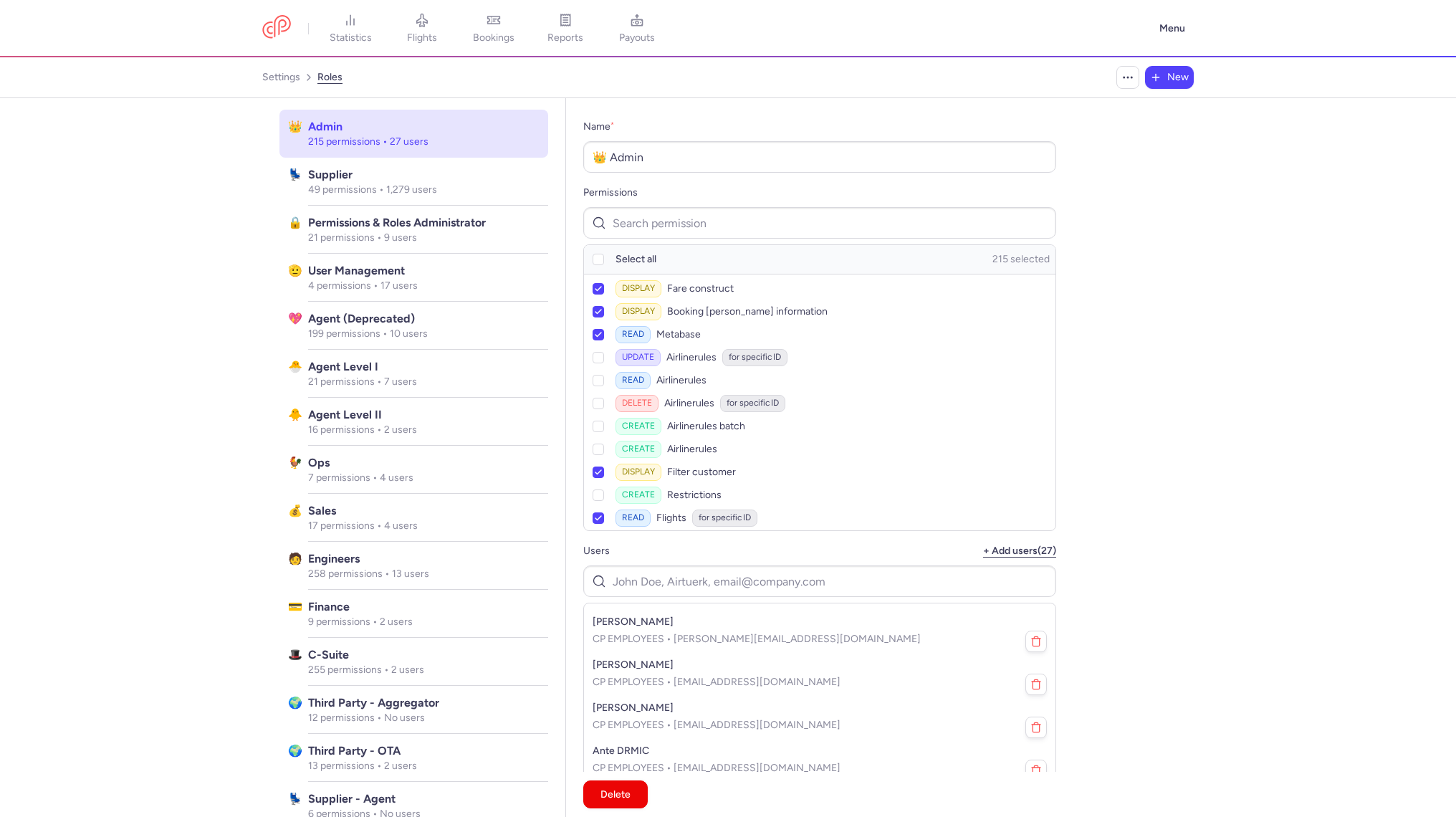
click at [476, 170] on span "Supplier" at bounding box center [424, 174] width 231 height 17
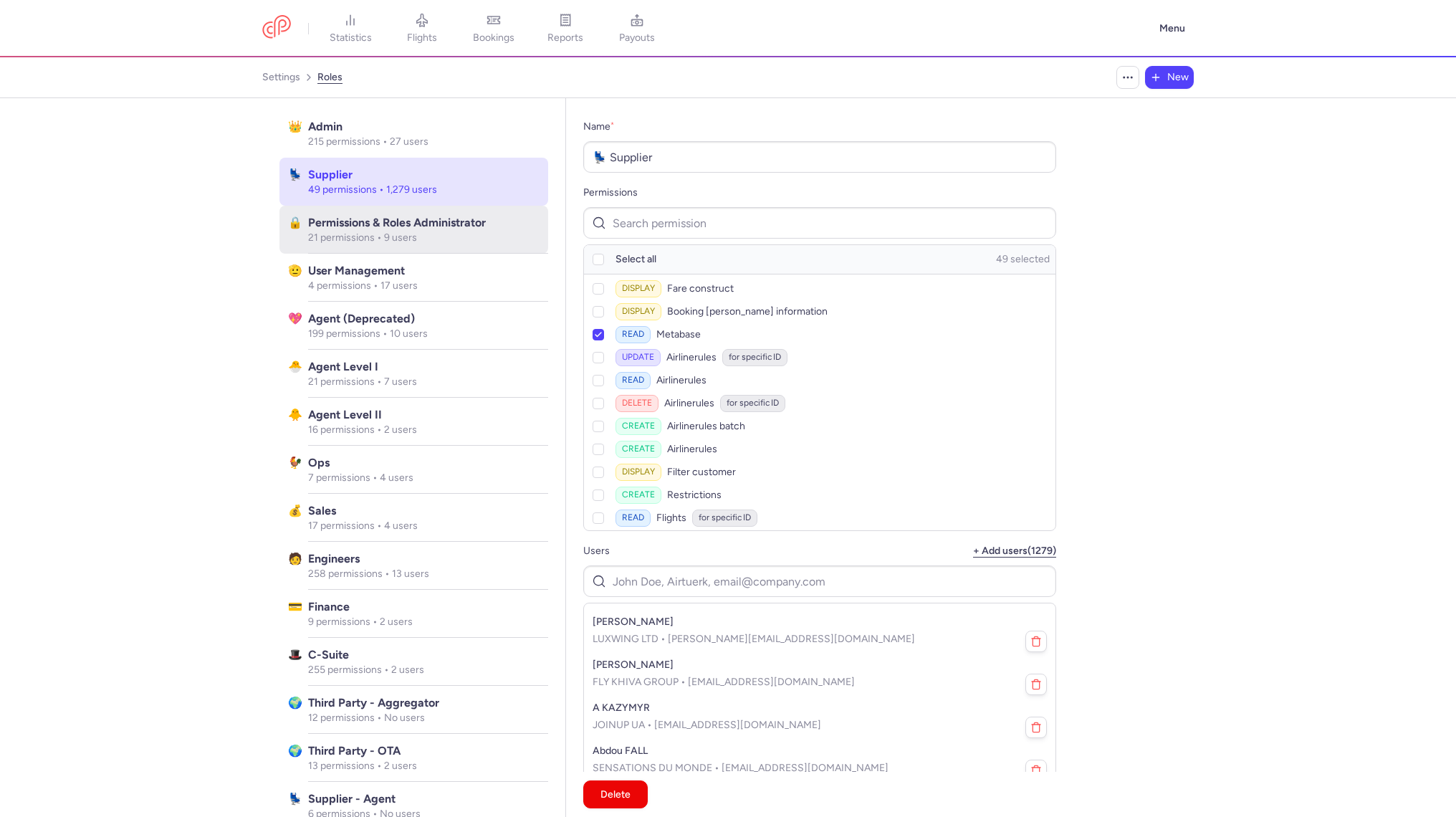
drag, startPoint x: 934, startPoint y: 149, endPoint x: 472, endPoint y: 243, distance: 471.5
click at [472, 243] on p "21 permissions • 9 users" at bounding box center [424, 237] width 231 height 13
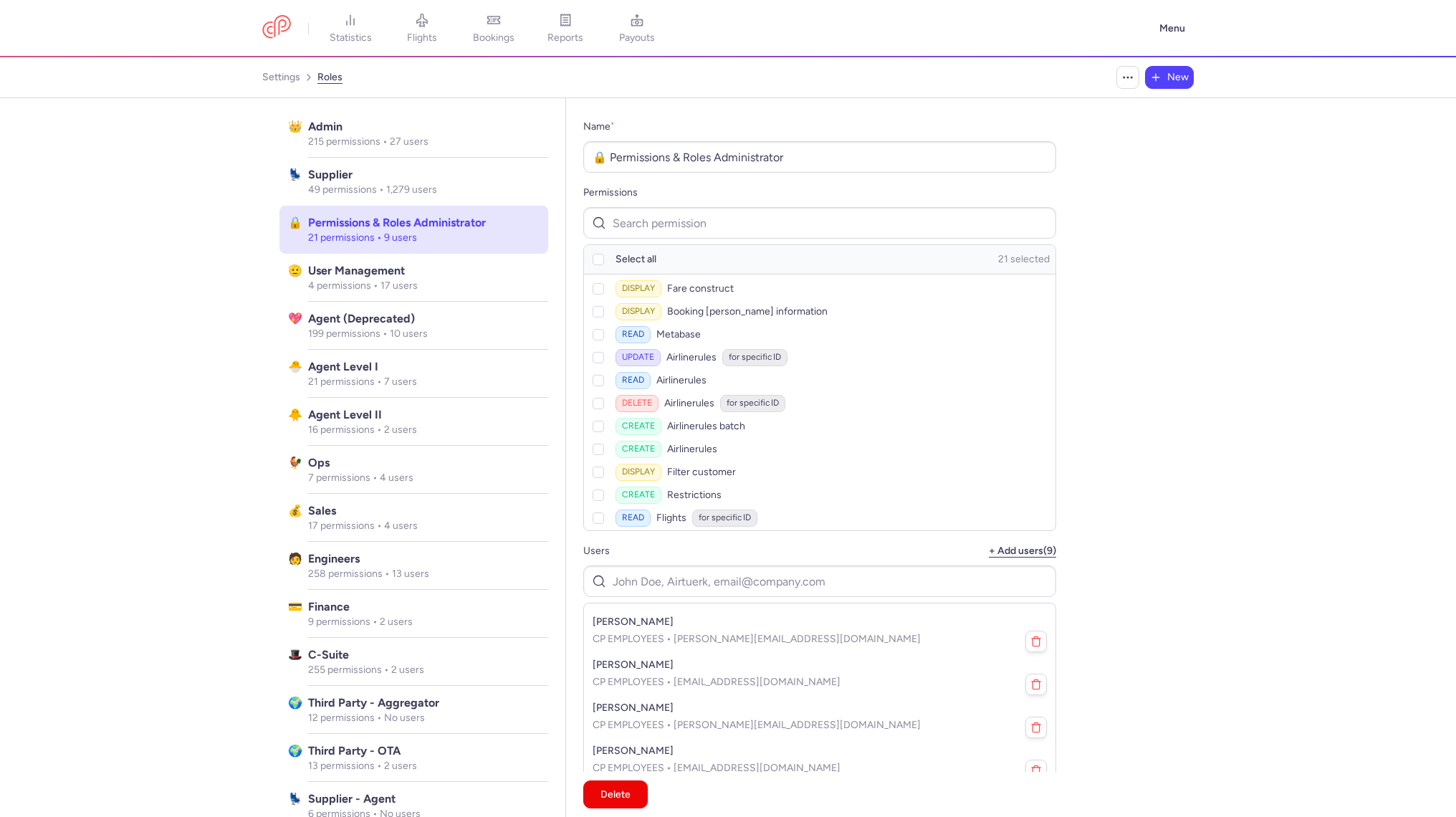
click at [469, 314] on span "Agent (deprecated)" at bounding box center [424, 318] width 231 height 17
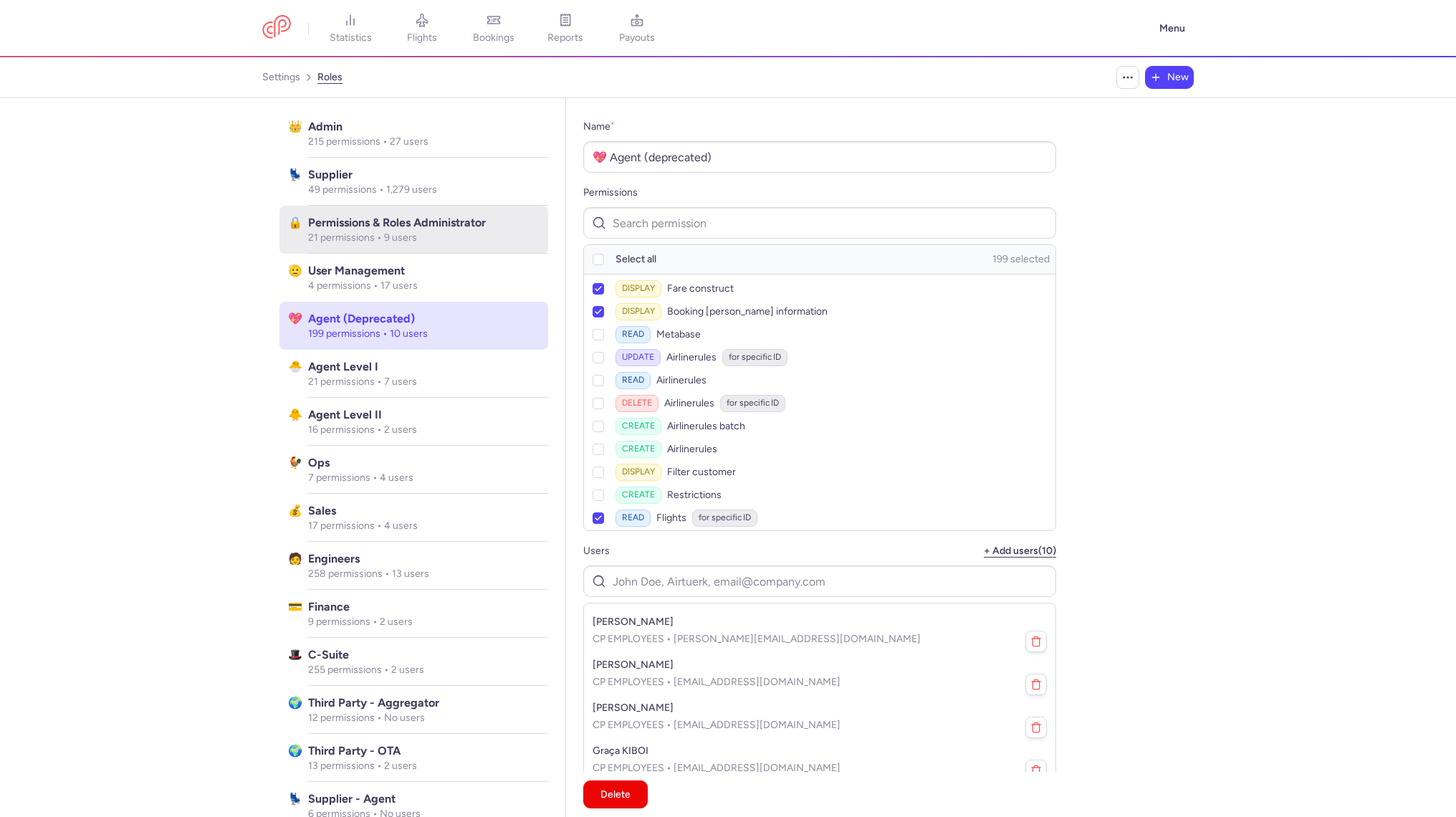
click at [465, 442] on div "Agent Level II 16 permissions • 2 users" at bounding box center [428, 422] width 240 height 48
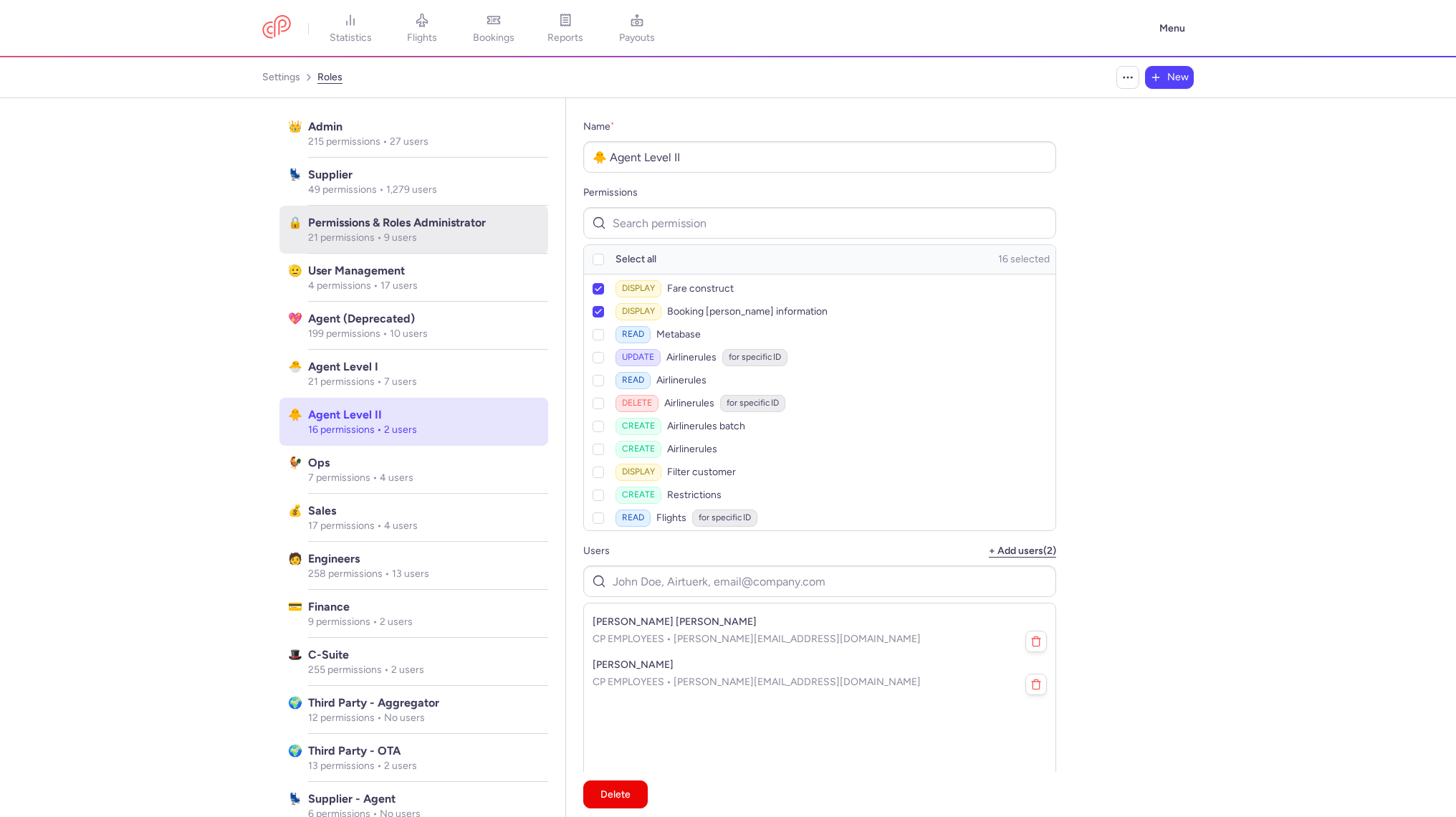
click at [508, 568] on p "258 permissions • 13 users" at bounding box center [424, 574] width 231 height 13
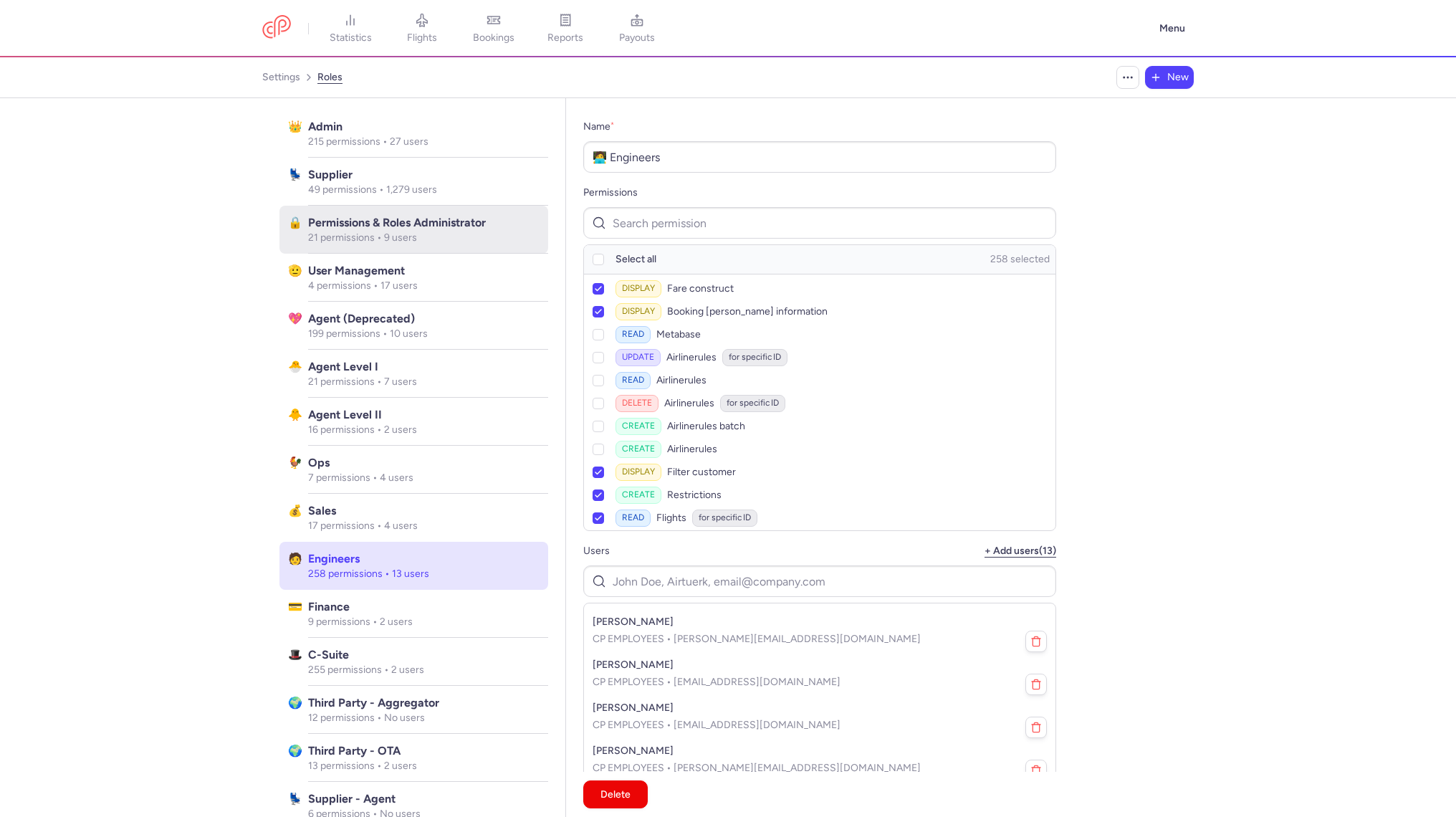
click at [473, 353] on div "Agent Level I 21 permissions • 7 users" at bounding box center [428, 374] width 240 height 48
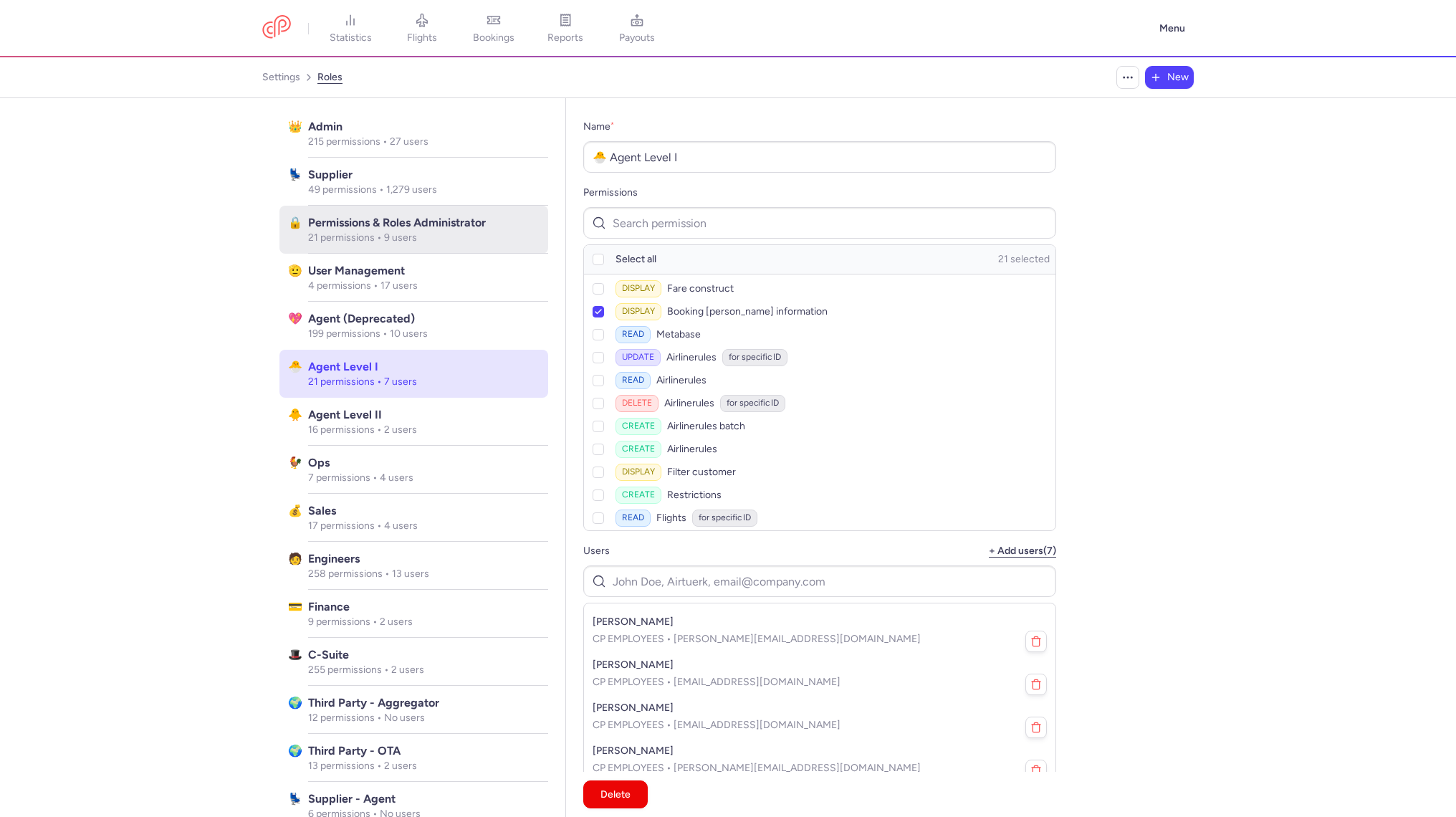
click at [463, 254] on div "User Management 4 permissions • 17 users" at bounding box center [428, 278] width 240 height 48
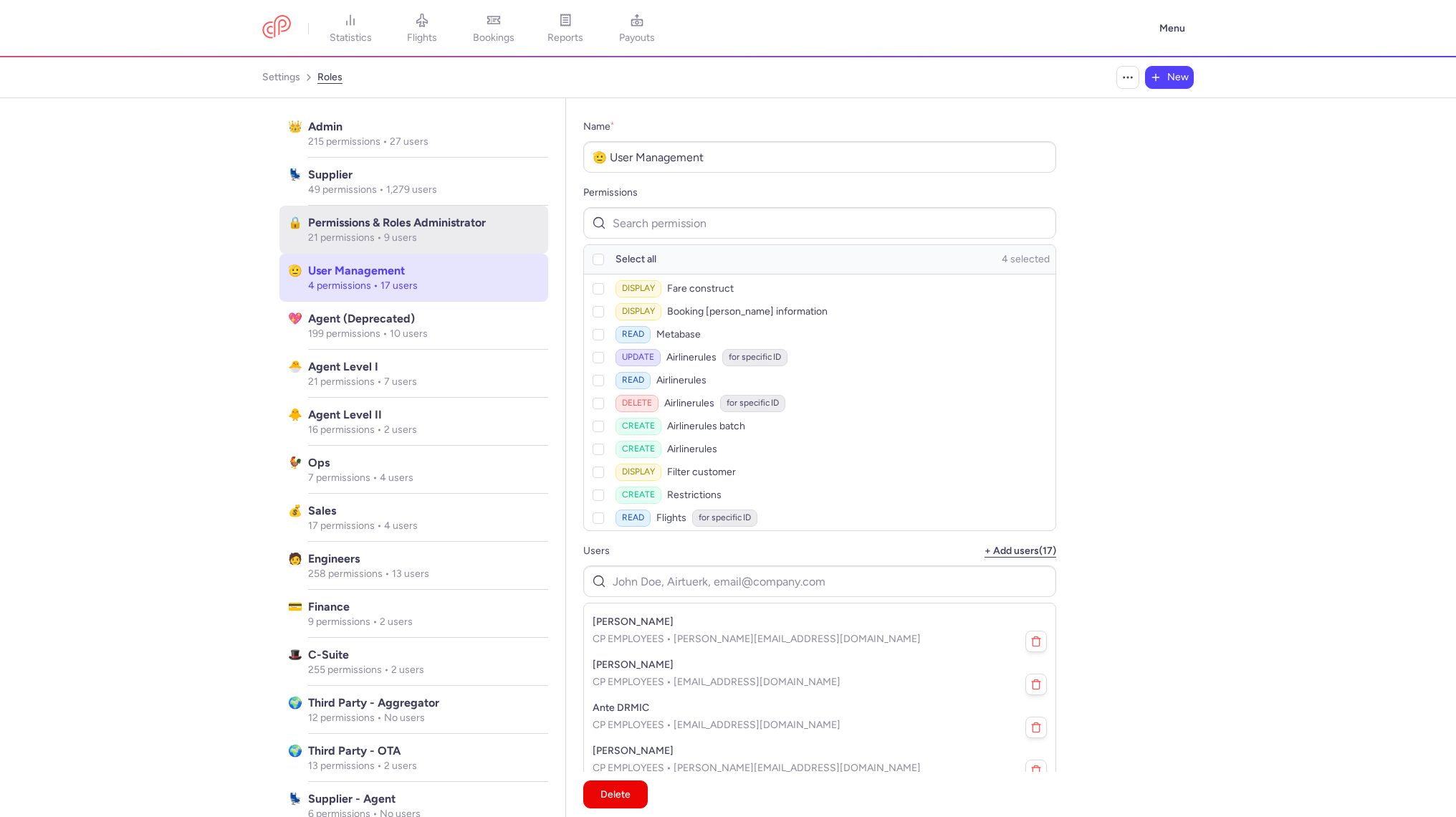
click at [463, 207] on div "Permissions & Roles Administrator 21 permissions • 9 users" at bounding box center [428, 230] width 240 height 48
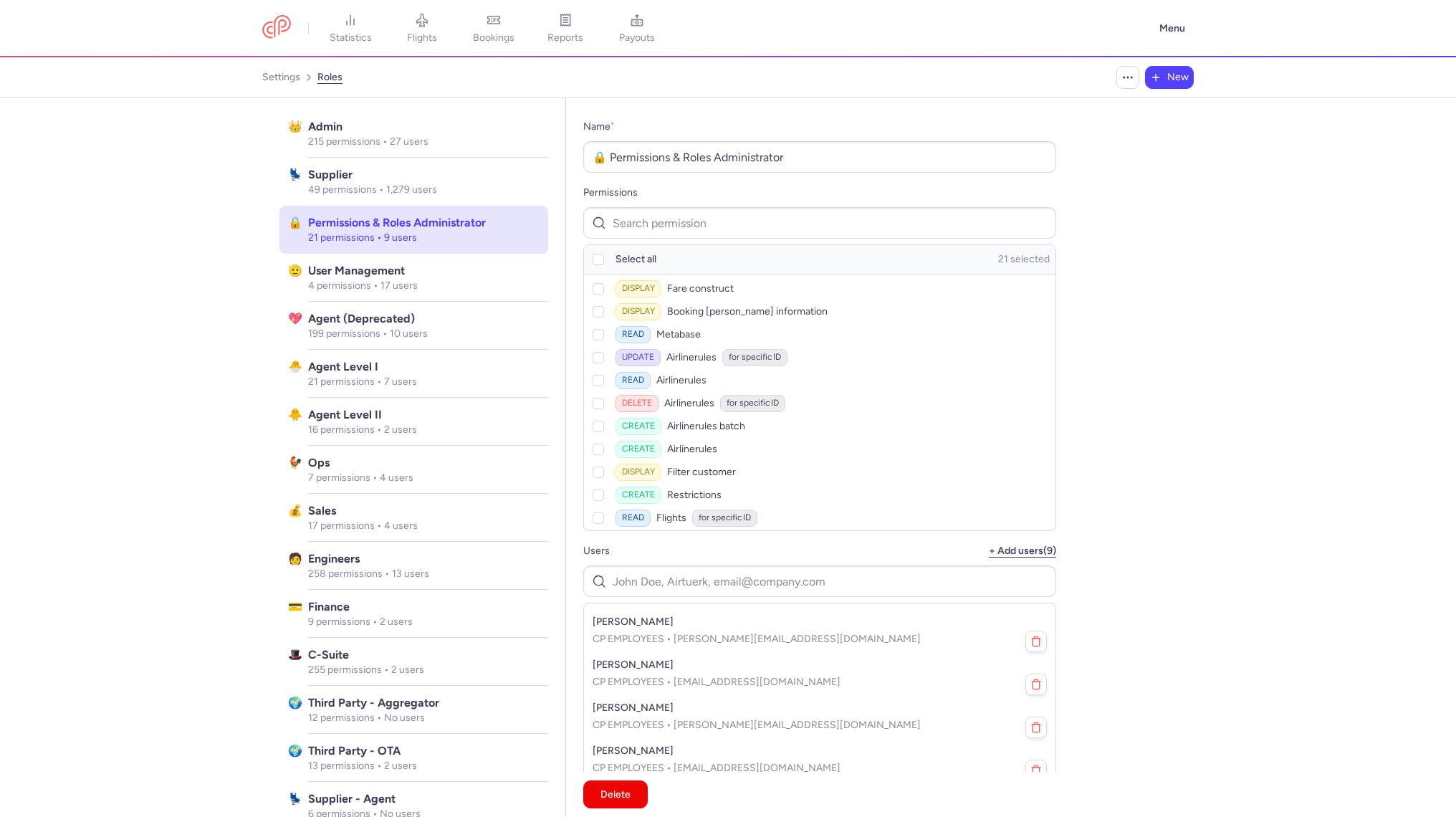
click at [464, 154] on div "Admin 215 permissions • 27 users" at bounding box center [428, 134] width 240 height 48
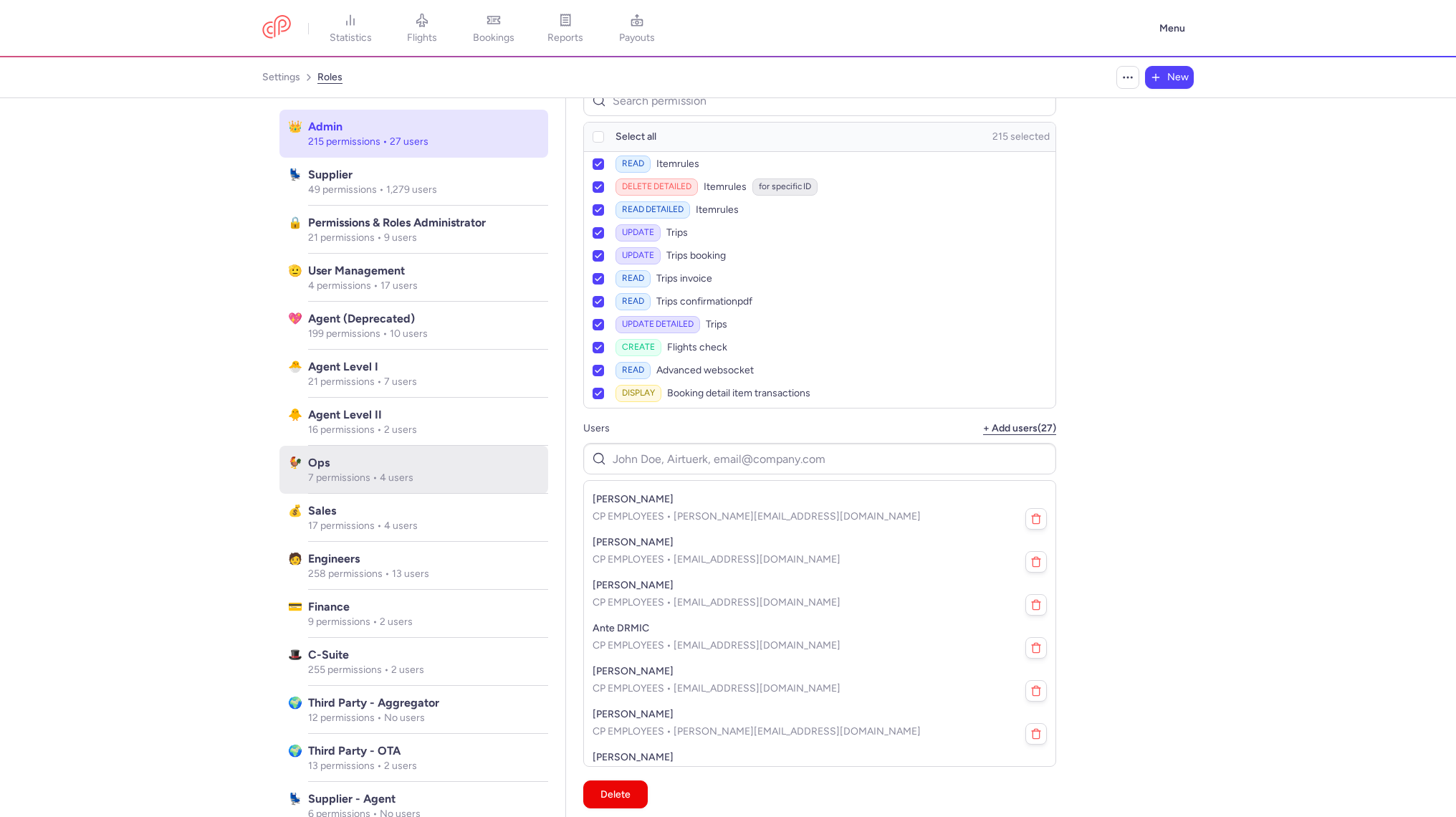
click at [470, 454] on span "Ops" at bounding box center [424, 463] width 231 height 17
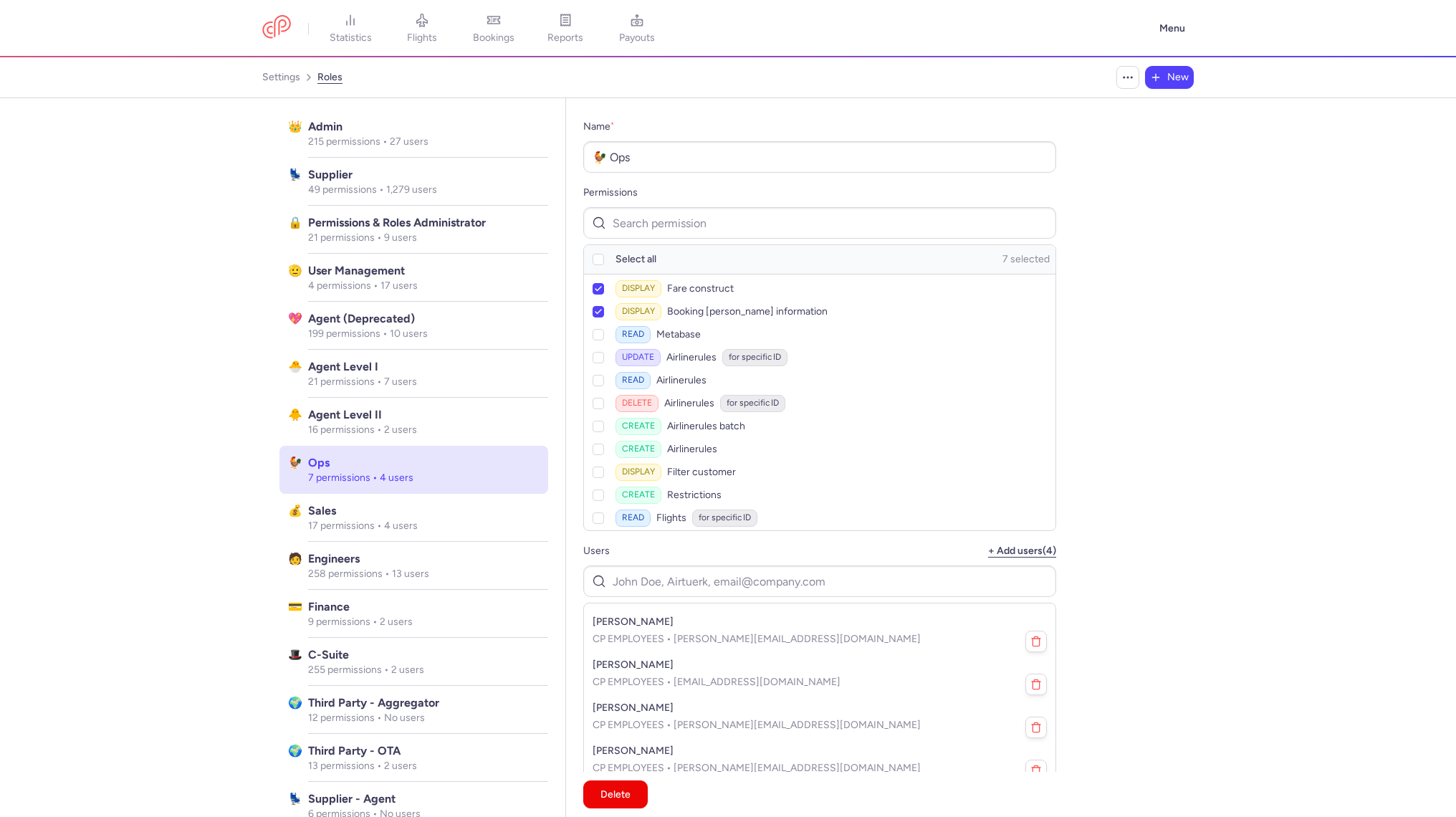
scroll to position [122, 0]
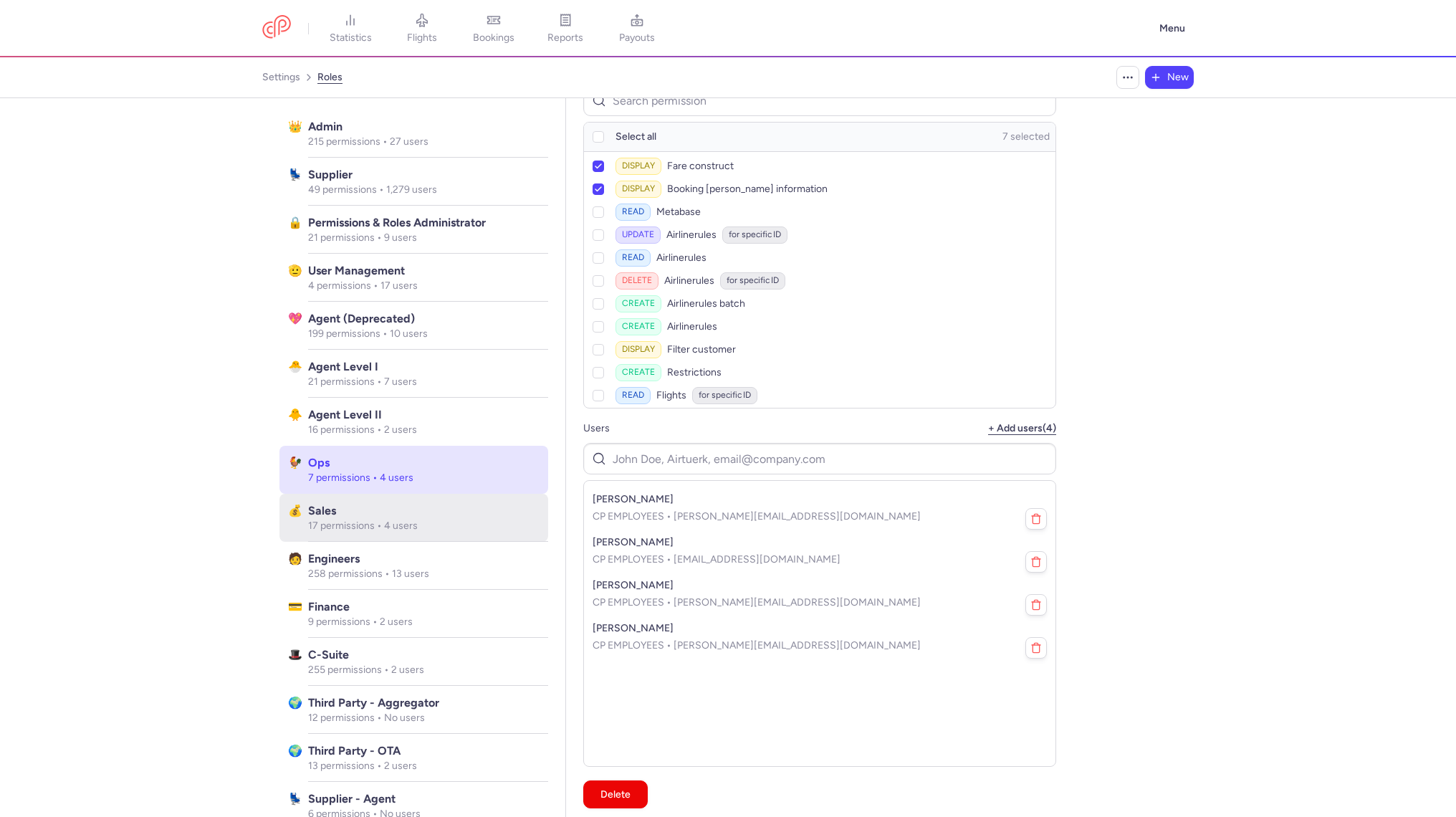
click at [450, 507] on span "Sales" at bounding box center [424, 511] width 231 height 17
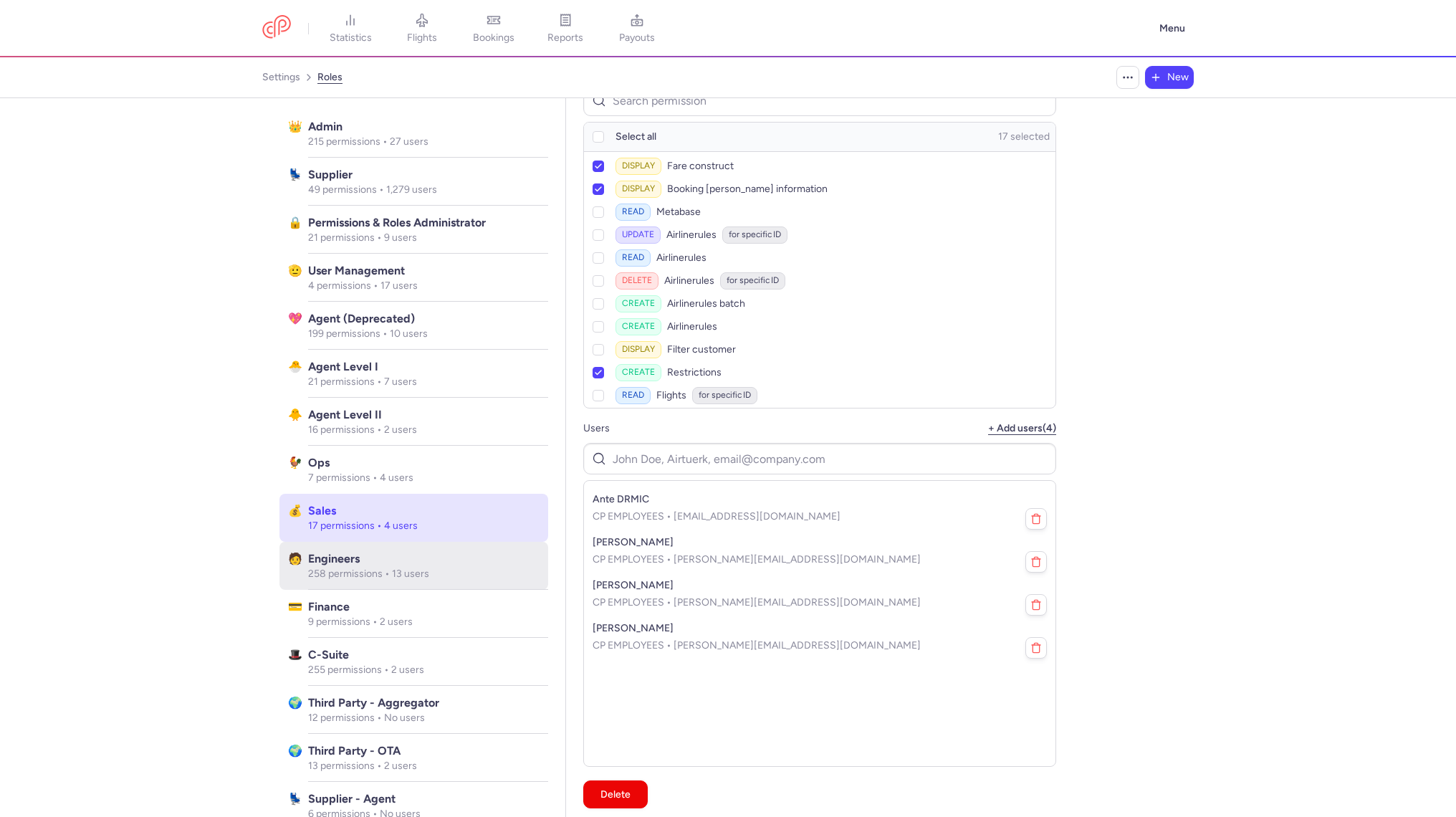
click at [399, 559] on span "‍Engineers" at bounding box center [424, 559] width 231 height 17
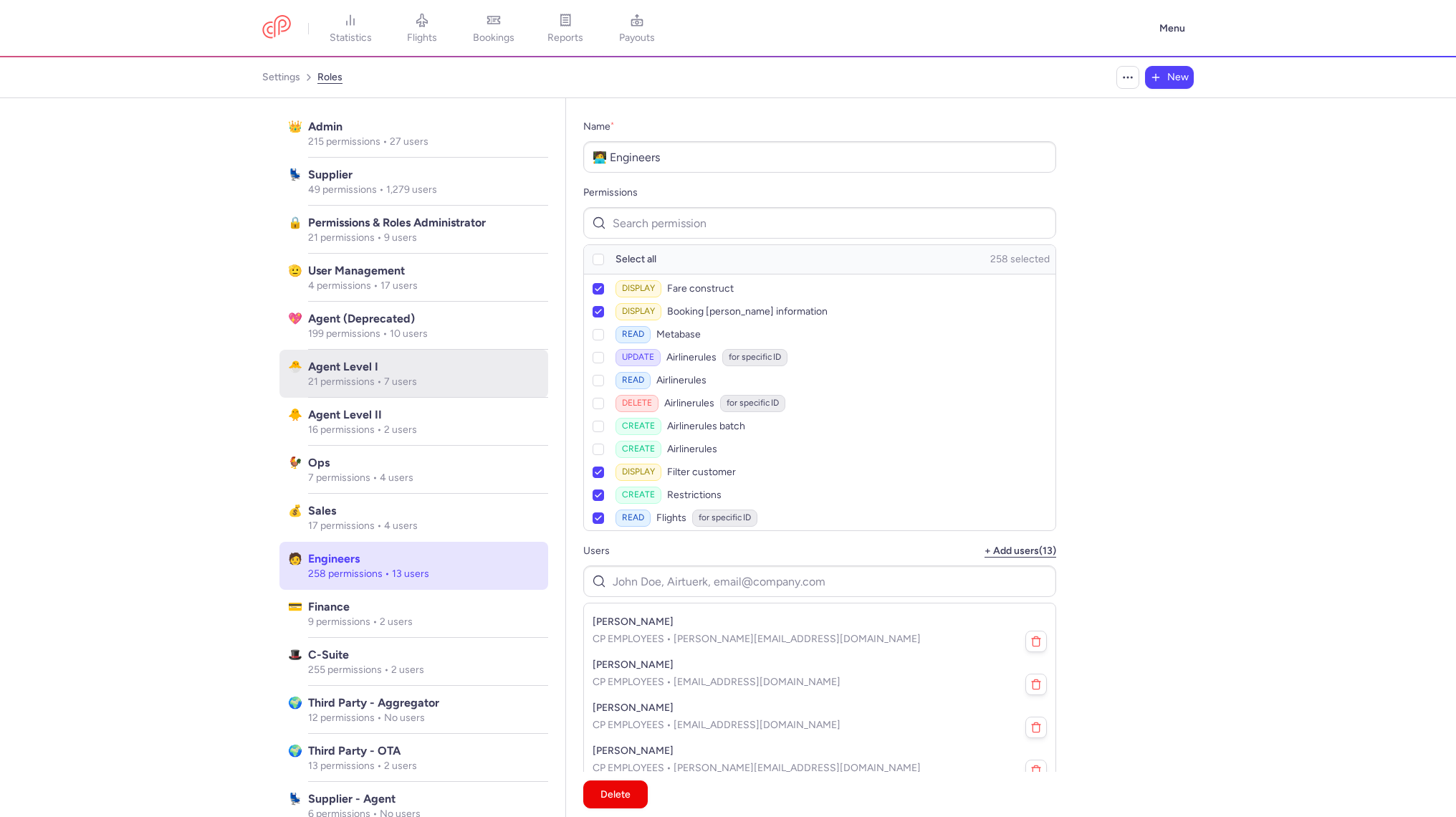
click at [401, 375] on p "21 permissions • 7 users" at bounding box center [424, 381] width 231 height 13
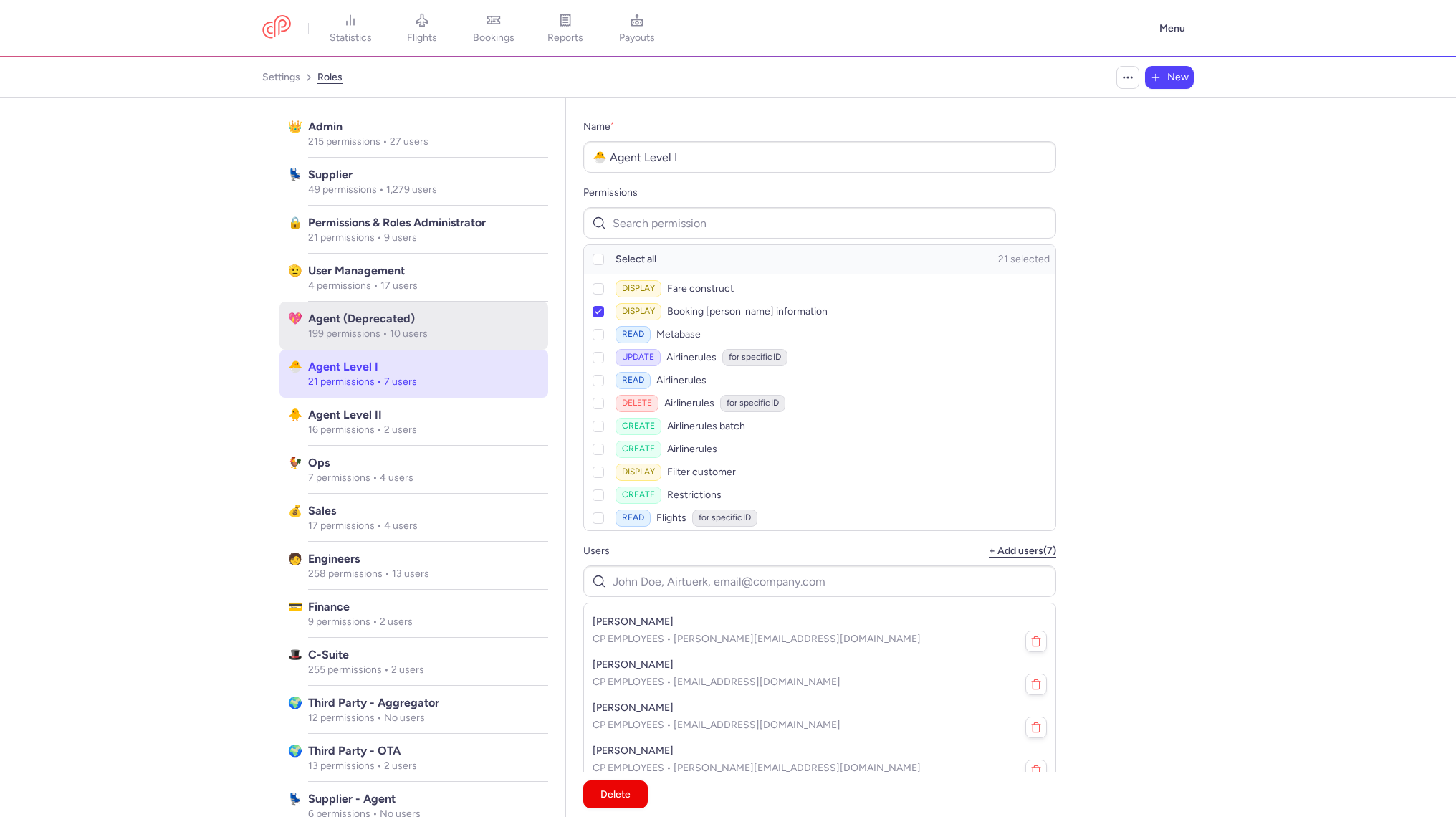
click at [400, 319] on span "Agent (deprecated)" at bounding box center [424, 318] width 231 height 17
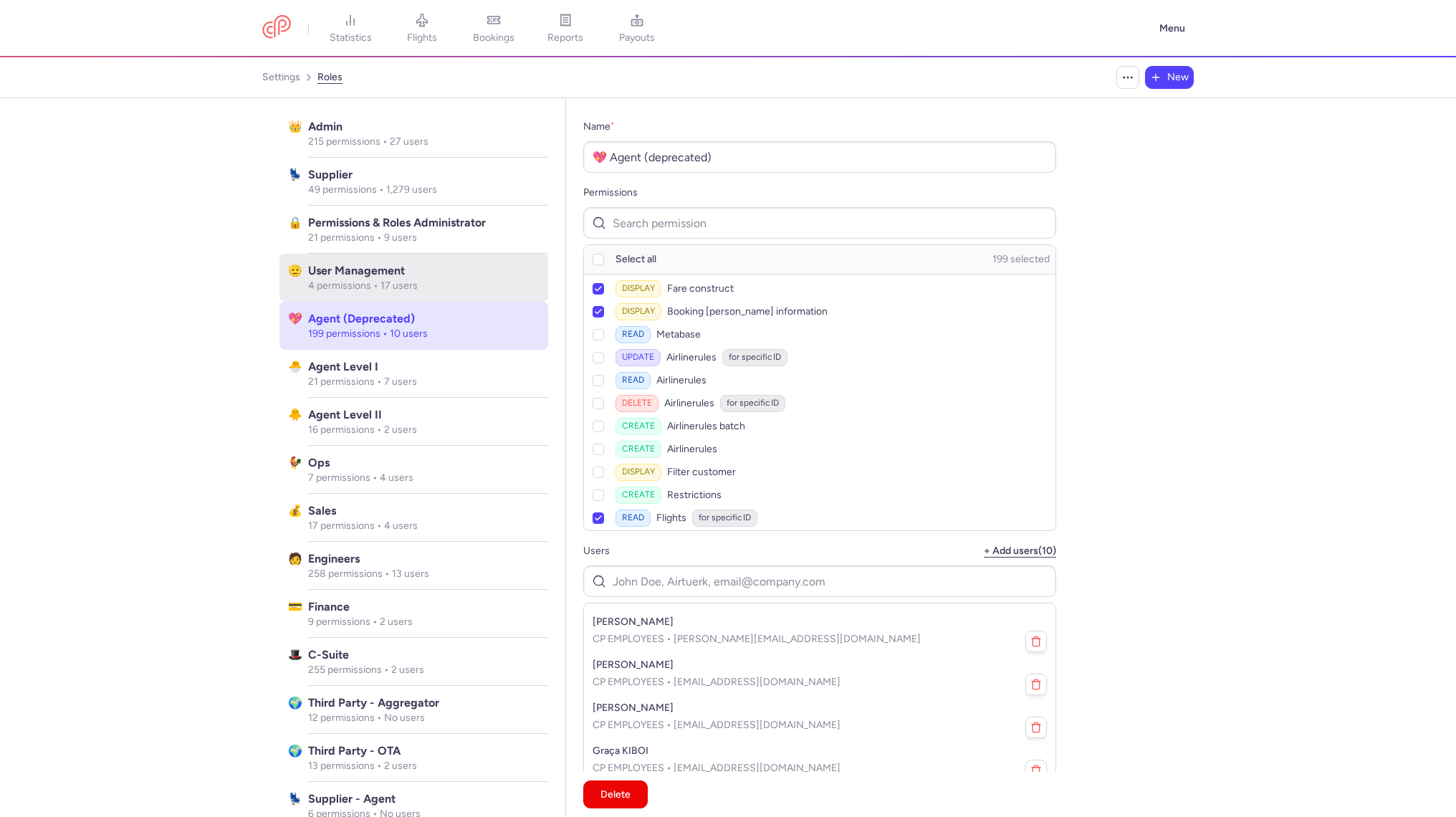
click at [401, 288] on p "4 permissions • 17 users" at bounding box center [424, 285] width 231 height 13
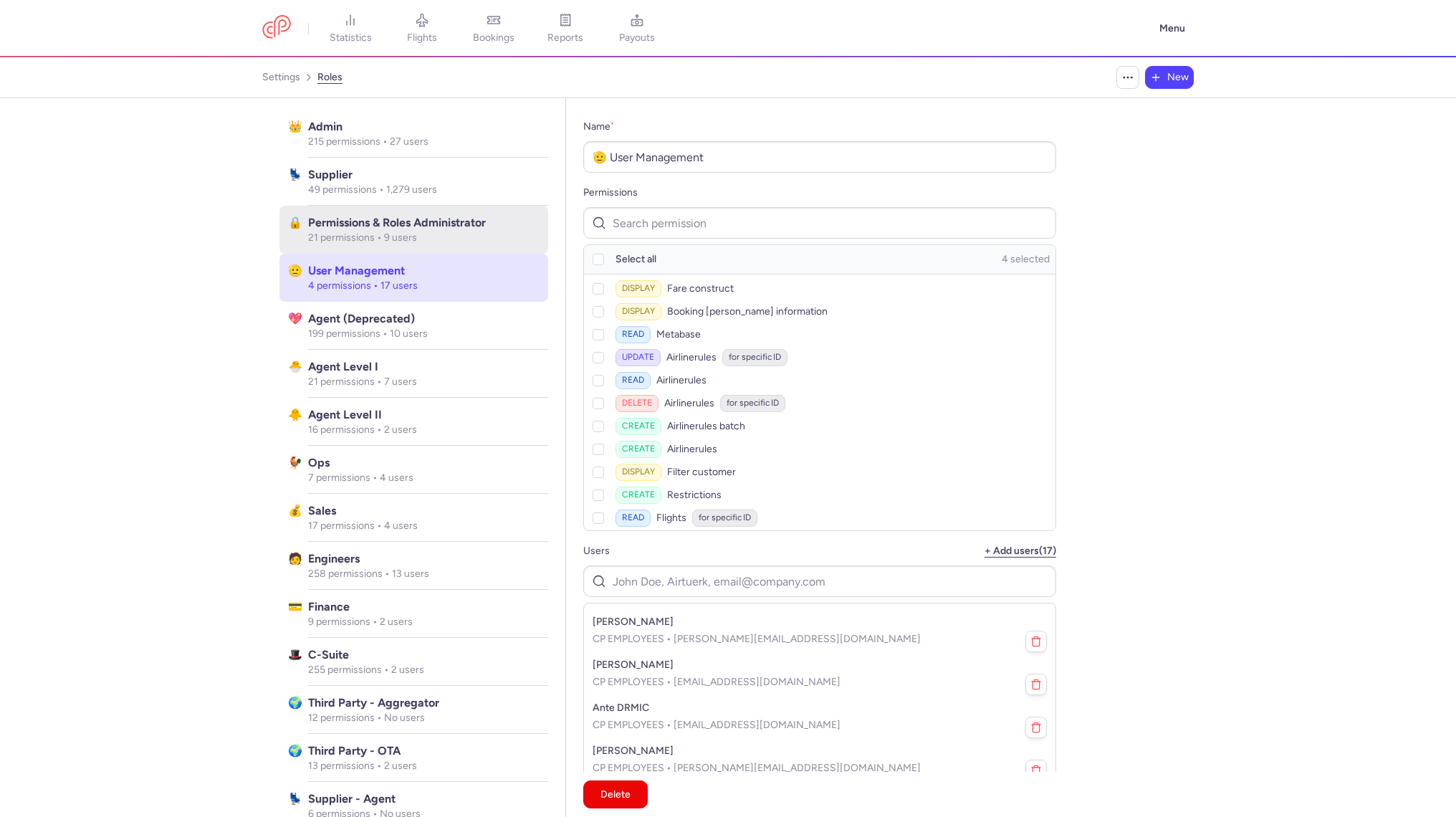
click at [404, 225] on span "Permissions & Roles Administrator" at bounding box center [424, 222] width 231 height 17
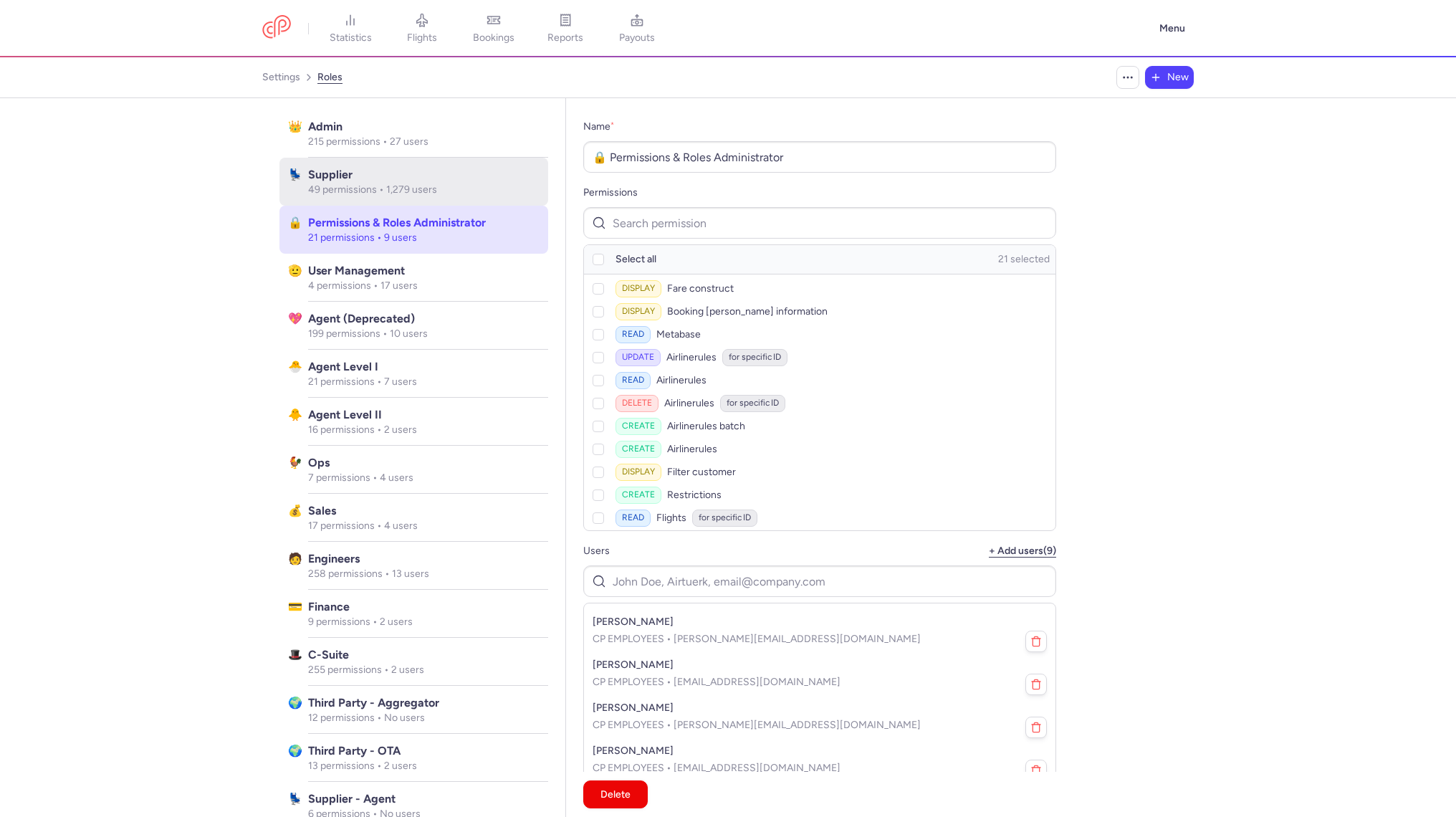
click at [480, 182] on span "Supplier" at bounding box center [424, 174] width 231 height 17
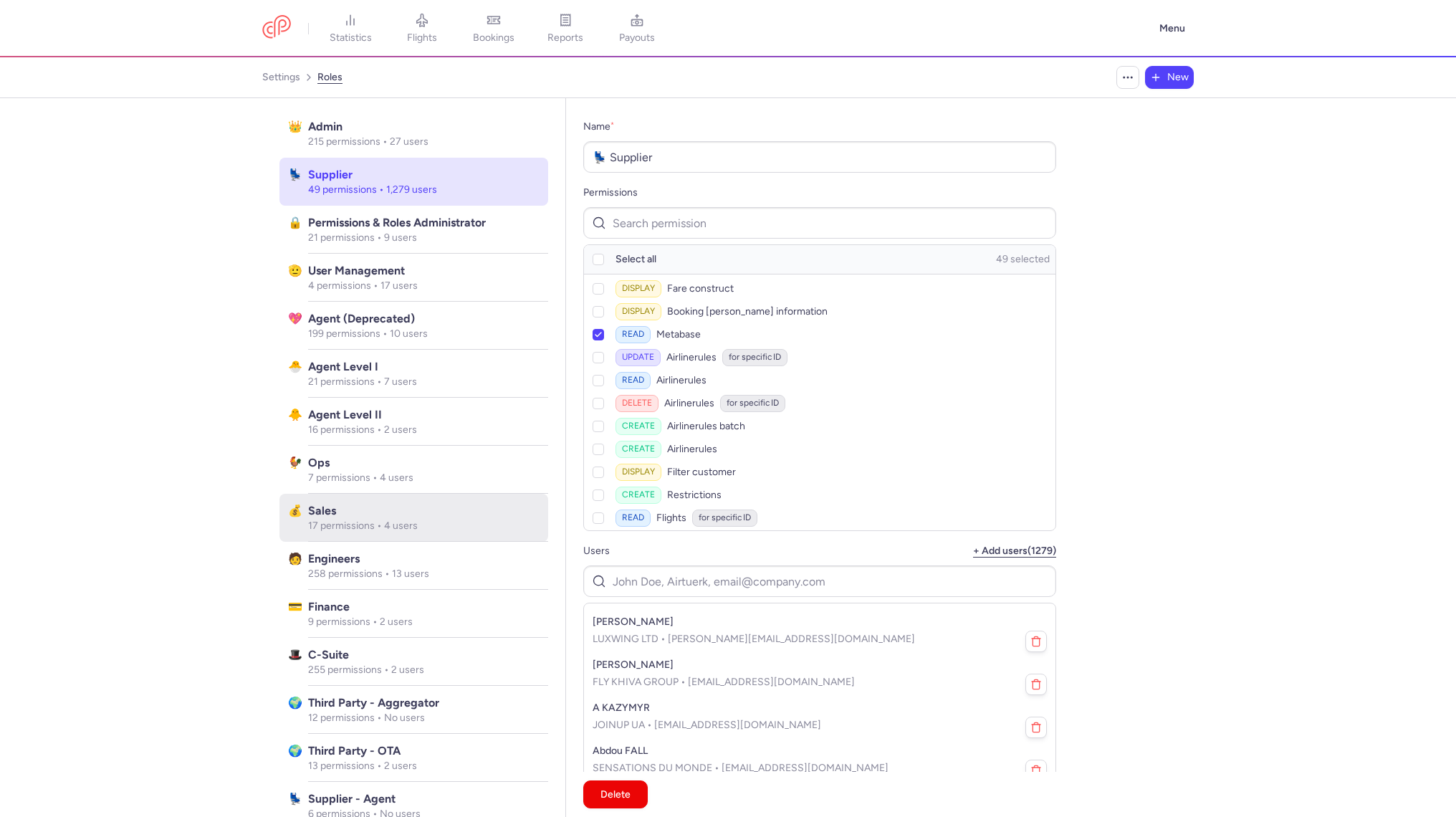
click at [460, 507] on span "Sales" at bounding box center [424, 511] width 231 height 17
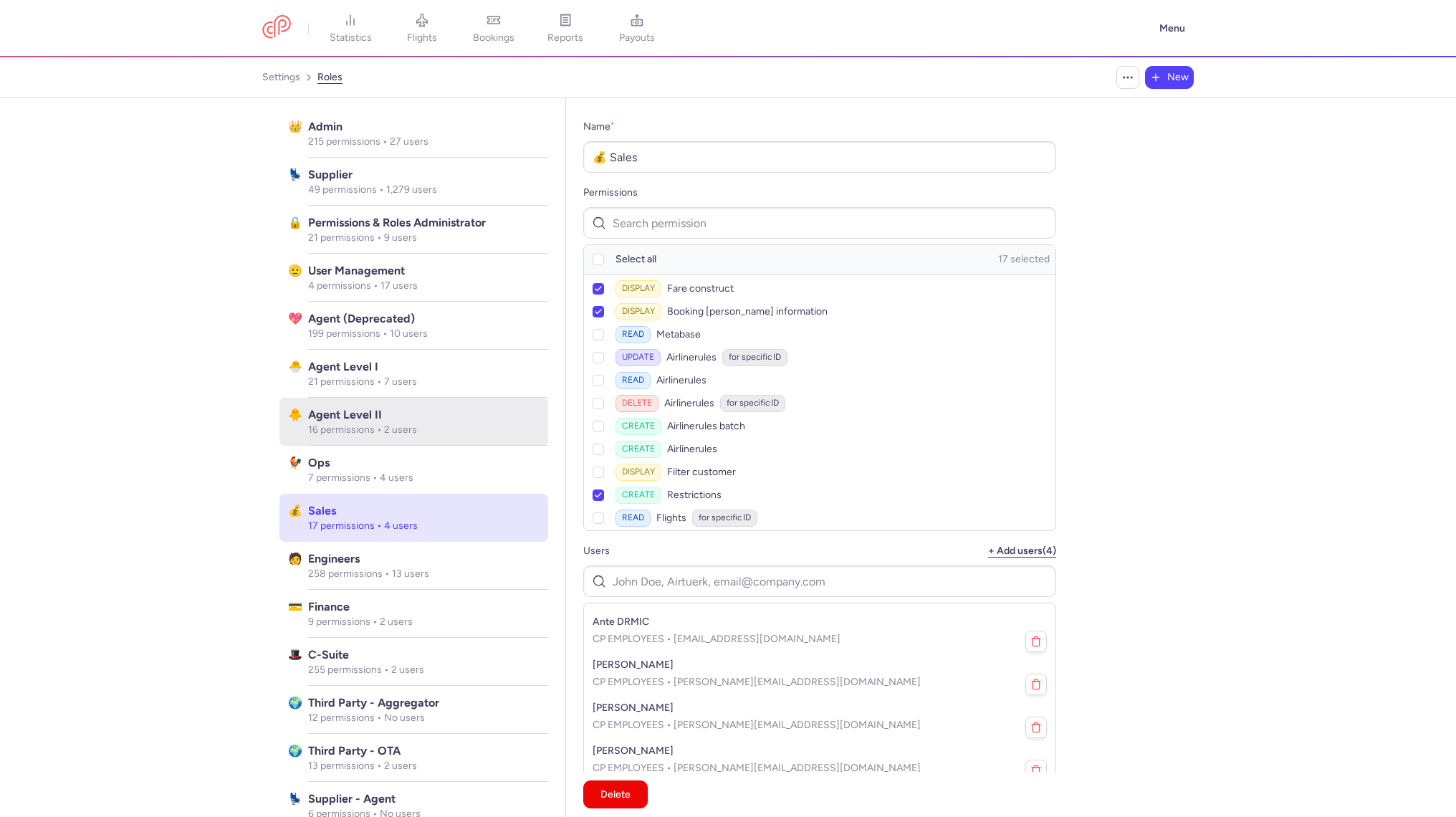
click at [468, 401] on div "Agent Level II 16 permissions • 2 users" at bounding box center [428, 422] width 240 height 48
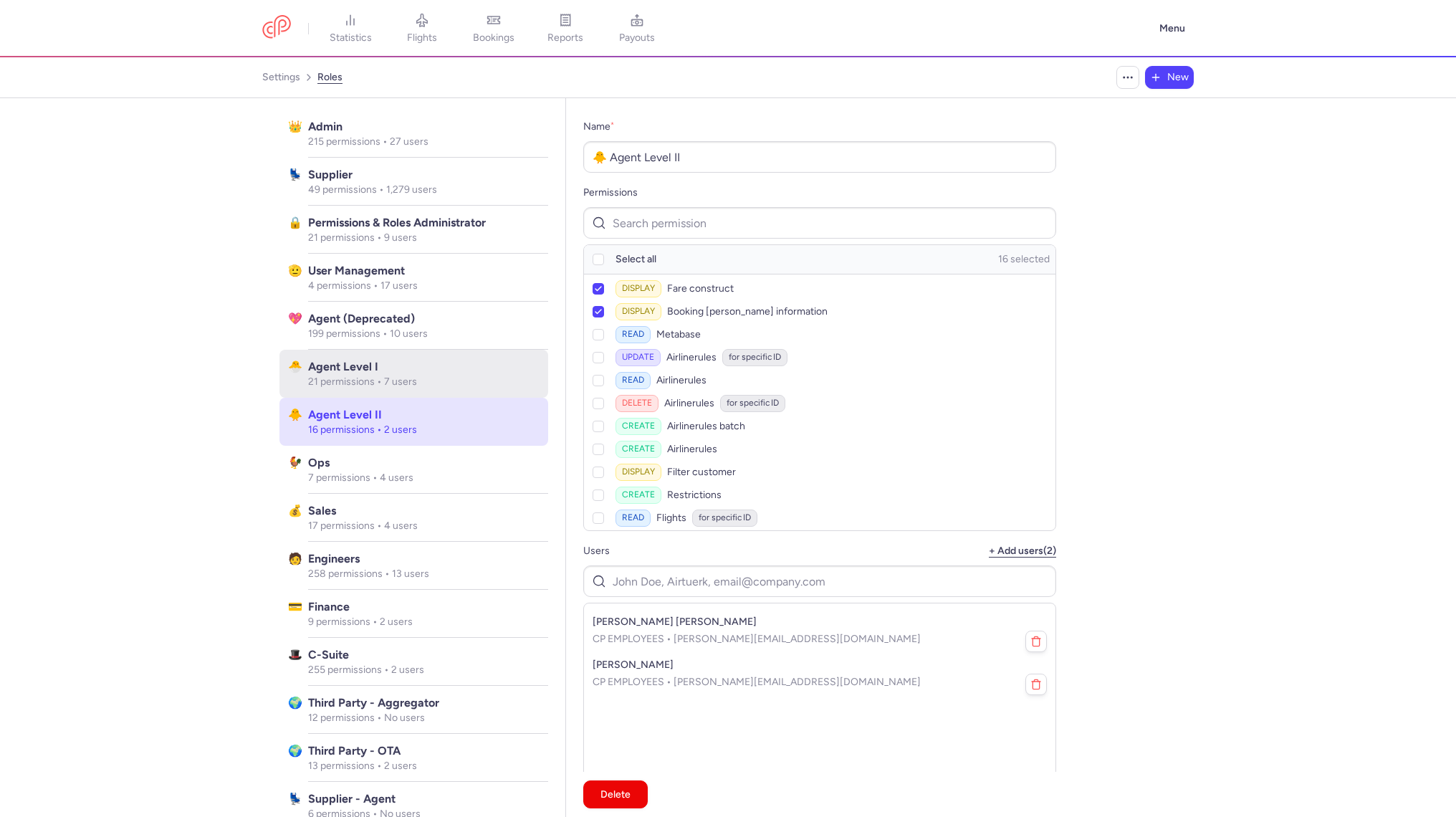
click at [434, 353] on div "Agent Level I 21 permissions • 7 users" at bounding box center [428, 374] width 240 height 48
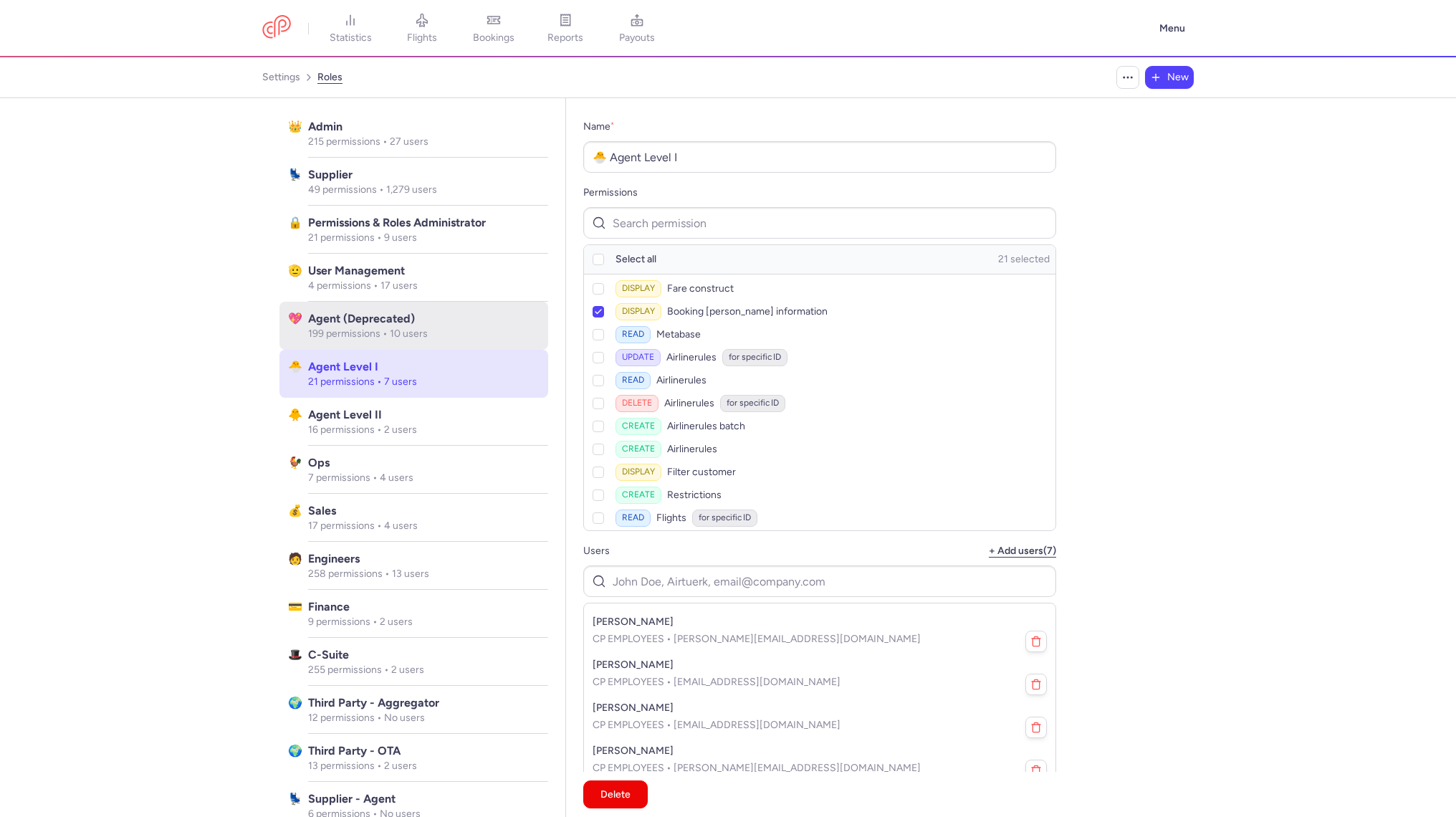
click at [442, 330] on p "199 permissions • 10 users" at bounding box center [424, 333] width 231 height 13
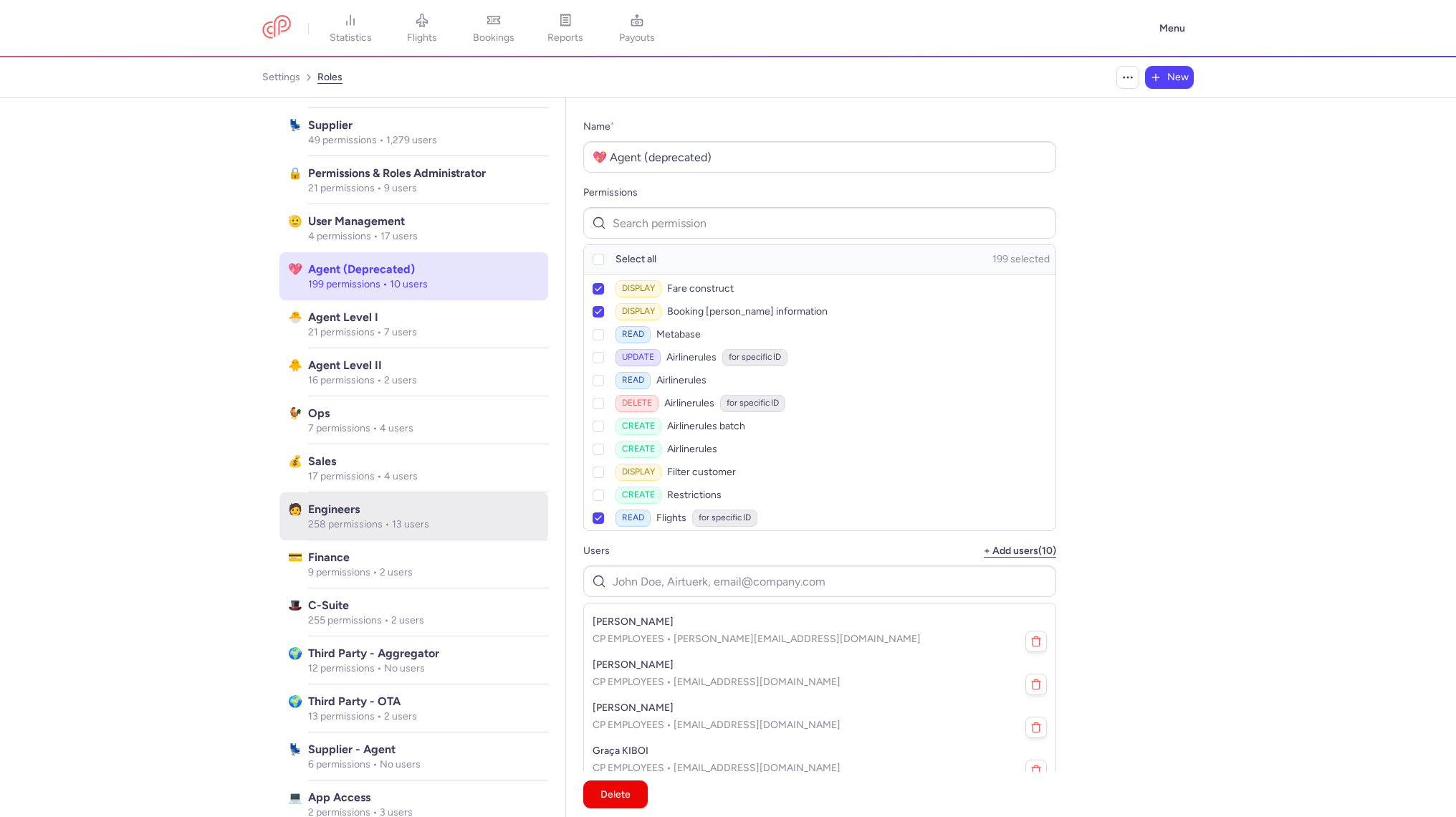
scroll to position [168, 0]
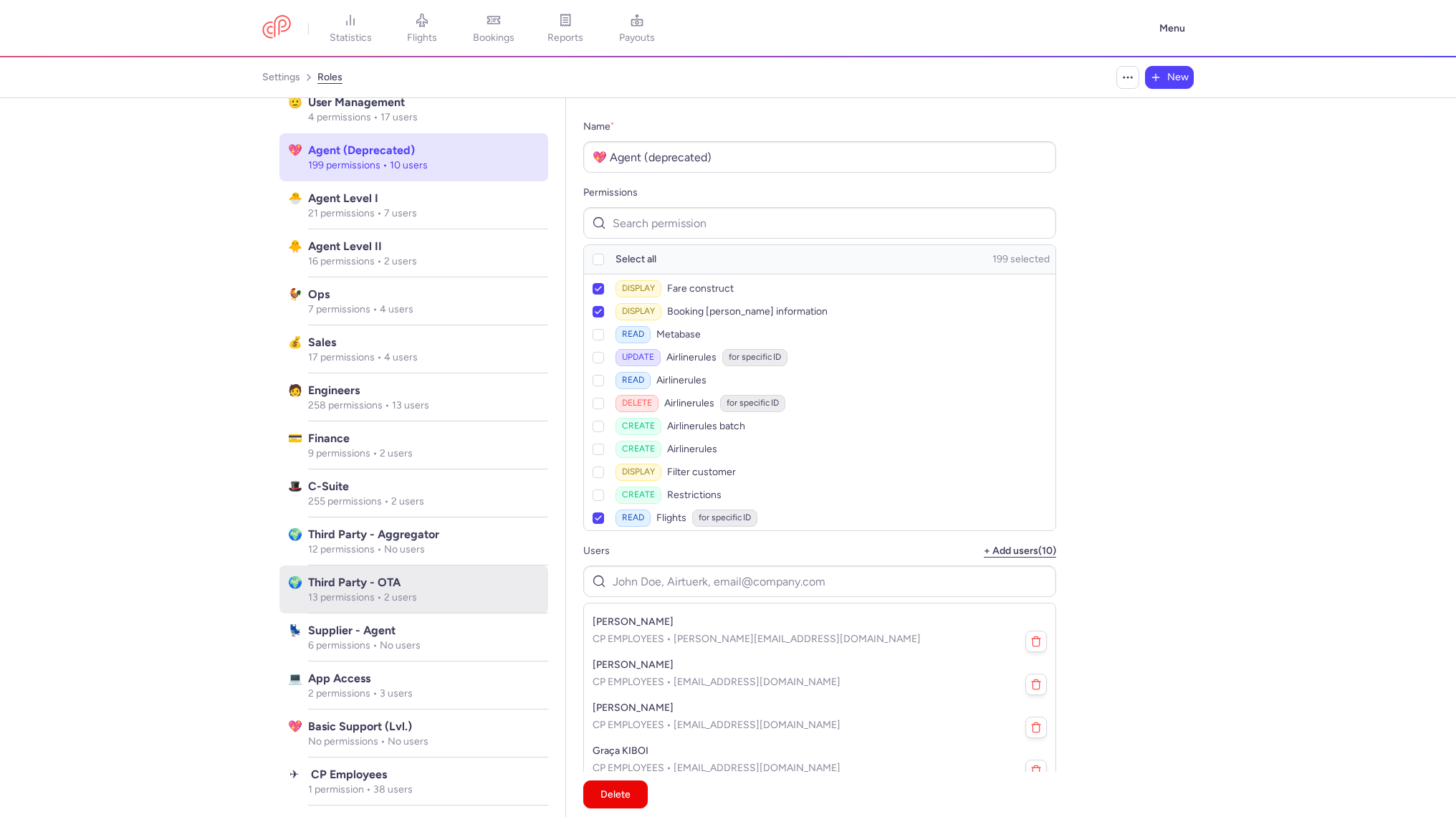
click at [478, 604] on div "Third Party - OTA 13 permissions • 2 users" at bounding box center [428, 589] width 240 height 48
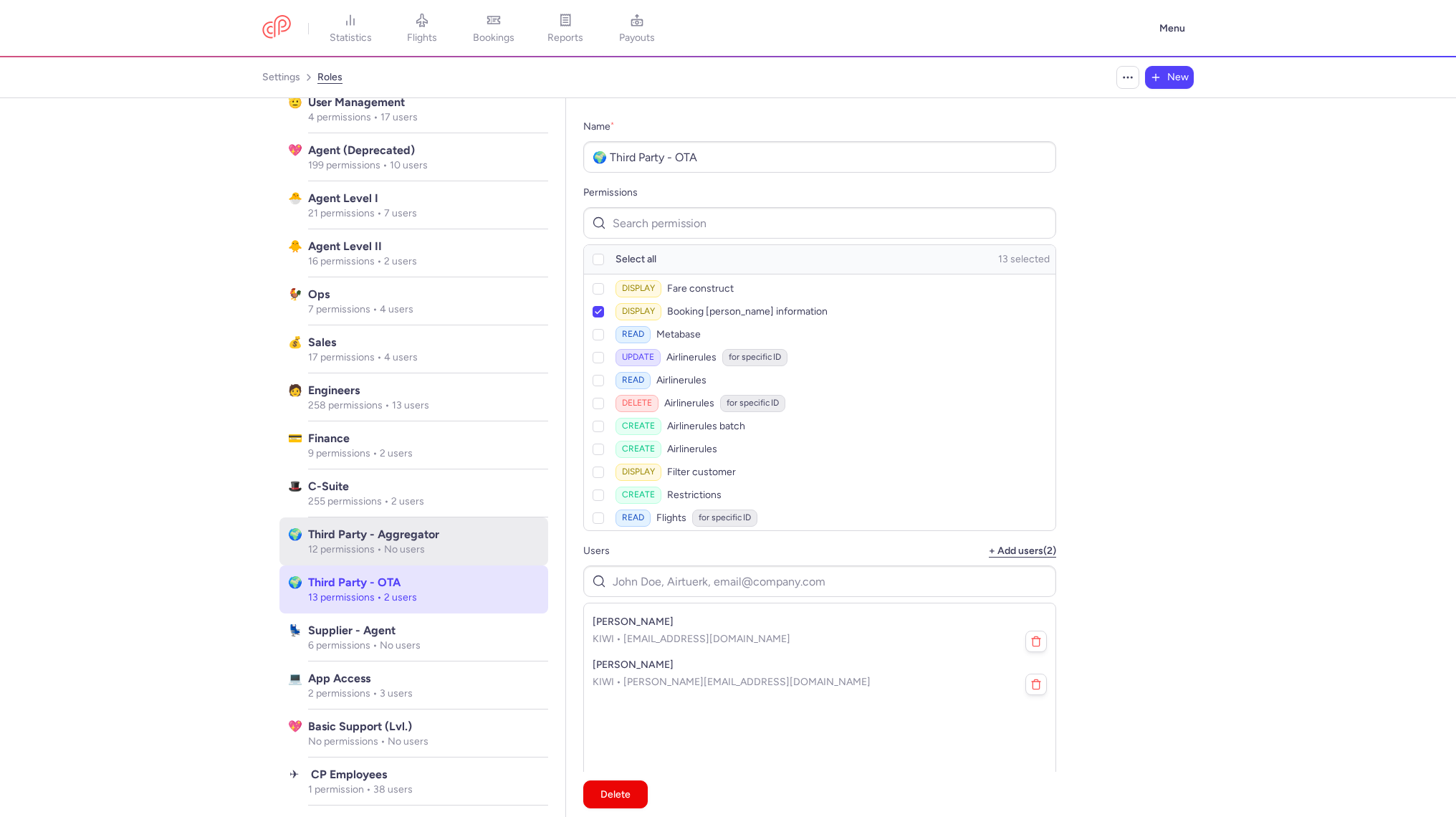
click at [487, 532] on span "Third party - Aggregator" at bounding box center [424, 534] width 231 height 17
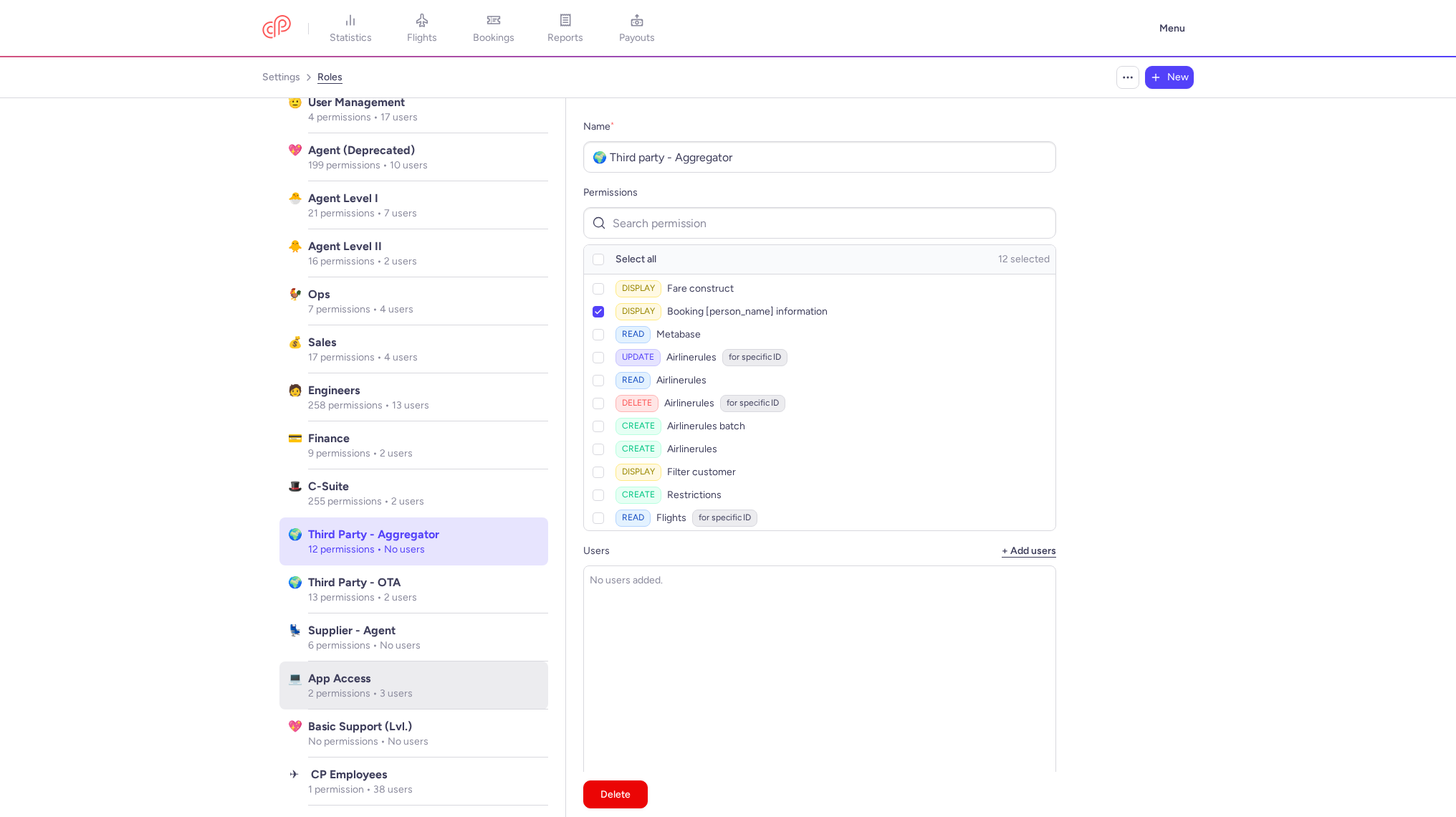
click at [518, 672] on span "App Access" at bounding box center [424, 678] width 231 height 17
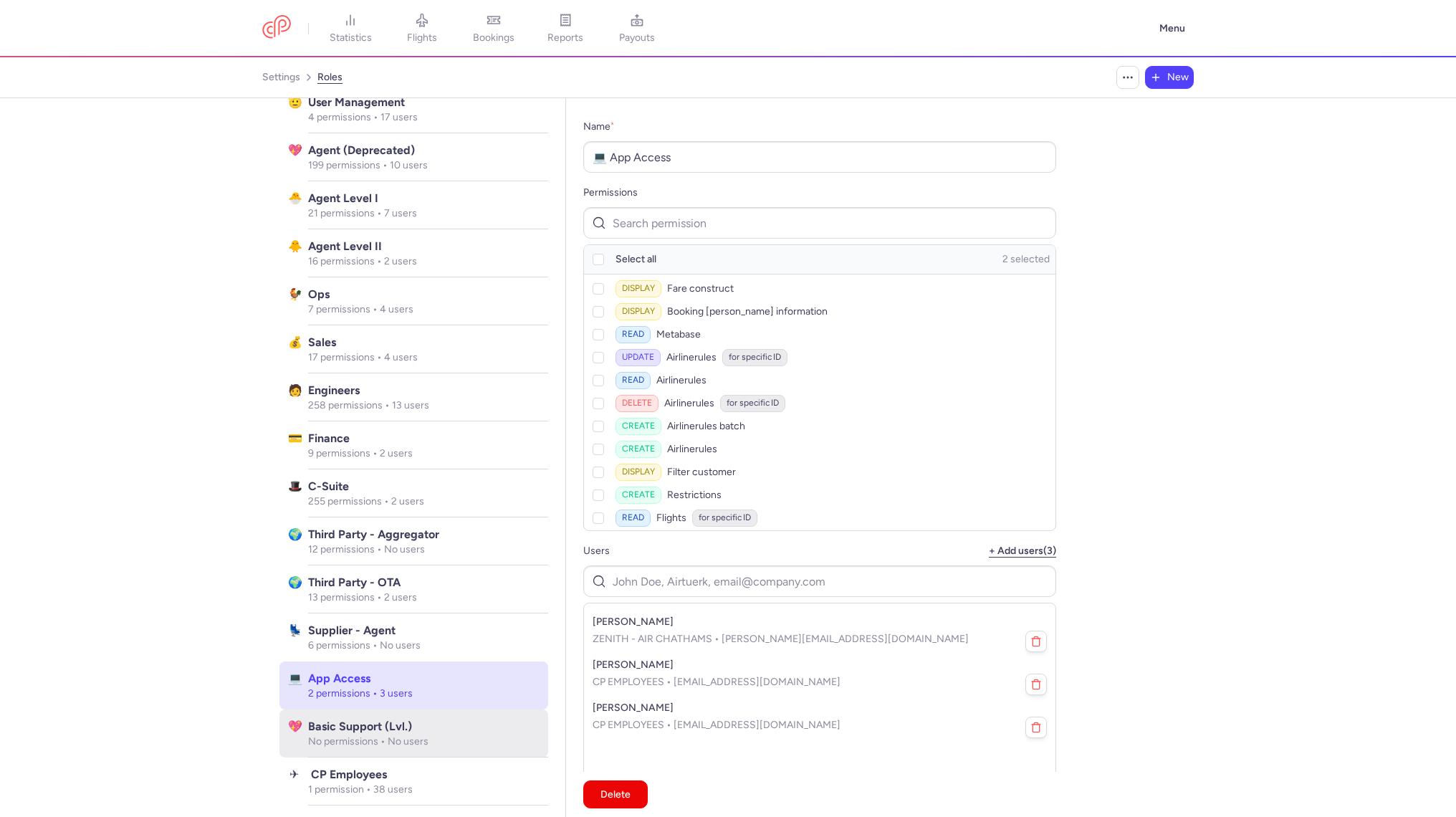
click at [512, 731] on span "Basic Support (lvl.)" at bounding box center [424, 726] width 231 height 17
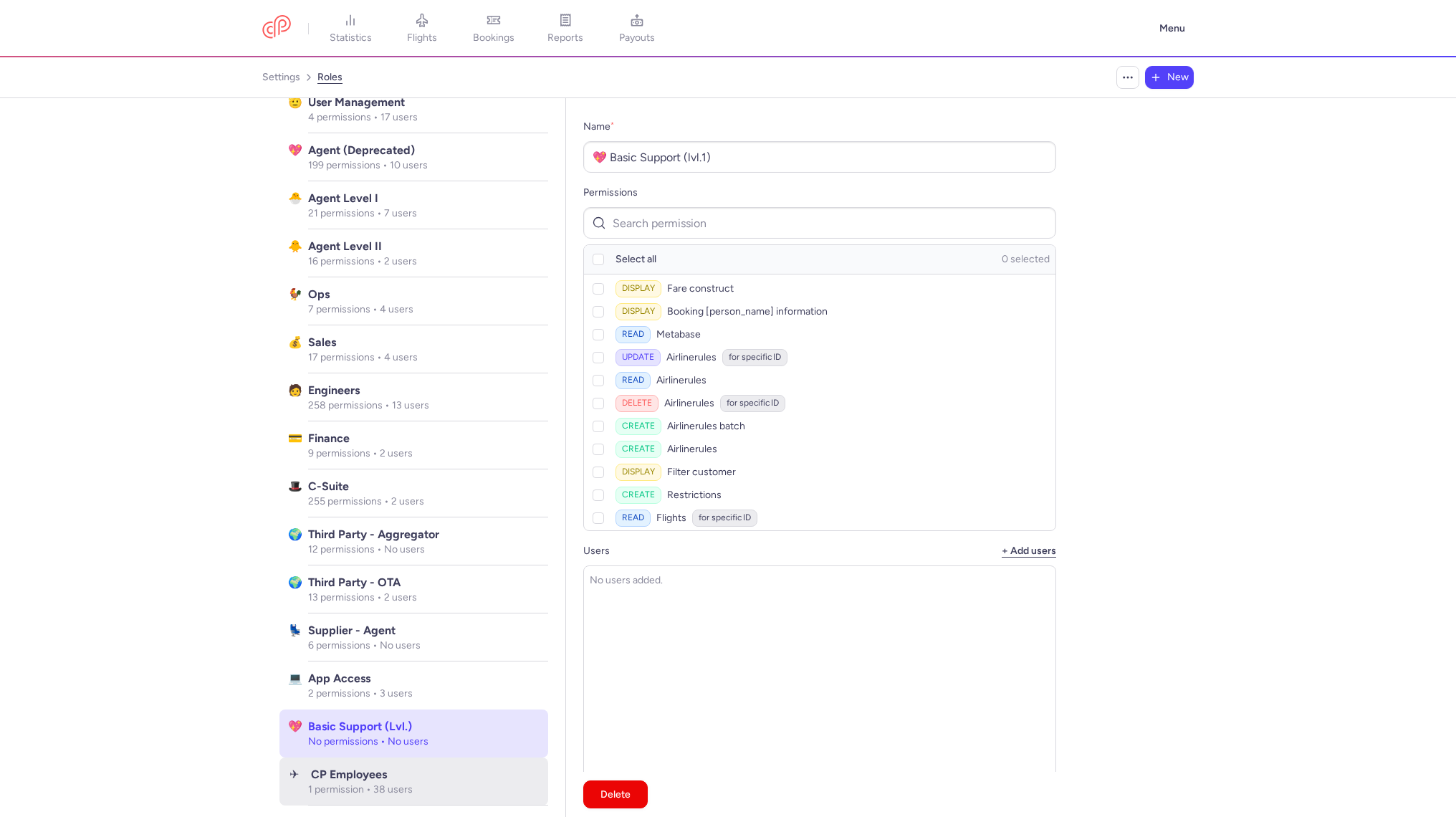
click at [494, 760] on div "️ CP Employees 1 permission • 38 users" at bounding box center [428, 781] width 240 height 48
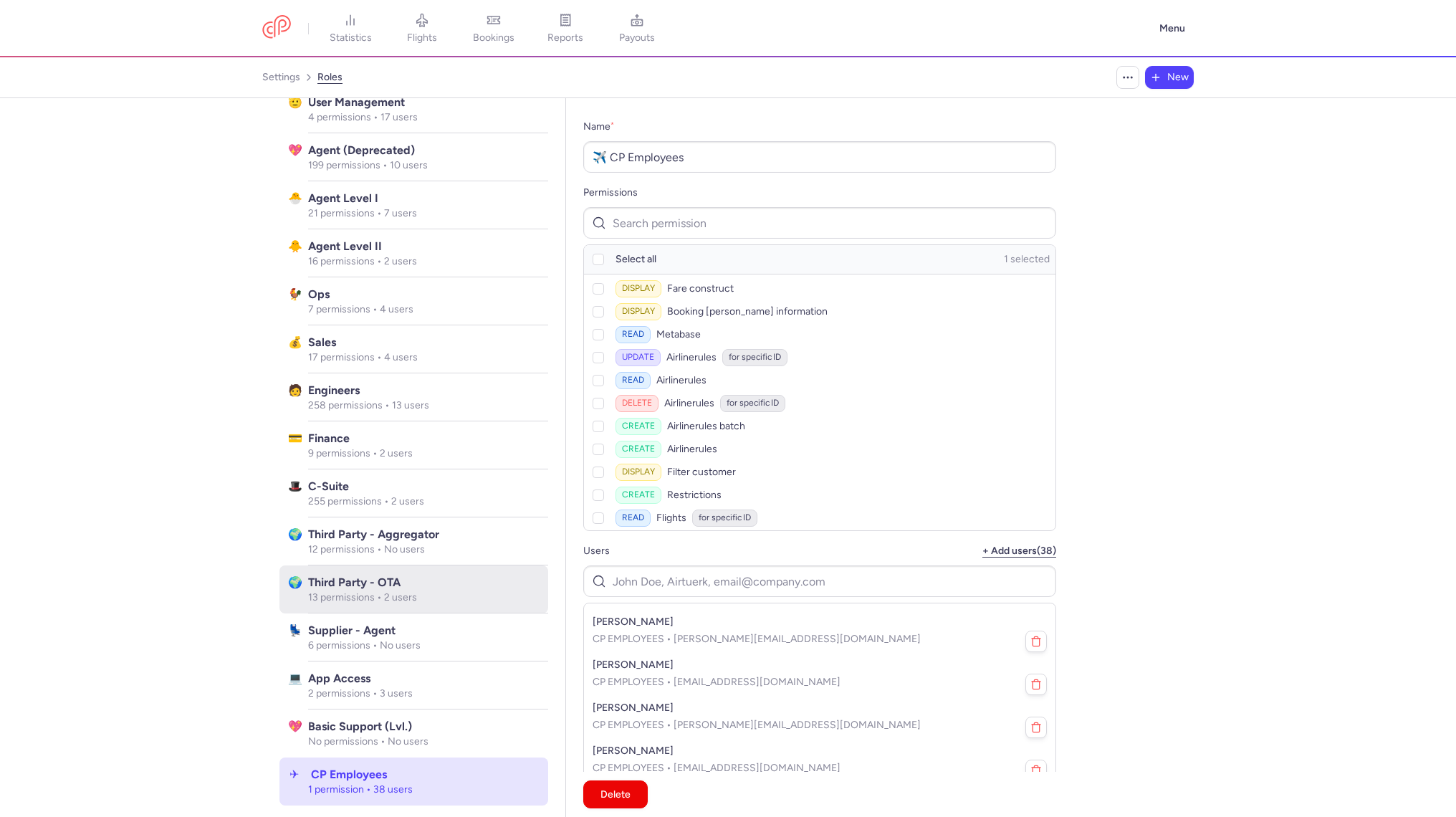
click at [472, 612] on div "Third Party - OTA 13 permissions • 2 users" at bounding box center [428, 589] width 240 height 48
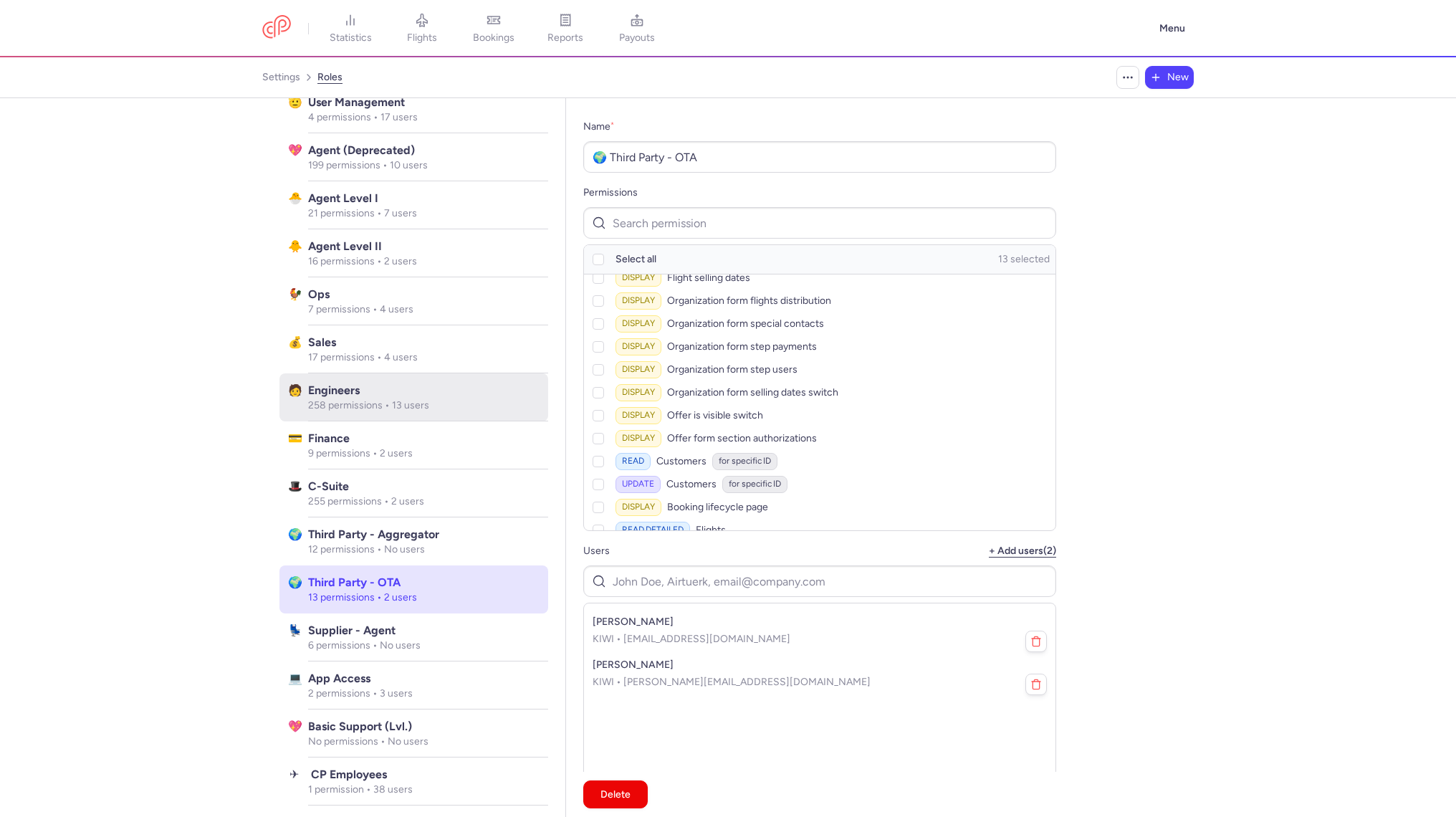
click at [436, 399] on p "258 permissions • 13 users" at bounding box center [424, 405] width 231 height 13
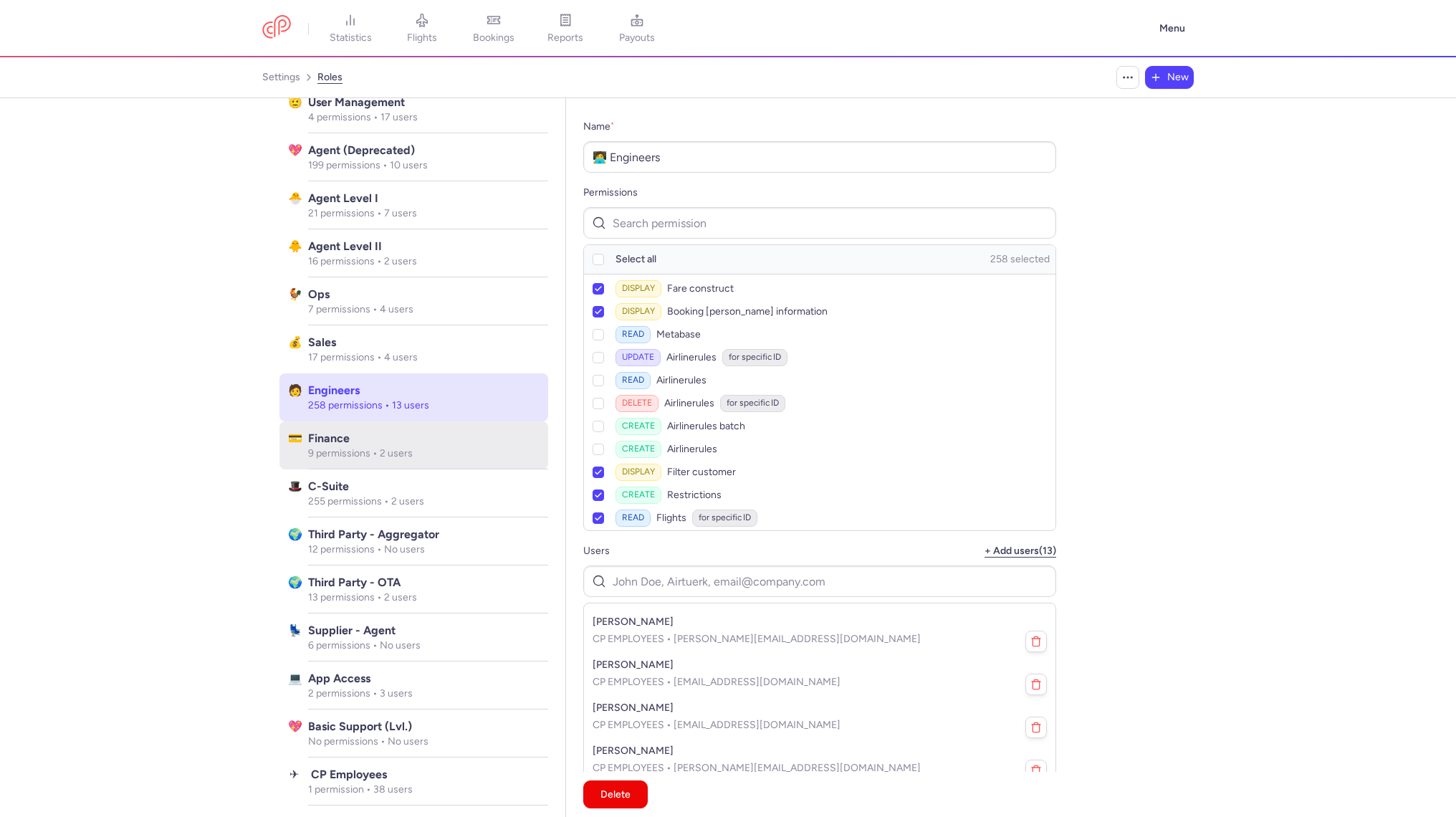
click at [468, 454] on p "9 permissions • 2 users" at bounding box center [424, 453] width 231 height 13
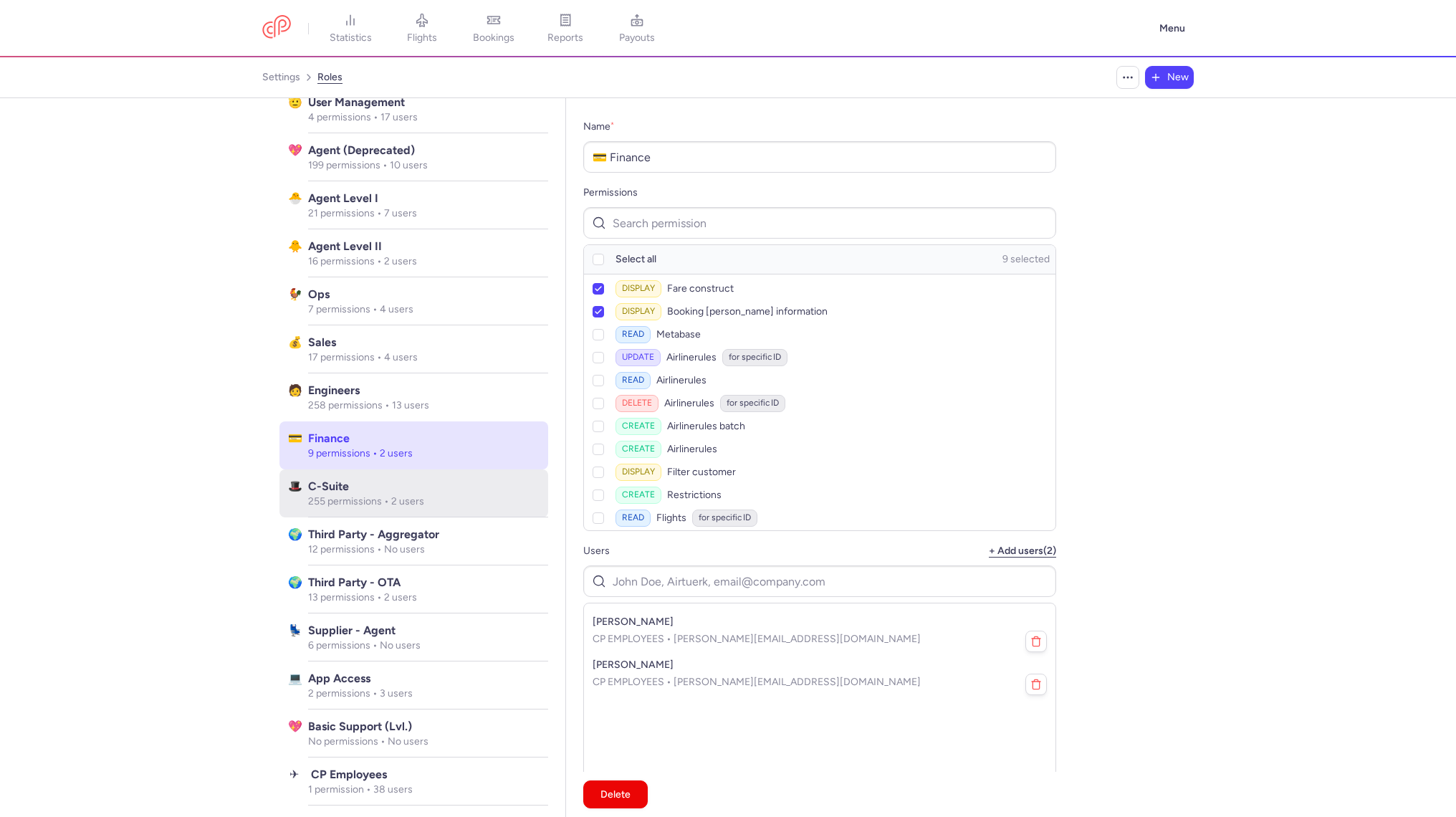
click at [468, 495] on p "255 permissions • 2 users" at bounding box center [424, 501] width 231 height 13
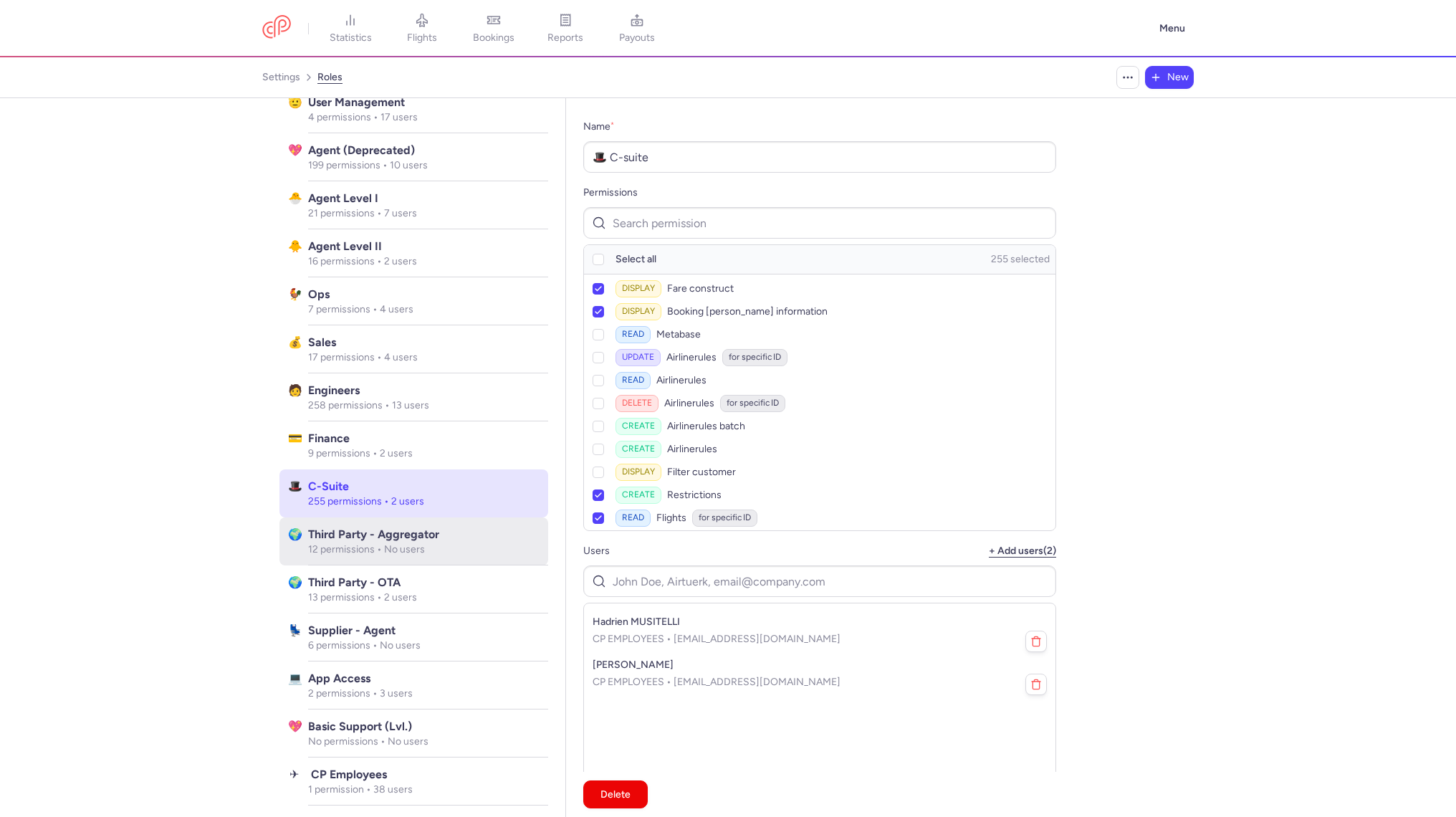
click at [466, 564] on div "Third party - Aggregator 12 permissions • No users" at bounding box center [428, 541] width 240 height 48
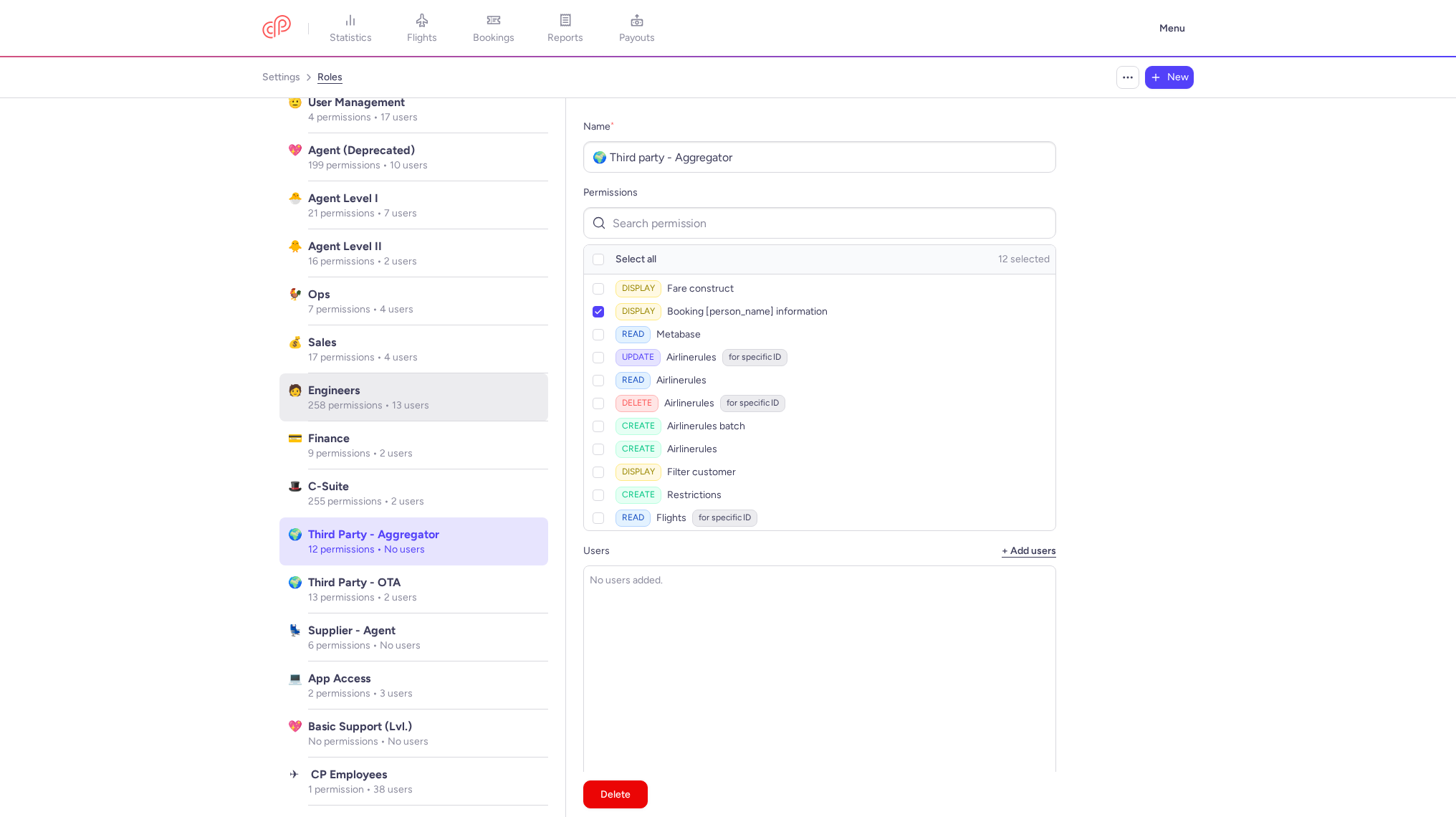
click at [418, 374] on div "‍Engineers 258 permissions • 13 users" at bounding box center [428, 397] width 240 height 48
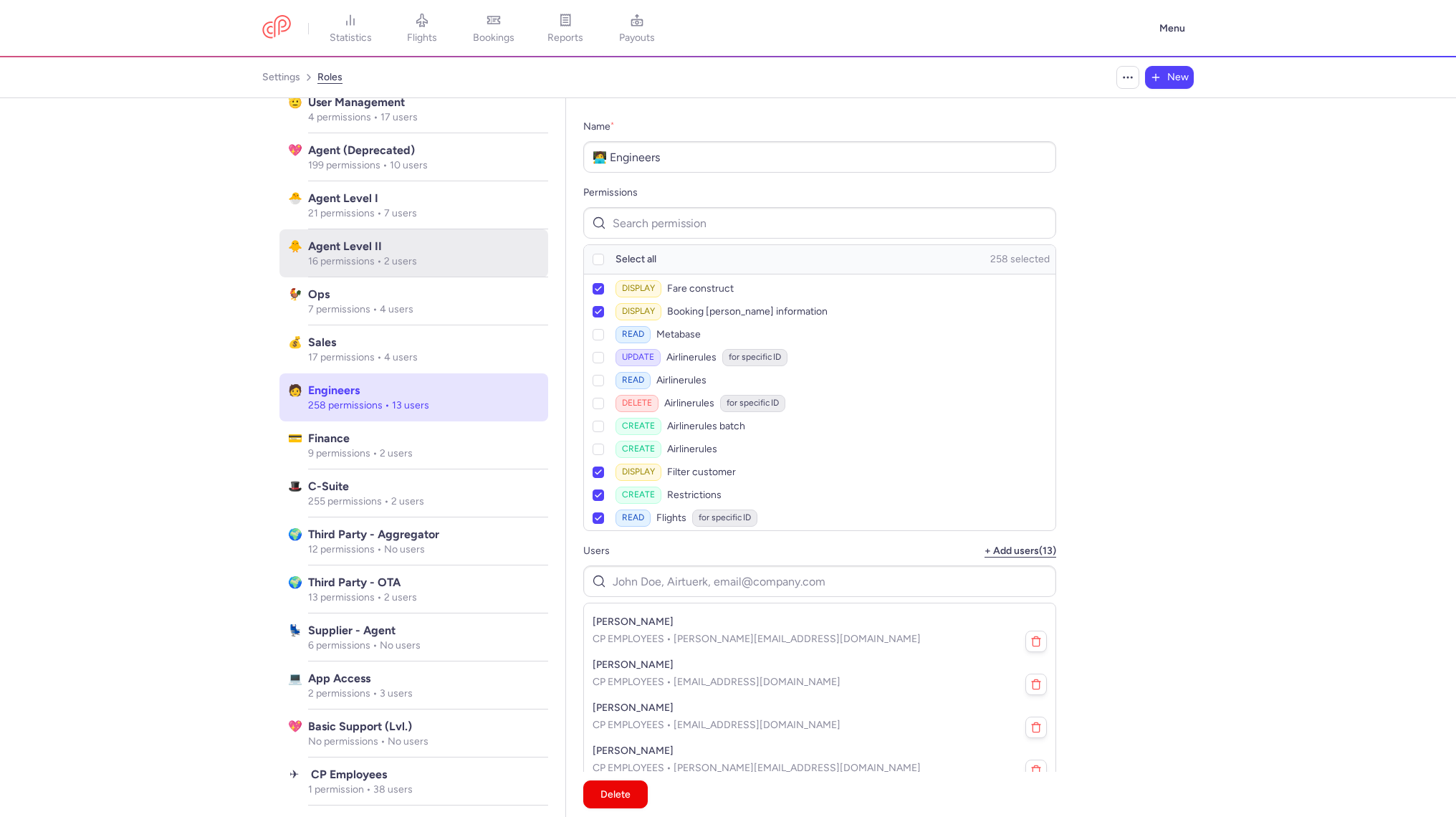
click at [421, 276] on div "Agent Level II 16 permissions • 2 users" at bounding box center [428, 253] width 240 height 48
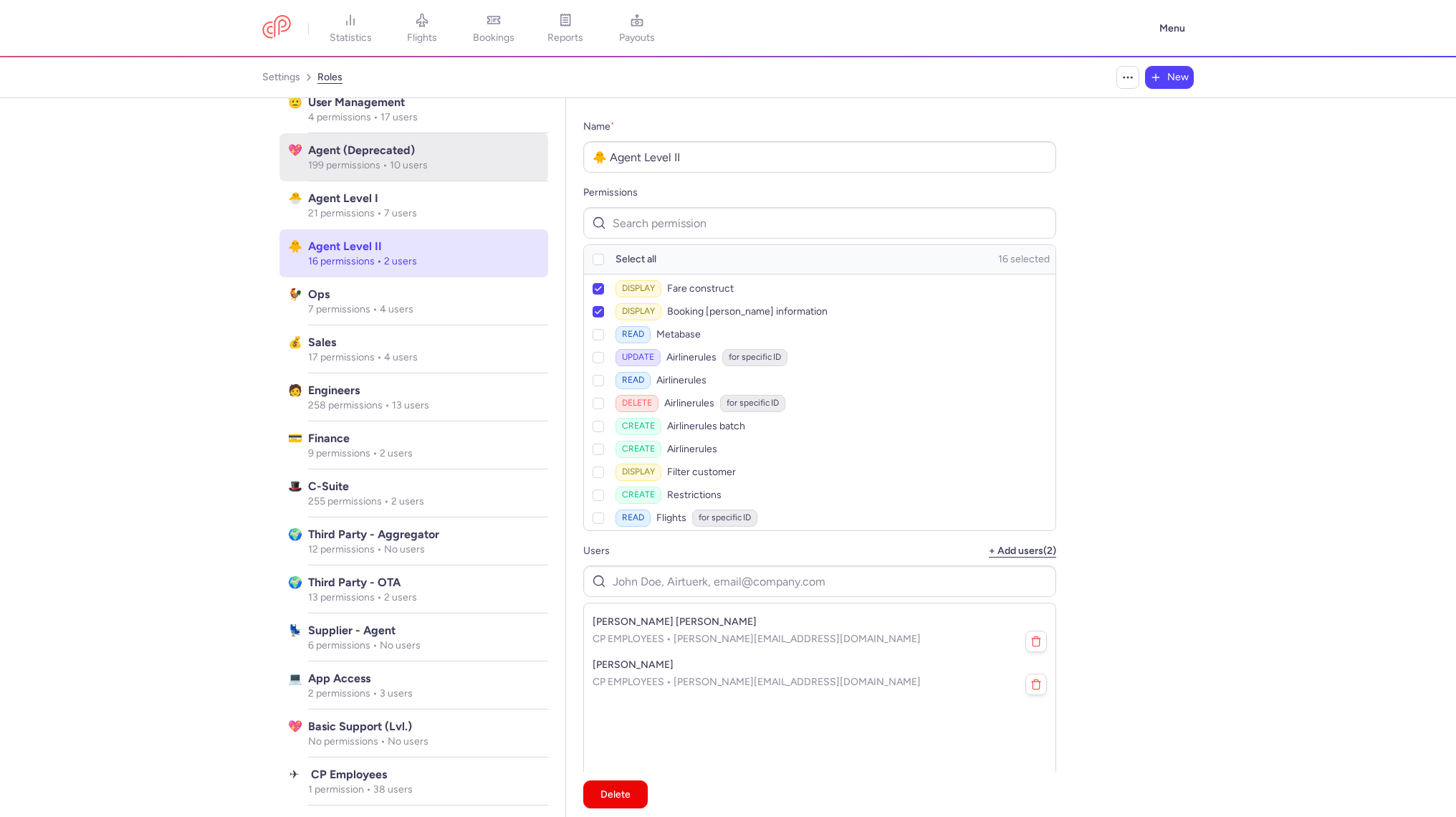
click at [448, 152] on span "Agent (deprecated)" at bounding box center [424, 150] width 231 height 17
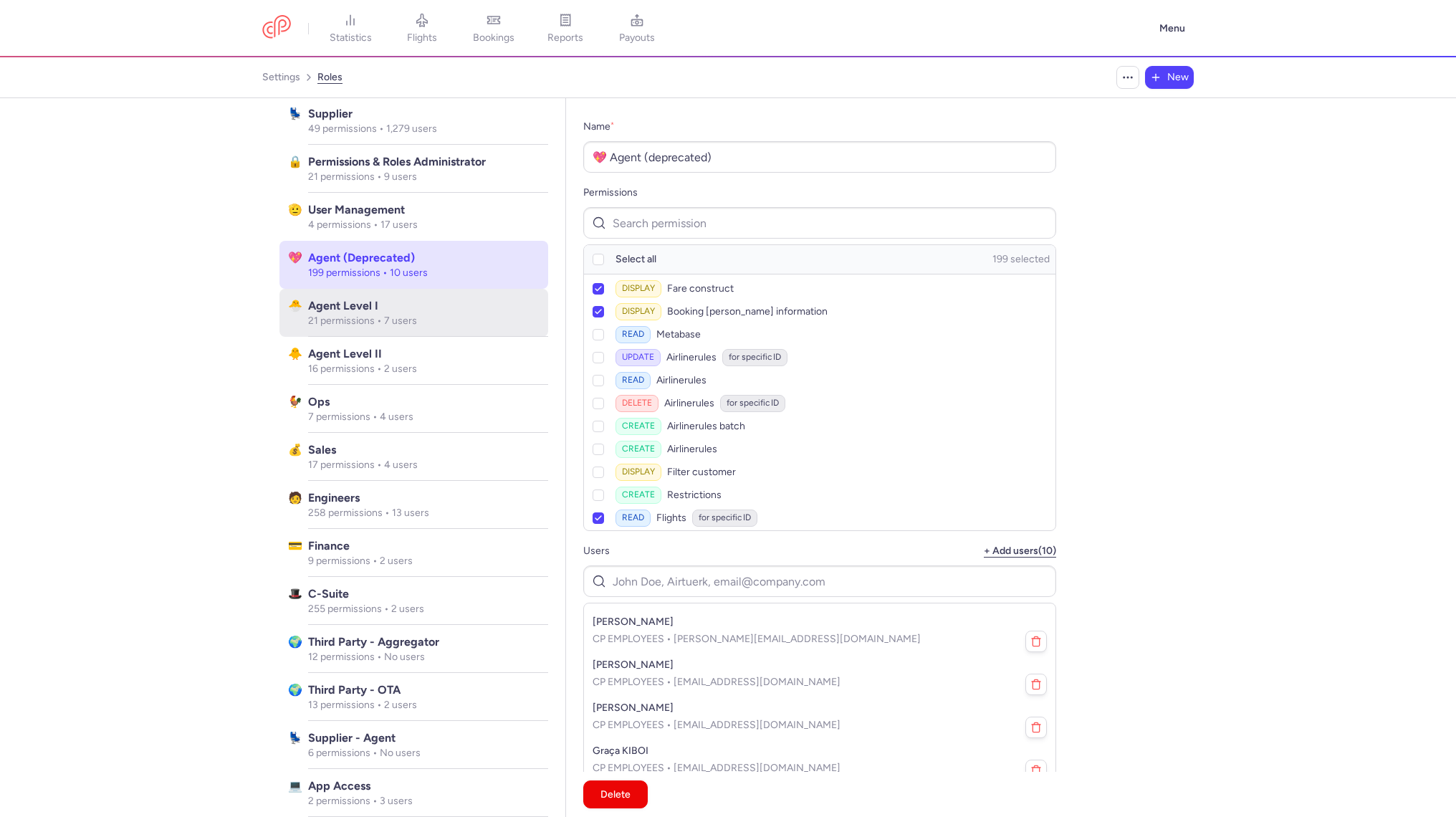
scroll to position [0, 0]
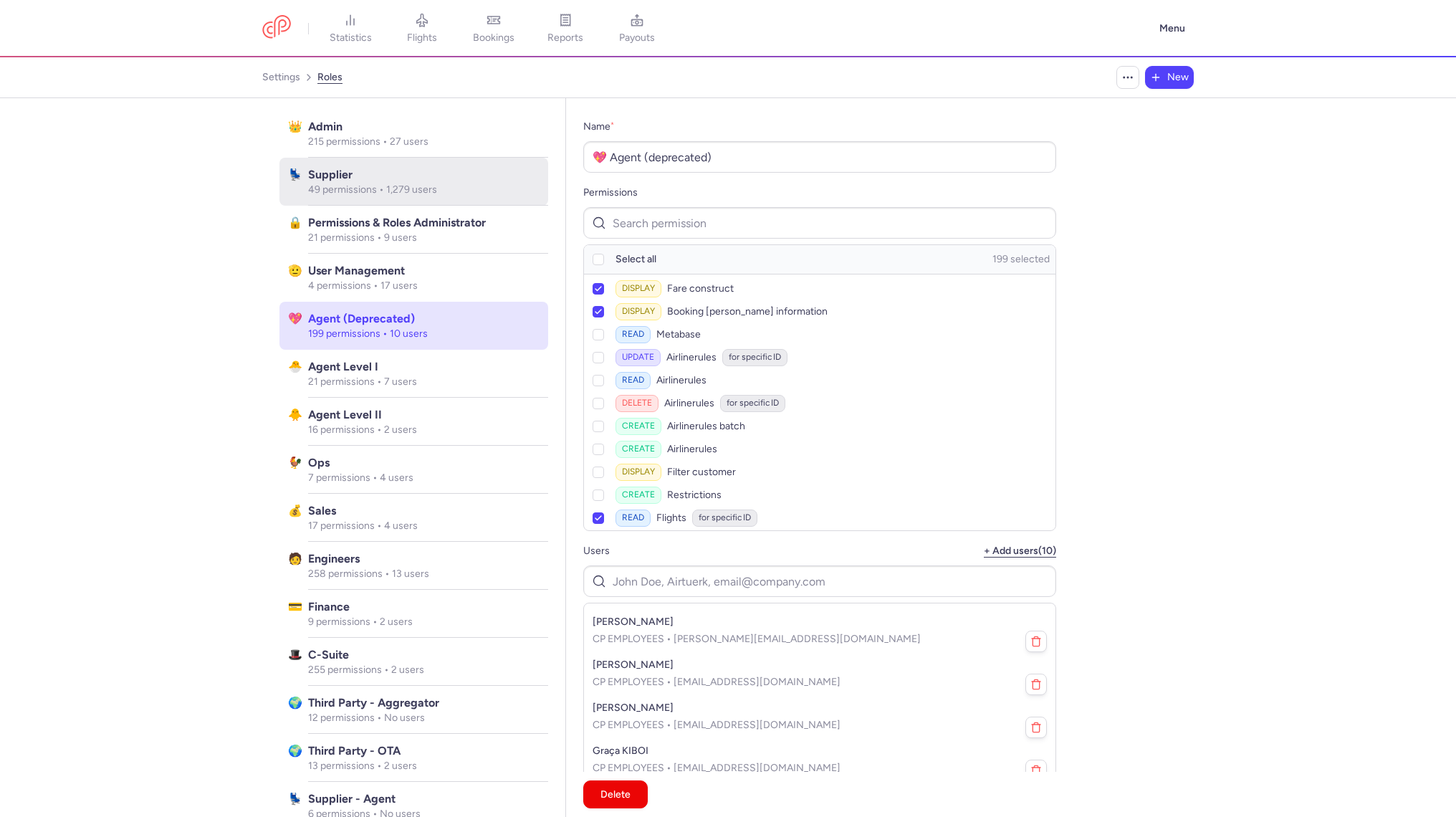
click at [450, 185] on p "49 permissions • 1,279 users" at bounding box center [424, 189] width 231 height 13
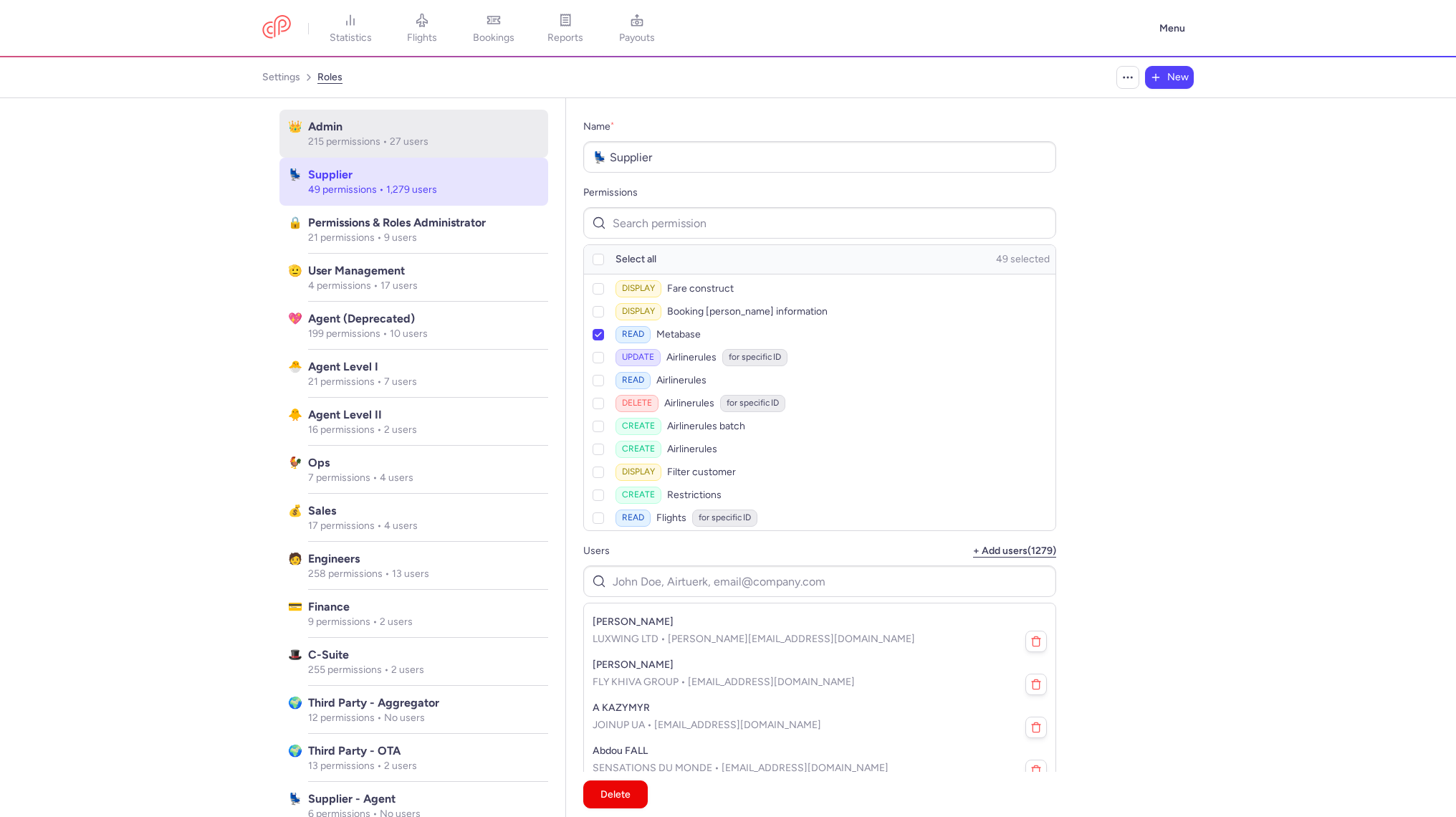
click at [445, 150] on div "Admin 215 permissions • 27 users" at bounding box center [428, 134] width 240 height 48
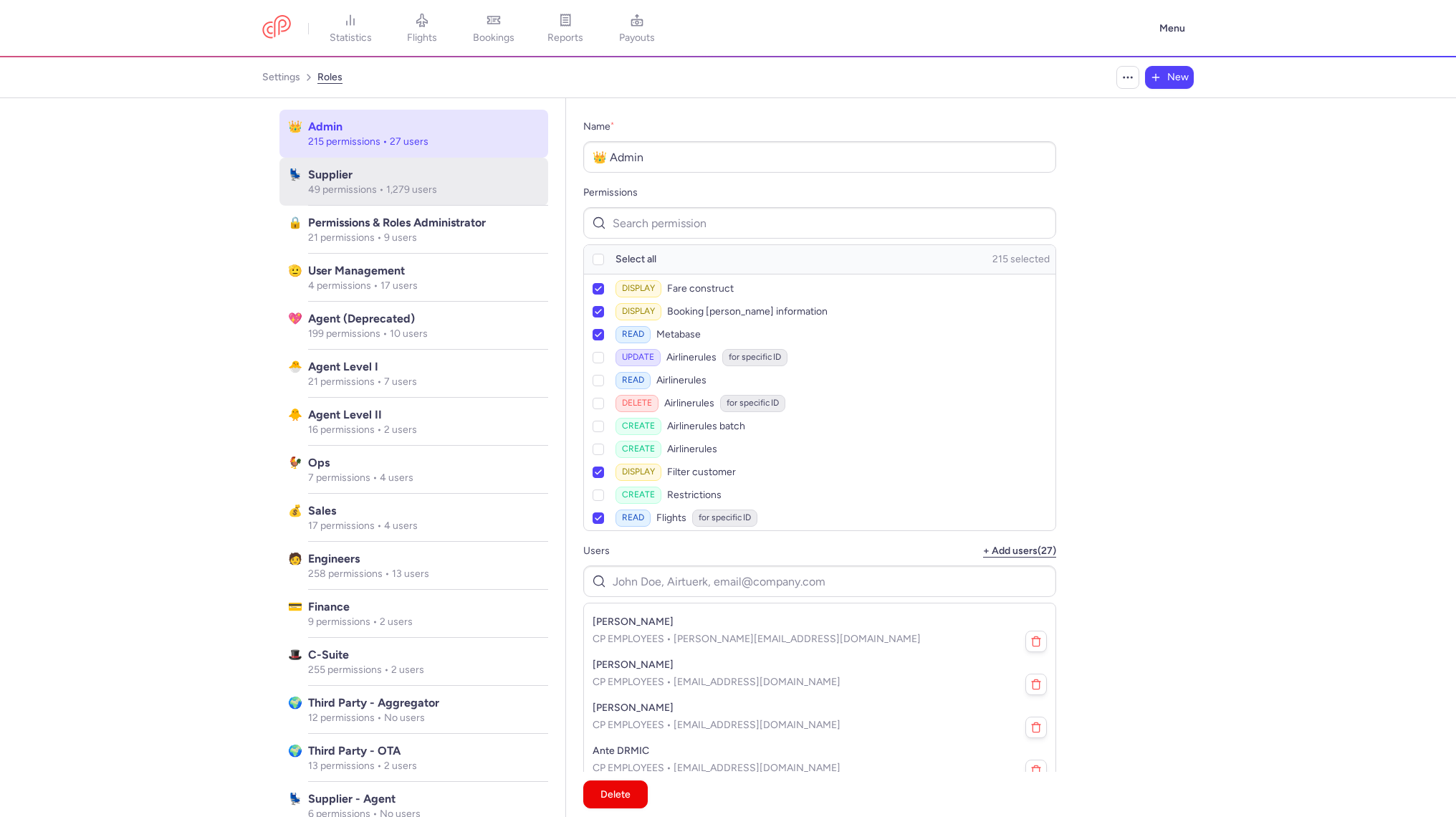
click at [445, 200] on div "Supplier 49 permissions • 1,279 users" at bounding box center [428, 182] width 240 height 48
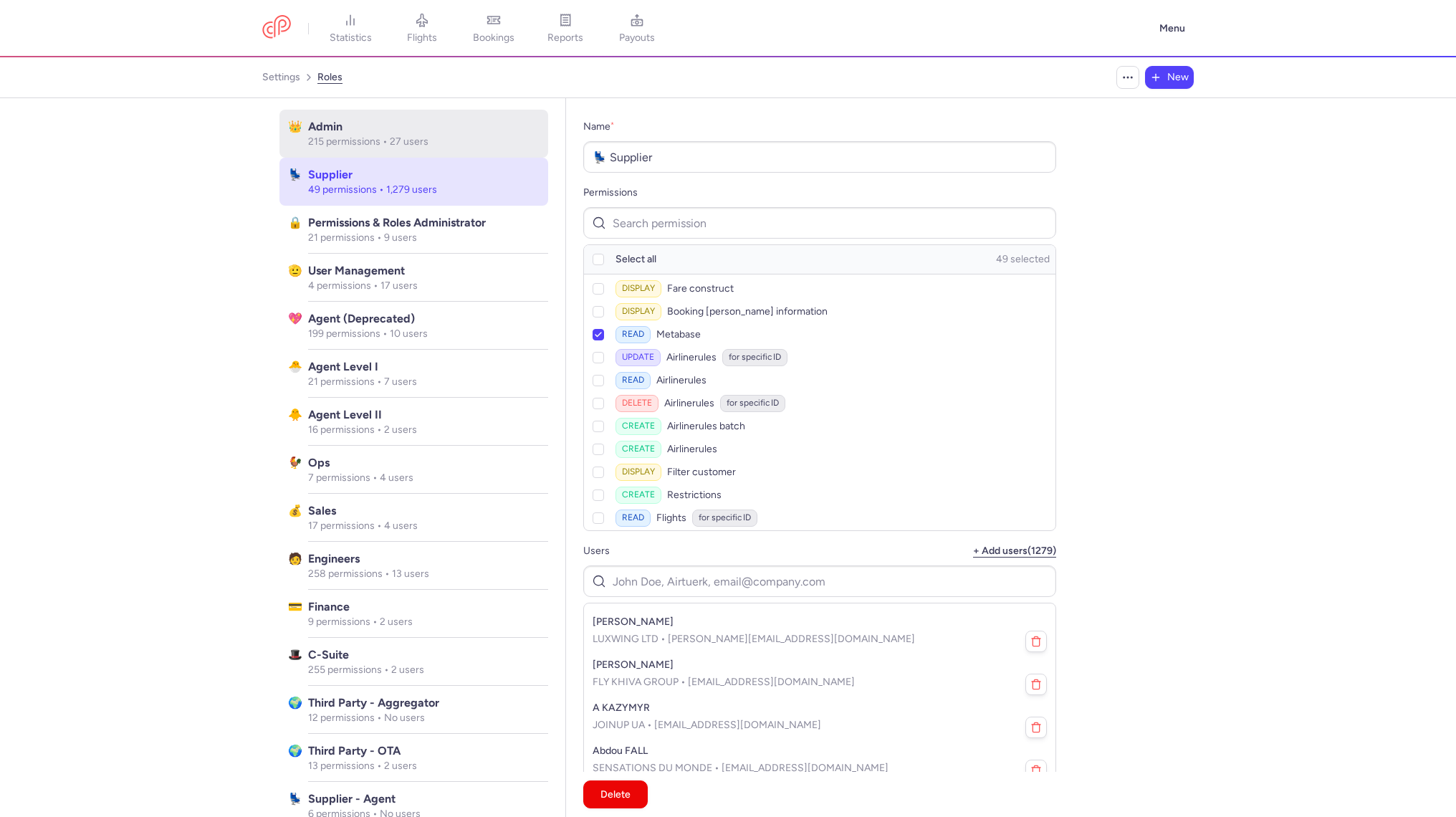
click at [445, 116] on div "Admin 215 permissions • 27 users" at bounding box center [428, 134] width 240 height 48
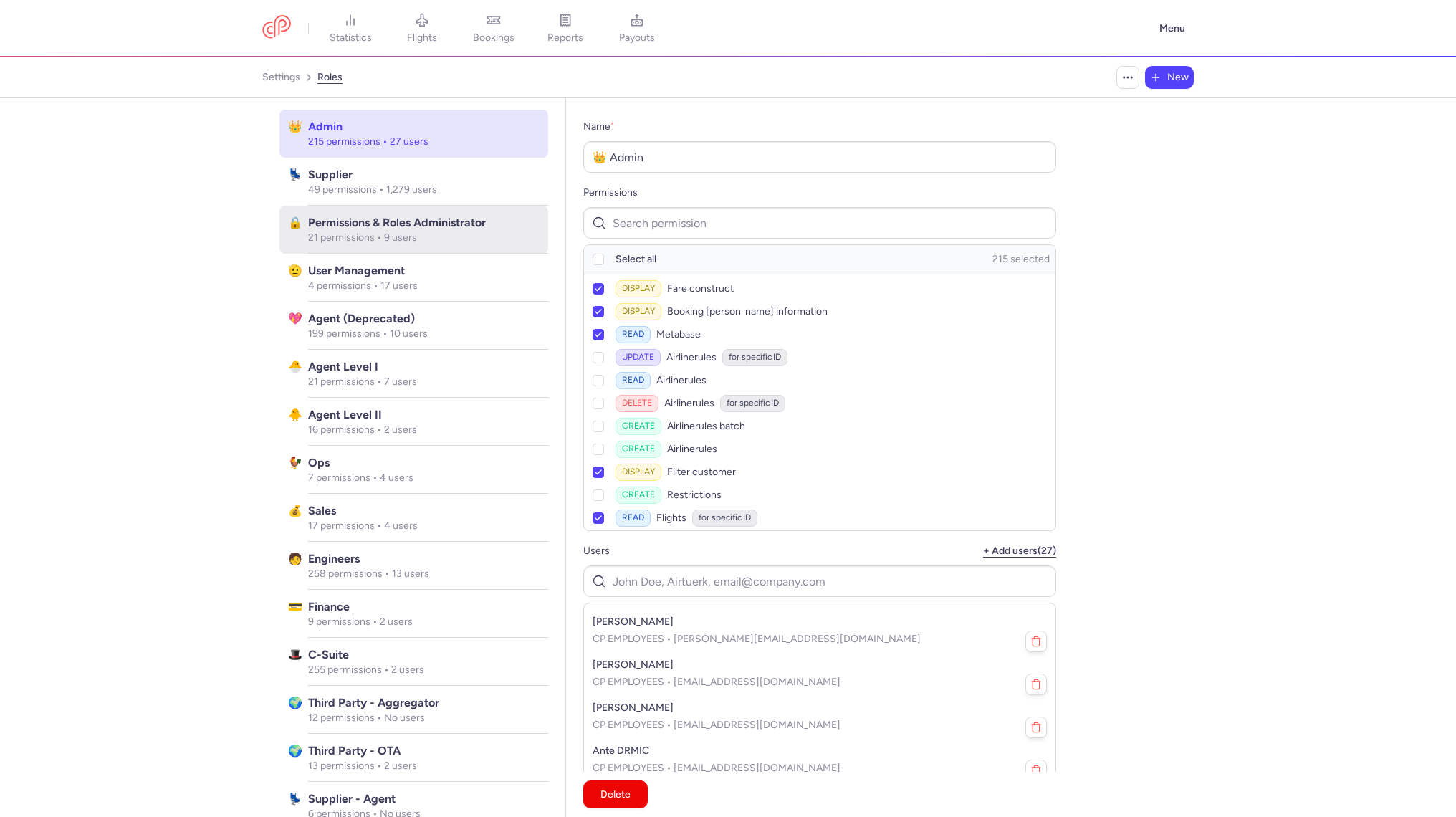
click at [445, 206] on div "Permissions & Roles Administrator 21 permissions • 9 users" at bounding box center [428, 230] width 240 height 48
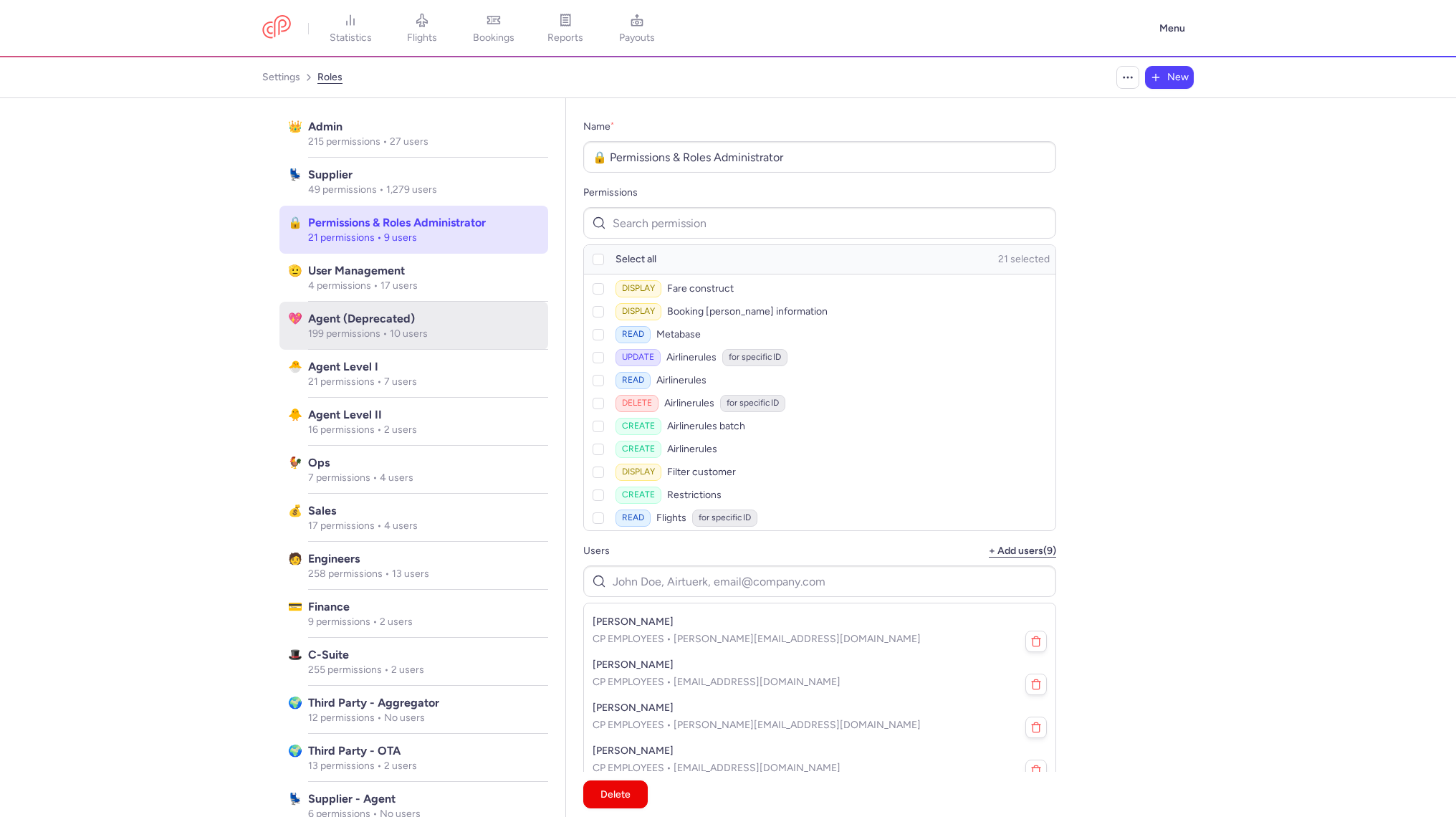
click at [451, 344] on div "Agent (deprecated) 199 permissions • 10 users" at bounding box center [428, 326] width 240 height 48
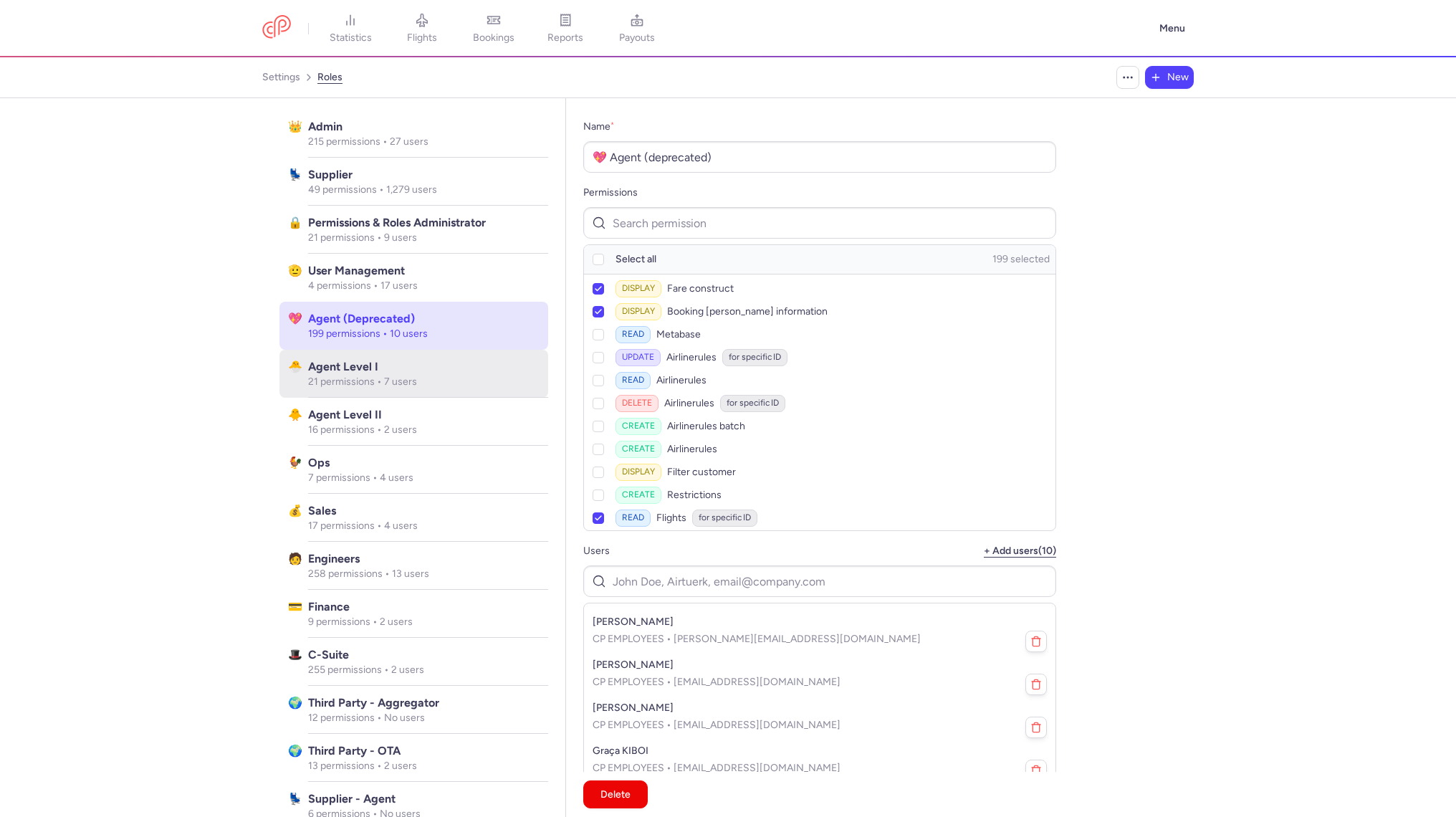
click at [451, 396] on div "Agent Level I 21 permissions • 7 users" at bounding box center [428, 374] width 240 height 48
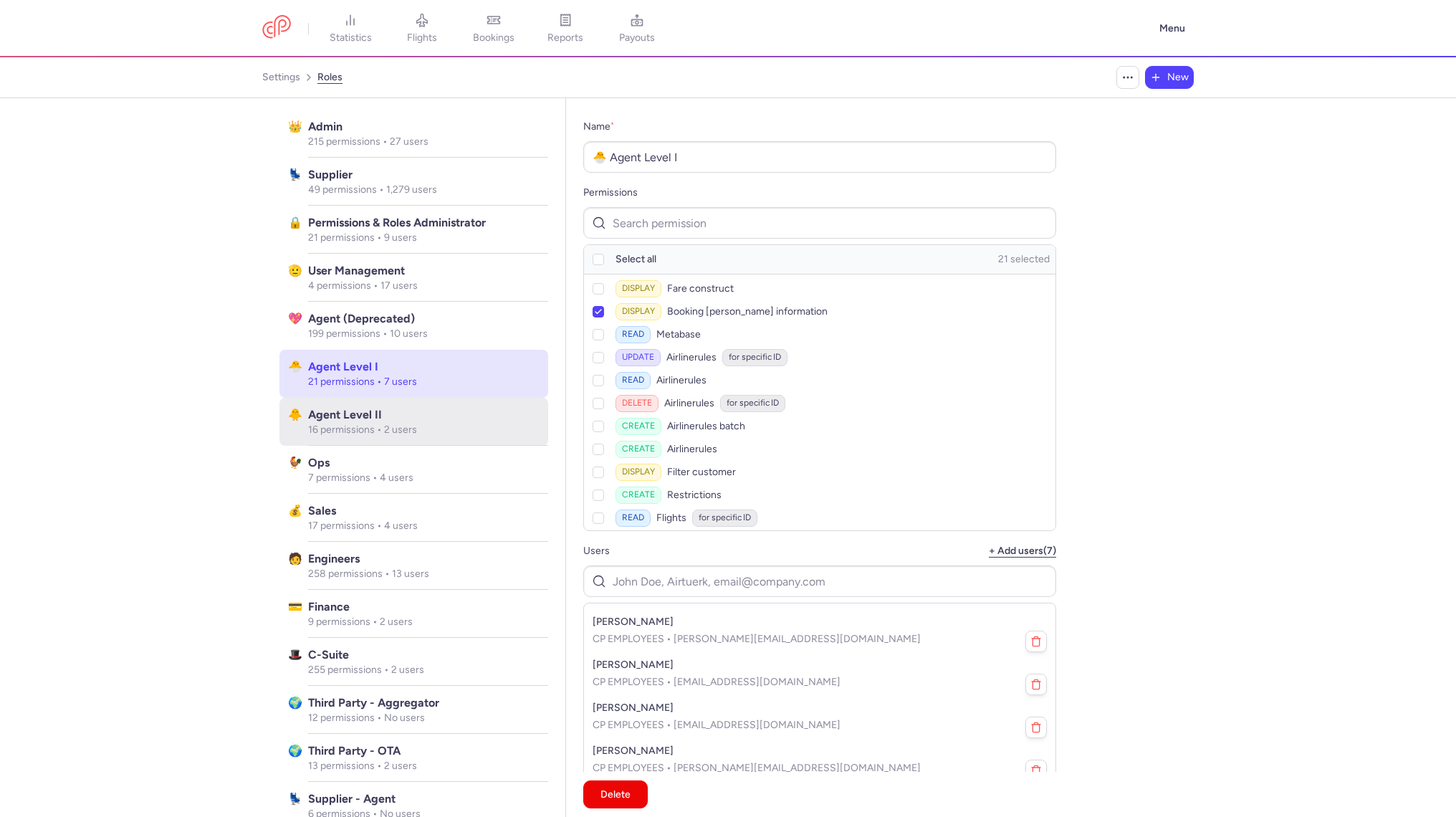
click at [451, 402] on div "Agent Level II 16 permissions • 2 users" at bounding box center [428, 422] width 240 height 48
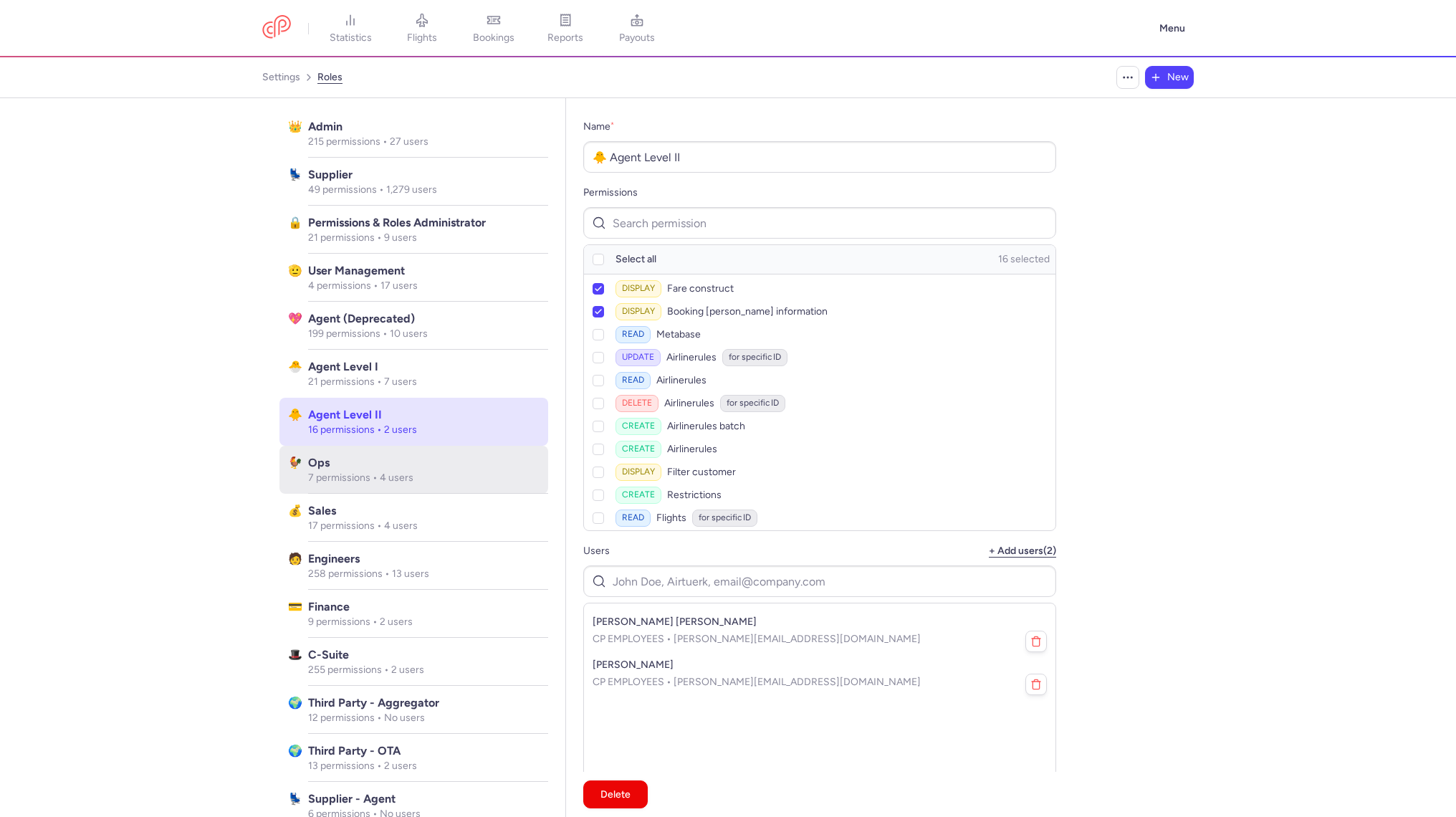
click at [460, 487] on div "Ops 7 permissions • 4 users" at bounding box center [428, 469] width 240 height 48
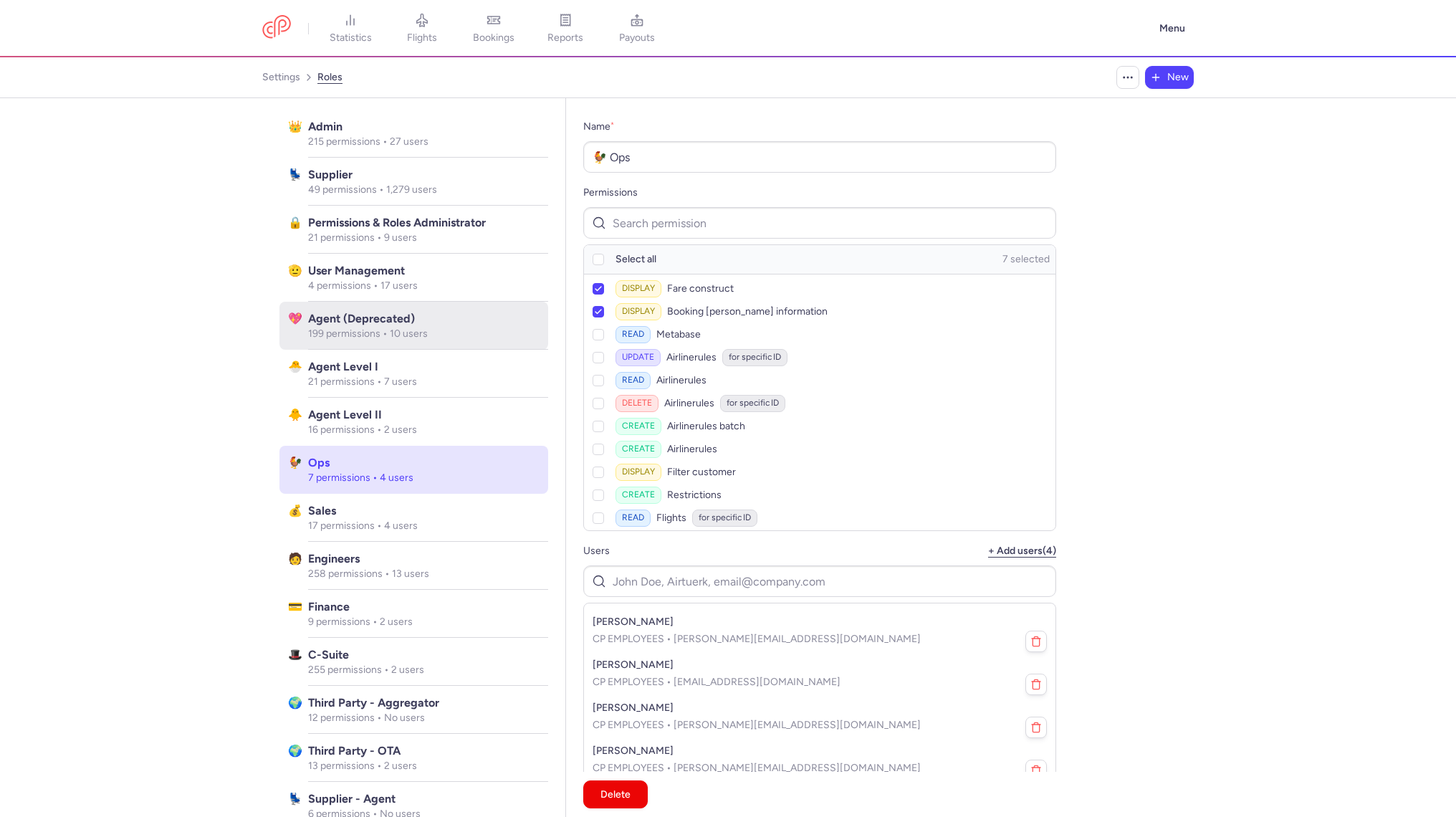
click at [460, 319] on span "Agent (deprecated)" at bounding box center [424, 318] width 231 height 17
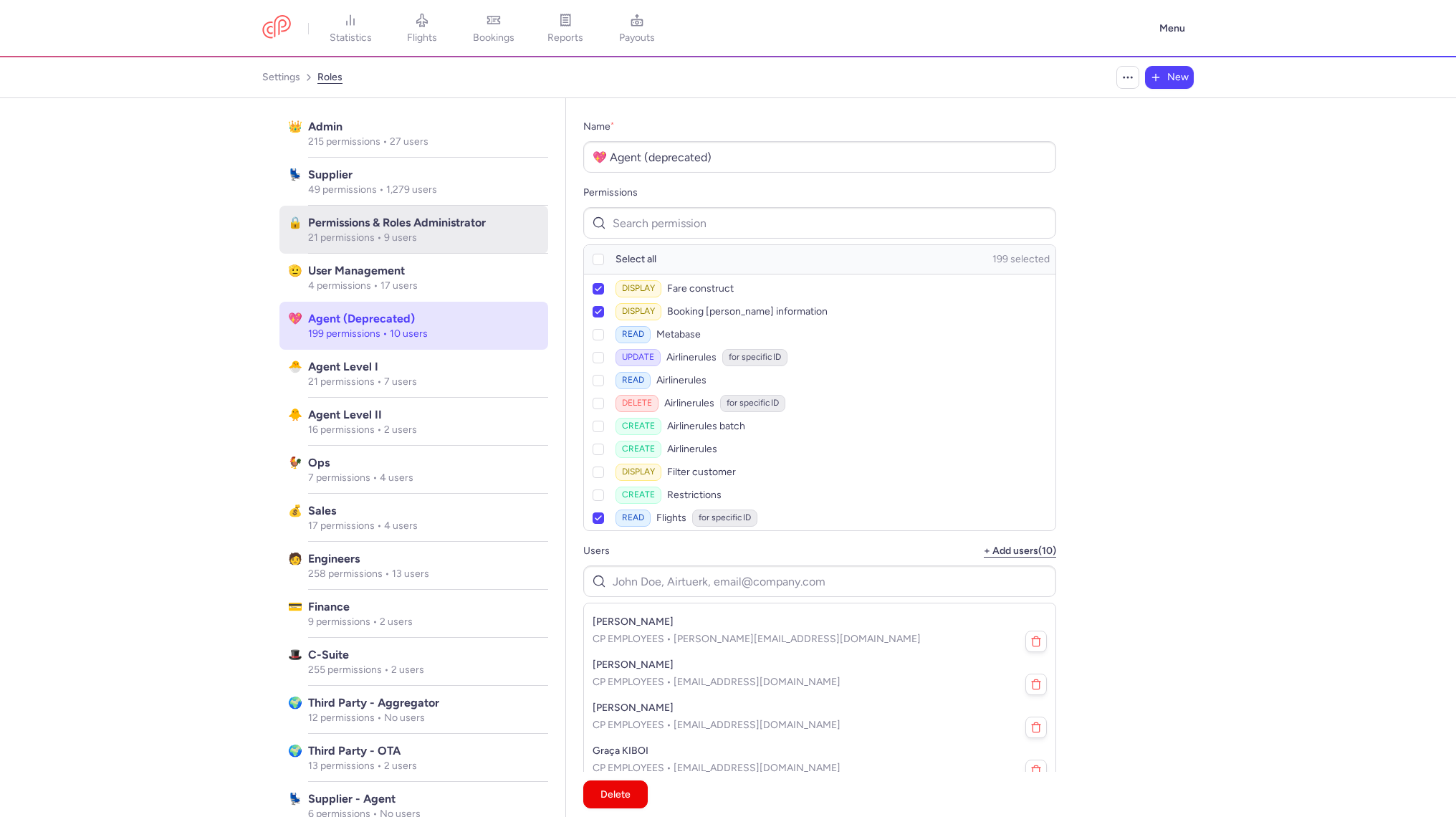
click at [460, 242] on p "21 permissions • 9 users" at bounding box center [424, 237] width 231 height 13
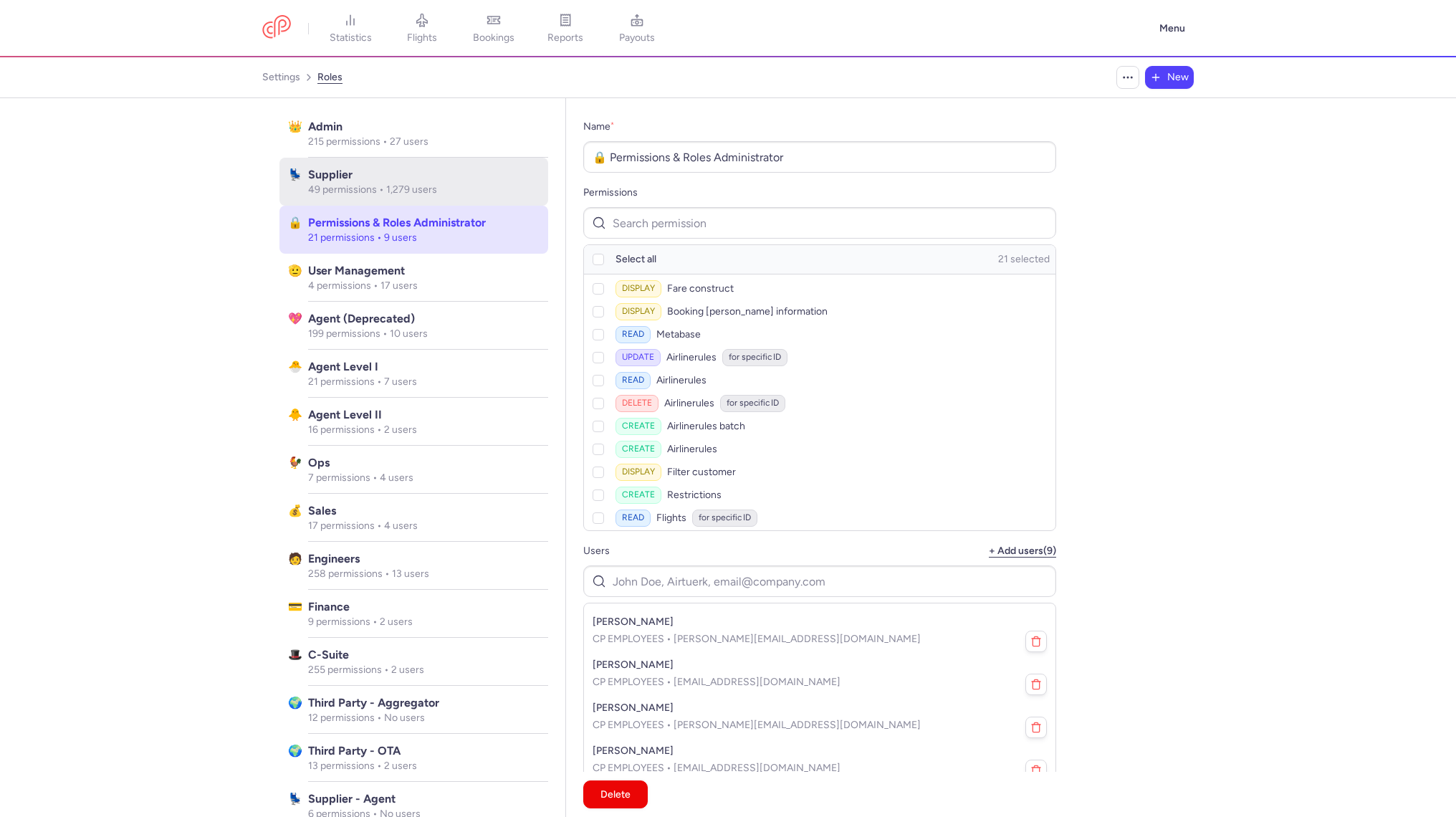
click at [472, 169] on span "Supplier" at bounding box center [424, 174] width 231 height 17
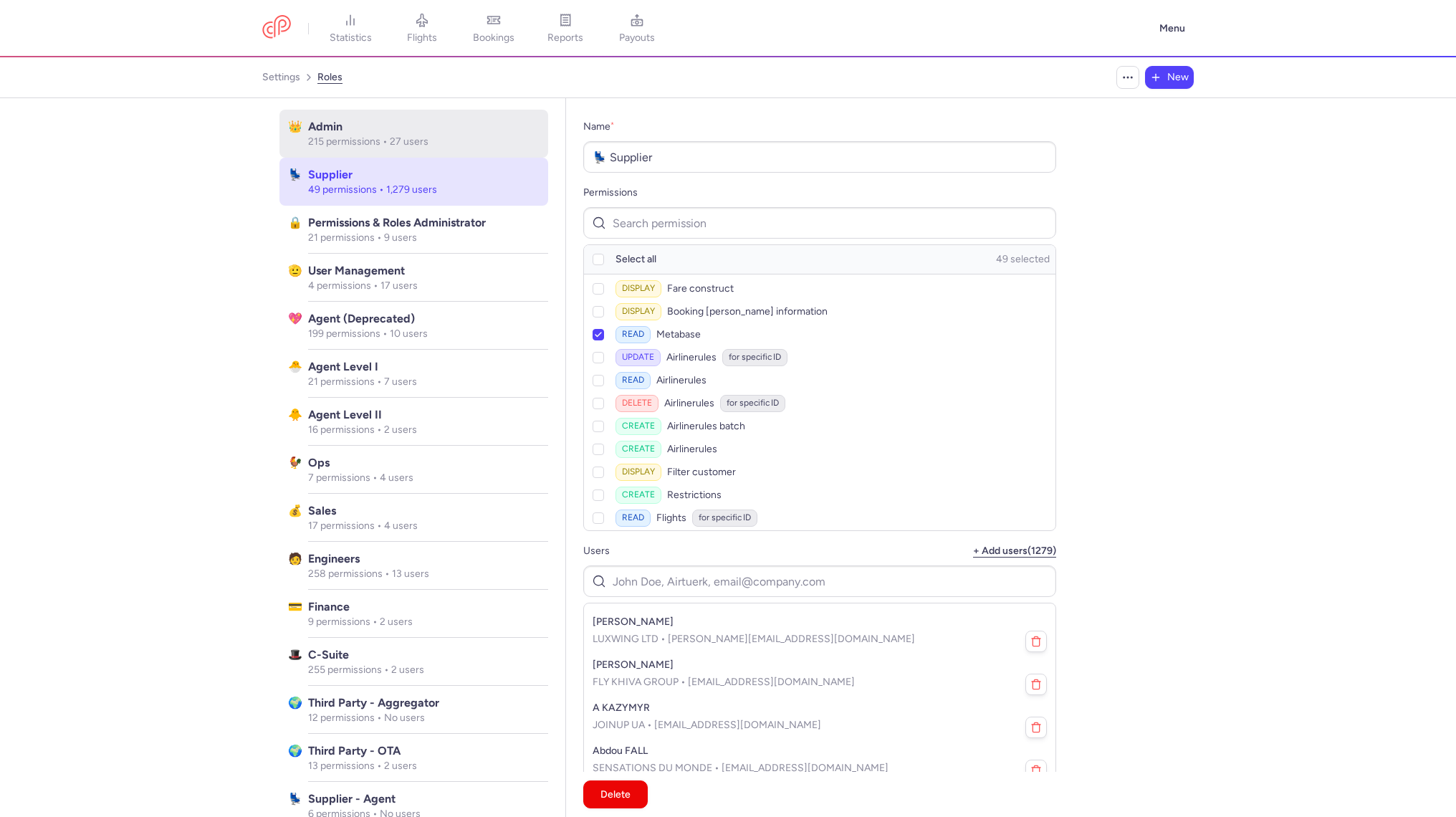
click at [484, 141] on p "215 permissions • 27 users" at bounding box center [424, 141] width 231 height 13
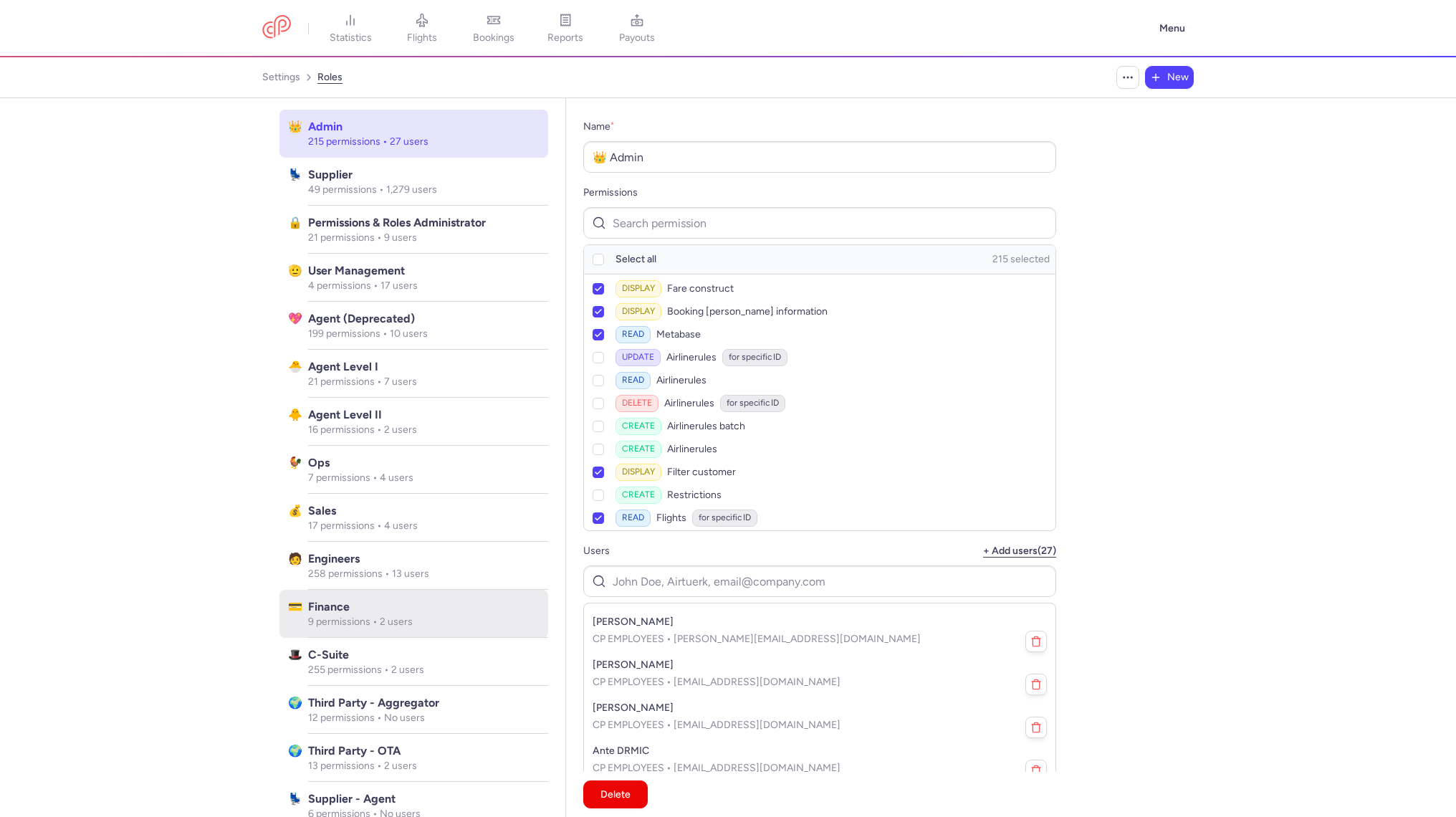
scroll to position [168, 0]
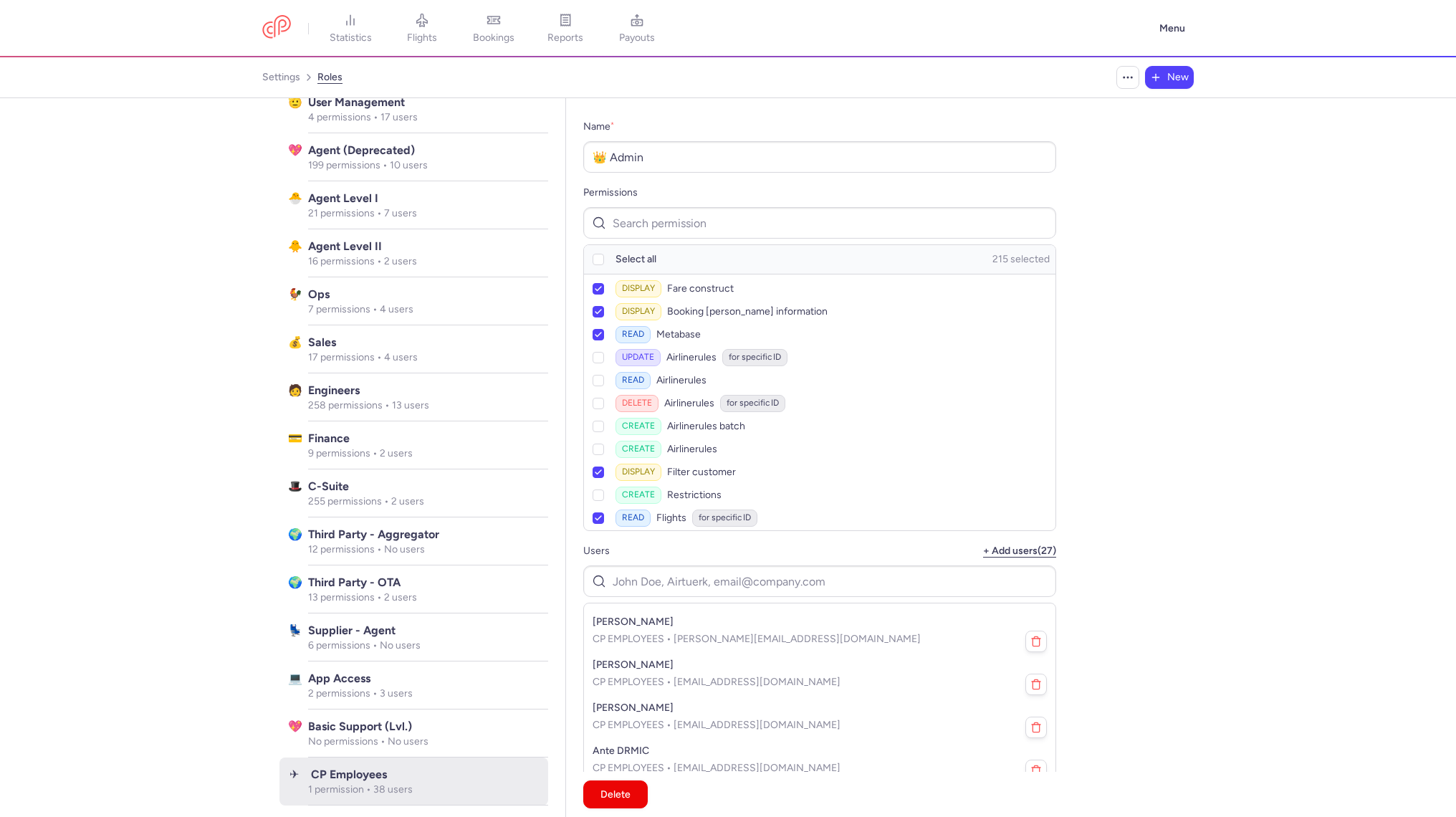
click at [468, 770] on span "️ CP Employees" at bounding box center [424, 774] width 231 height 17
click at [298, 83] on link "settings" at bounding box center [281, 77] width 38 height 23
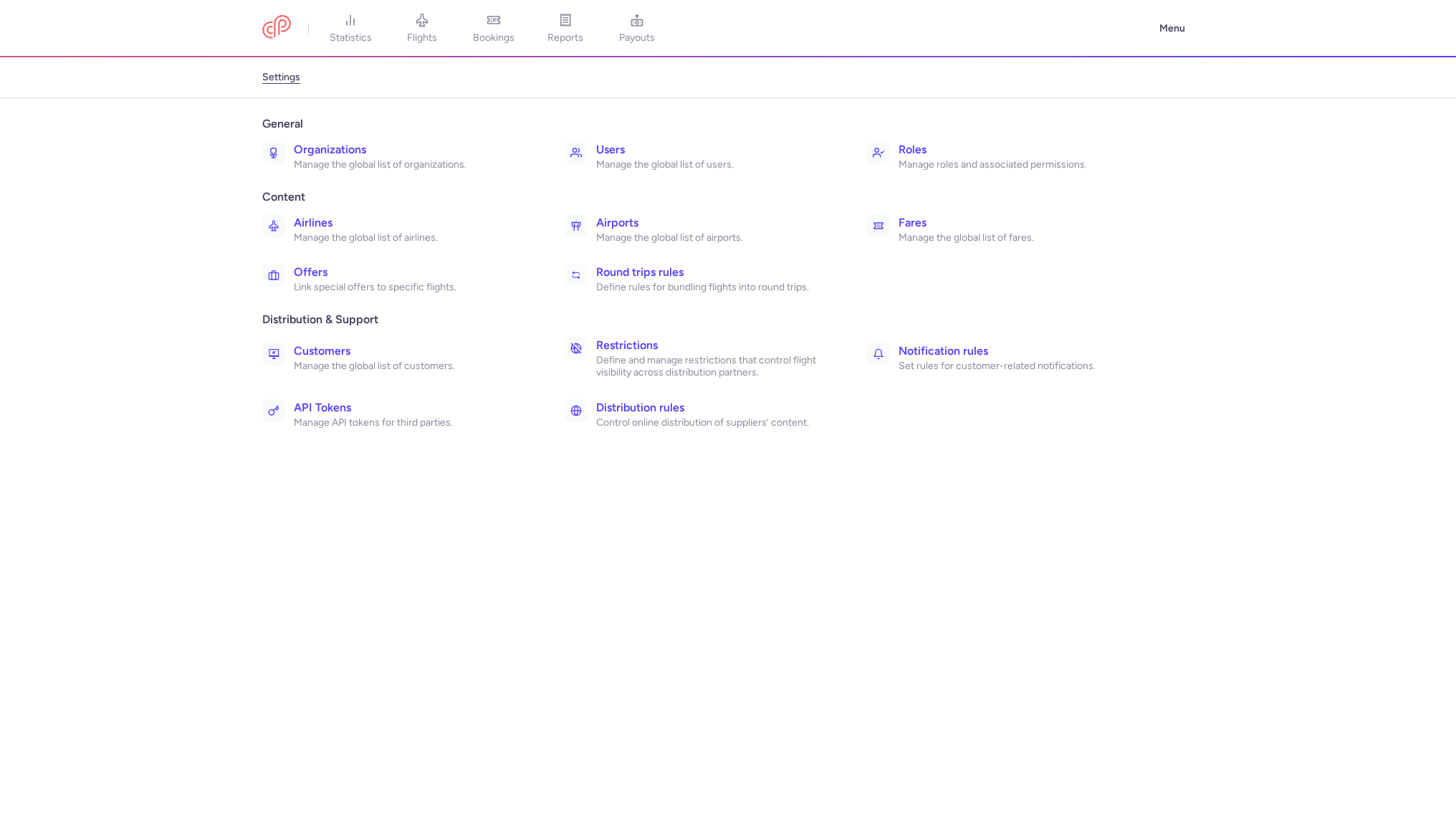
click at [941, 141] on h3 "Roles" at bounding box center [1017, 149] width 240 height 17
click at [728, 155] on h3 "Users" at bounding box center [716, 149] width 240 height 17
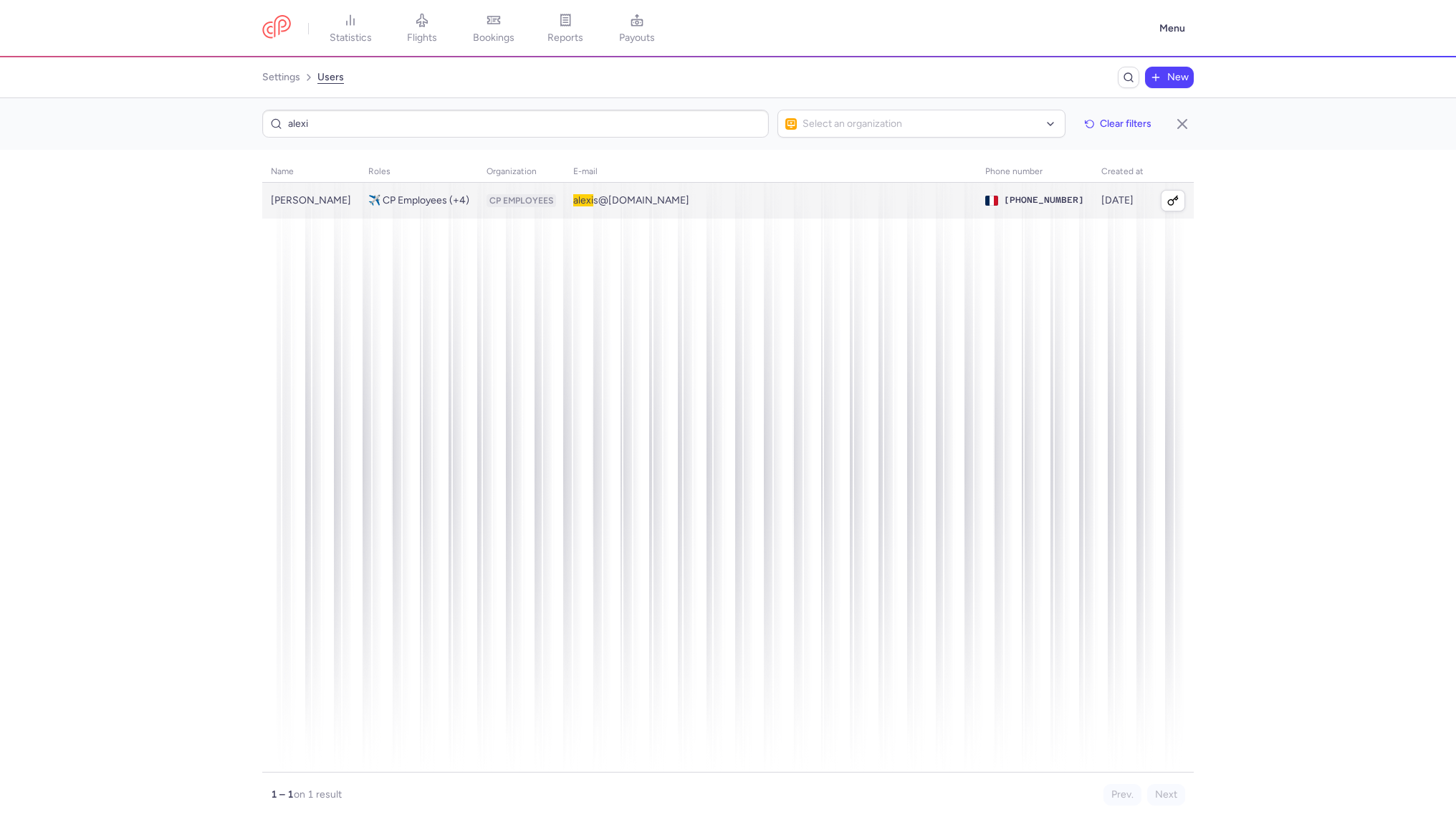
type input "alexi"
click at [565, 207] on td "✈️ CP Employees (+4)" at bounding box center [770, 200] width 412 height 36
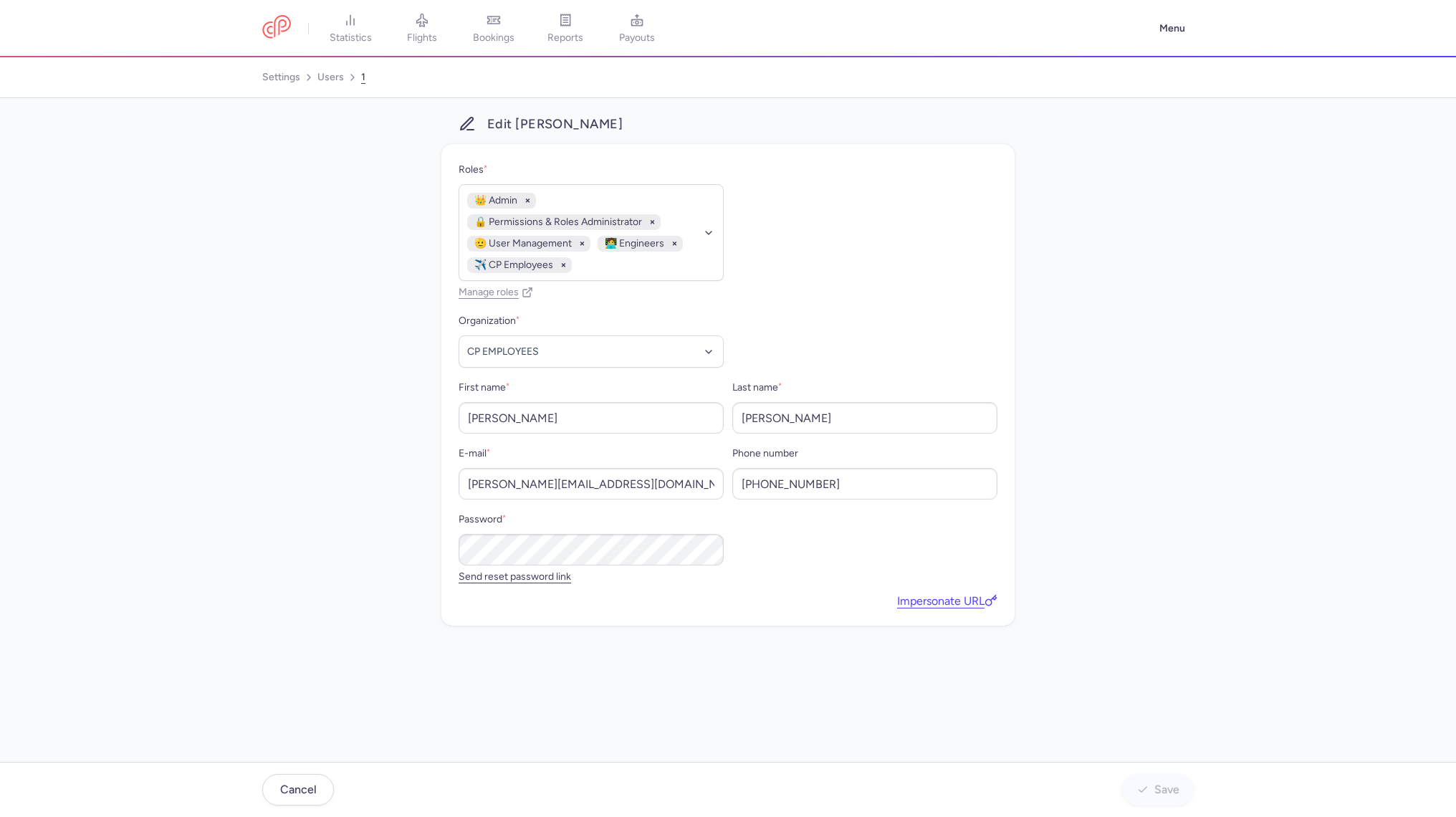
click at [1265, 152] on div "Edit Alexis OHAYON Roles * 👑 Admin 🔒 Permissions & Roles Administrator 🫡 User M…" at bounding box center [728, 430] width 1456 height 663
click at [1138, 176] on div "Edit Alexis OHAYON Roles * 👑 Admin 🔒 Permissions & Roles Administrator 🫡 User M…" at bounding box center [728, 370] width 931 height 510
click at [1168, 25] on button "Menu" at bounding box center [1171, 29] width 43 height 27
click at [782, 56] on header "statistics flights bookings reports payouts Menu" at bounding box center [728, 29] width 1456 height 57
click at [323, 82] on link "users" at bounding box center [330, 77] width 26 height 23
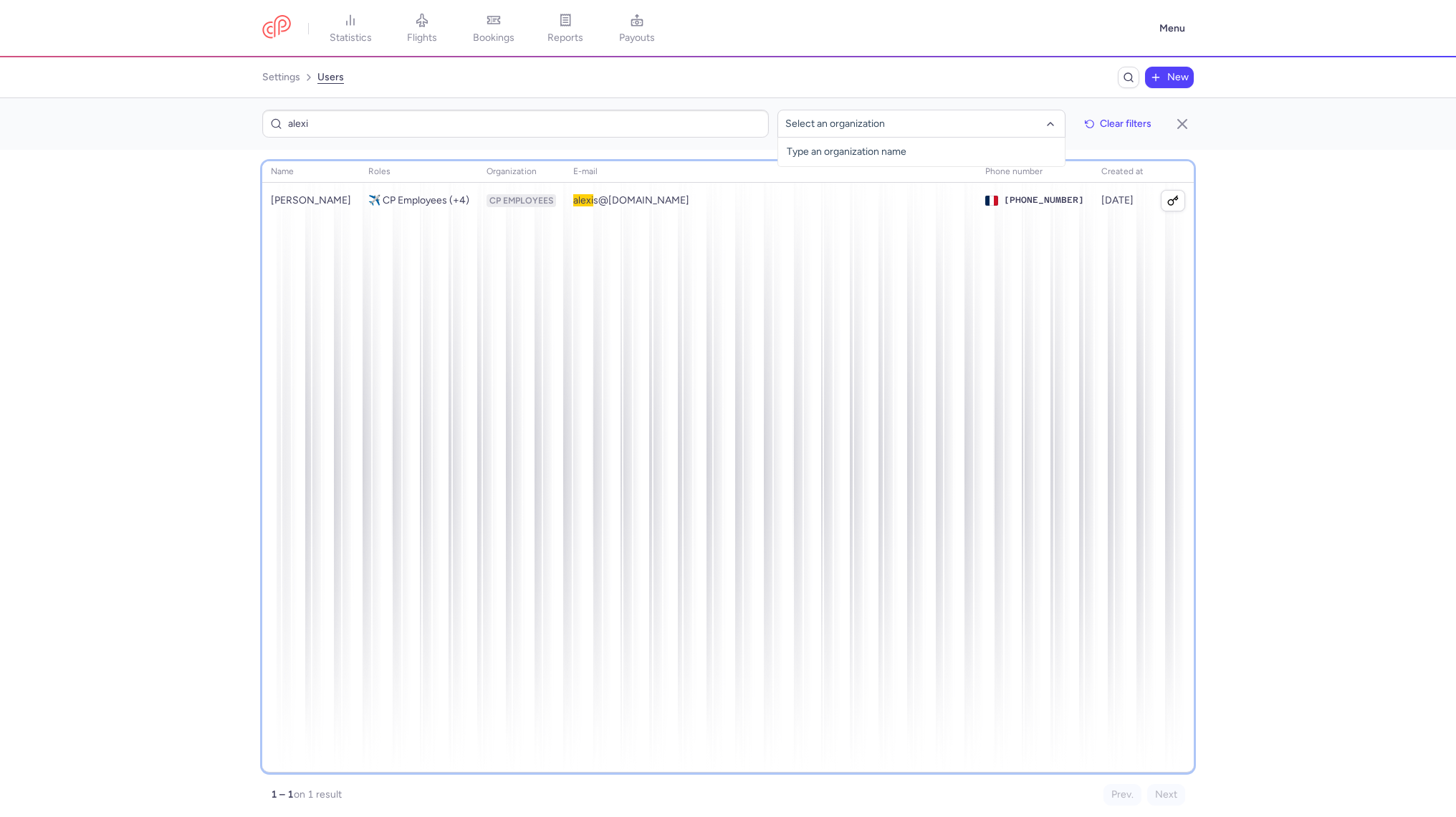
click at [969, 366] on div "name roles organization E-mail phone number created at Alexis Ohayon ✈️ CP Empl…" at bounding box center [728, 467] width 931 height 611
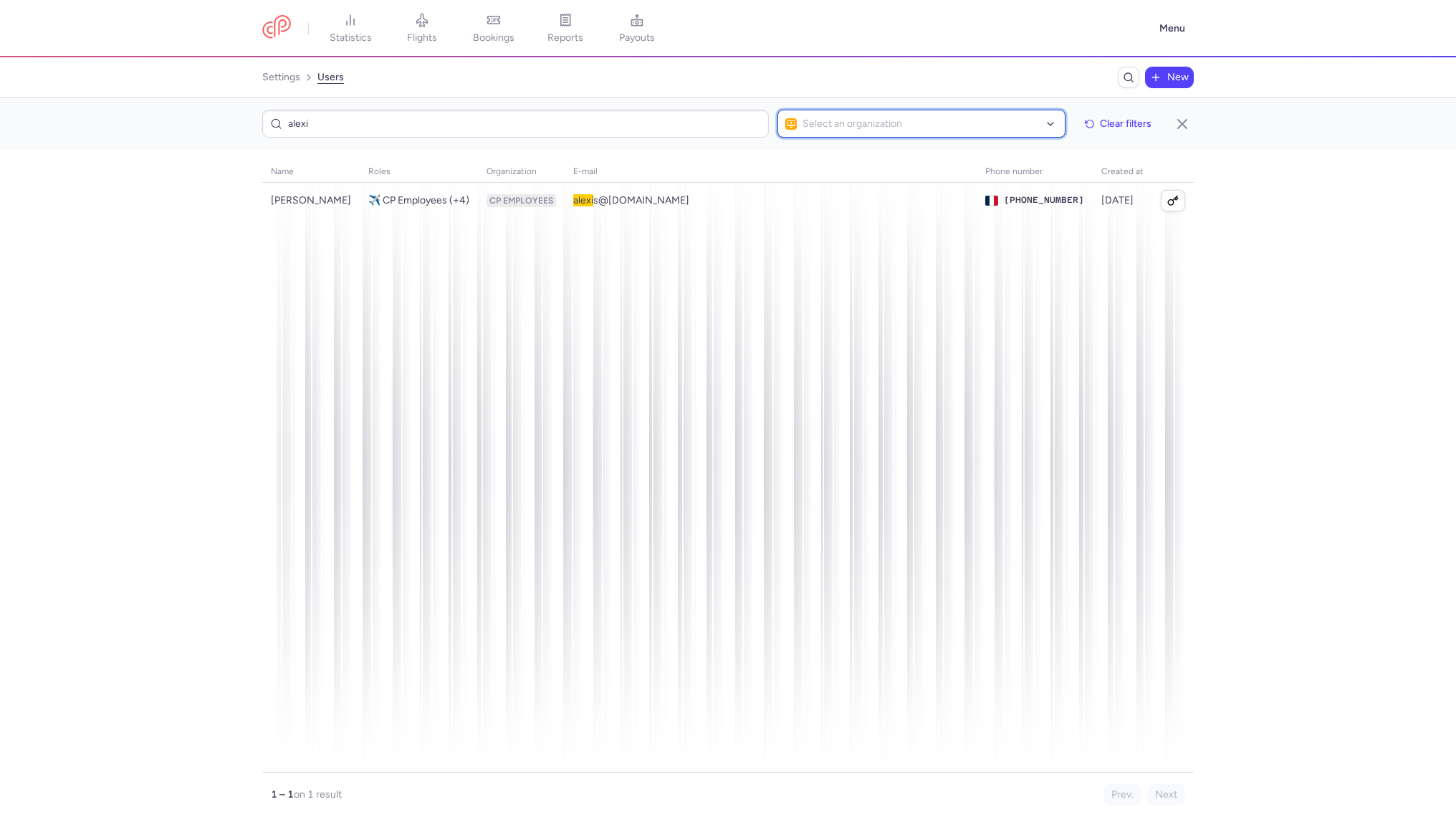
click at [1049, 128] on div at bounding box center [1050, 123] width 11 height 11
click at [558, 134] on input "alexi" at bounding box center [515, 123] width 507 height 28
click at [695, 135] on input "alexi" at bounding box center [515, 123] width 507 height 28
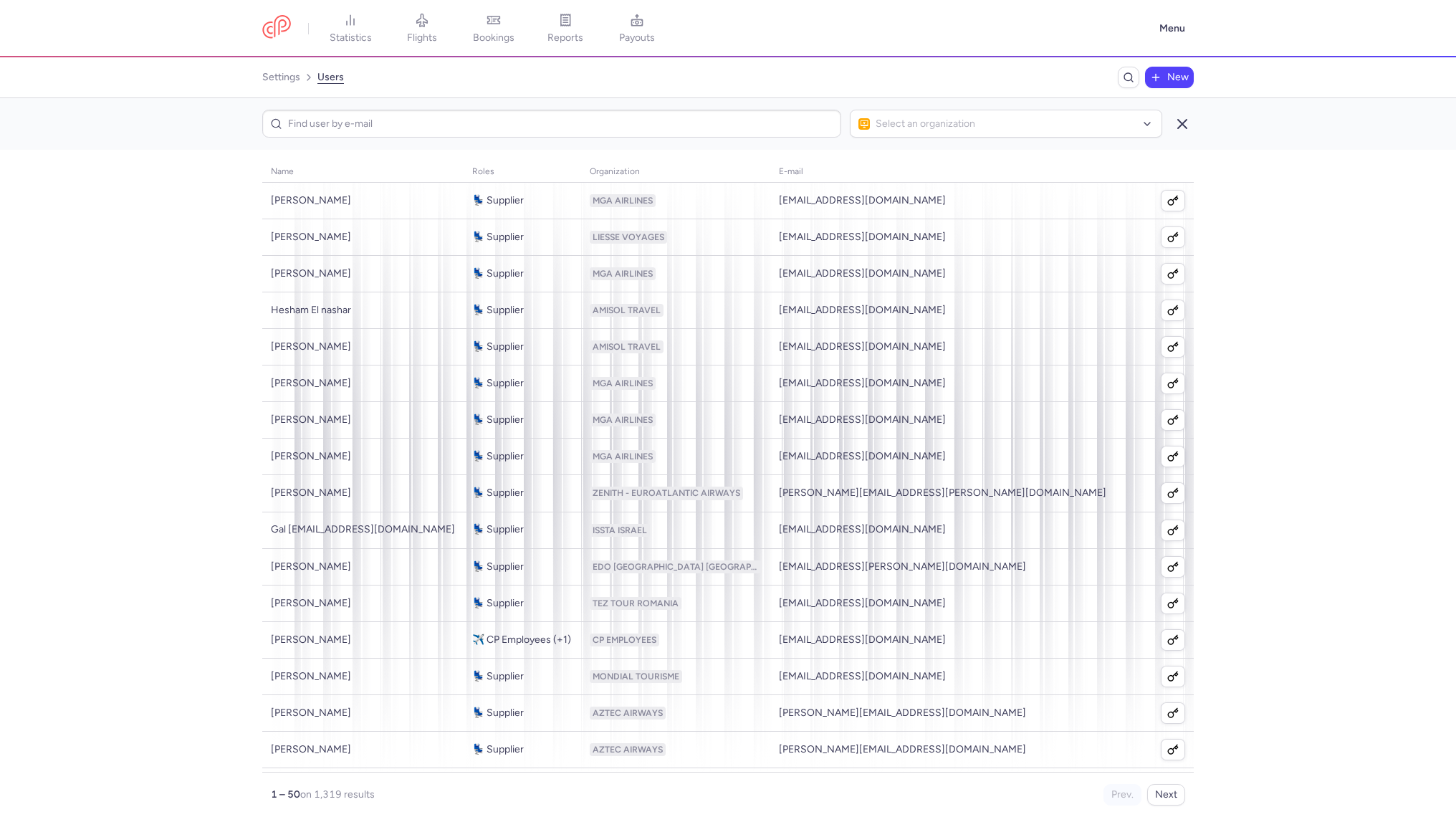
click at [1178, 121] on line "button" at bounding box center [1182, 123] width 8 height 8
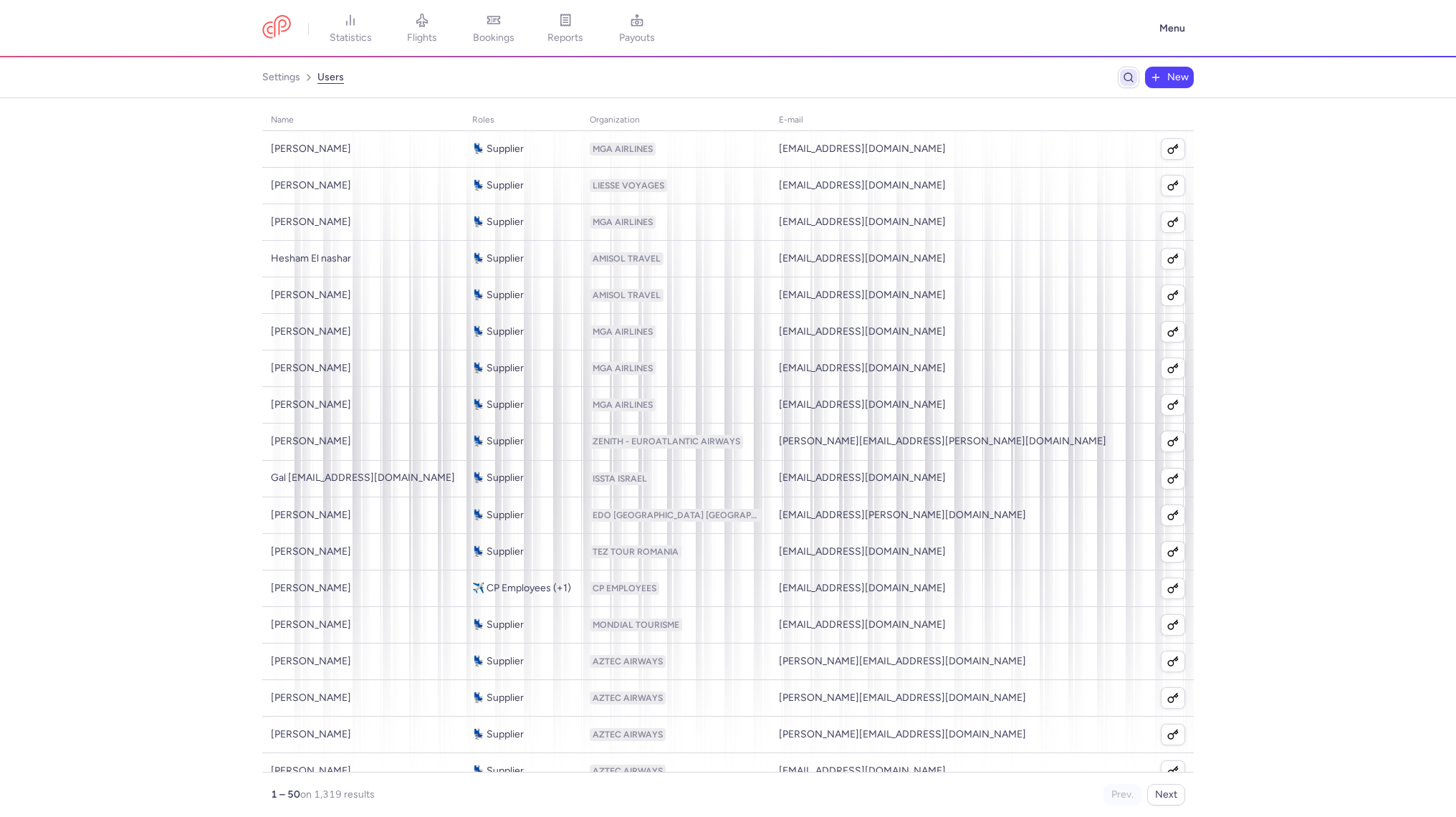
click at [1125, 80] on icon "Breadcrumb" at bounding box center [1128, 77] width 11 height 11
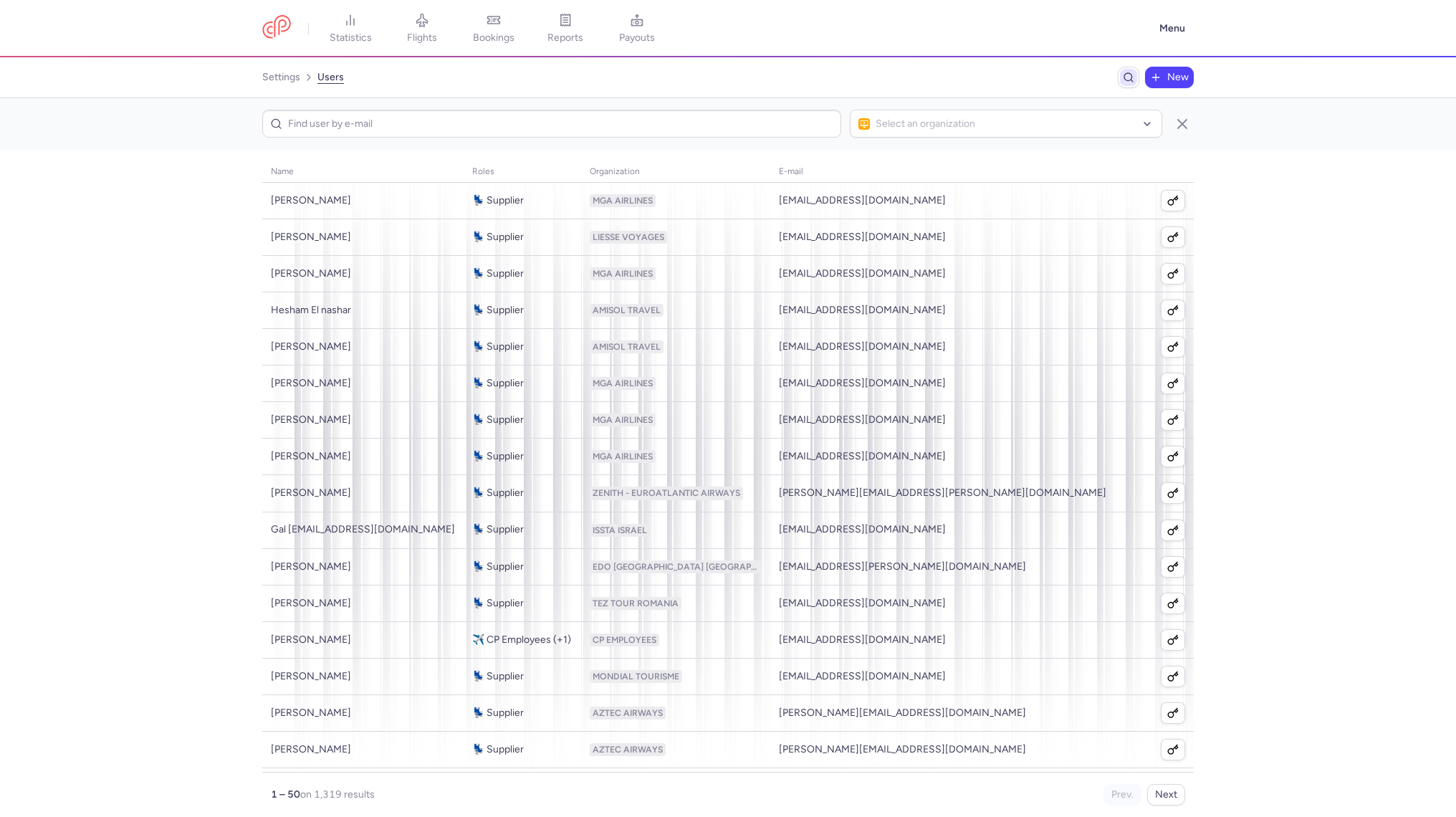
click at [1125, 80] on icon "Breadcrumb" at bounding box center [1128, 77] width 11 height 11
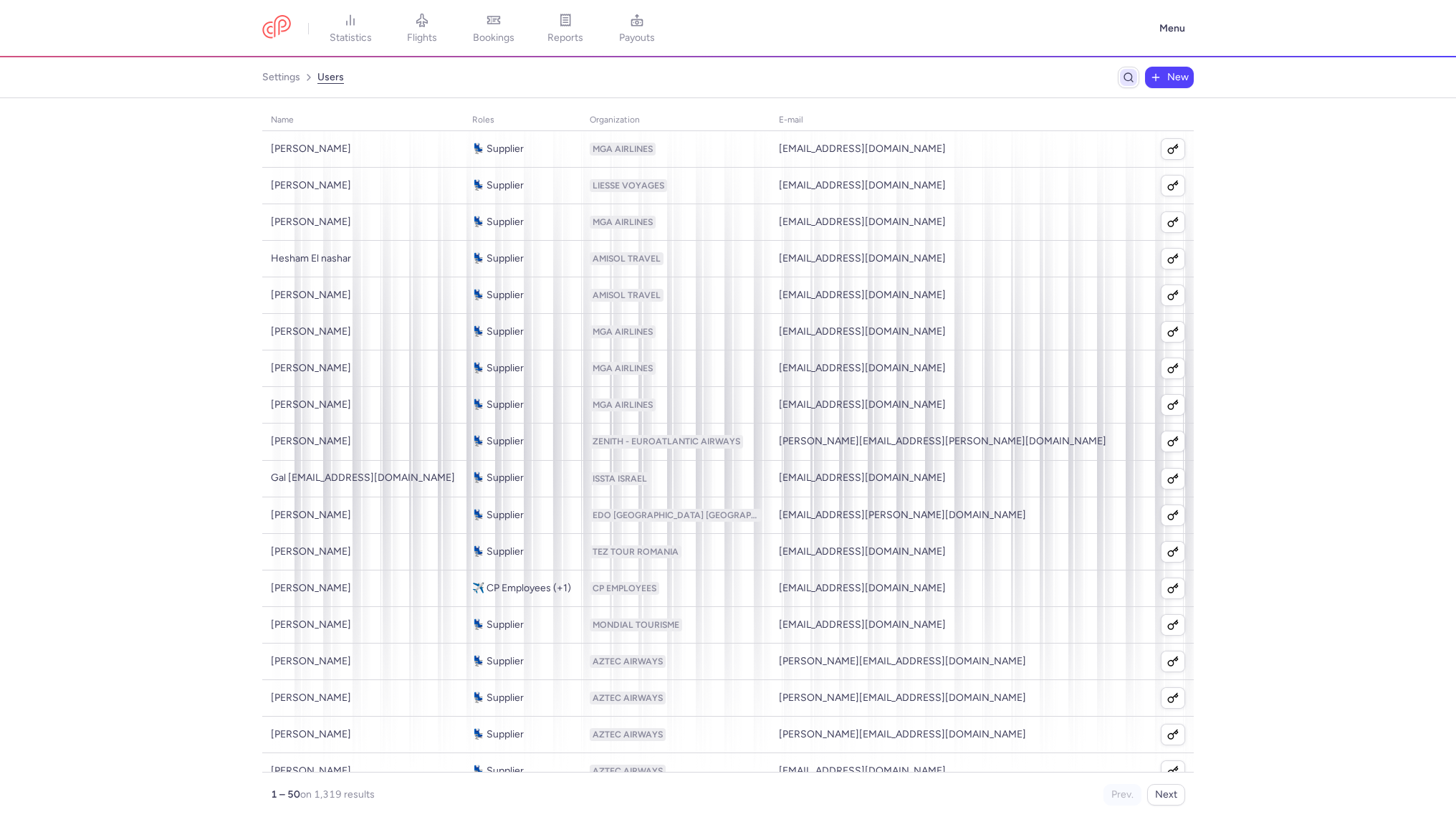
click at [1125, 80] on icon "Breadcrumb" at bounding box center [1128, 77] width 11 height 11
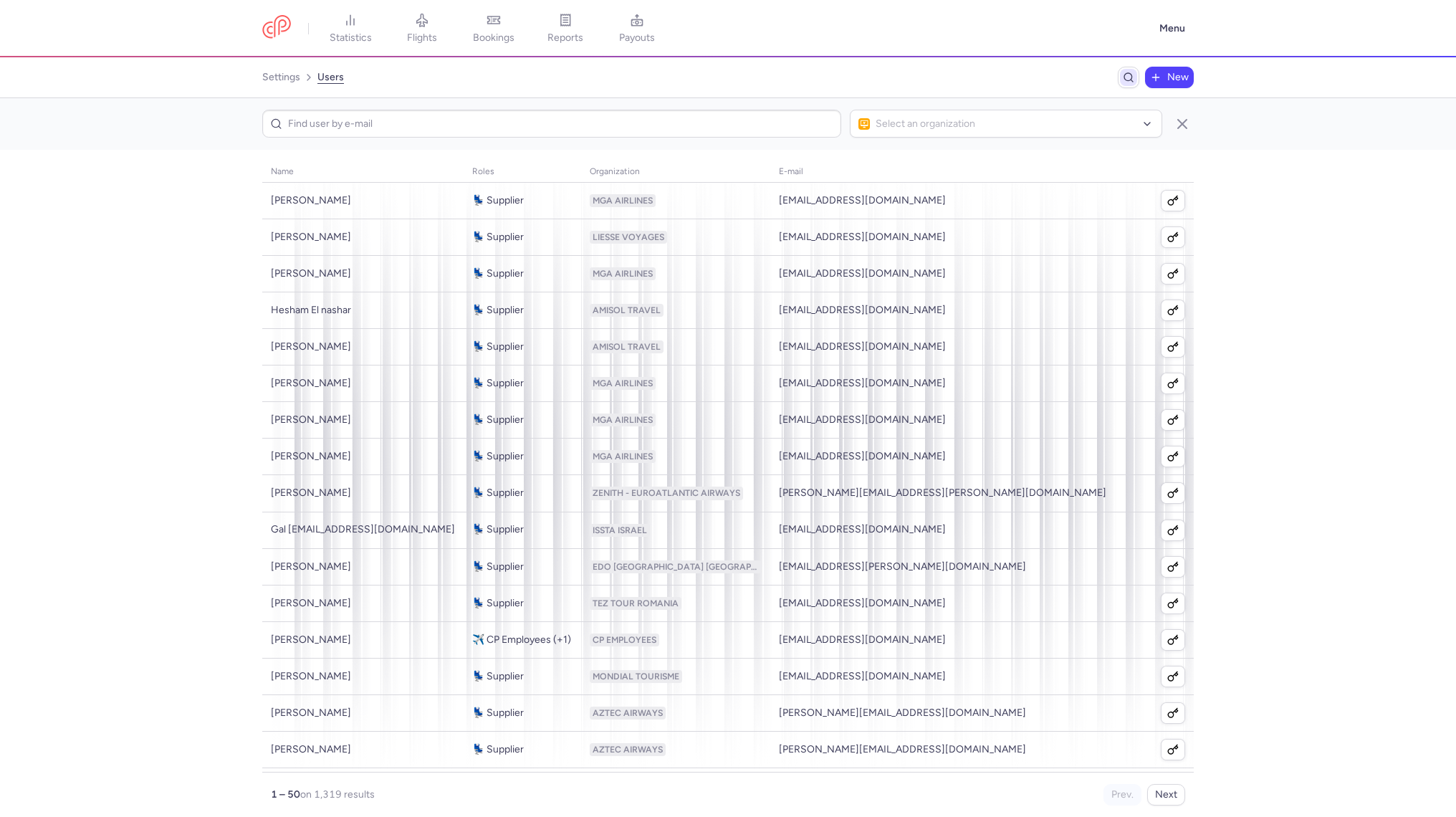
click at [1123, 71] on span "Breadcrumb" at bounding box center [1128, 77] width 17 height 17
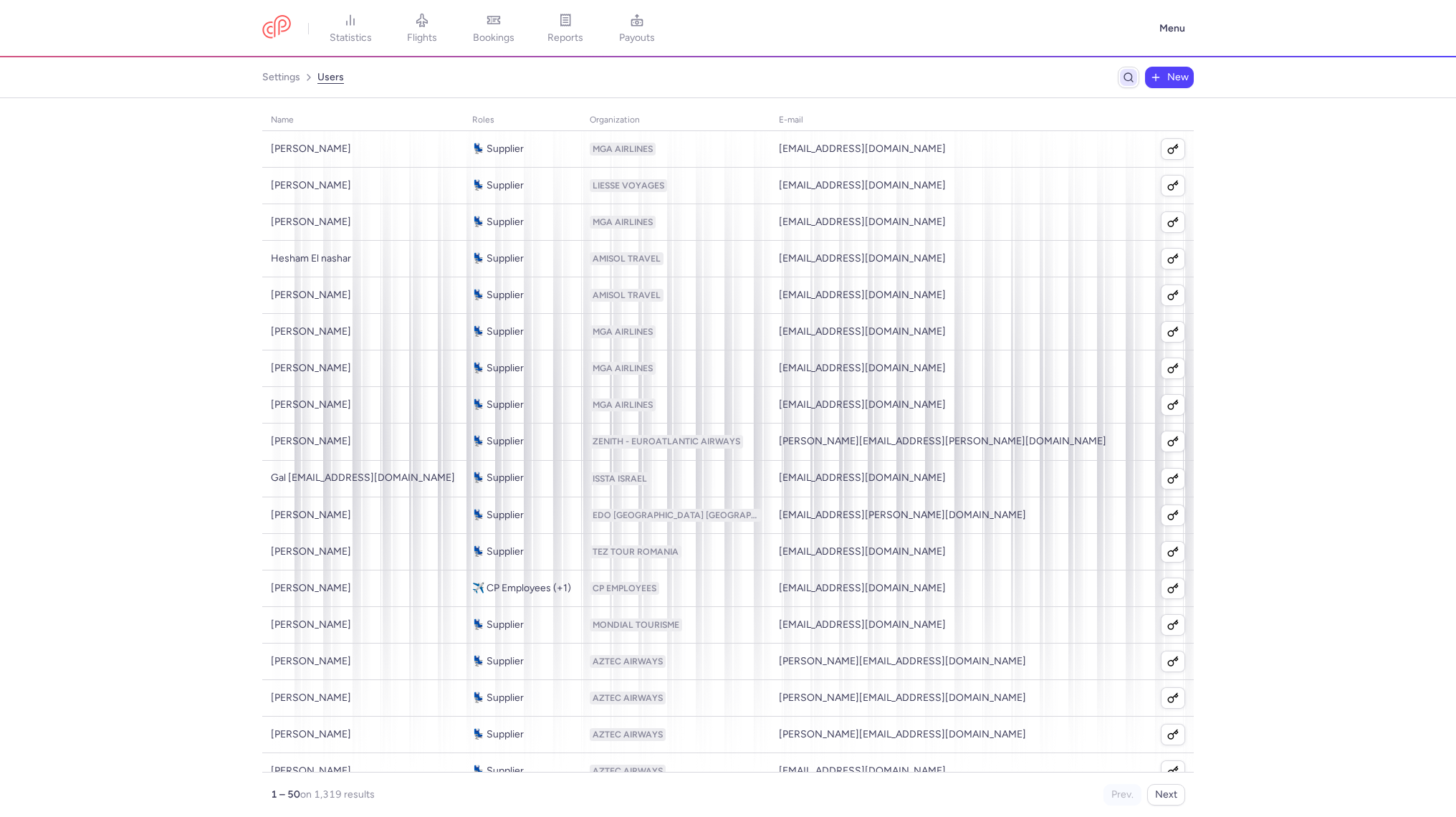
click at [1129, 84] on span "Breadcrumb" at bounding box center [1128, 77] width 17 height 17
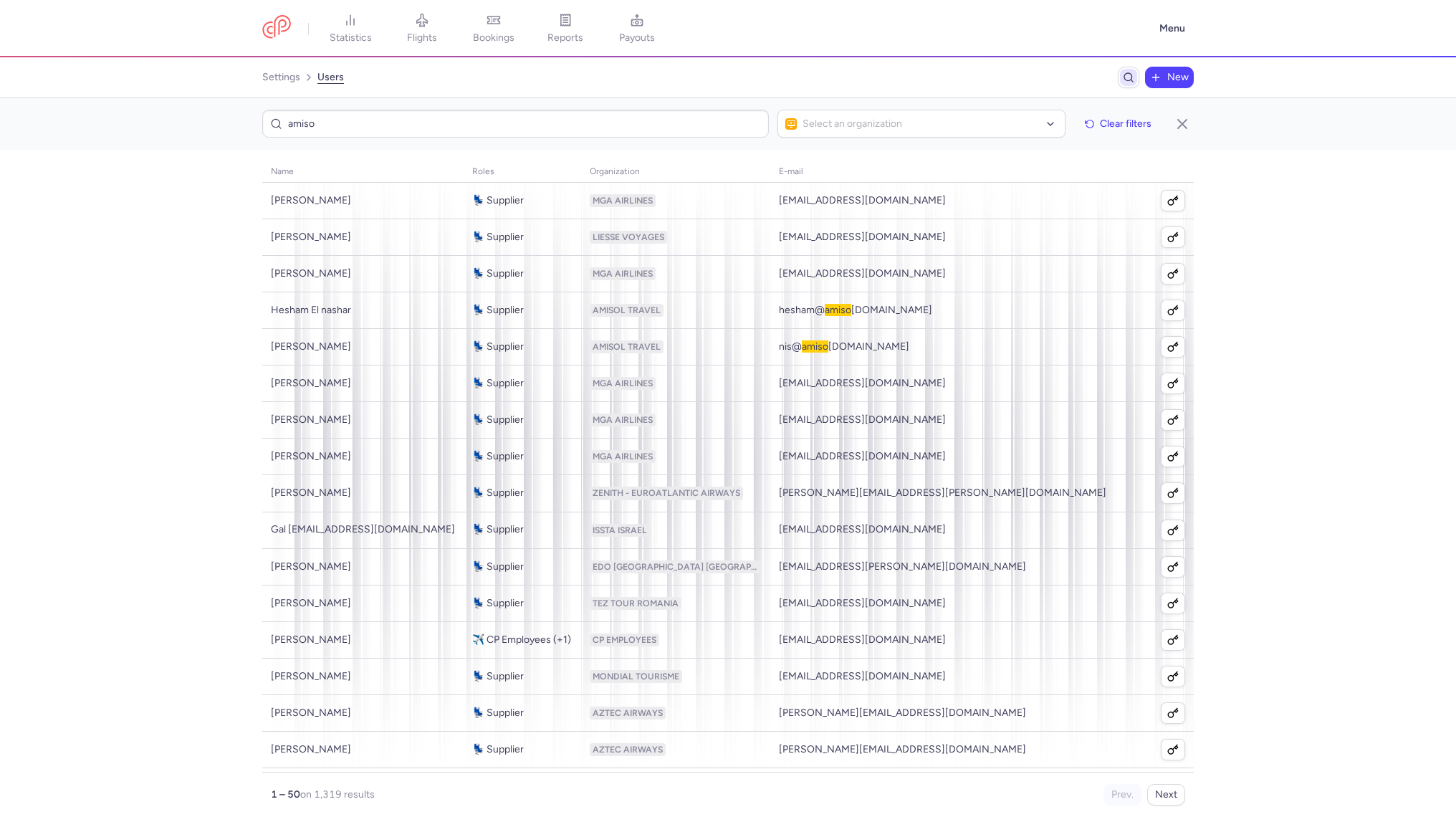
type input "amisol"
click at [274, 78] on link "settings" at bounding box center [281, 77] width 38 height 23
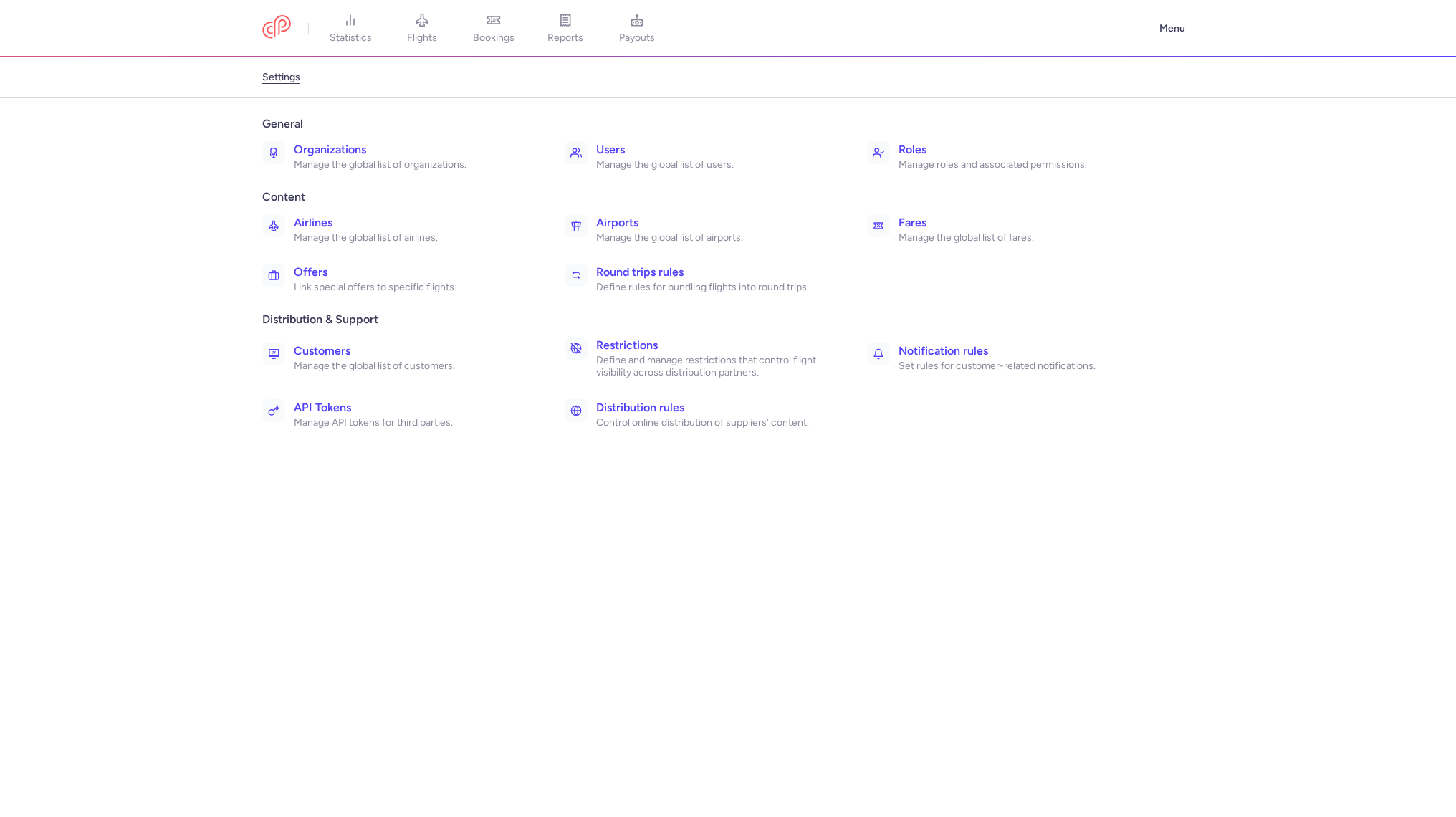
click at [947, 146] on h3 "Roles" at bounding box center [1017, 149] width 240 height 17
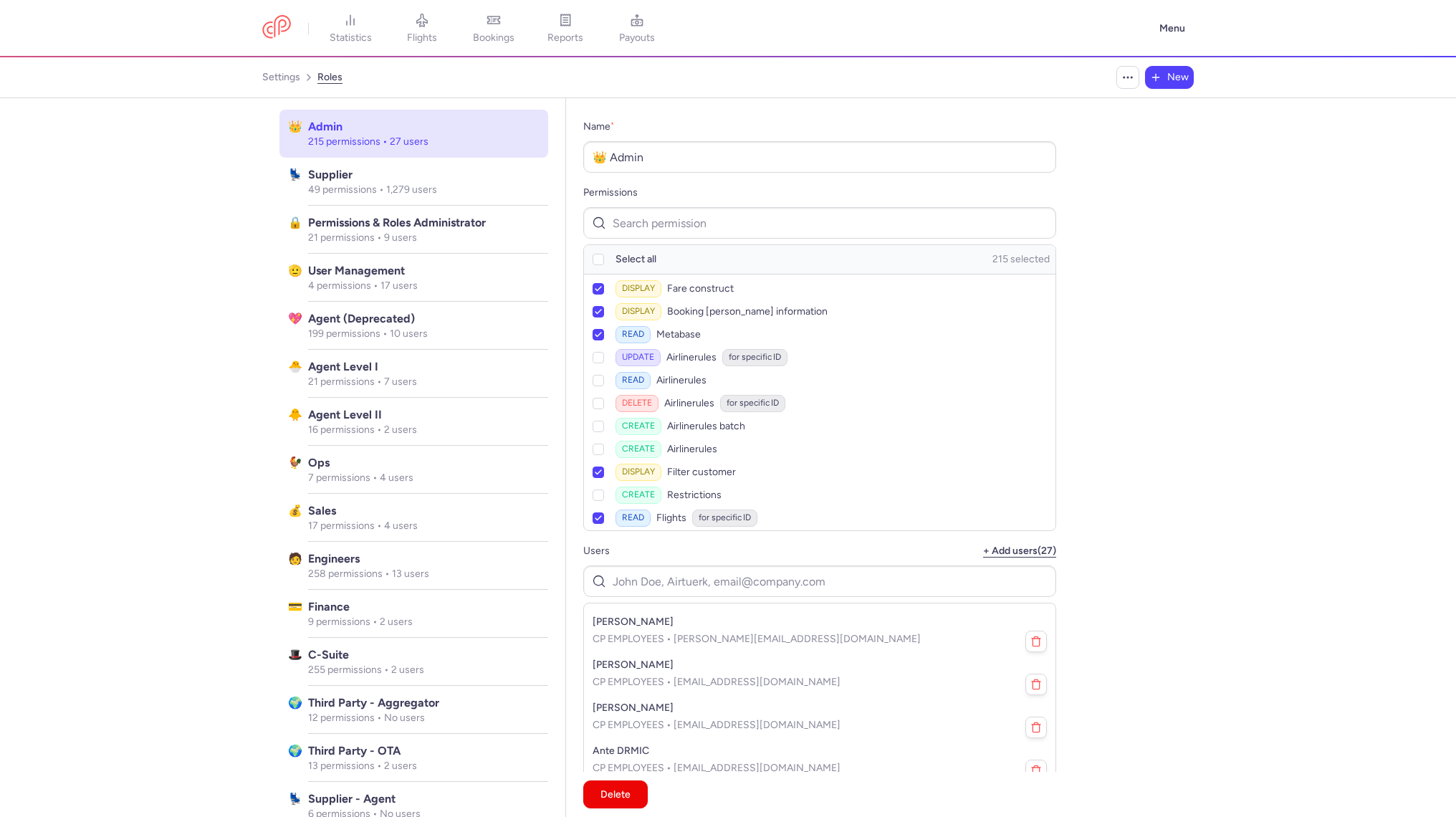
click at [260, 81] on nav "settings roles New" at bounding box center [728, 77] width 1456 height 41
click at [285, 76] on link "settings" at bounding box center [281, 77] width 38 height 23
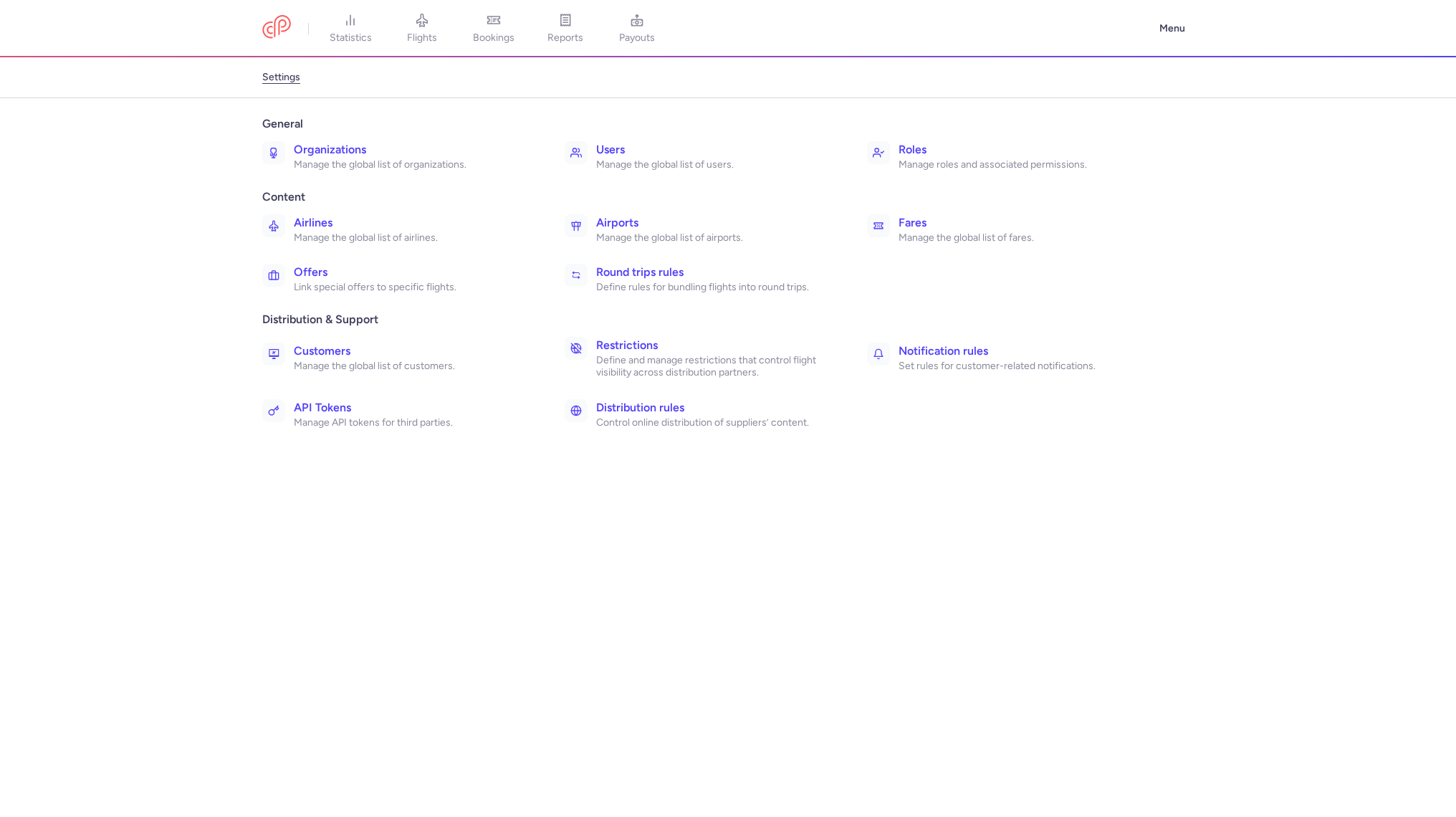
click at [405, 168] on p "Manage the global list of organizations." at bounding box center [413, 164] width 240 height 13
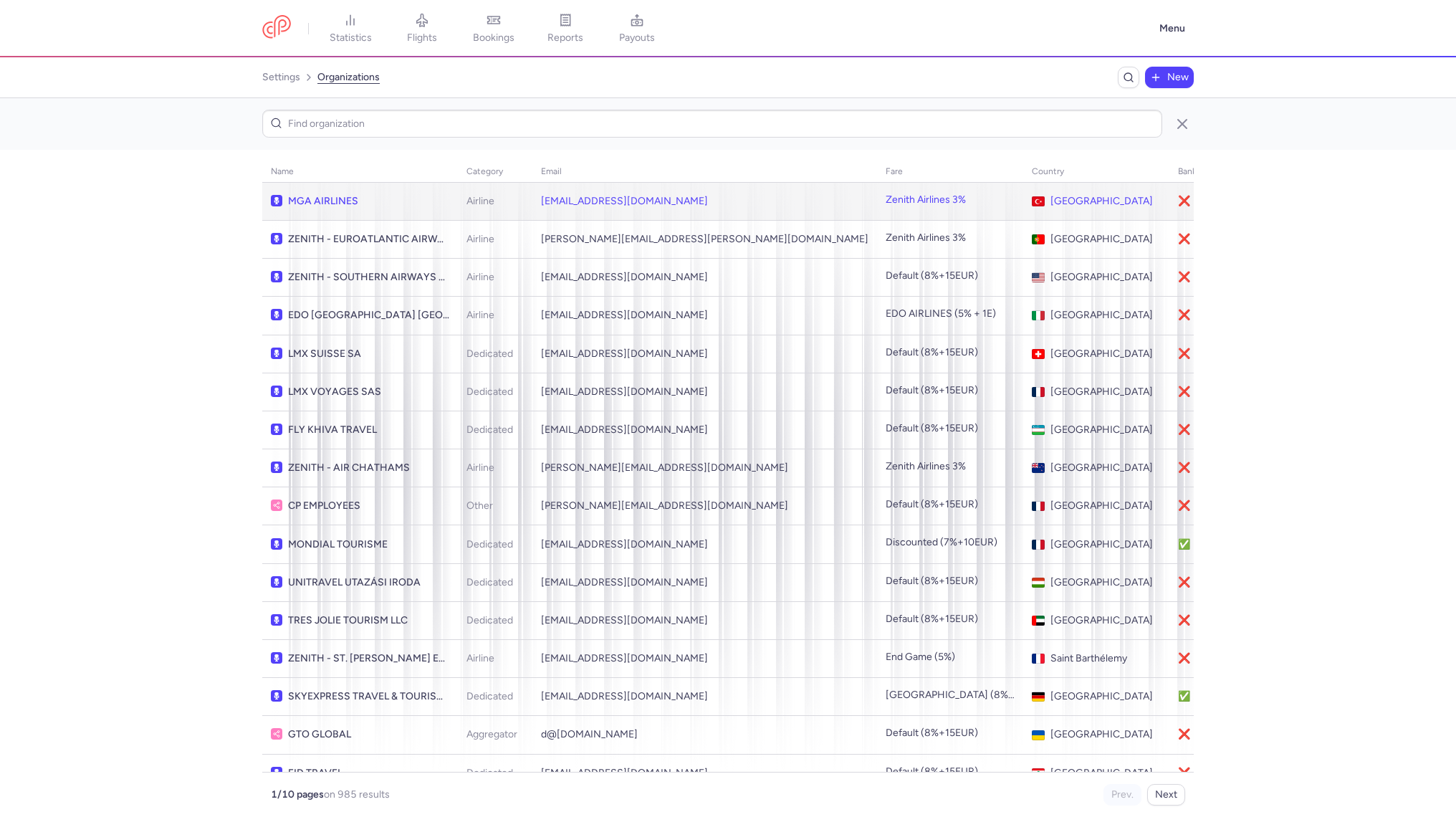
click at [396, 191] on td "MGA AIRLINES" at bounding box center [360, 201] width 195 height 38
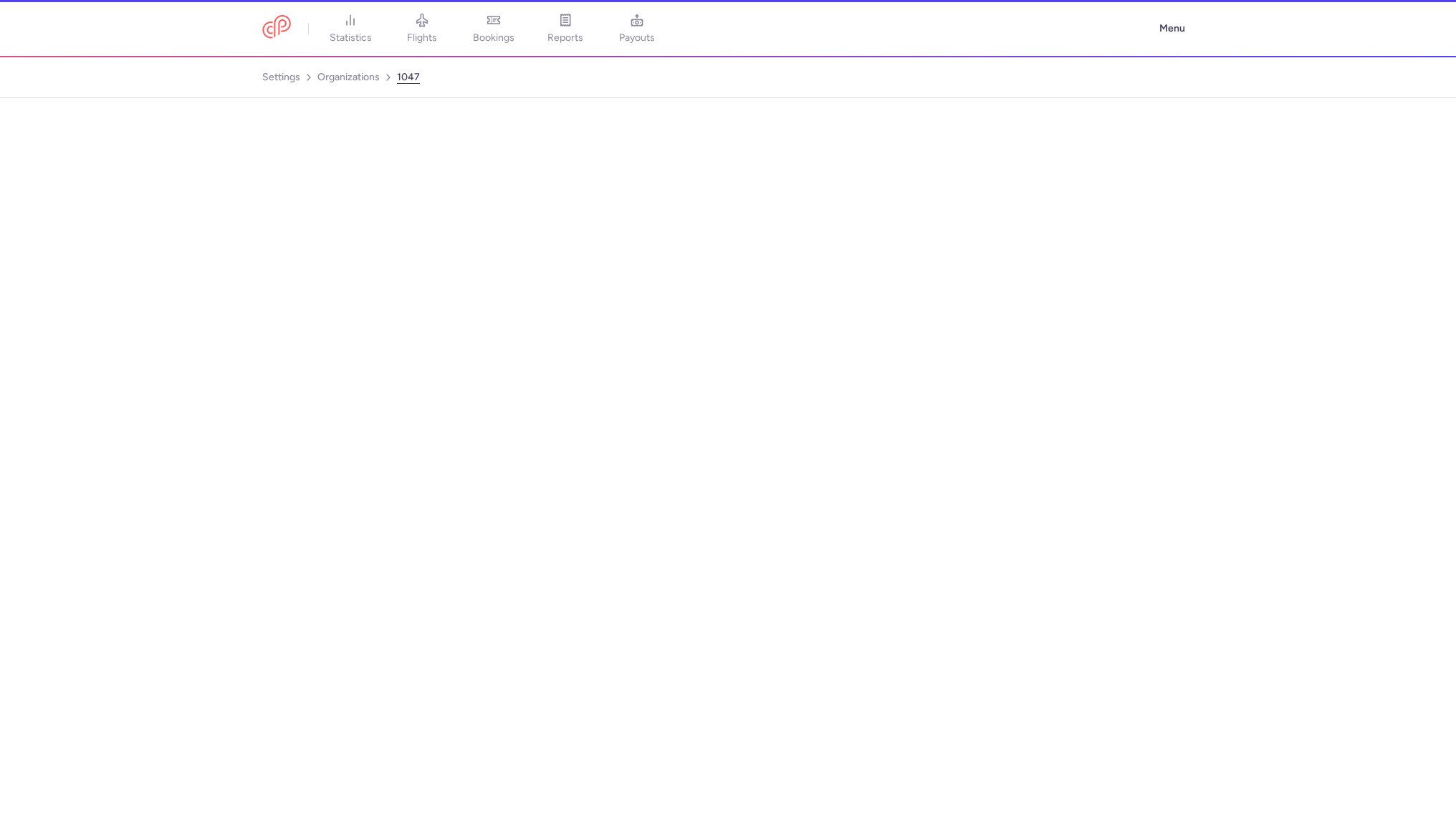
select select "AIRLINE"
select select "tr"
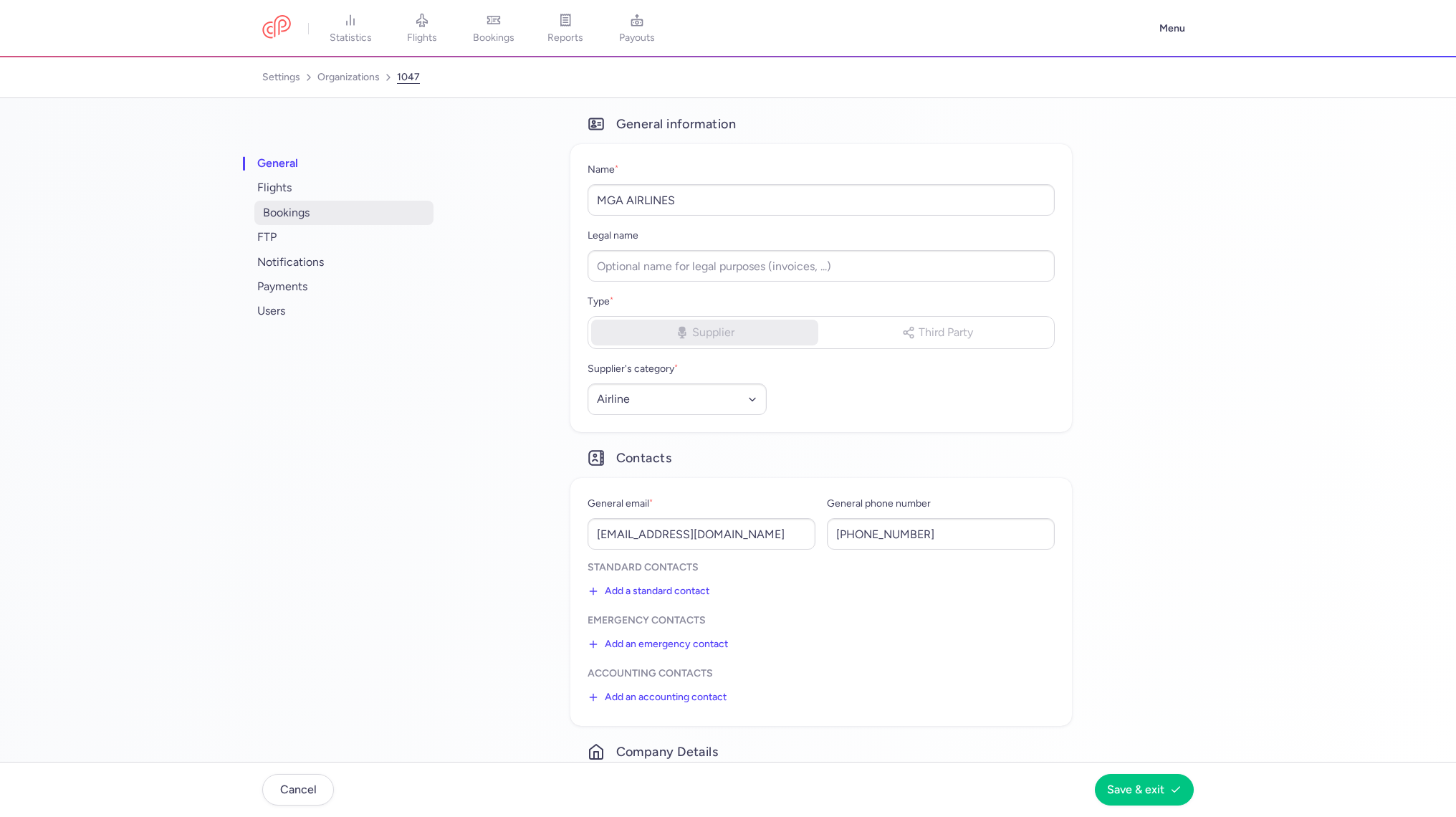
click at [354, 210] on span "bookings" at bounding box center [344, 213] width 179 height 24
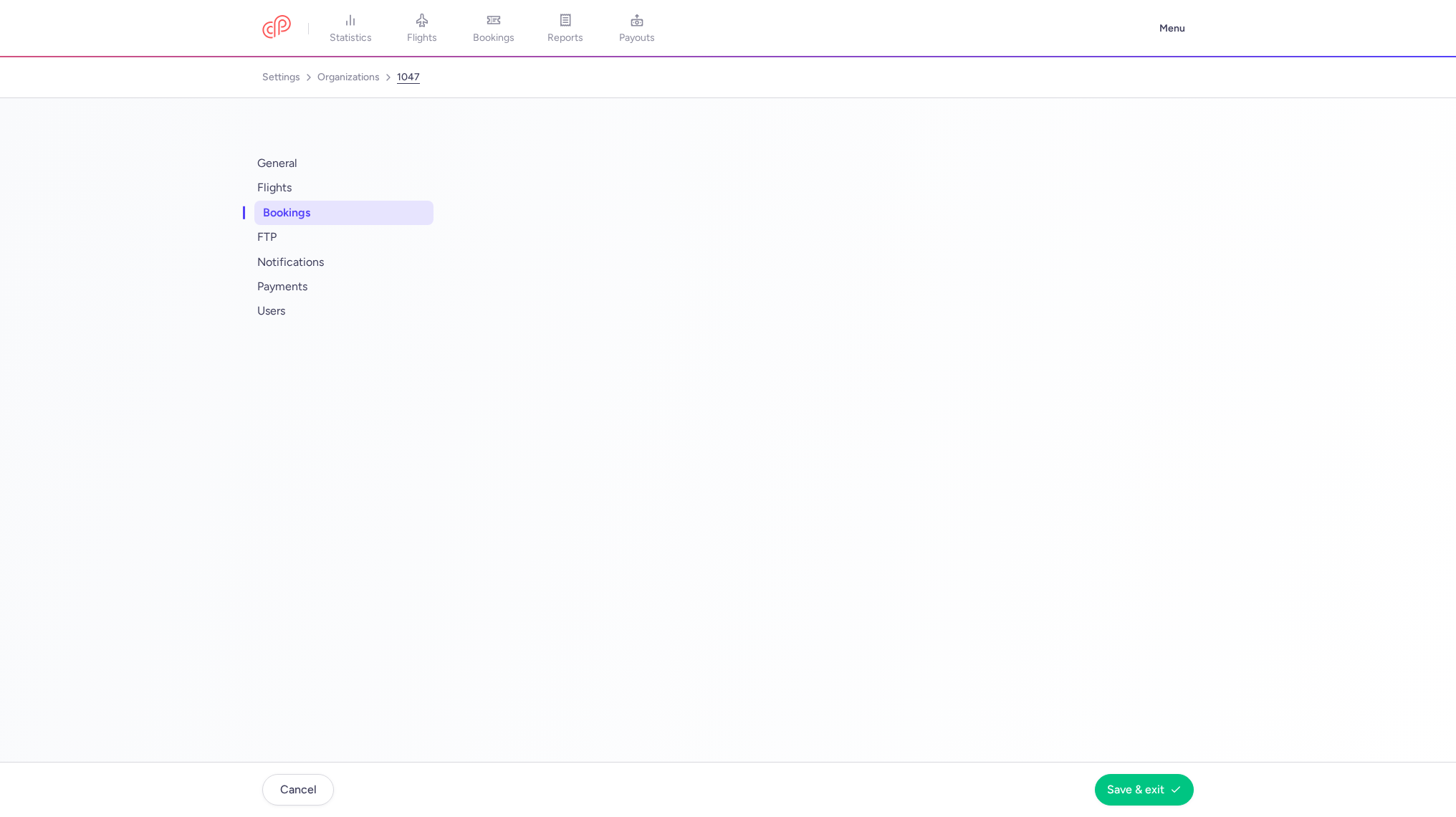
select select "2"
select select "11"
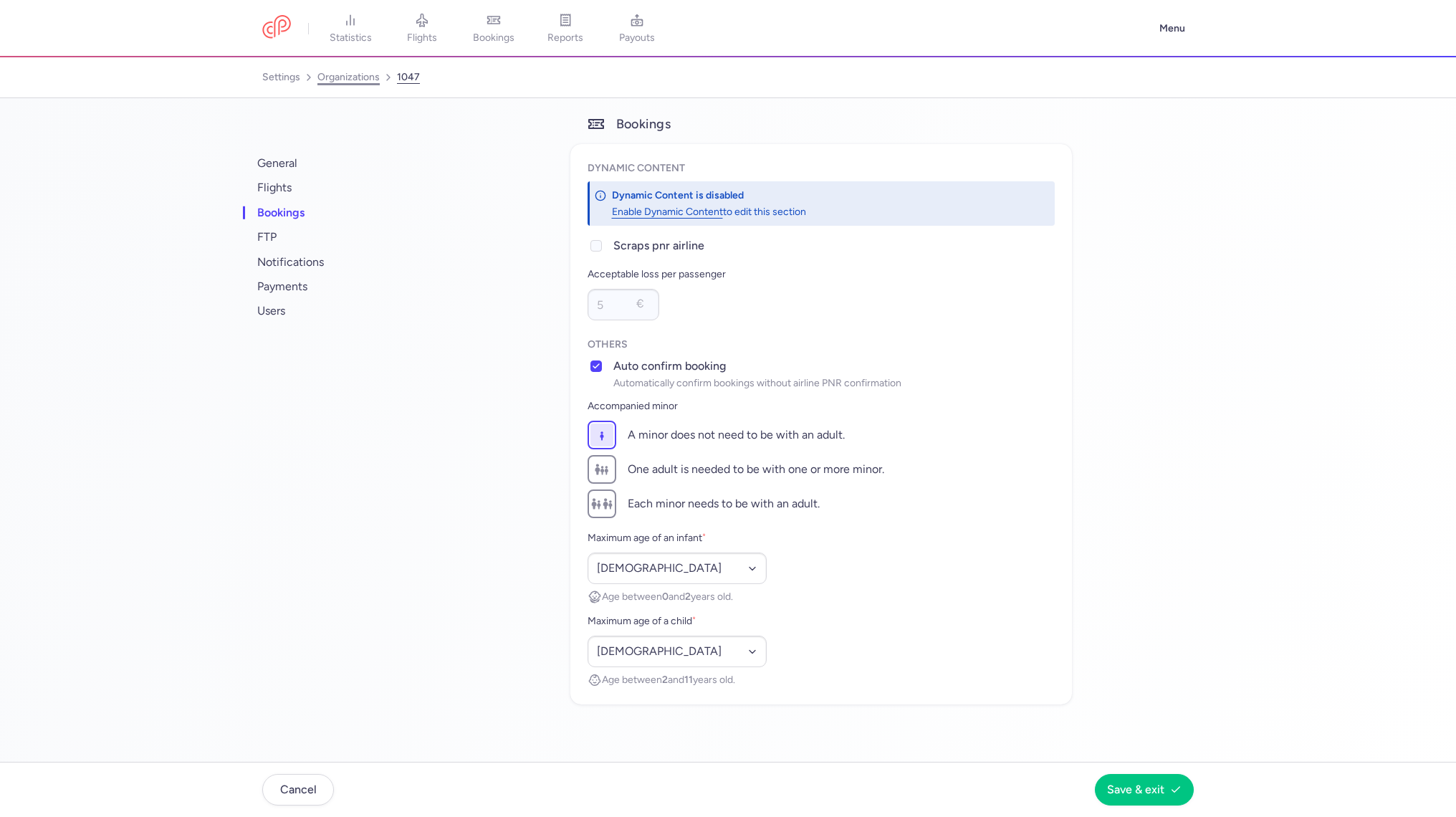
click at [366, 77] on link "organizations" at bounding box center [348, 77] width 62 height 23
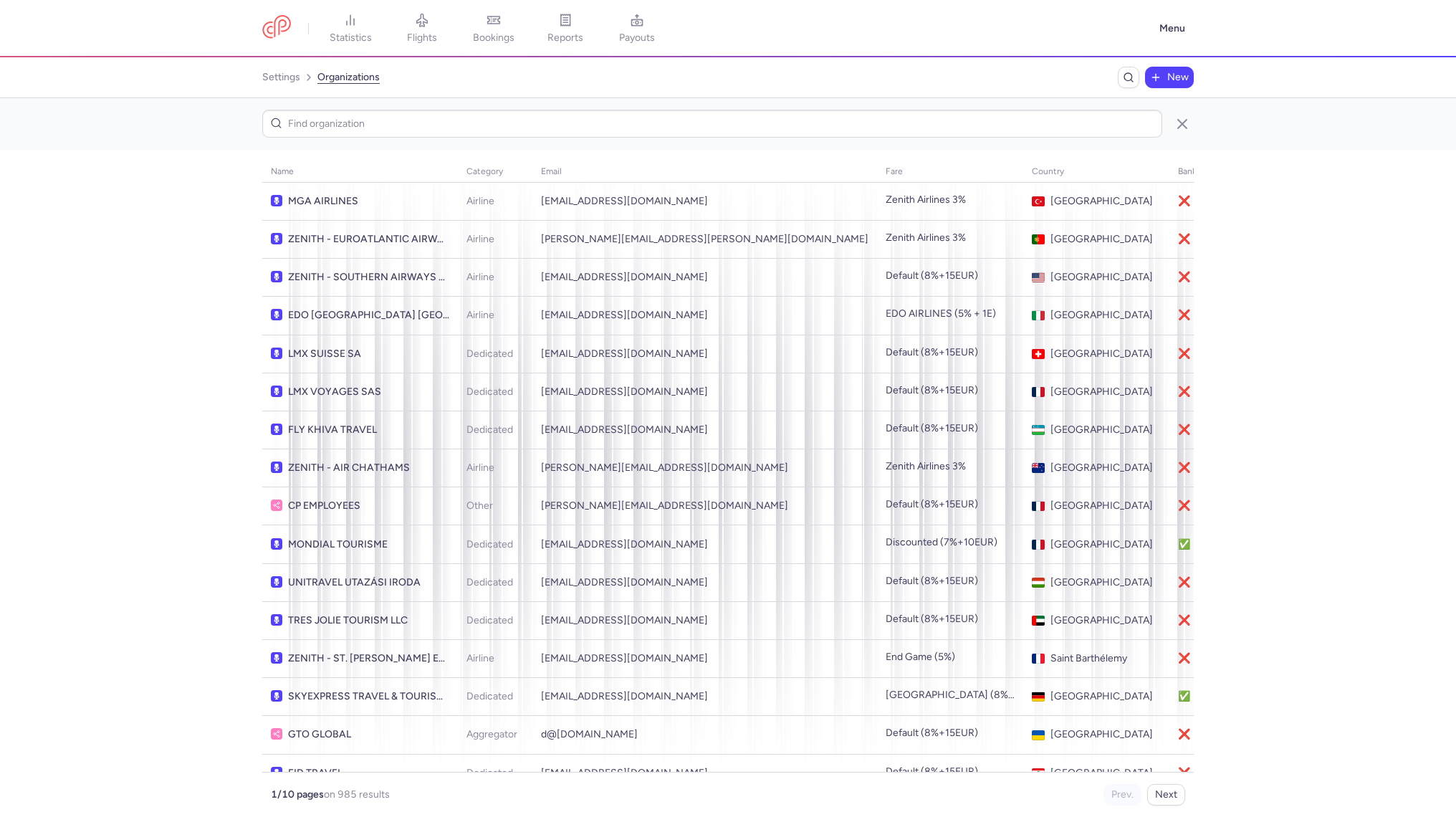
click at [366, 77] on link "organizations" at bounding box center [348, 77] width 62 height 23
click at [1121, 82] on span "Breadcrumb" at bounding box center [1128, 77] width 17 height 17
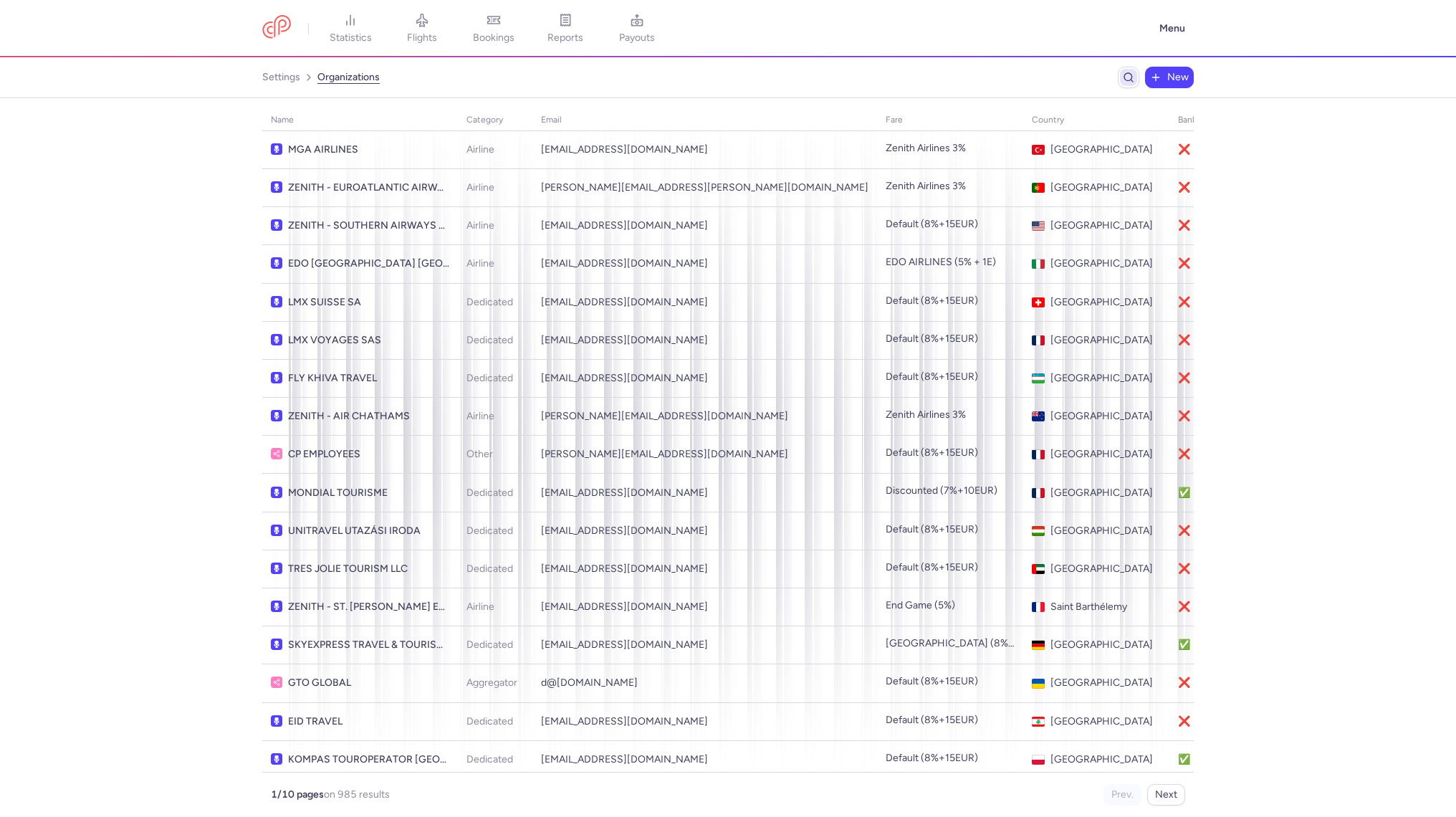
click at [1121, 82] on span "Breadcrumb" at bounding box center [1128, 77] width 17 height 17
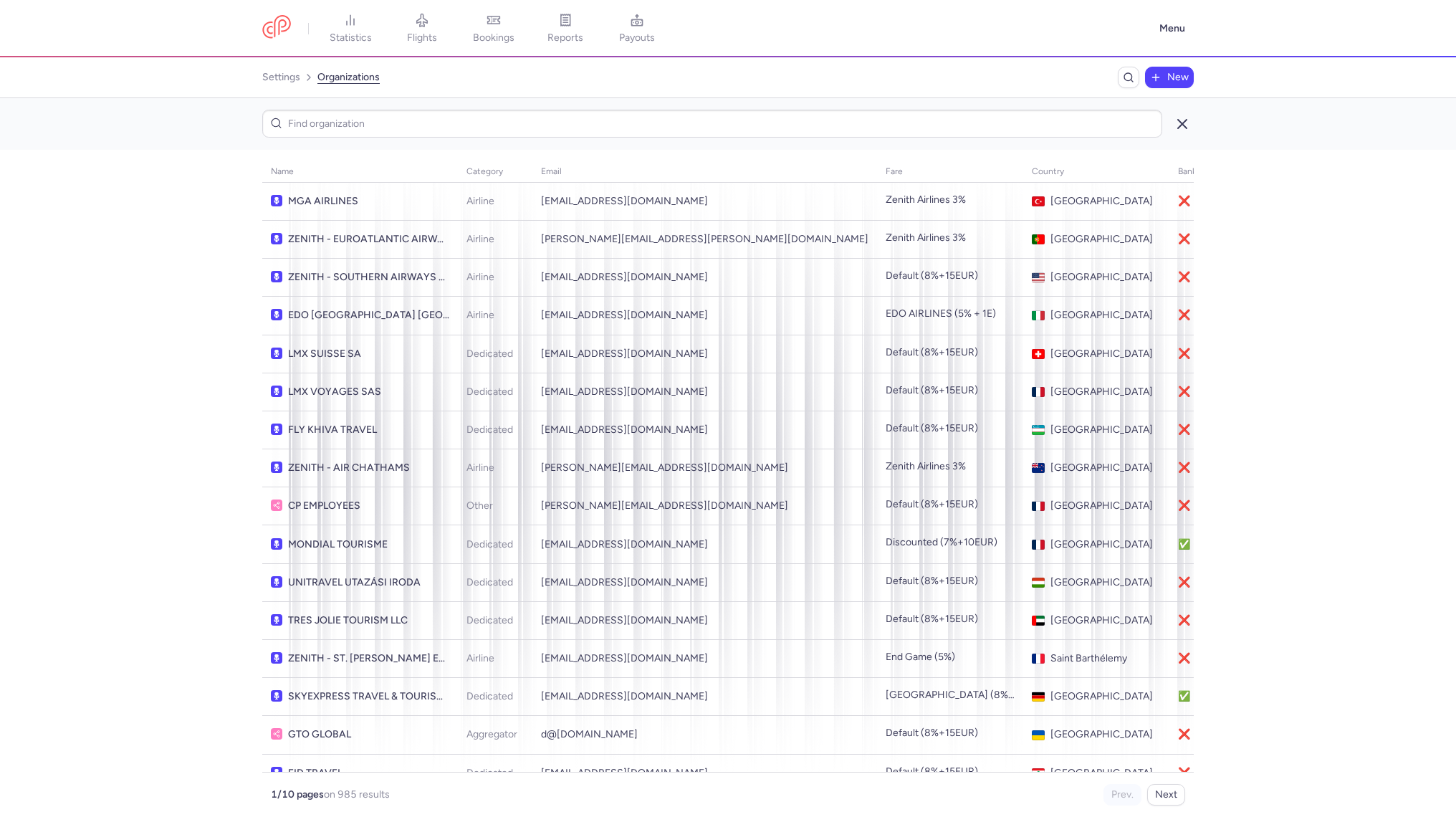
click at [1182, 133] on button "button" at bounding box center [1182, 124] width 23 height 23
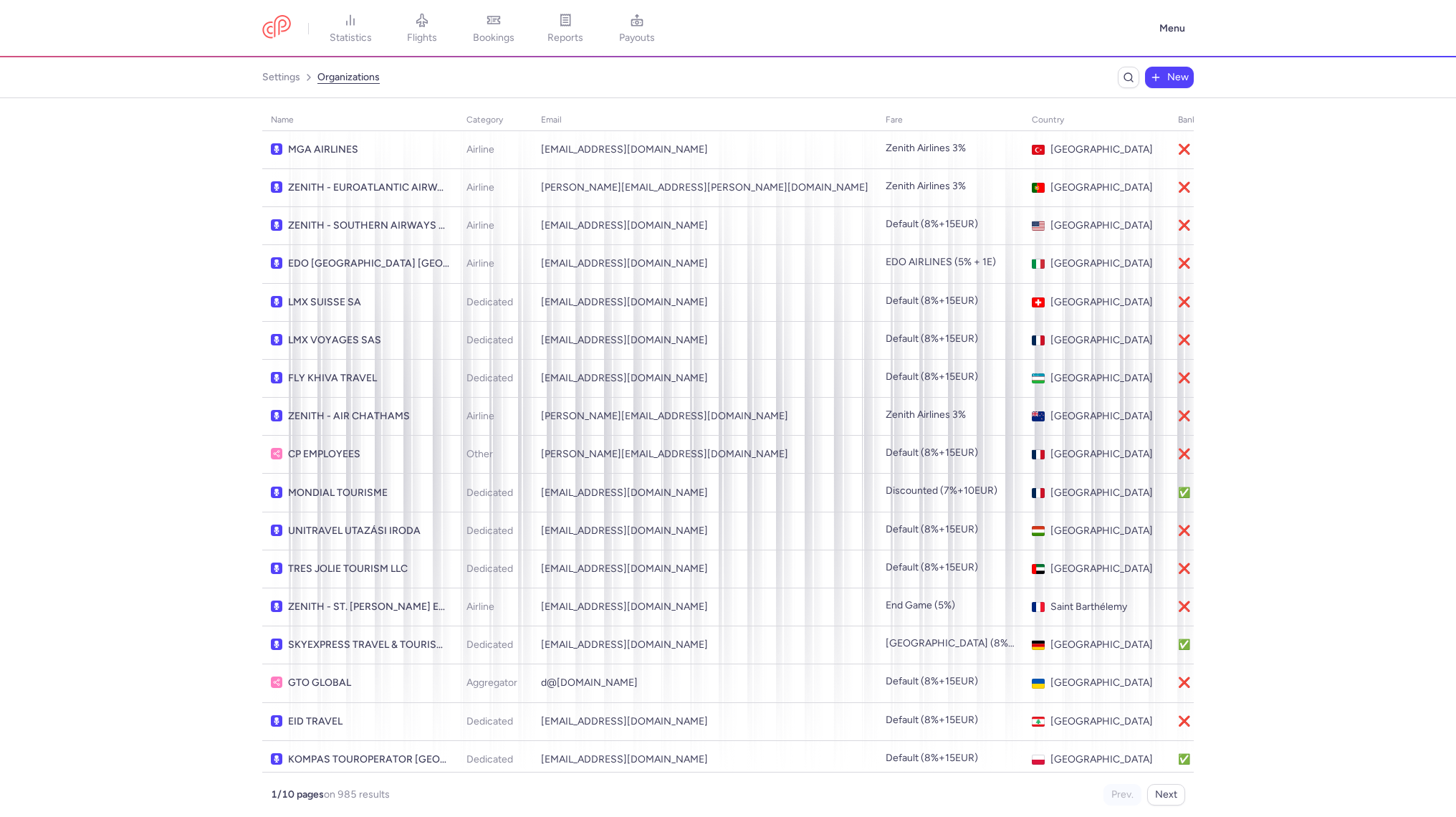
click at [302, 94] on nav "settings organizations New" at bounding box center [728, 77] width 1456 height 41
click at [284, 76] on link "settings" at bounding box center [281, 77] width 38 height 23
